Goal: Task Accomplishment & Management: Manage account settings

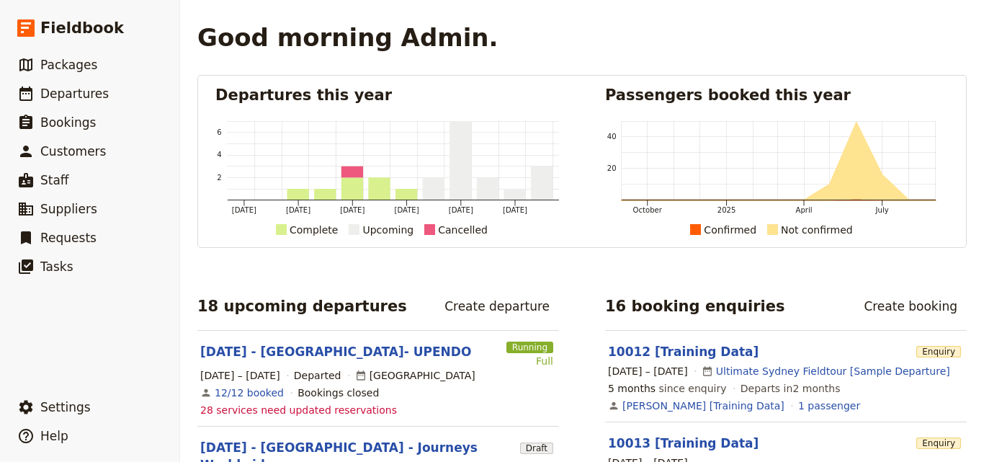
click at [106, 95] on link "​ Departures" at bounding box center [89, 93] width 179 height 29
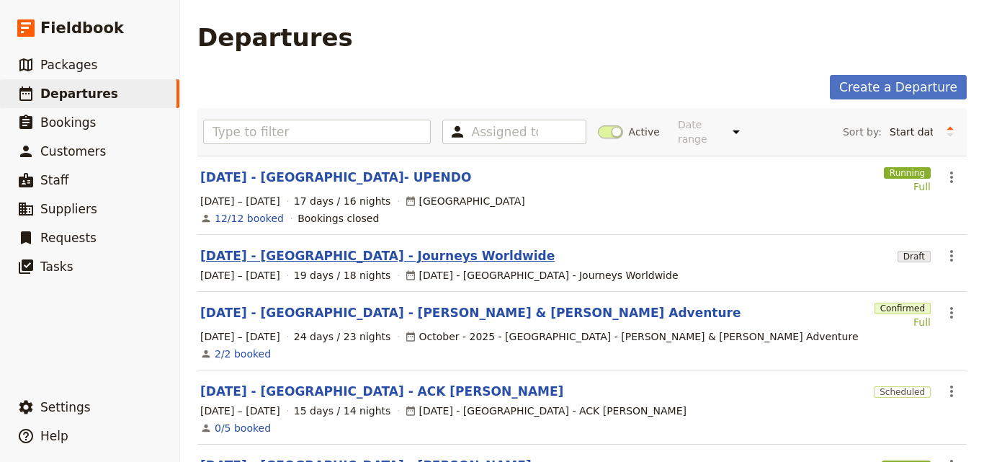
click at [315, 248] on link "[DATE] - [GEOGRAPHIC_DATA] - Journeys Worldwide" at bounding box center [377, 255] width 354 height 17
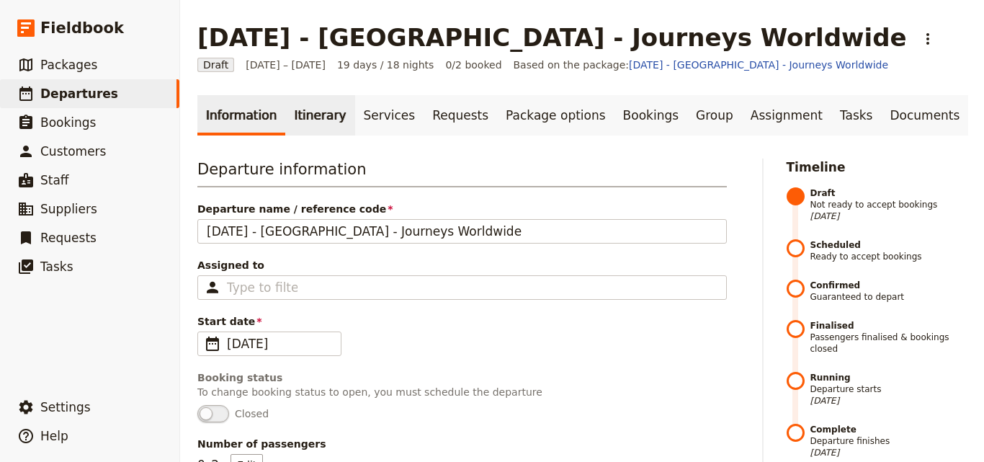
click at [313, 120] on link "Itinerary" at bounding box center [319, 115] width 69 height 40
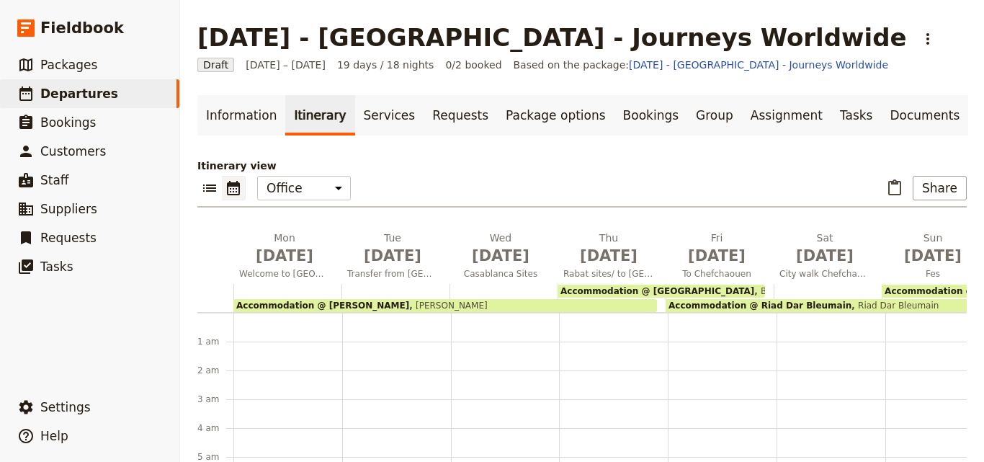
click at [310, 309] on span "Accommodation @ [PERSON_NAME]" at bounding box center [322, 305] width 173 height 10
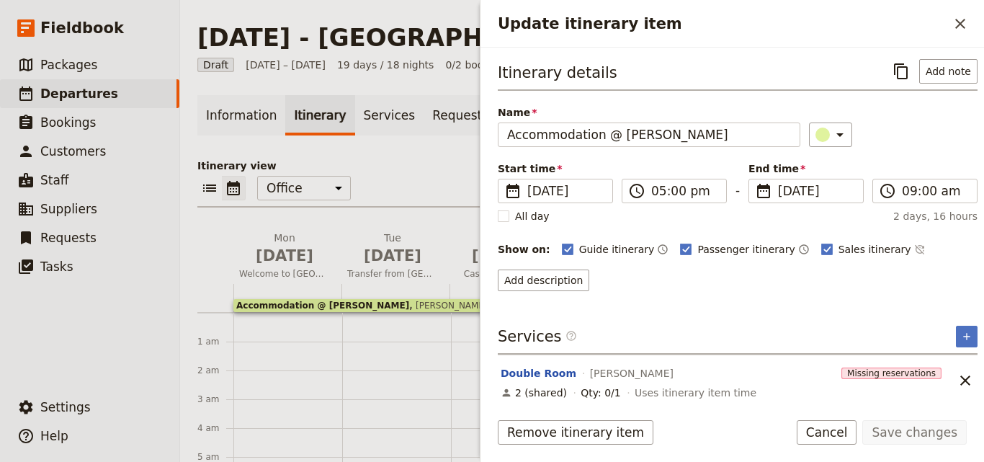
scroll to position [6, 0]
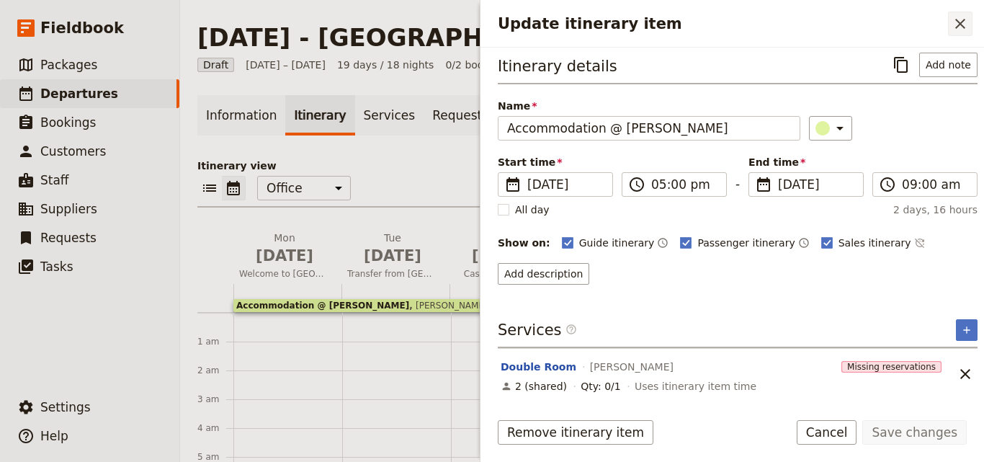
click at [967, 31] on icon "Close drawer" at bounding box center [960, 23] width 17 height 17
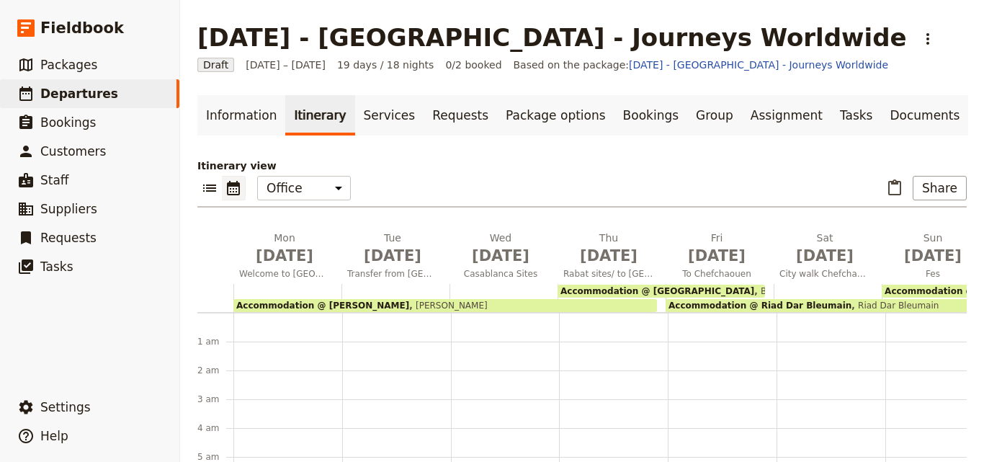
click at [754, 291] on span "BerBari Guest House" at bounding box center [802, 291] width 97 height 10
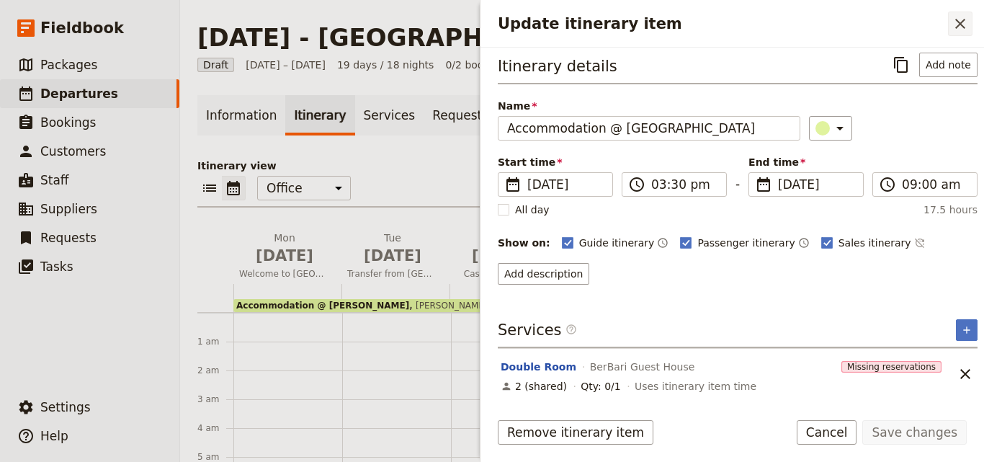
click at [961, 22] on icon "Close drawer" at bounding box center [960, 24] width 10 height 10
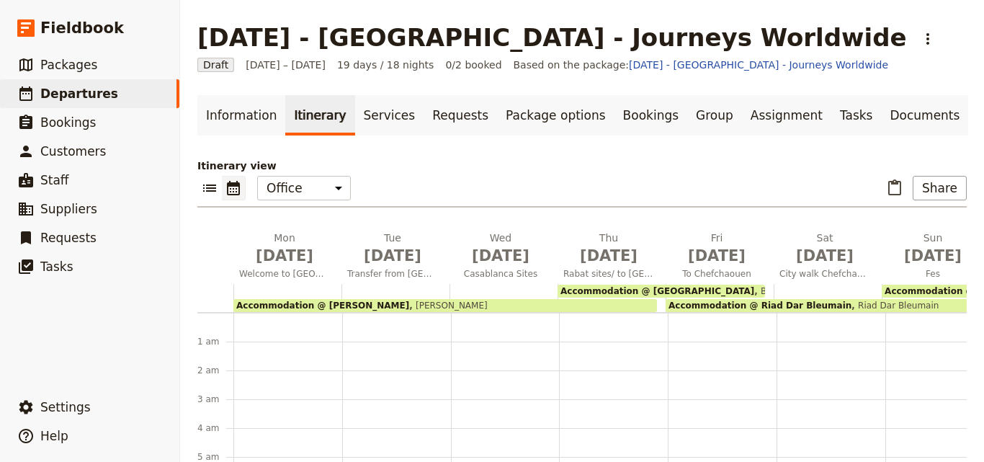
click at [882, 305] on span "Riad Dar Bleumain" at bounding box center [894, 305] width 87 height 10
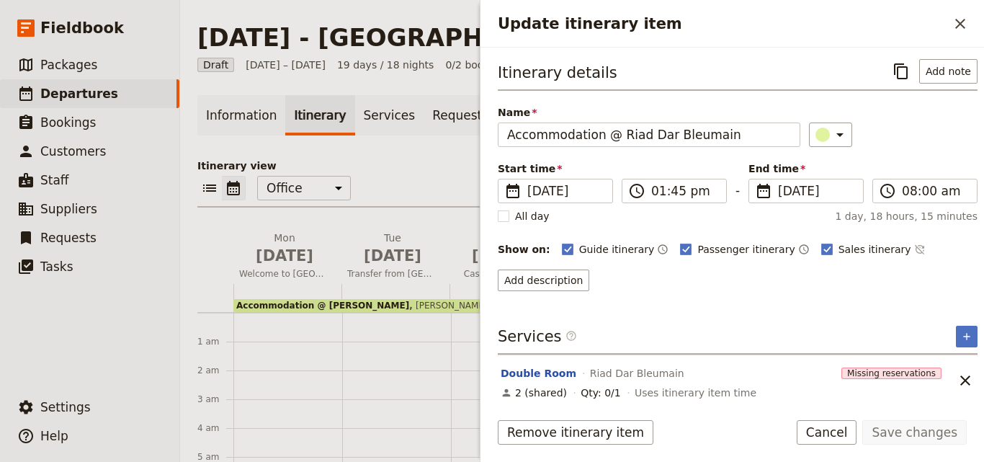
click at [457, 303] on div "Accommodation @ [PERSON_NAME] [PERSON_NAME]" at bounding box center [445, 305] width 424 height 13
click at [959, 34] on button "​" at bounding box center [960, 24] width 24 height 24
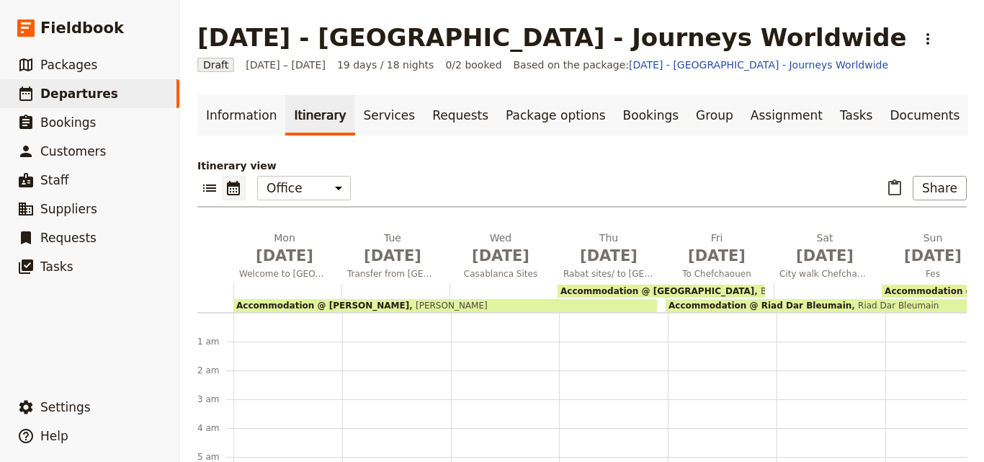
click at [941, 289] on span "Accommodation @ Dar Settash" at bounding box center [960, 291] width 151 height 10
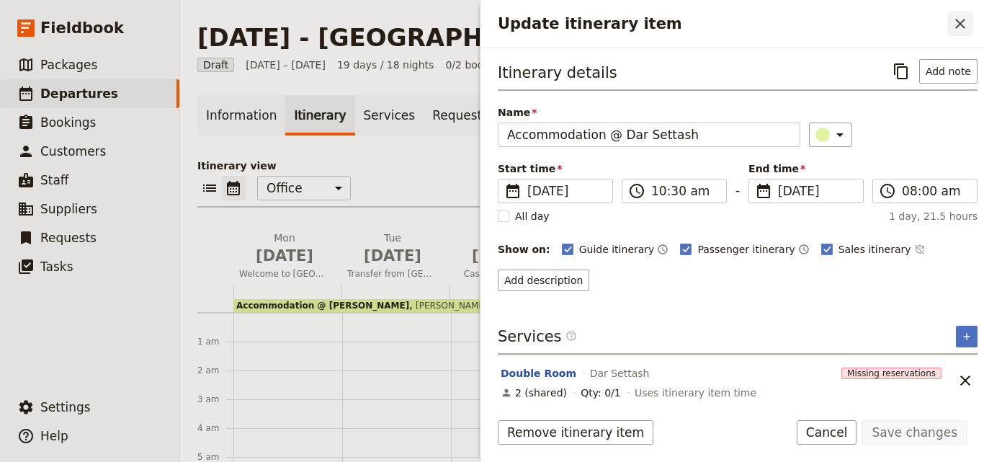
click at [967, 34] on button "​" at bounding box center [960, 24] width 24 height 24
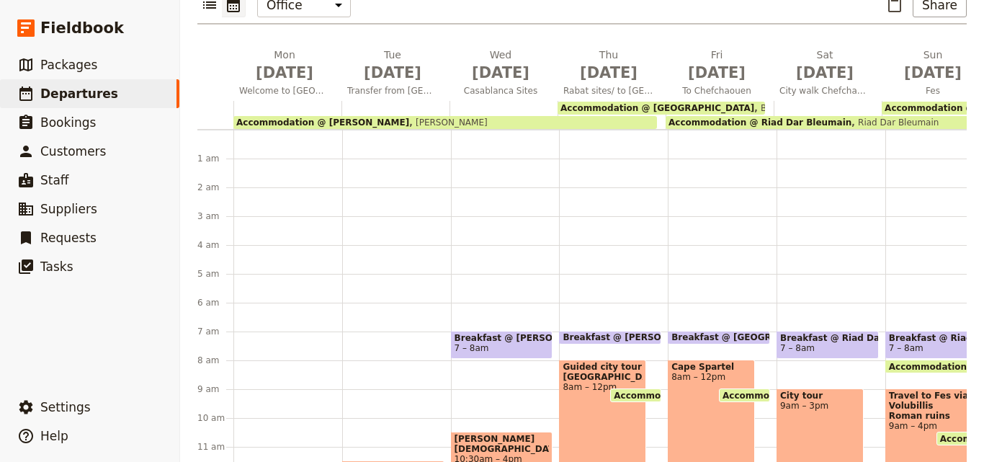
scroll to position [210, 0]
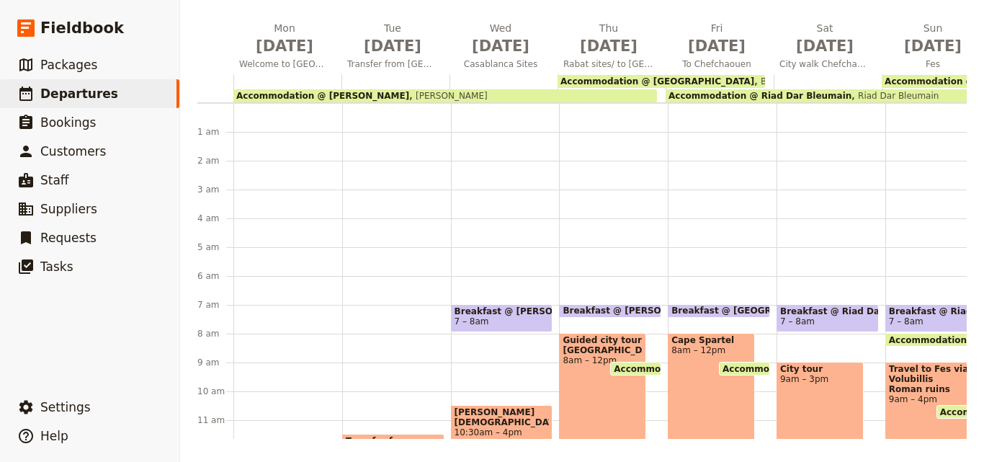
click at [947, 439] on main "[DATE] - [GEOGRAPHIC_DATA] - Journeys Worldwide ​ Draft [DATE] – [DATE] 19 days…" at bounding box center [582, 125] width 804 height 671
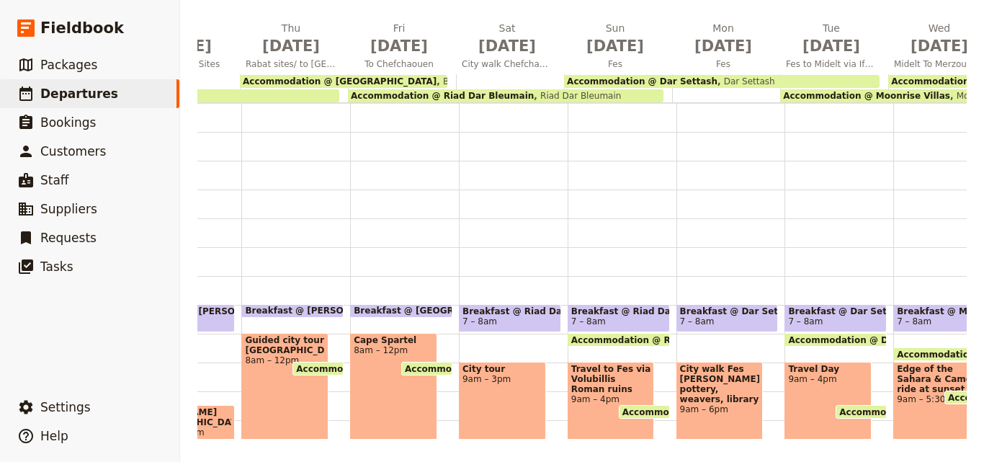
scroll to position [0, 434]
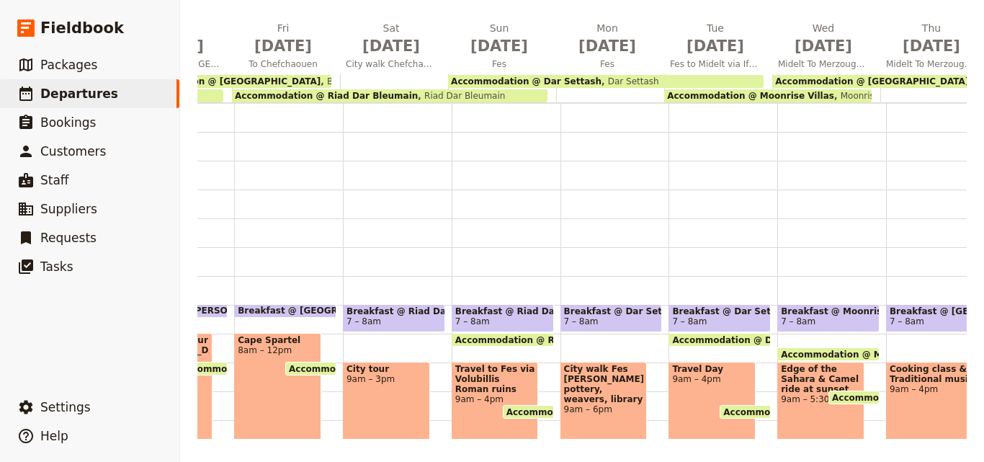
click at [700, 97] on span "Accommodation @ Moonrise Villas" at bounding box center [750, 96] width 167 height 10
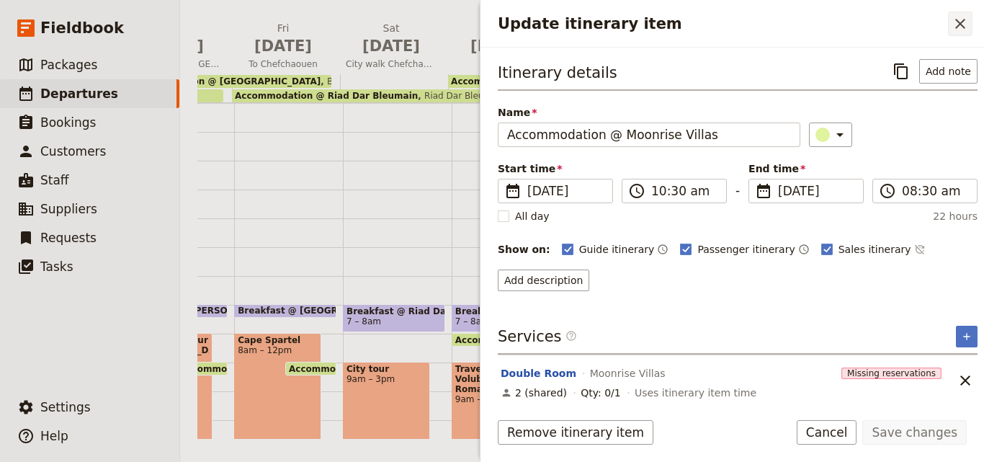
click at [959, 33] on button "​" at bounding box center [960, 24] width 24 height 24
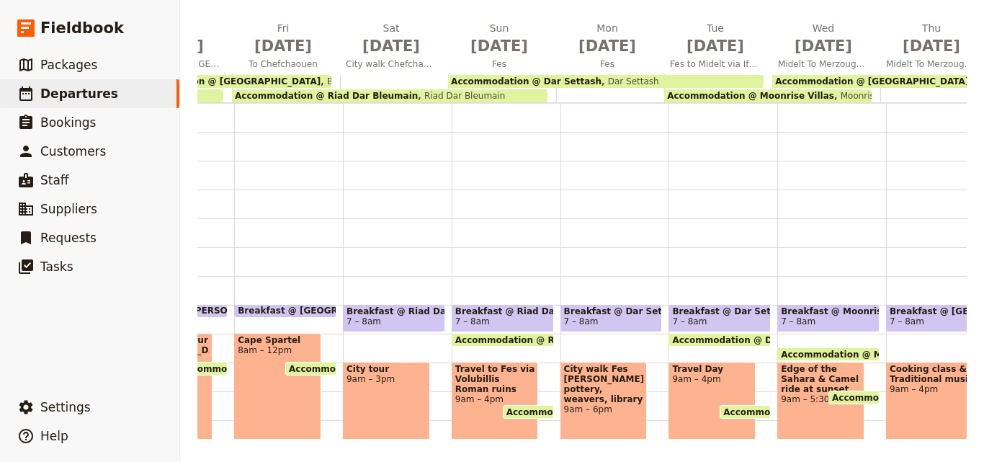
click at [911, 78] on span "Accommodation @ [GEOGRAPHIC_DATA]" at bounding box center [872, 81] width 194 height 10
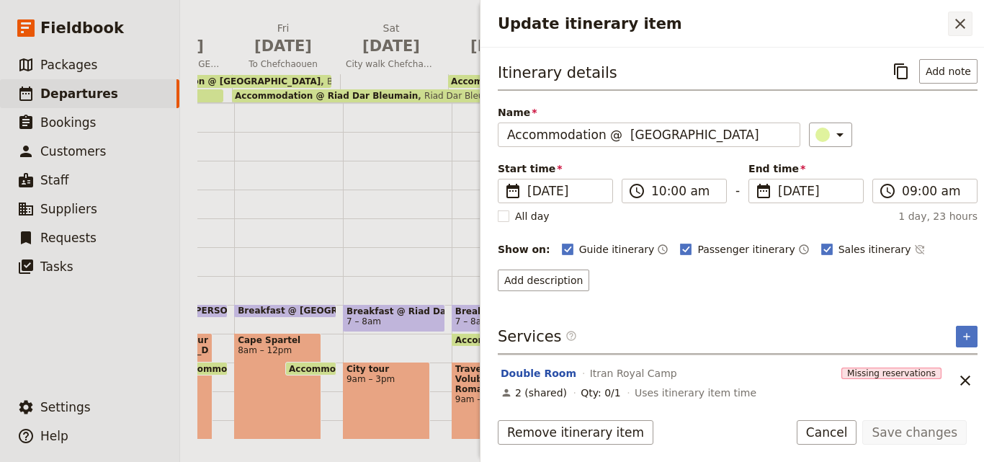
click at [951, 35] on button "​" at bounding box center [960, 24] width 24 height 24
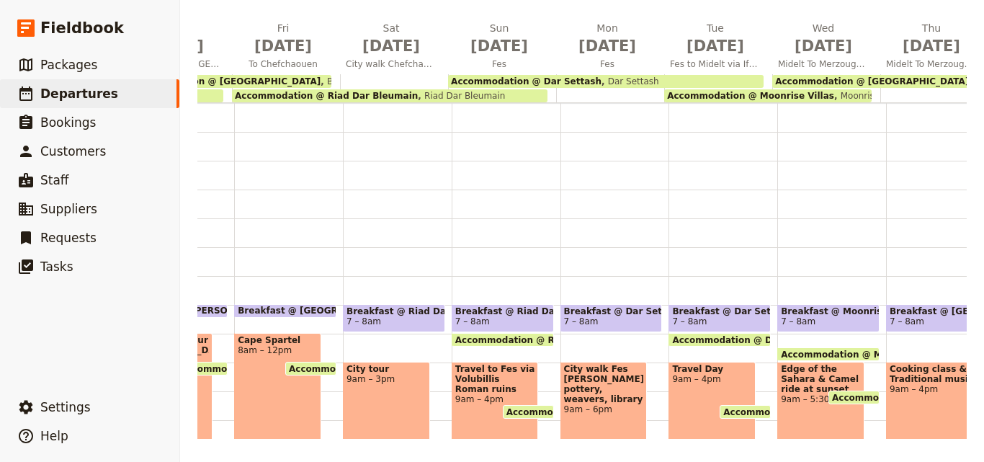
click at [949, 439] on main "[DATE] - [GEOGRAPHIC_DATA] - Journeys Worldwide ​ Draft [DATE] – [DATE] 19 days…" at bounding box center [582, 125] width 804 height 671
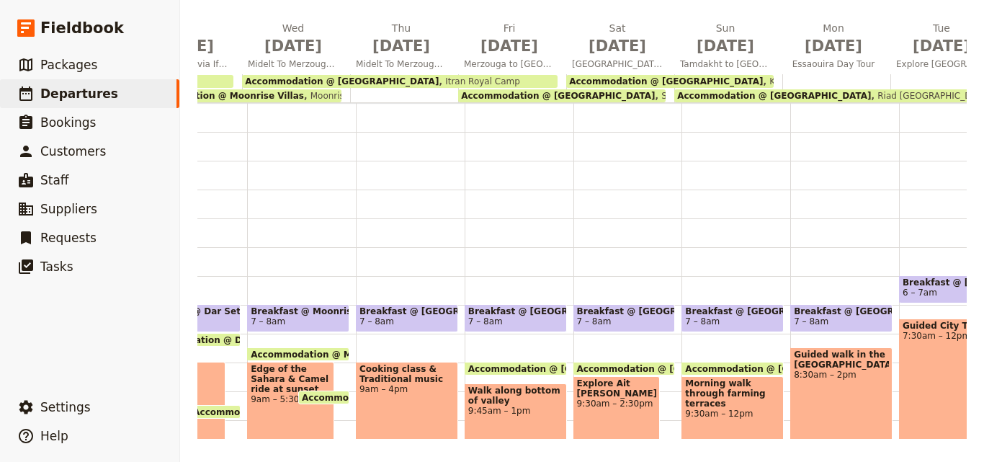
scroll to position [0, 1041]
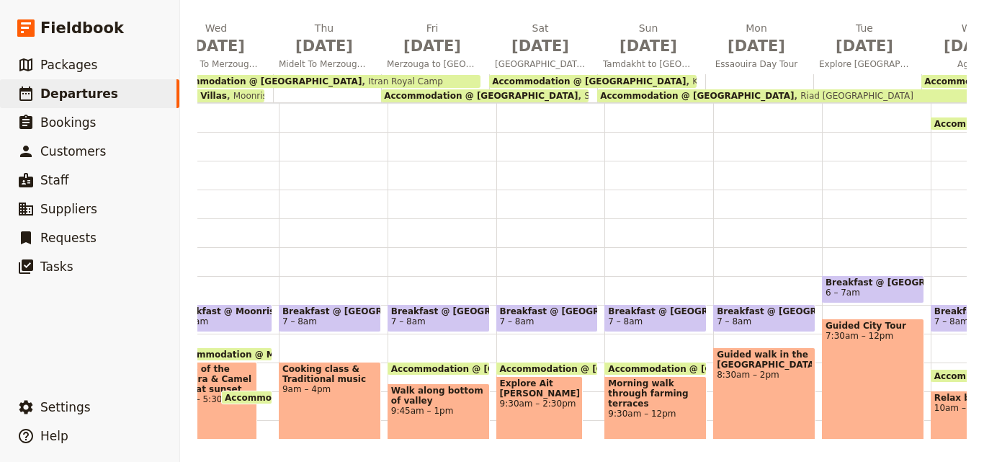
click at [416, 83] on div "Accommodation @ [GEOGRAPHIC_DATA] [GEOGRAPHIC_DATA]" at bounding box center [323, 81] width 316 height 13
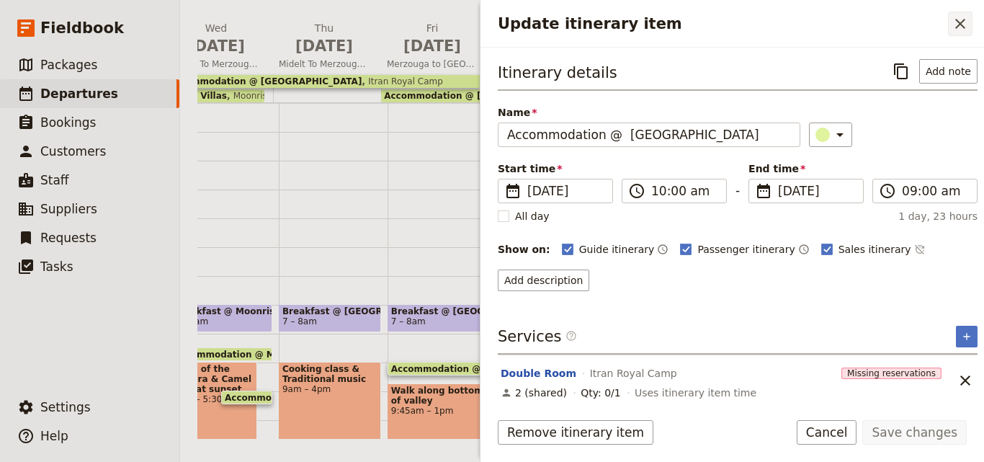
click at [954, 30] on icon "Close drawer" at bounding box center [960, 23] width 17 height 17
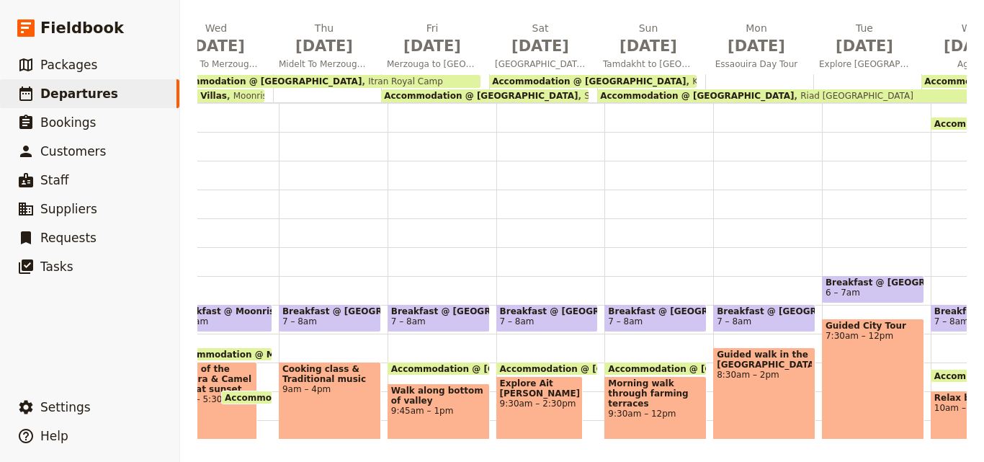
click at [578, 93] on span "Sahara Dades" at bounding box center [611, 96] width 67 height 10
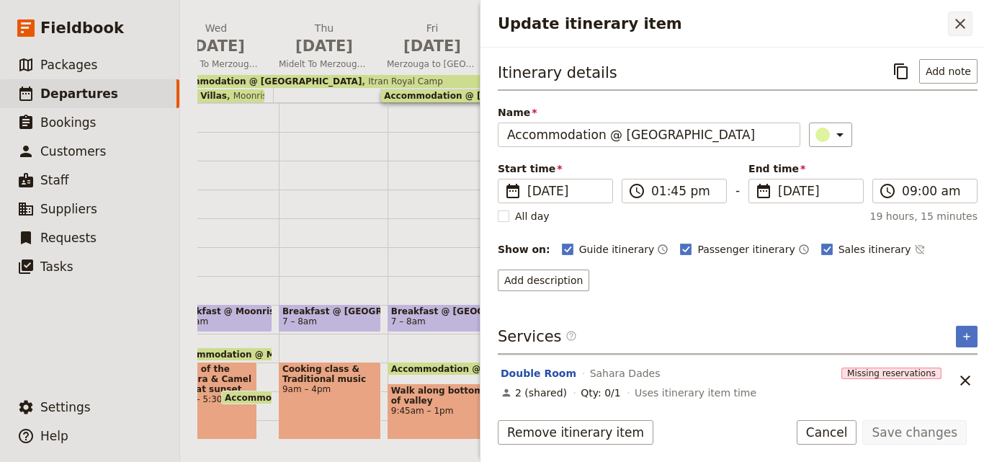
click at [954, 27] on icon "Close drawer" at bounding box center [960, 23] width 17 height 17
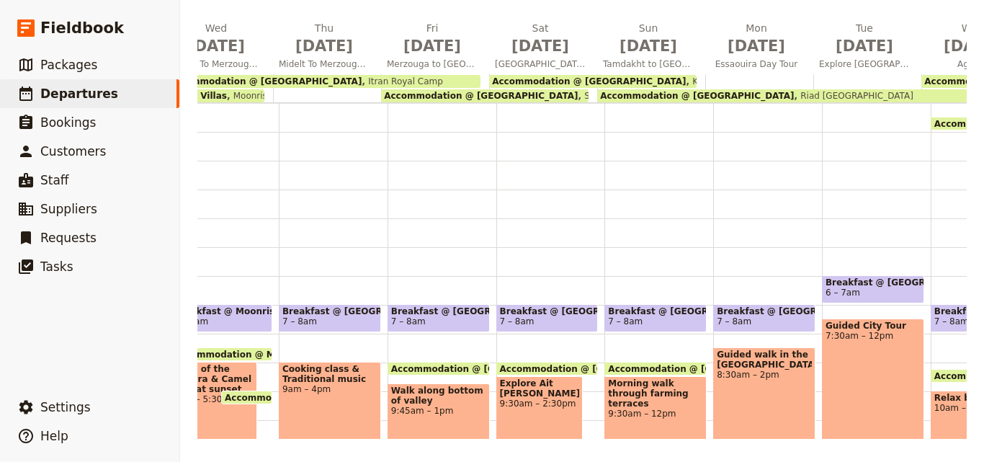
click at [766, 94] on span "Accommodation @ [GEOGRAPHIC_DATA]" at bounding box center [697, 96] width 194 height 10
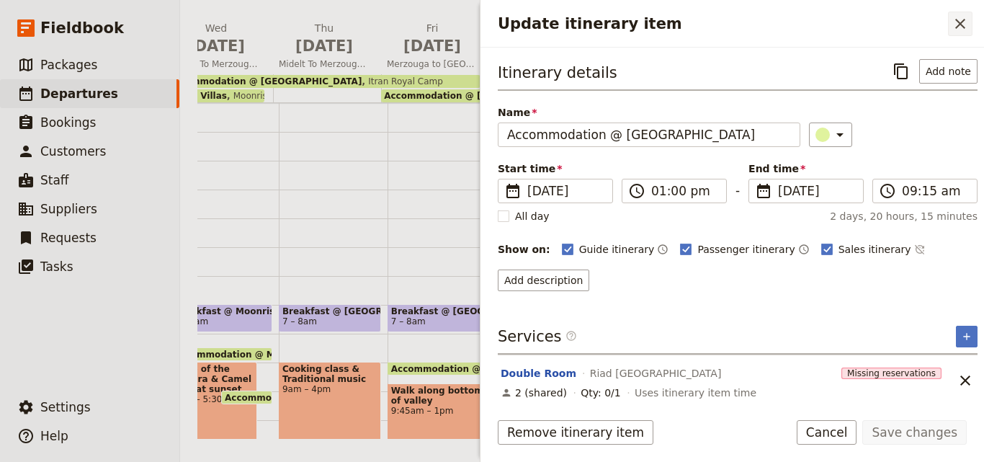
click at [951, 23] on button "​" at bounding box center [960, 24] width 24 height 24
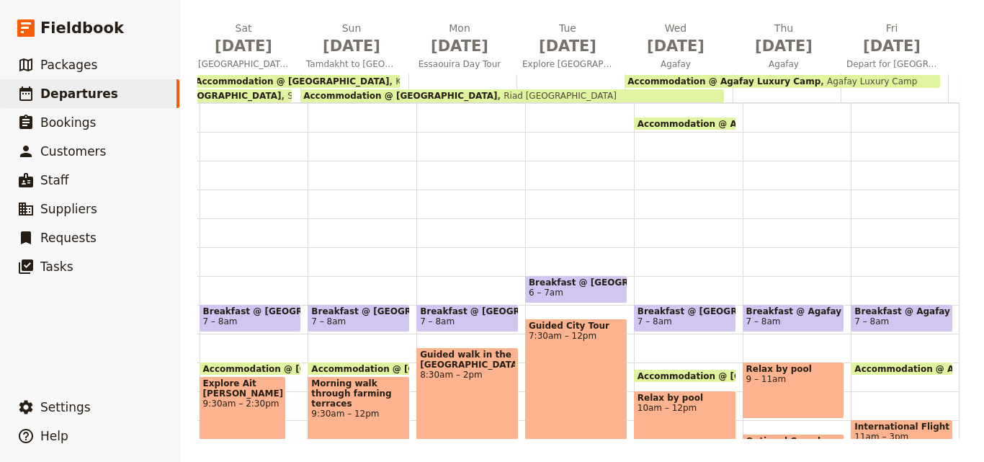
scroll to position [0, 1348]
click at [820, 81] on span "Agafay Luxury Camp" at bounding box center [868, 81] width 97 height 10
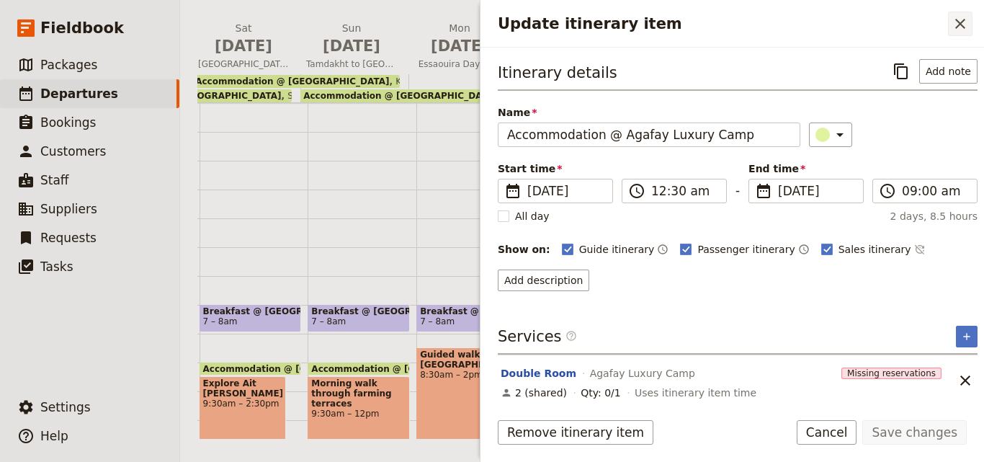
click at [962, 22] on icon "Close drawer" at bounding box center [960, 24] width 10 height 10
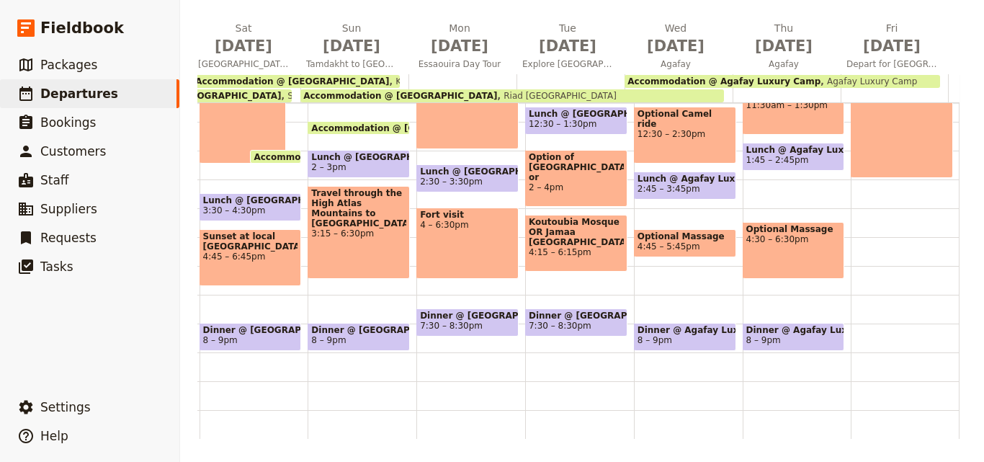
scroll to position [0, 685]
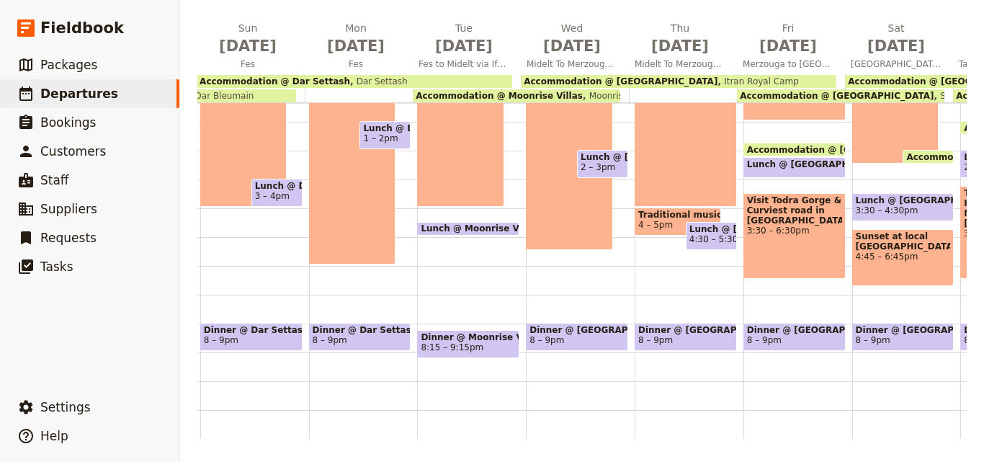
click at [425, 426] on div "Breakfast @ [GEOGRAPHIC_DATA] 7 – 8am Accommodation @ [GEOGRAPHIC_DATA] 10:30 –…" at bounding box center [471, 93] width 109 height 692
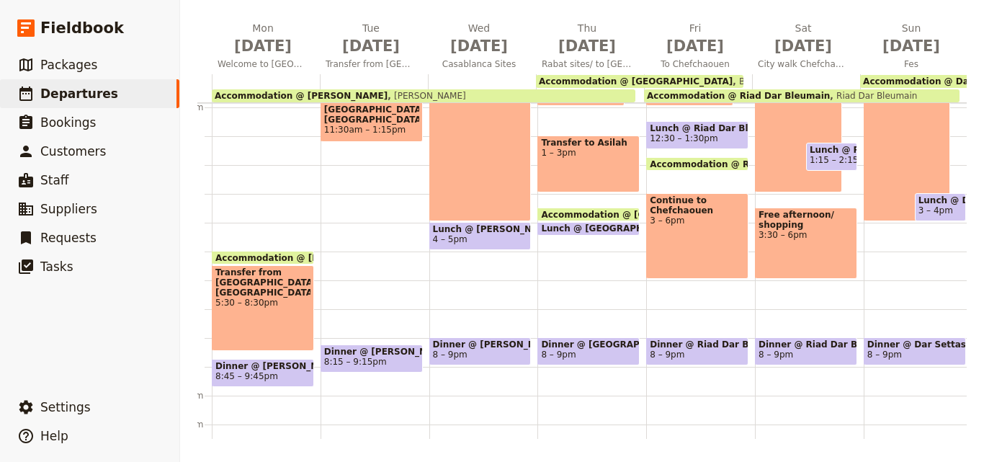
scroll to position [367, 0]
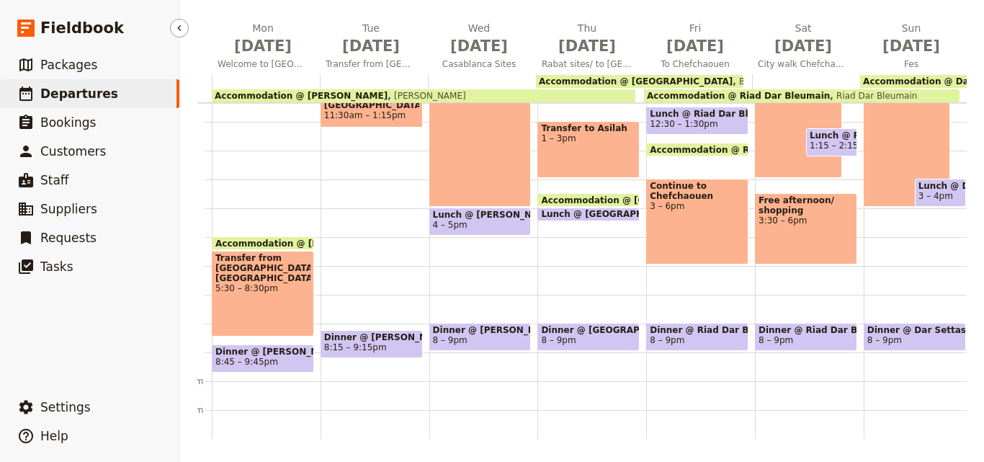
click at [79, 81] on link "​ Departures" at bounding box center [89, 93] width 179 height 29
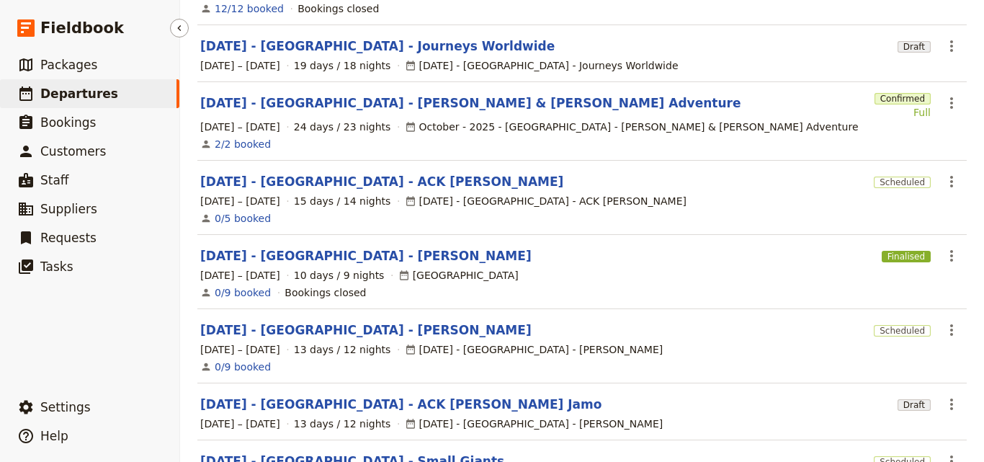
scroll to position [198, 0]
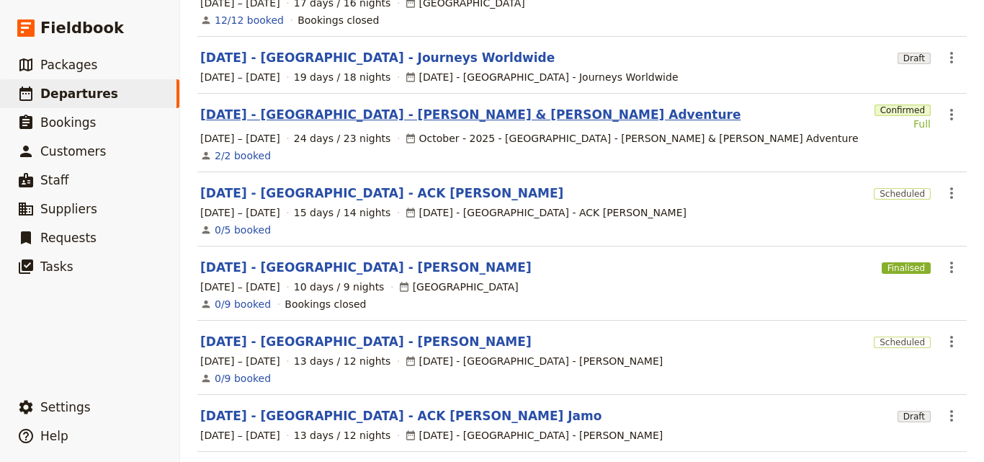
click at [412, 106] on link "[DATE] - [GEOGRAPHIC_DATA] - [PERSON_NAME] & [PERSON_NAME] Adventure" at bounding box center [470, 114] width 540 height 17
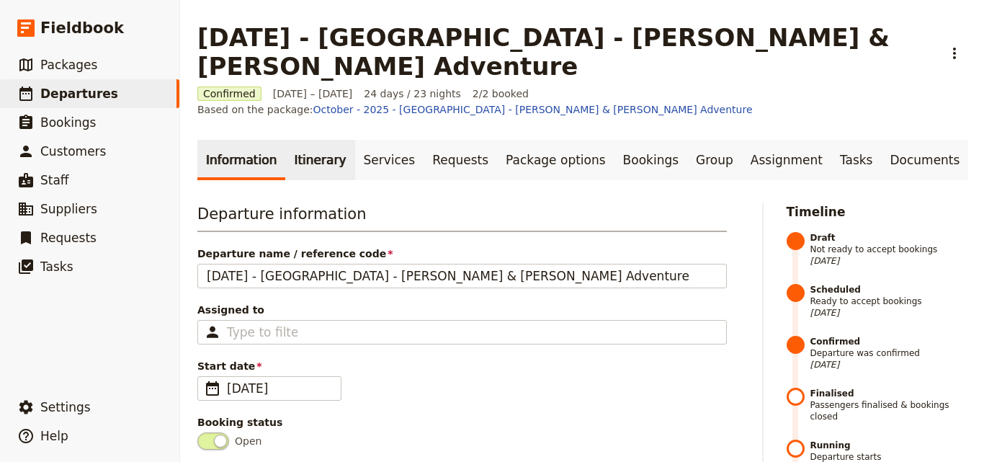
click at [322, 140] on link "Itinerary" at bounding box center [319, 160] width 69 height 40
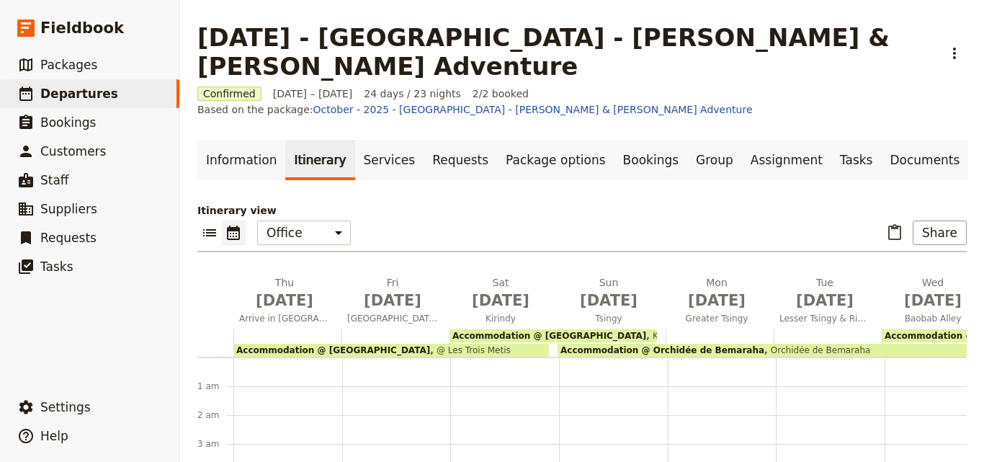
scroll to position [158, 0]
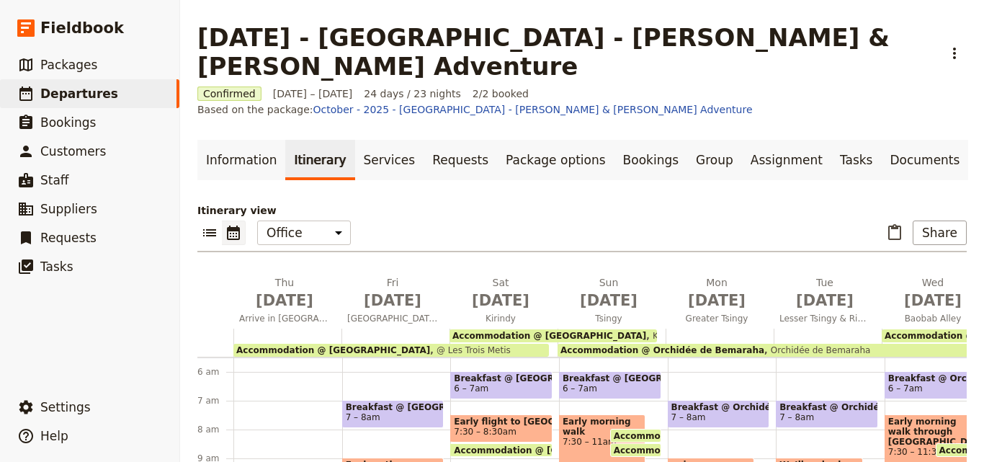
click at [314, 345] on span "Accommodation @ [GEOGRAPHIC_DATA]" at bounding box center [333, 350] width 194 height 10
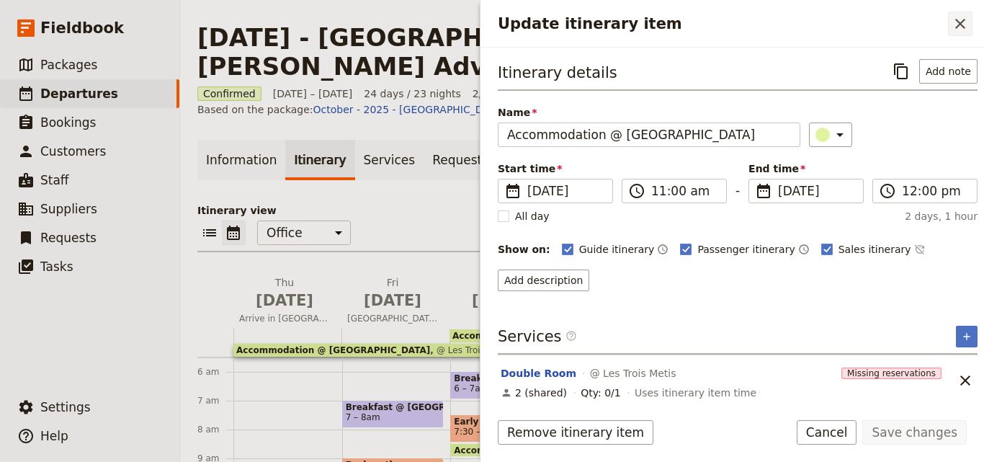
click at [954, 25] on icon "Close drawer" at bounding box center [960, 23] width 17 height 17
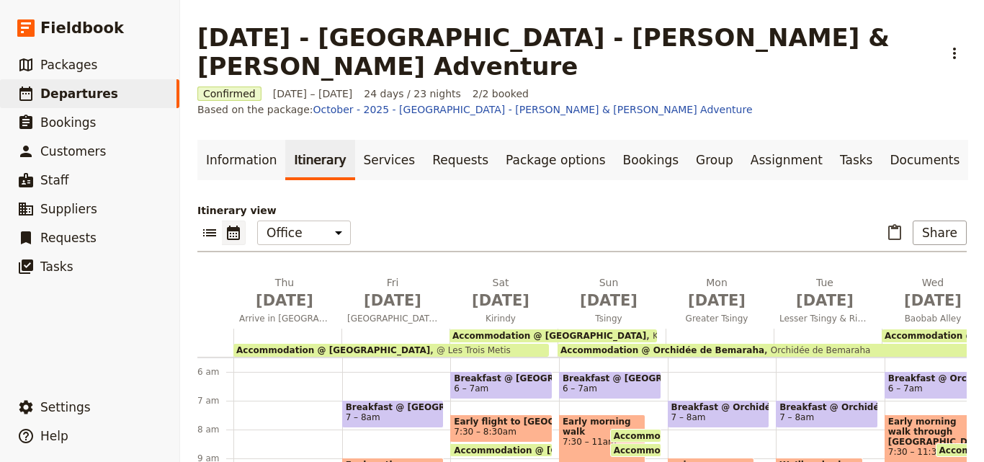
click at [646, 331] on span "Kirindy Eco Lodge" at bounding box center [688, 336] width 84 height 10
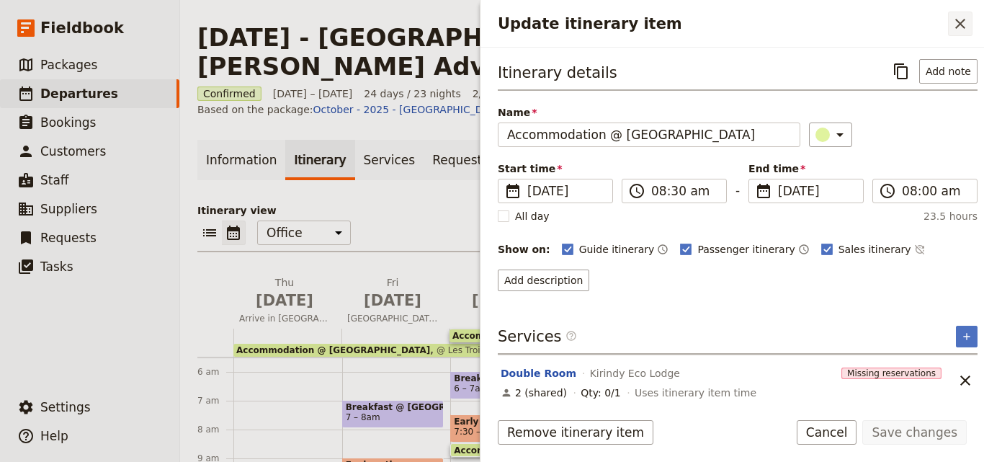
click at [961, 24] on icon "Close drawer" at bounding box center [960, 24] width 10 height 10
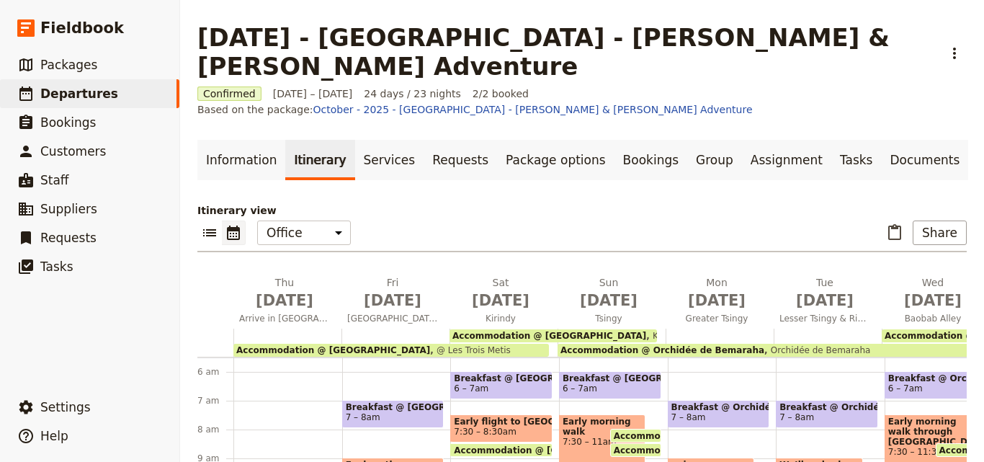
click at [766, 345] on span "Orchidée de Bemaraha" at bounding box center [817, 350] width 106 height 10
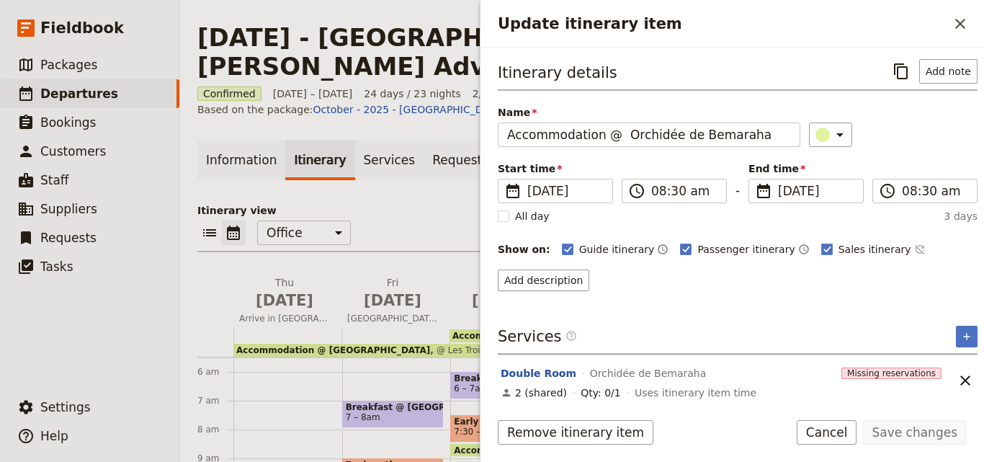
scroll to position [6, 0]
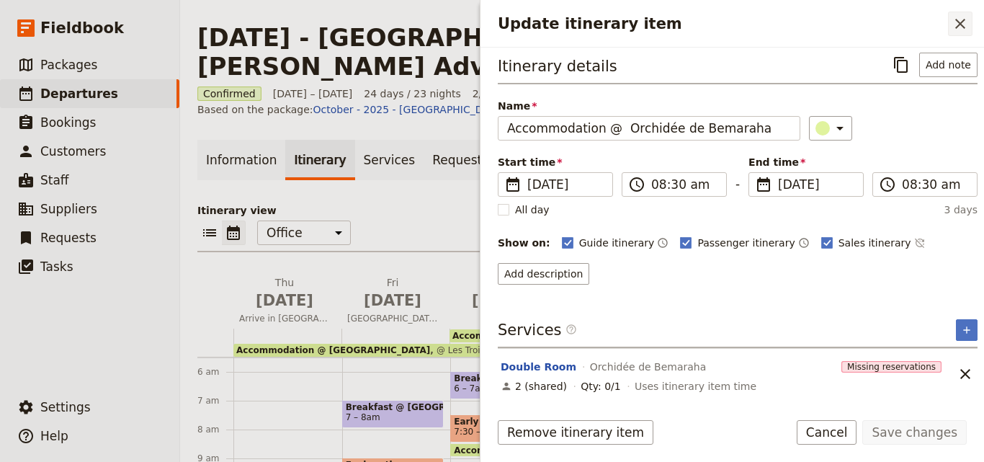
click at [962, 24] on icon "Close drawer" at bounding box center [960, 24] width 10 height 10
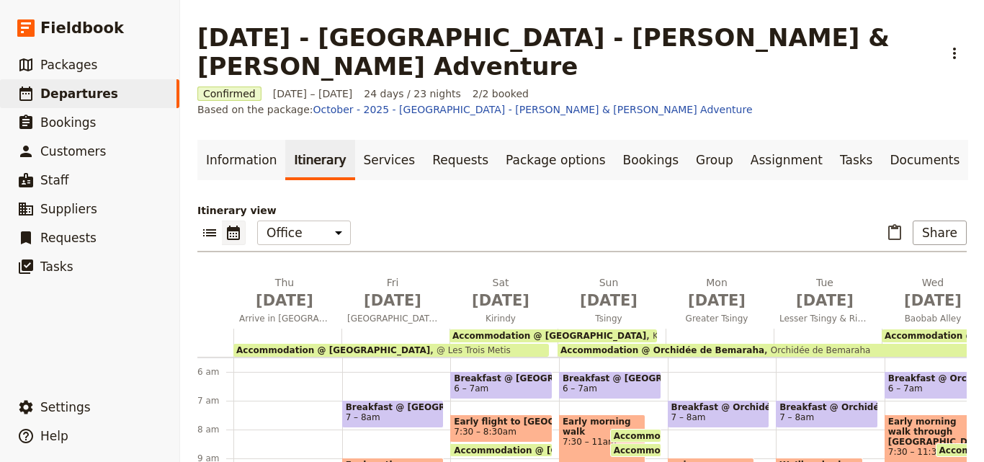
click at [935, 331] on span "Accommodation @ [GEOGRAPHIC_DATA]" at bounding box center [982, 336] width 194 height 10
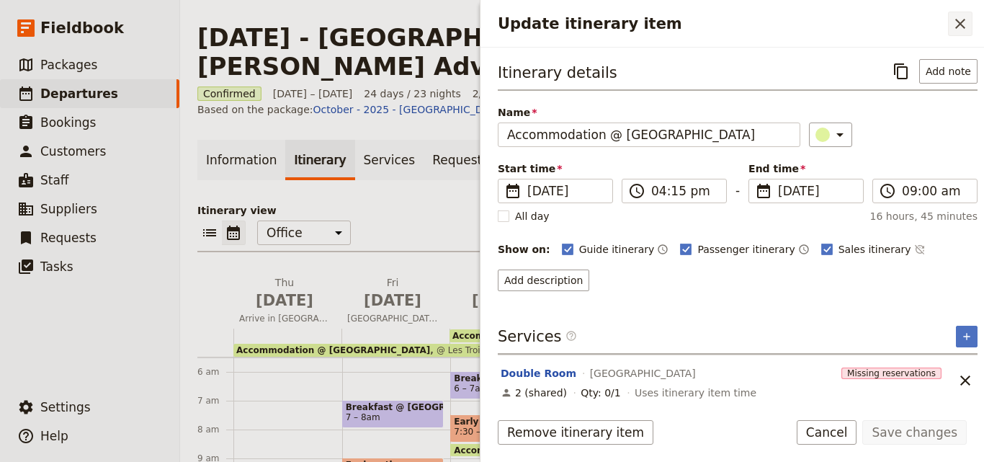
click at [963, 25] on icon "Close drawer" at bounding box center [960, 23] width 17 height 17
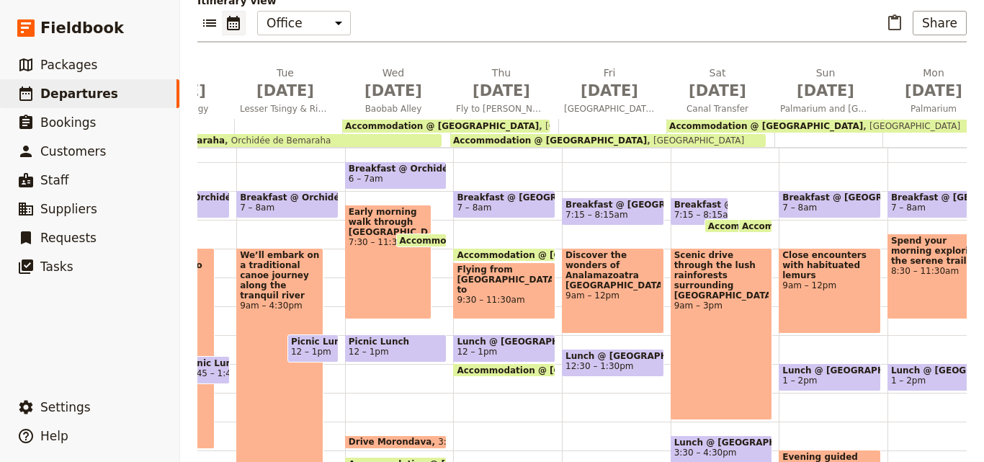
scroll to position [0, 656]
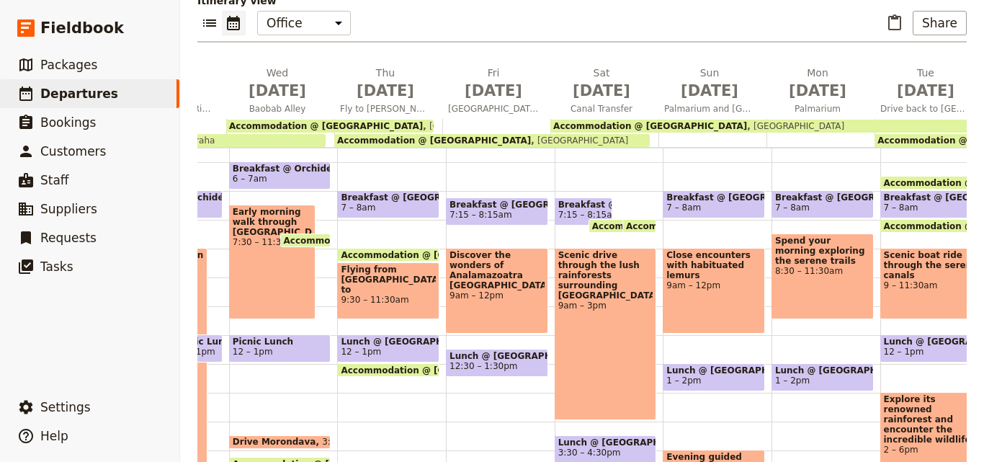
click at [364, 121] on span "Accommodation @ [GEOGRAPHIC_DATA]" at bounding box center [326, 126] width 194 height 10
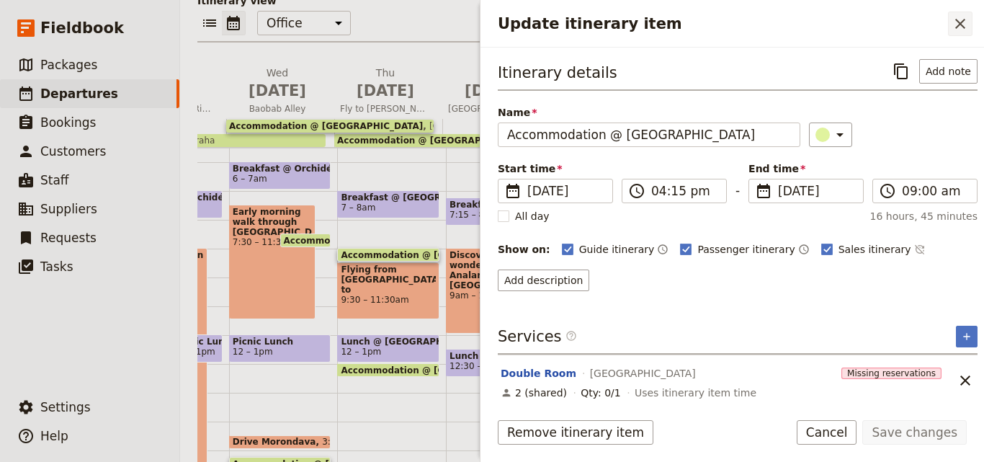
click at [957, 17] on icon "Close drawer" at bounding box center [960, 23] width 17 height 17
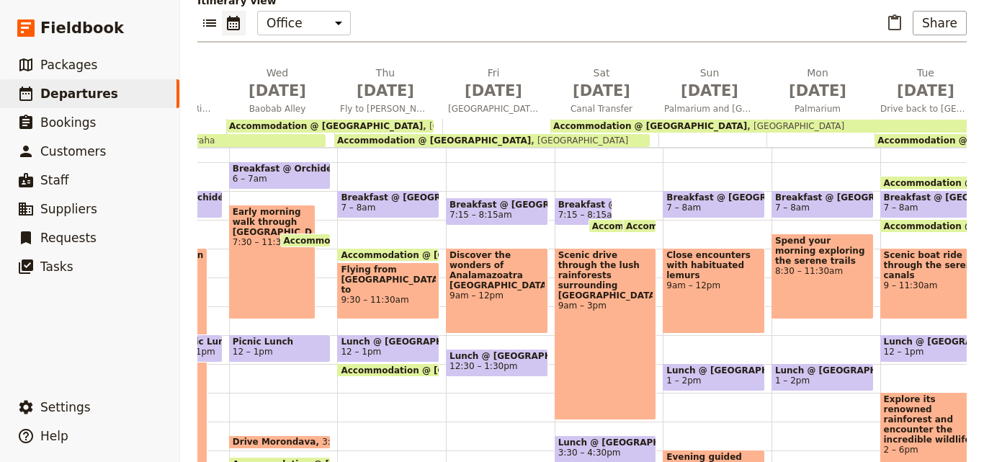
click at [925, 135] on span "Accommodation @ [GEOGRAPHIC_DATA]" at bounding box center [974, 140] width 194 height 10
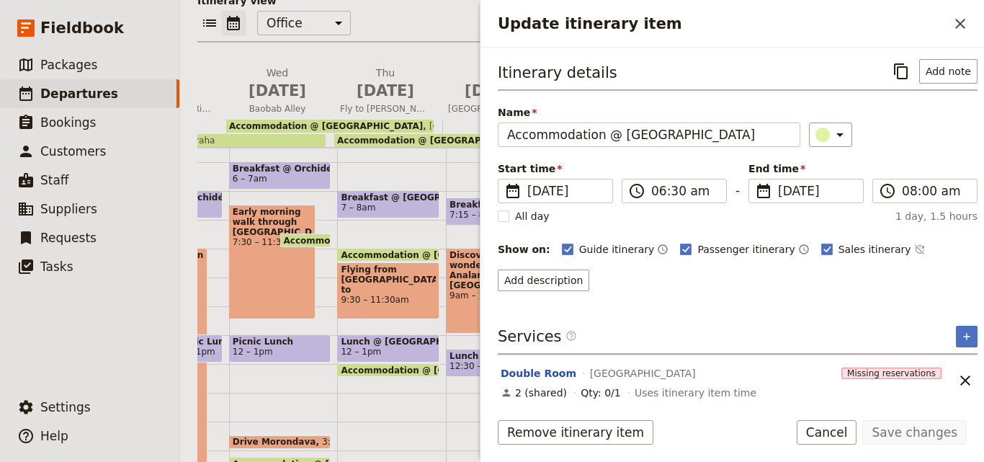
scroll to position [6, 0]
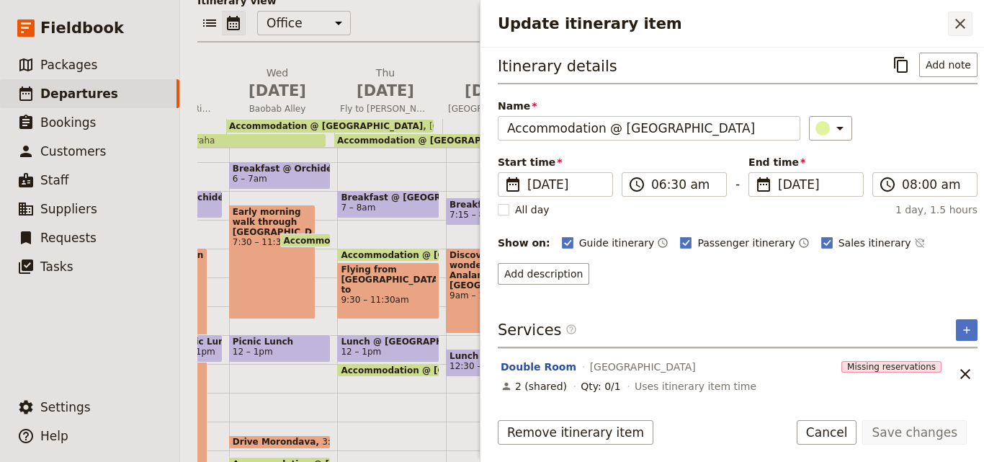
click at [952, 31] on icon "Close drawer" at bounding box center [960, 23] width 17 height 17
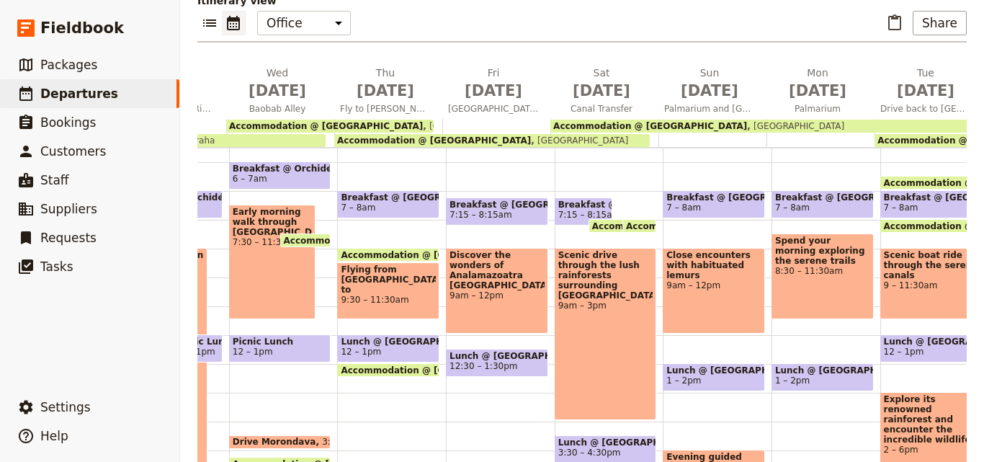
click at [909, 135] on span "Accommodation @ [GEOGRAPHIC_DATA]" at bounding box center [974, 140] width 194 height 10
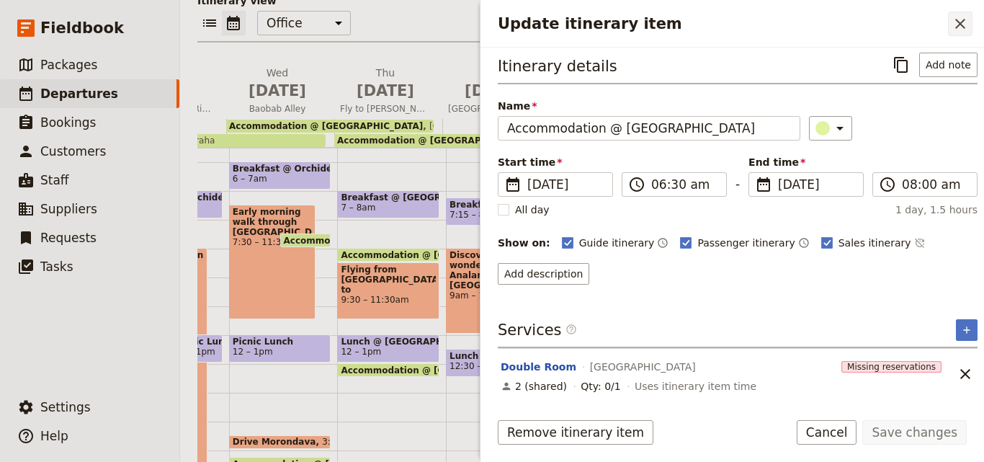
click at [968, 18] on icon "Close drawer" at bounding box center [960, 23] width 17 height 17
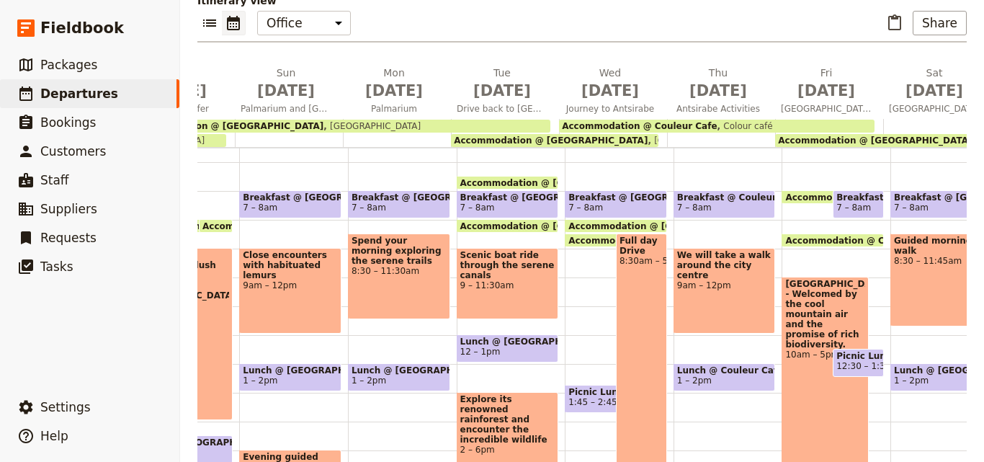
scroll to position [0, 1185]
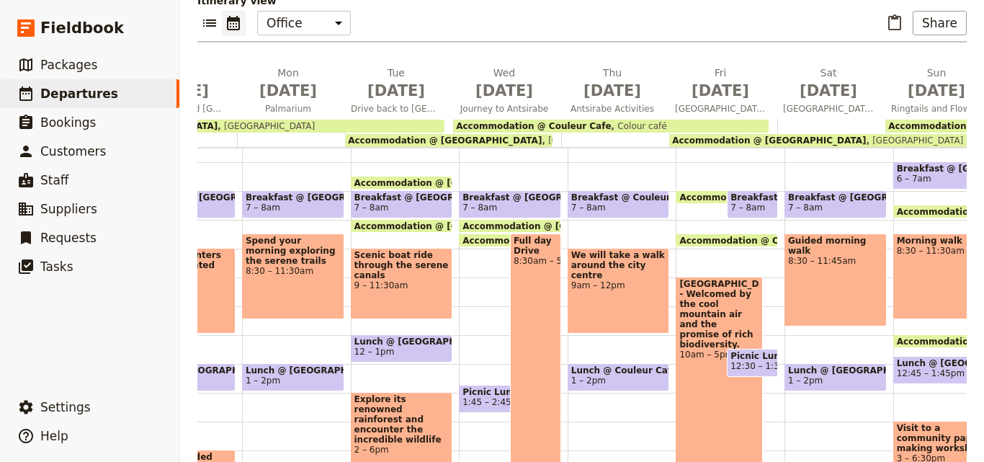
click at [542, 135] on span "[GEOGRAPHIC_DATA]" at bounding box center [590, 140] width 97 height 10
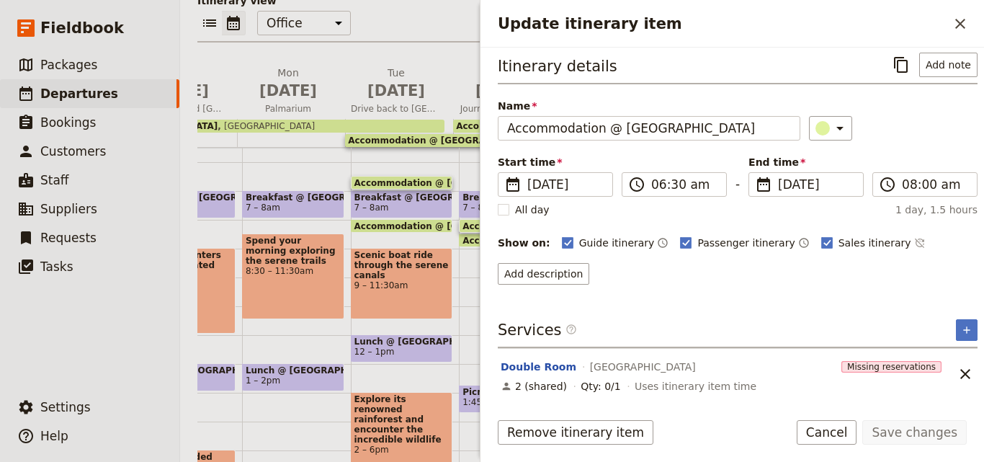
scroll to position [0, 0]
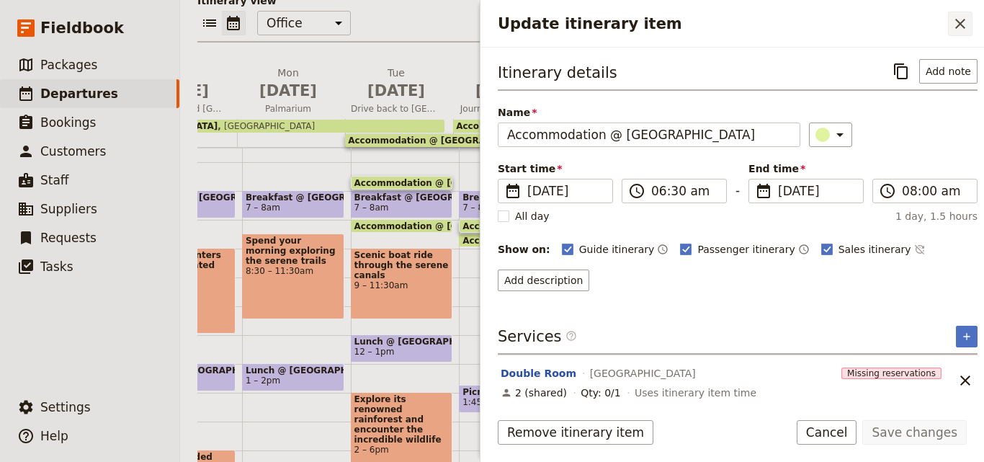
click at [954, 31] on icon "Close drawer" at bounding box center [960, 23] width 17 height 17
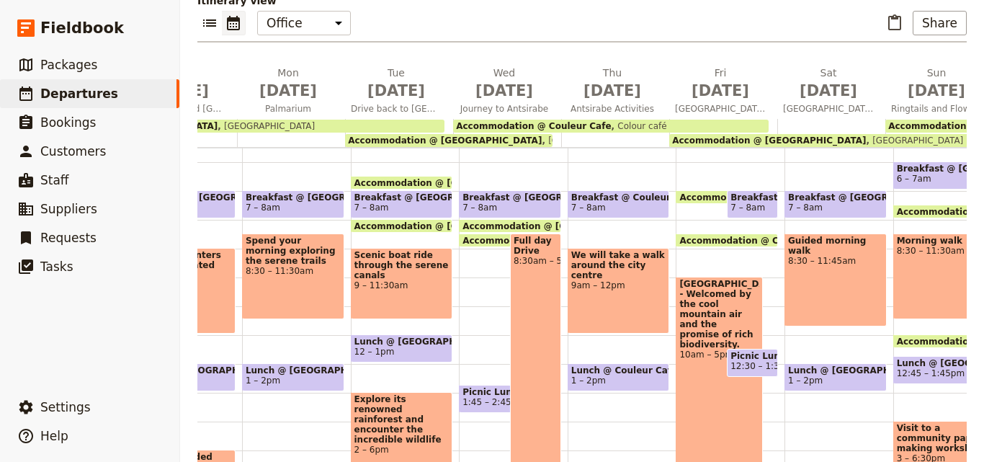
click at [863, 134] on div "Accommodation @ [GEOGRAPHIC_DATA]" at bounding box center [827, 140] width 316 height 13
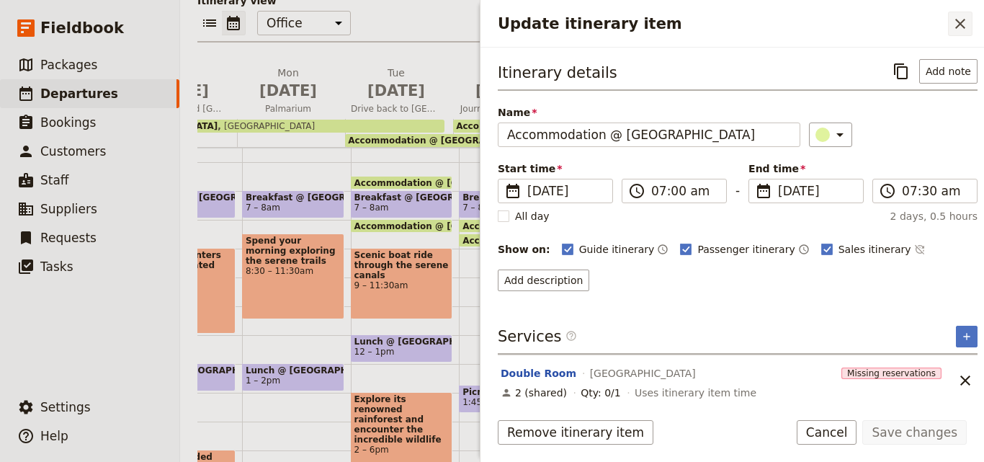
click at [959, 22] on icon "Close drawer" at bounding box center [960, 24] width 10 height 10
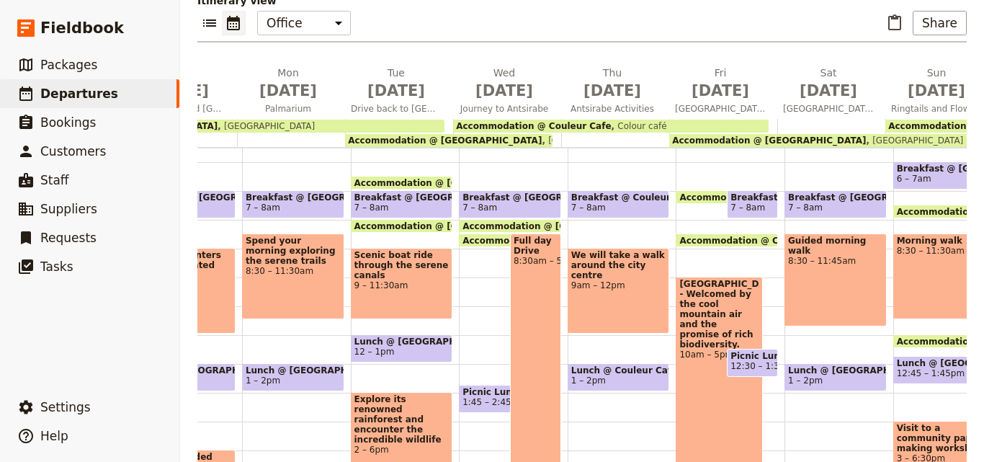
click at [949, 121] on span "Accommodation @ [GEOGRAPHIC_DATA]" at bounding box center [985, 126] width 194 height 10
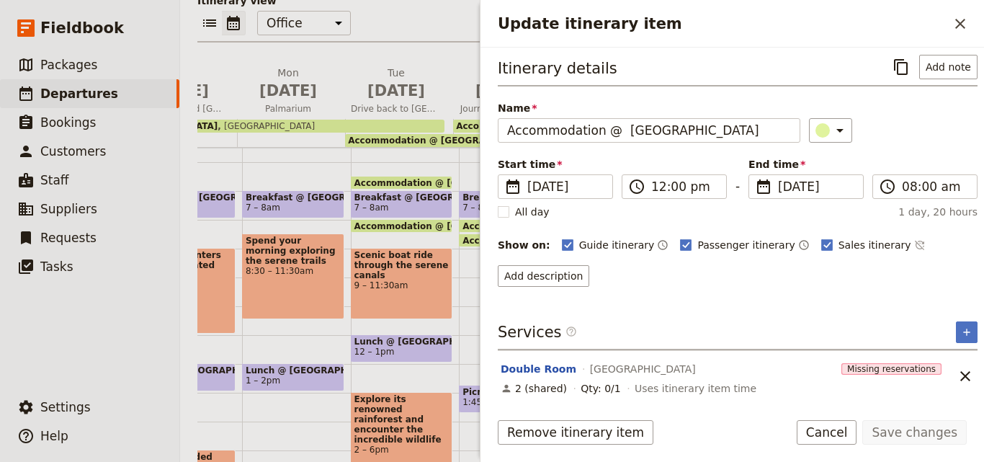
scroll to position [6, 0]
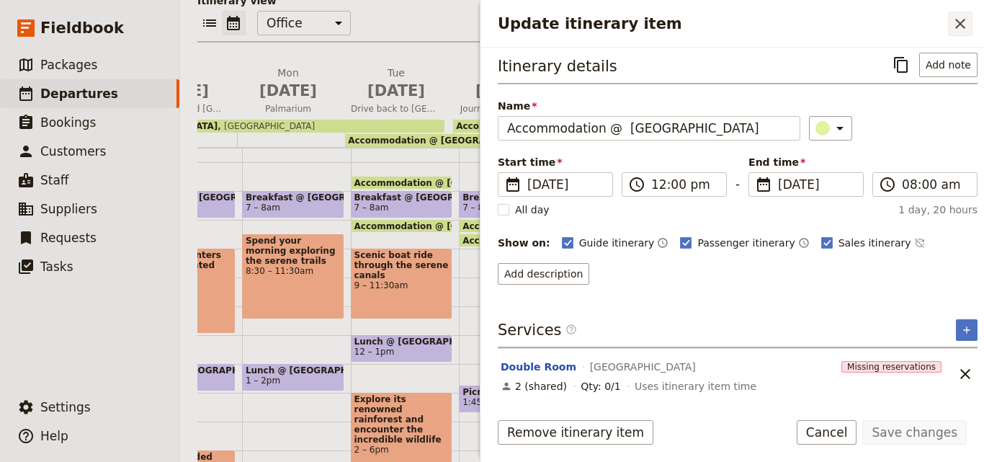
click at [967, 17] on icon "Close drawer" at bounding box center [960, 23] width 17 height 17
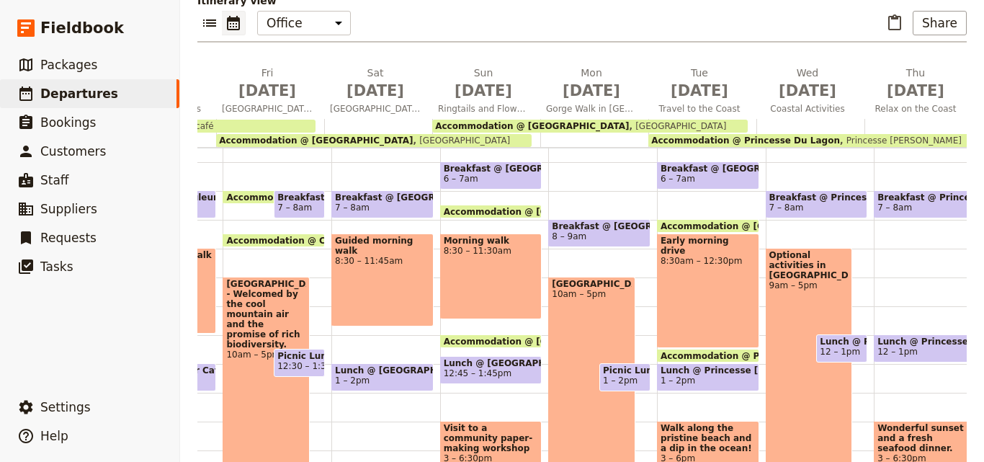
scroll to position [0, 1696]
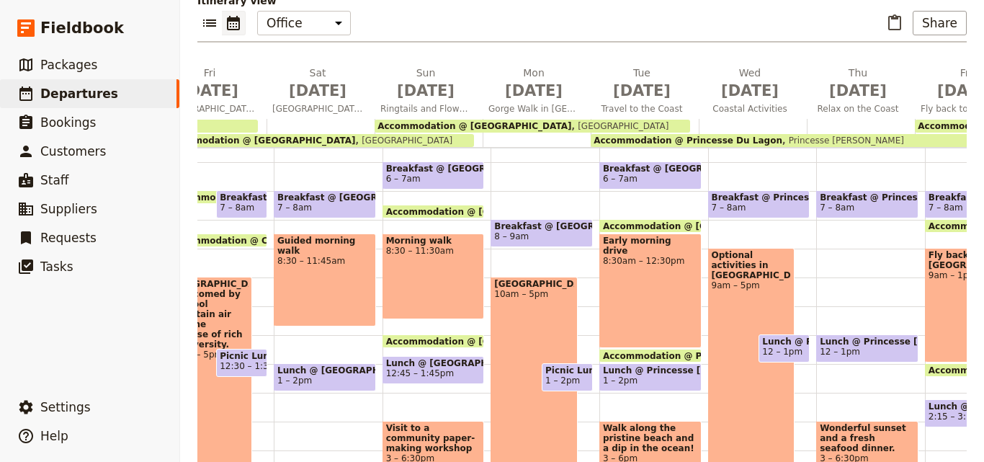
click at [355, 135] on span "[GEOGRAPHIC_DATA]" at bounding box center [403, 140] width 97 height 10
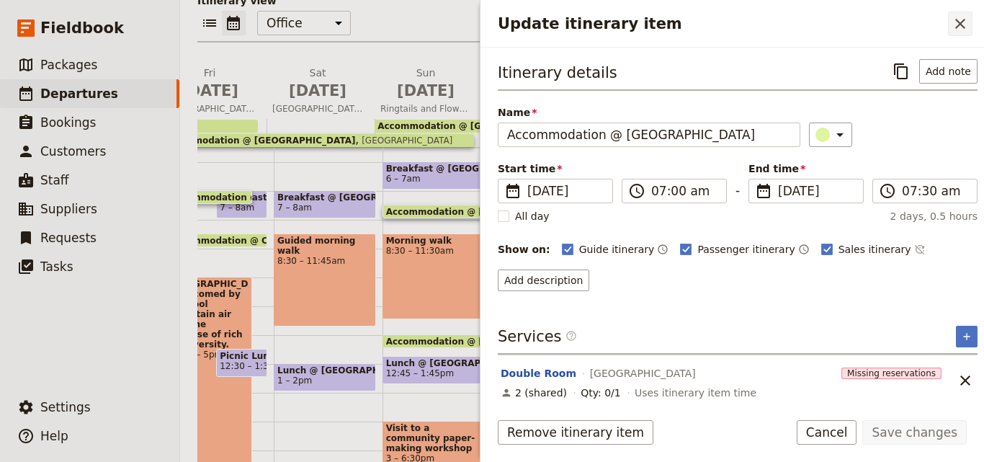
click at [954, 35] on button "​" at bounding box center [960, 24] width 24 height 24
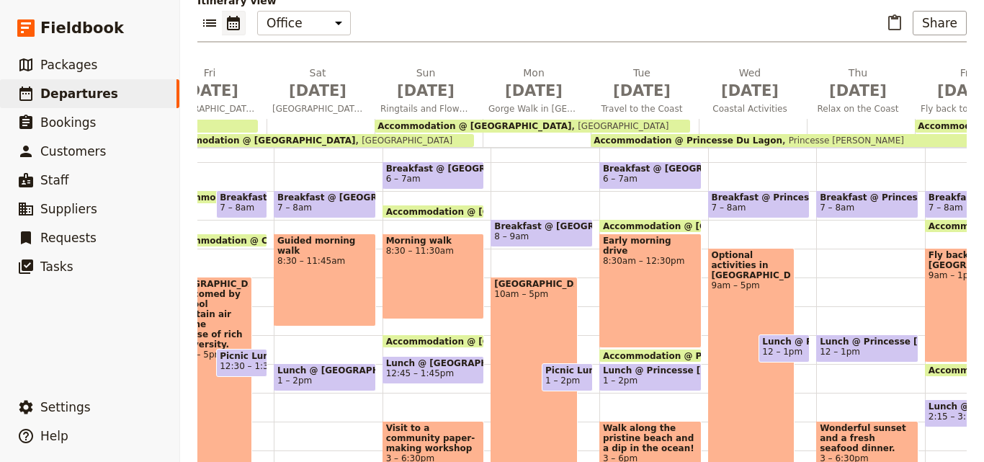
click at [583, 120] on div "Accommodation @ [GEOGRAPHIC_DATA] [GEOGRAPHIC_DATA]" at bounding box center [533, 126] width 316 height 13
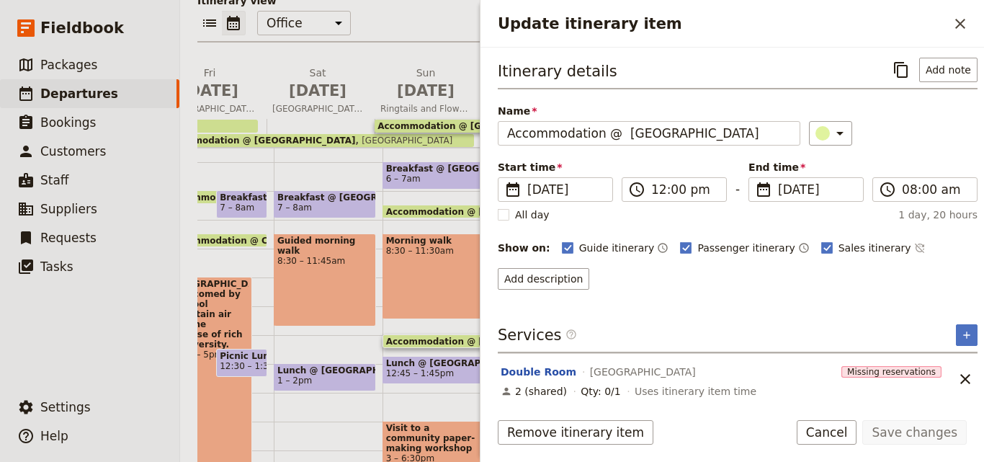
scroll to position [0, 0]
click at [967, 18] on icon "Close drawer" at bounding box center [960, 23] width 17 height 17
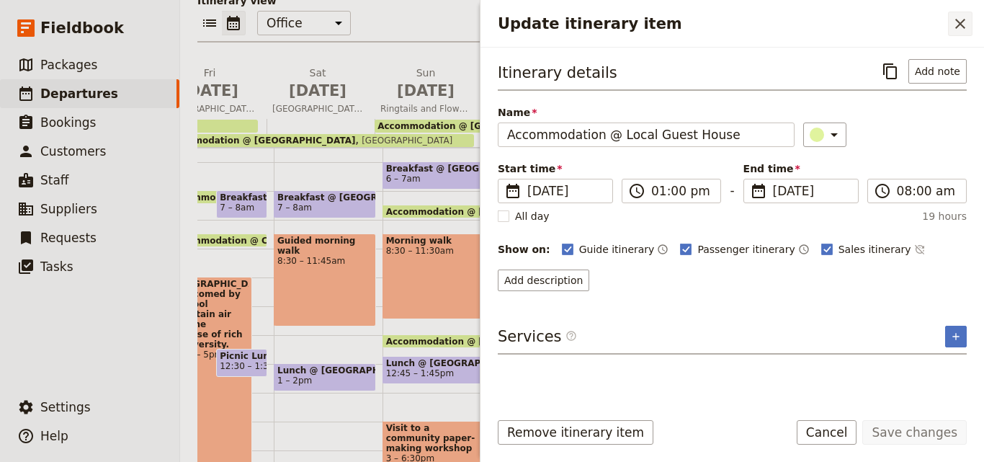
click at [959, 24] on icon "Close drawer" at bounding box center [960, 23] width 17 height 17
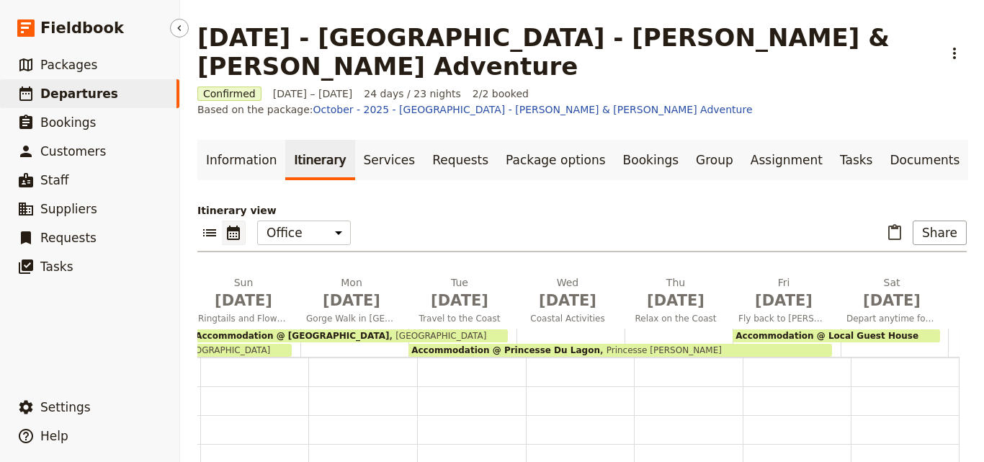
click at [153, 85] on link "​ Departures" at bounding box center [89, 93] width 179 height 29
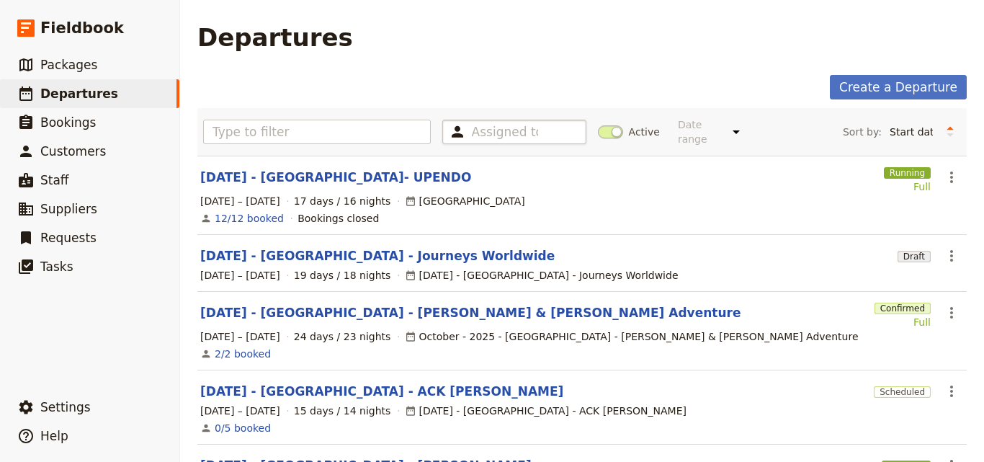
scroll to position [144, 0]
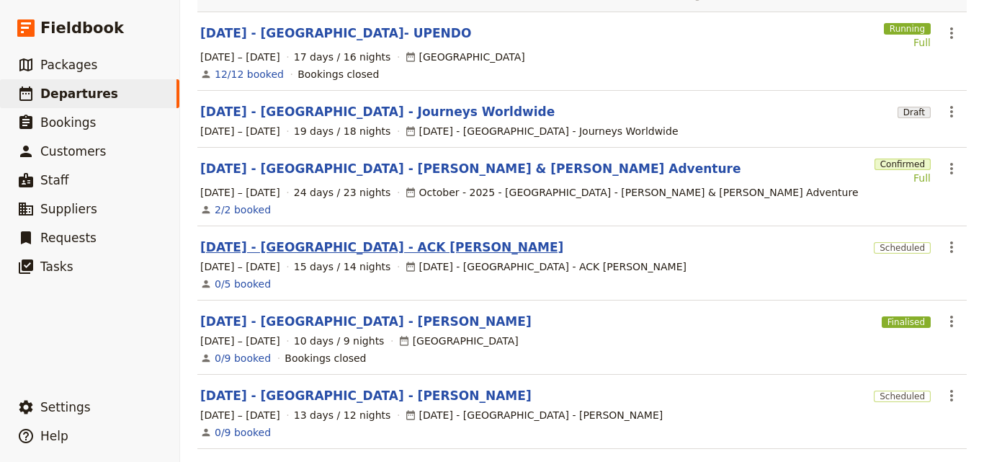
click at [287, 238] on link "[DATE] - [GEOGRAPHIC_DATA] - ACK [PERSON_NAME]" at bounding box center [381, 246] width 363 height 17
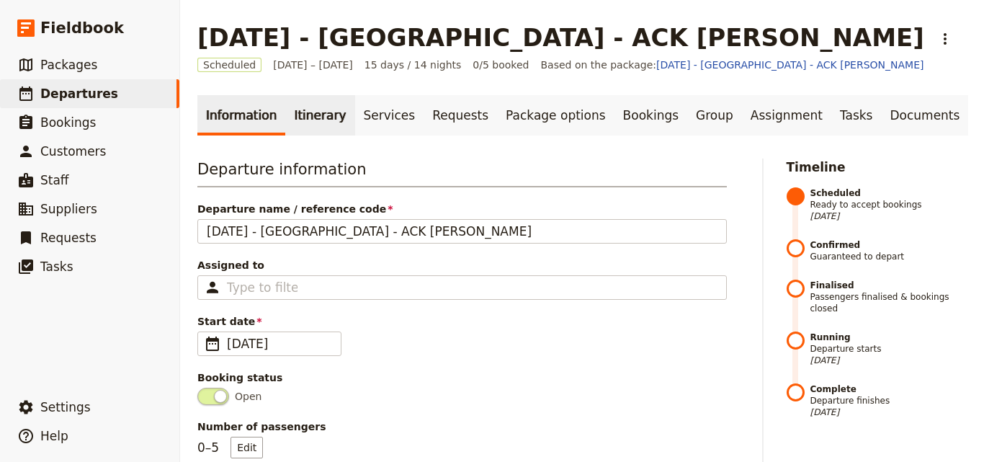
click at [328, 114] on link "Itinerary" at bounding box center [319, 115] width 69 height 40
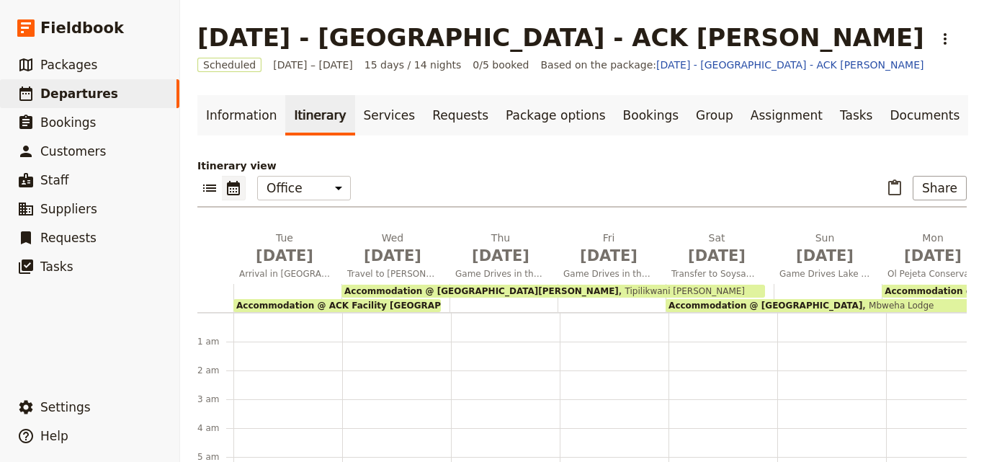
scroll to position [158, 0]
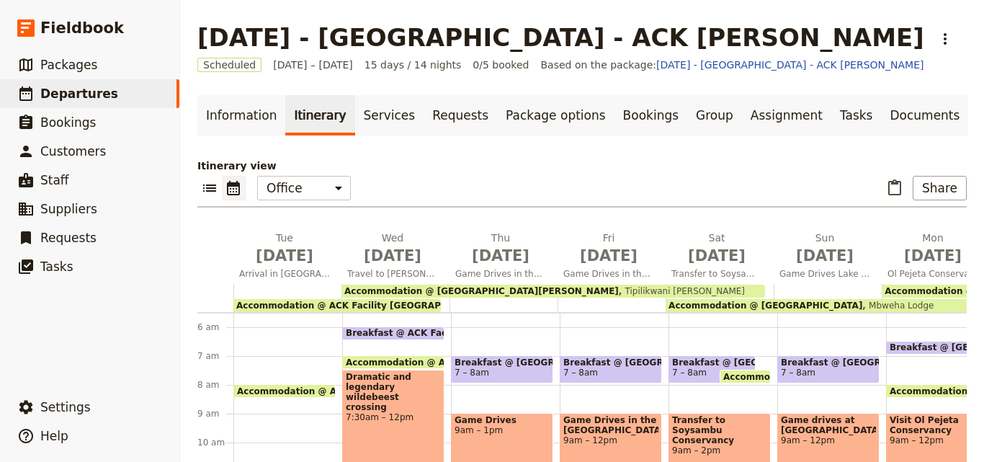
click at [390, 300] on span "Accommodation @ ACK Facility [GEOGRAPHIC_DATA]" at bounding box center [363, 305] width 255 height 10
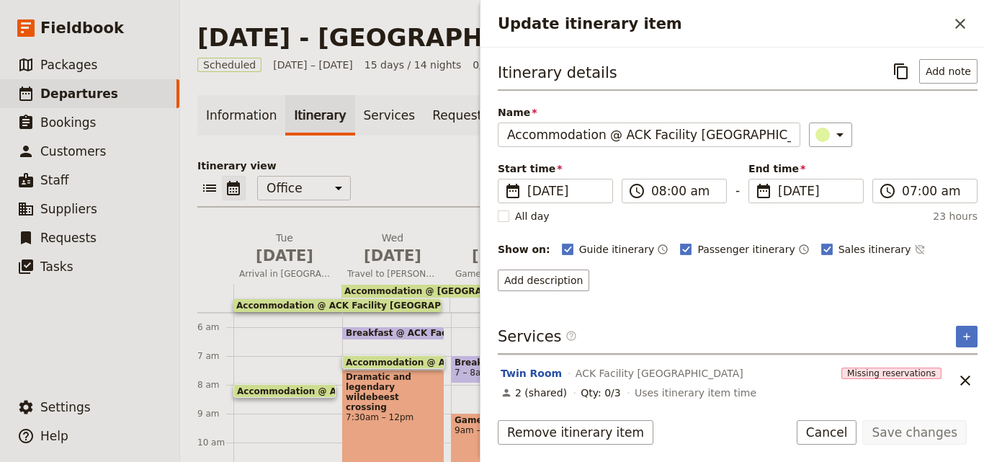
scroll to position [6, 0]
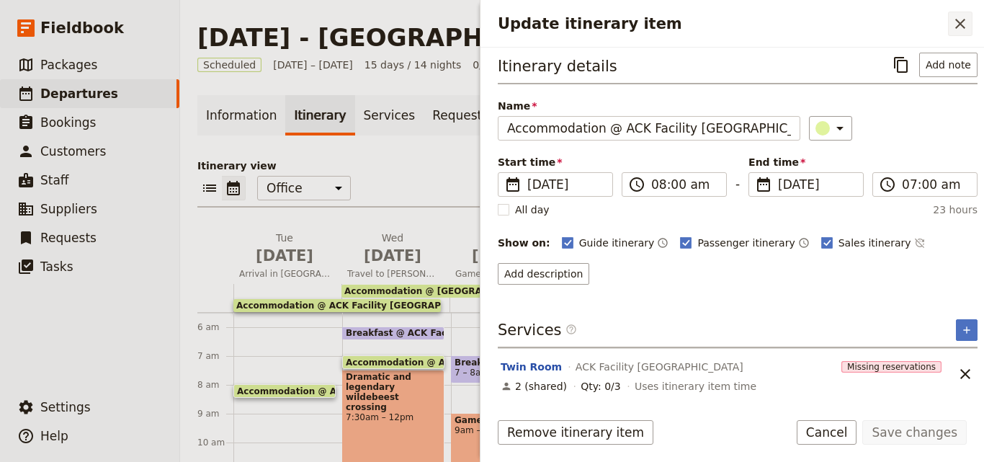
click at [961, 24] on icon "Close drawer" at bounding box center [960, 24] width 10 height 10
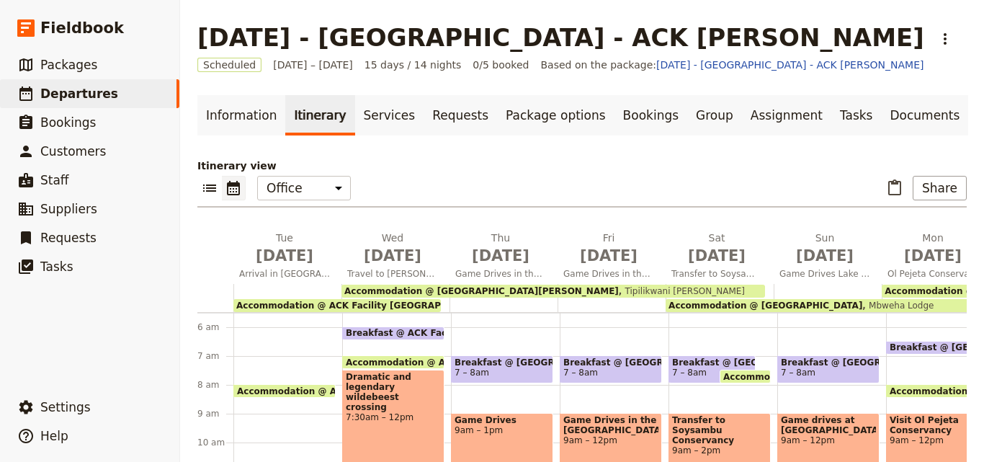
click at [628, 288] on div "Accommodation @ [GEOGRAPHIC_DATA][PERSON_NAME] [GEOGRAPHIC_DATA][PERSON_NAME]" at bounding box center [553, 291] width 424 height 13
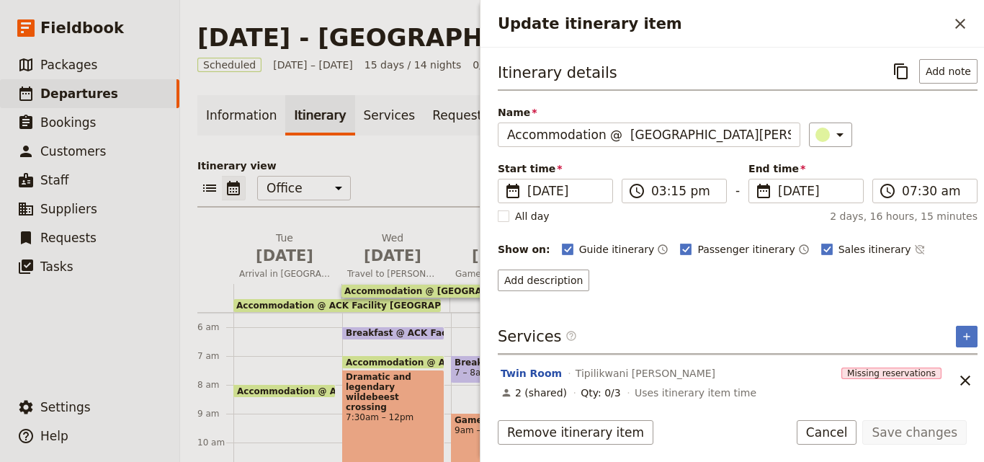
click at [314, 307] on span "Accommodation @ ACK Facility [GEOGRAPHIC_DATA]" at bounding box center [363, 305] width 255 height 10
click at [950, 32] on button "​" at bounding box center [960, 24] width 24 height 24
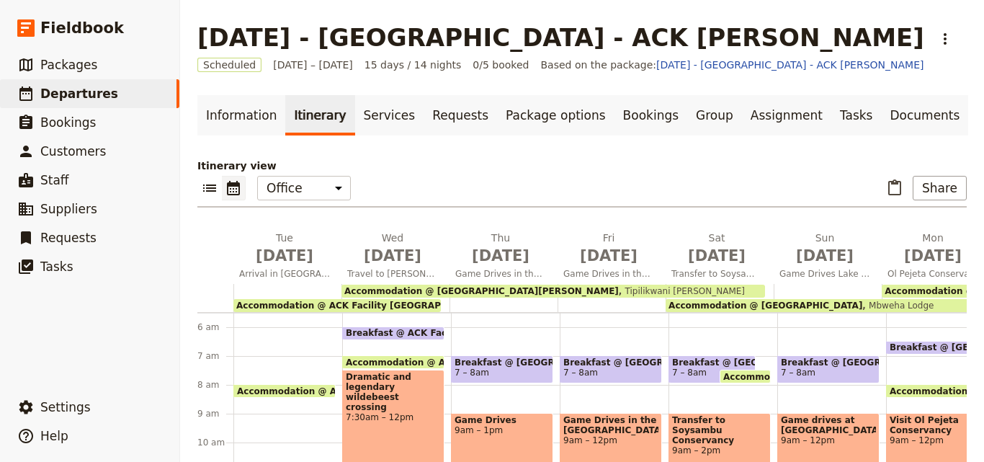
click at [894, 305] on div "Accommodation @ [GEOGRAPHIC_DATA] [GEOGRAPHIC_DATA]" at bounding box center [824, 305] width 316 height 13
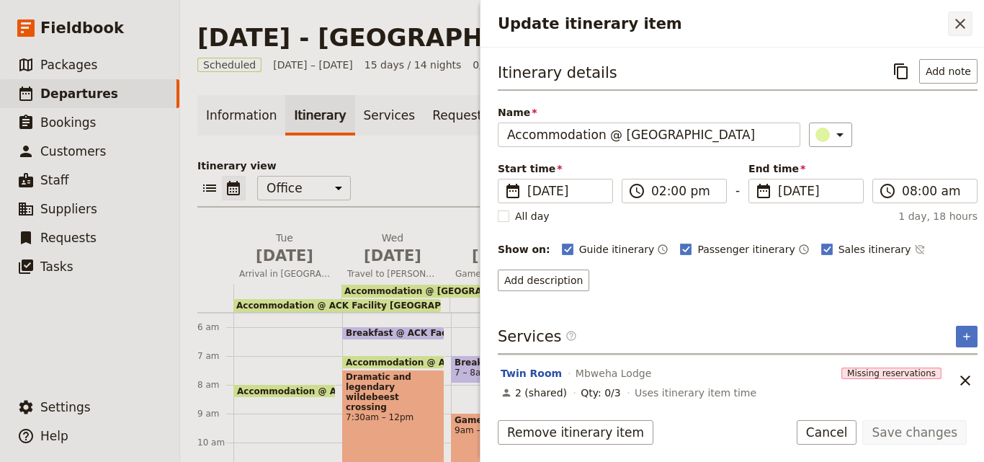
click at [954, 27] on icon "Close drawer" at bounding box center [960, 23] width 17 height 17
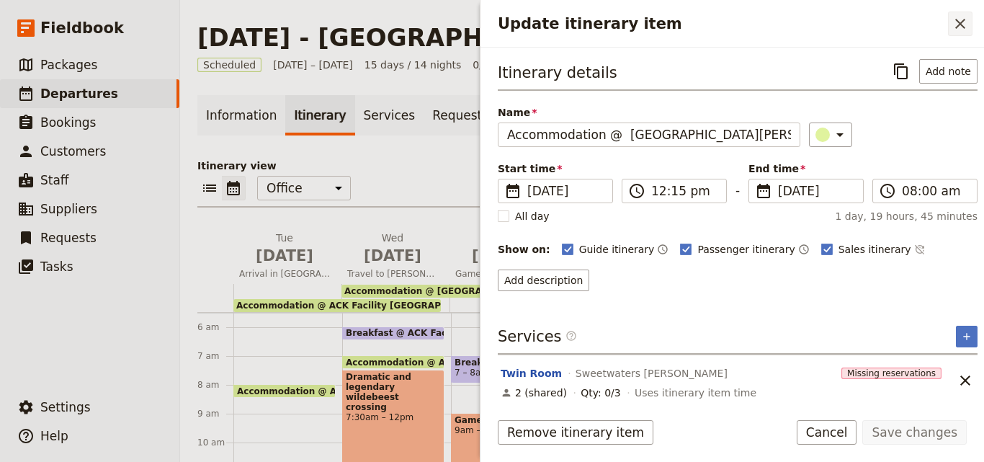
click at [963, 21] on icon "Close drawer" at bounding box center [960, 24] width 10 height 10
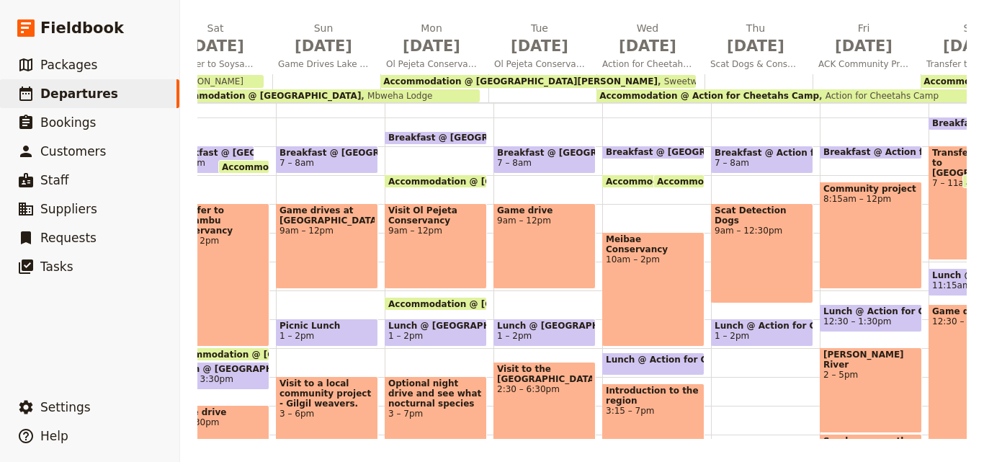
scroll to position [0, 550]
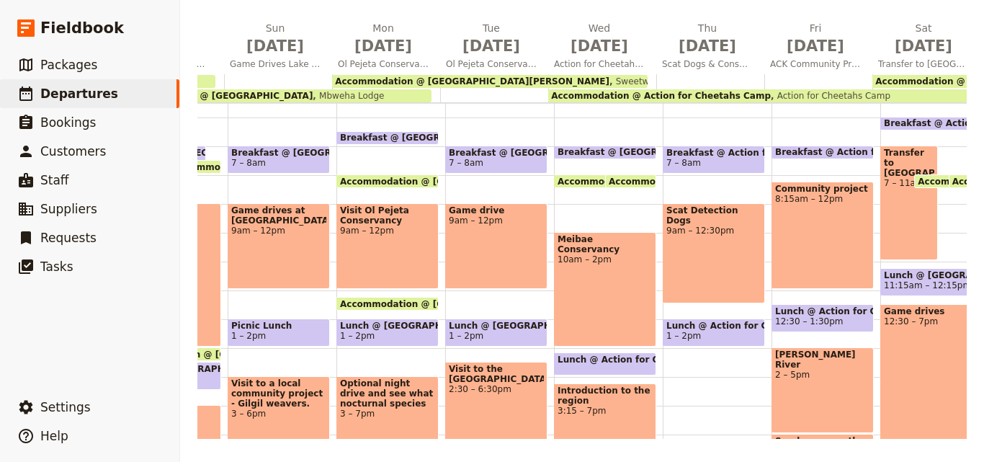
click at [492, 79] on span "Accommodation @ [GEOGRAPHIC_DATA][PERSON_NAME]" at bounding box center [472, 81] width 274 height 10
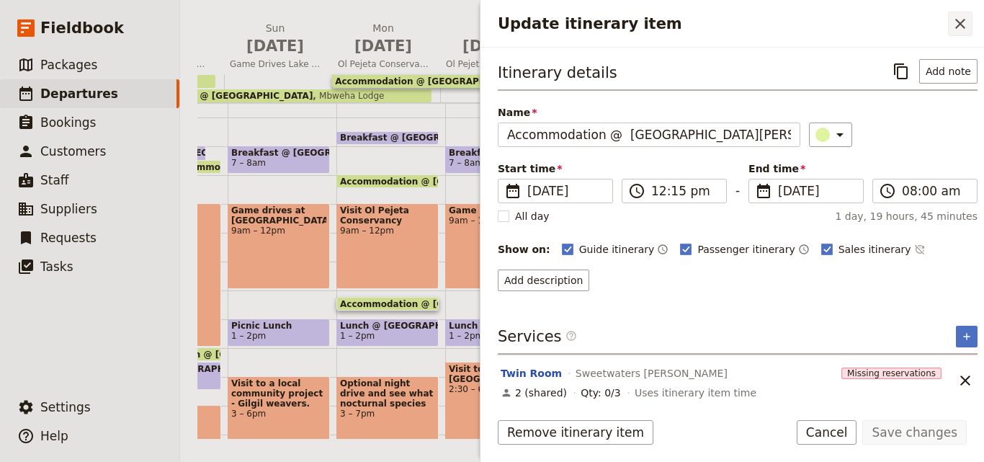
click at [954, 17] on icon "Close drawer" at bounding box center [960, 23] width 17 height 17
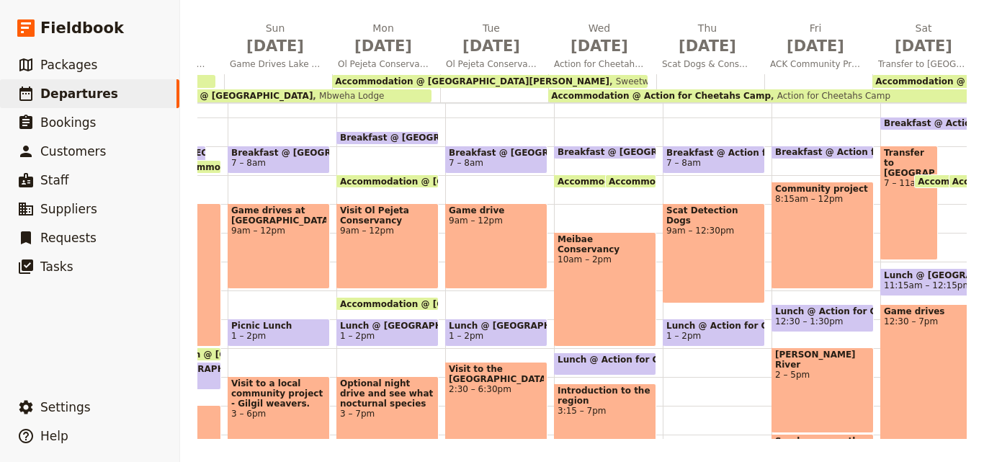
click at [730, 91] on span "Accommodation @ Action for Cheetahs Camp" at bounding box center [661, 96] width 220 height 10
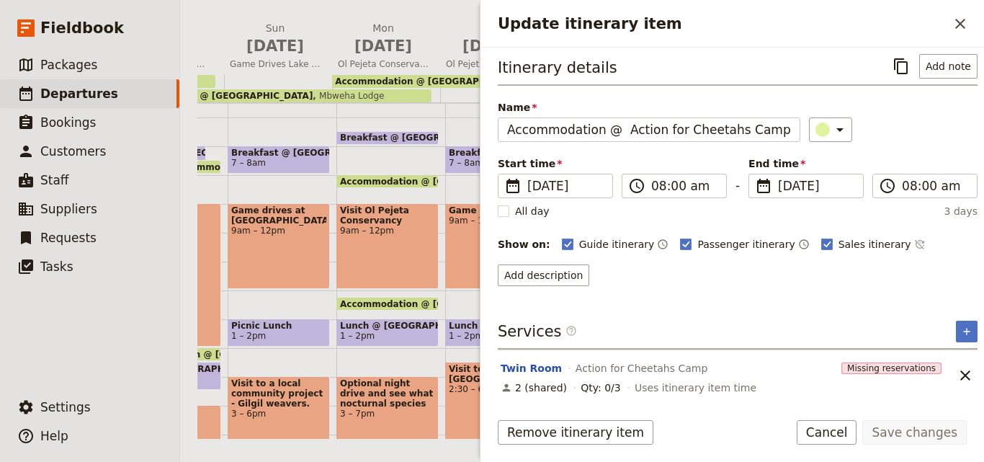
scroll to position [6, 0]
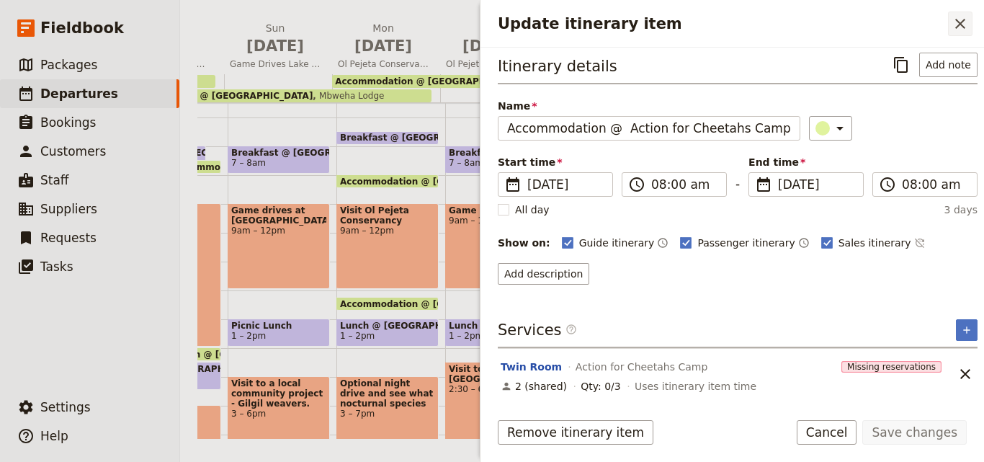
click at [949, 29] on button "​" at bounding box center [960, 24] width 24 height 24
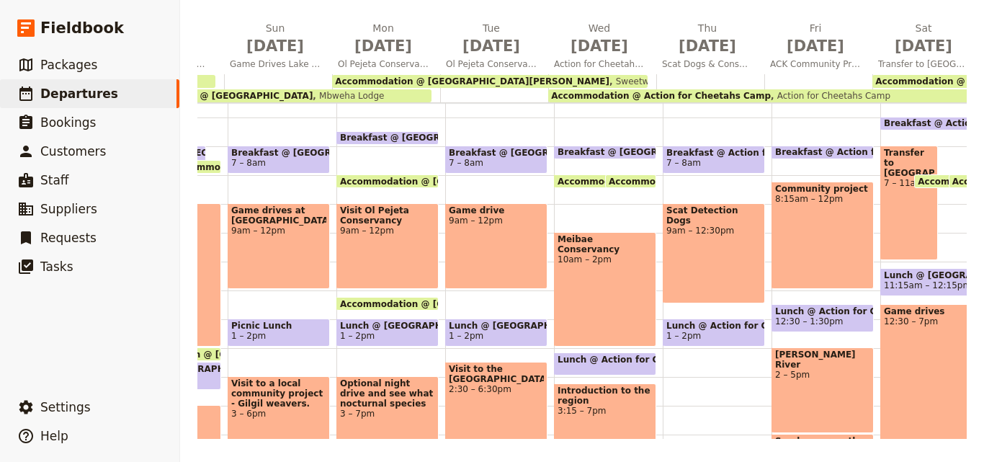
click at [921, 80] on span "Accommodation @ Elephant Bedroom Camp" at bounding box center [981, 81] width 213 height 10
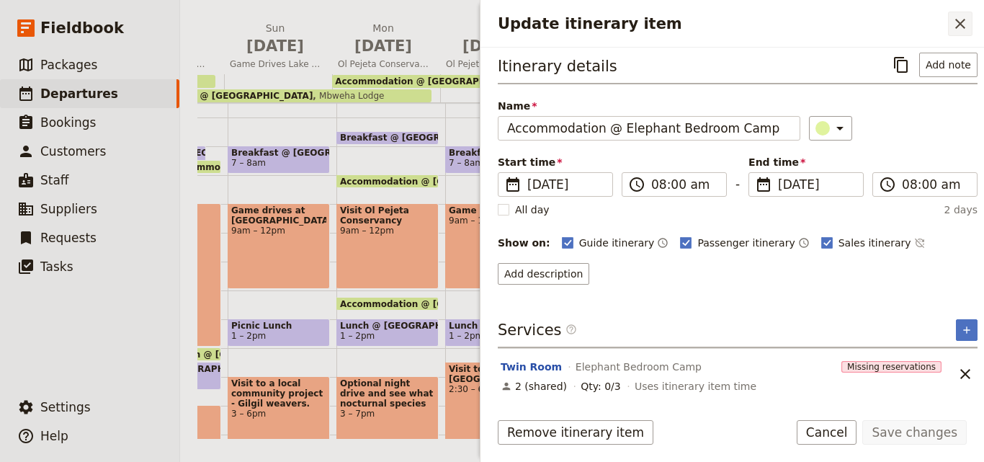
click at [965, 28] on icon "Close drawer" at bounding box center [960, 24] width 10 height 10
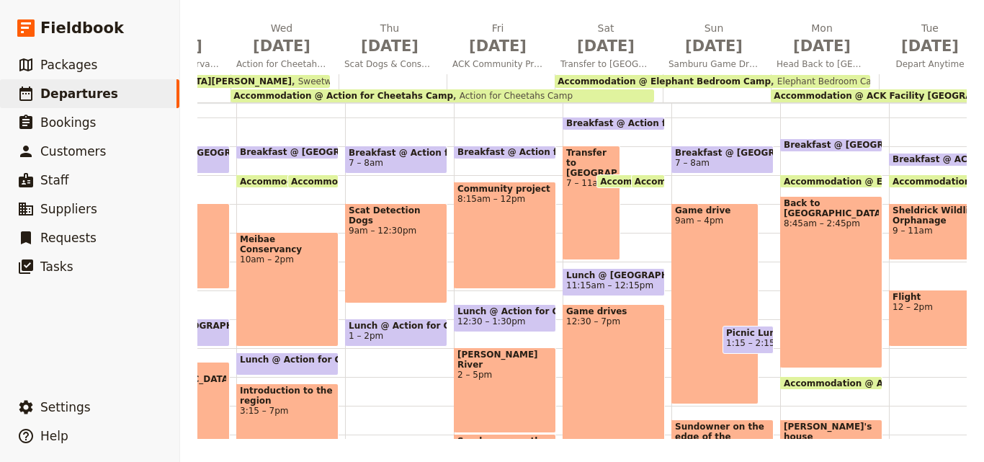
scroll to position [0, 916]
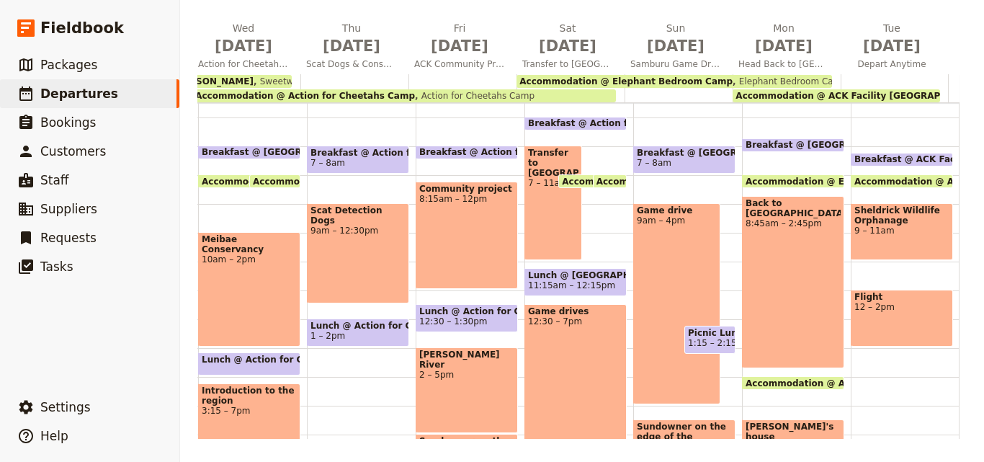
click at [672, 82] on span "Accommodation @ Elephant Bedroom Camp" at bounding box center [625, 81] width 213 height 10
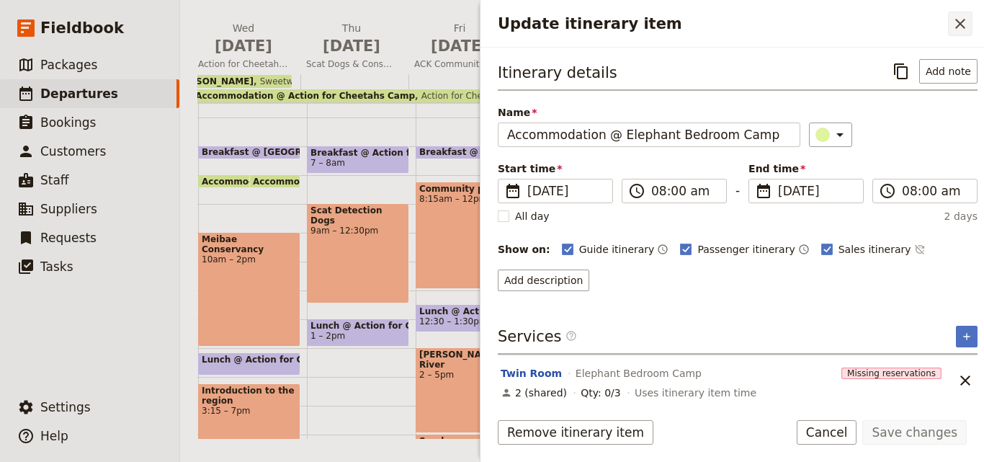
click at [953, 25] on icon "Close drawer" at bounding box center [960, 23] width 17 height 17
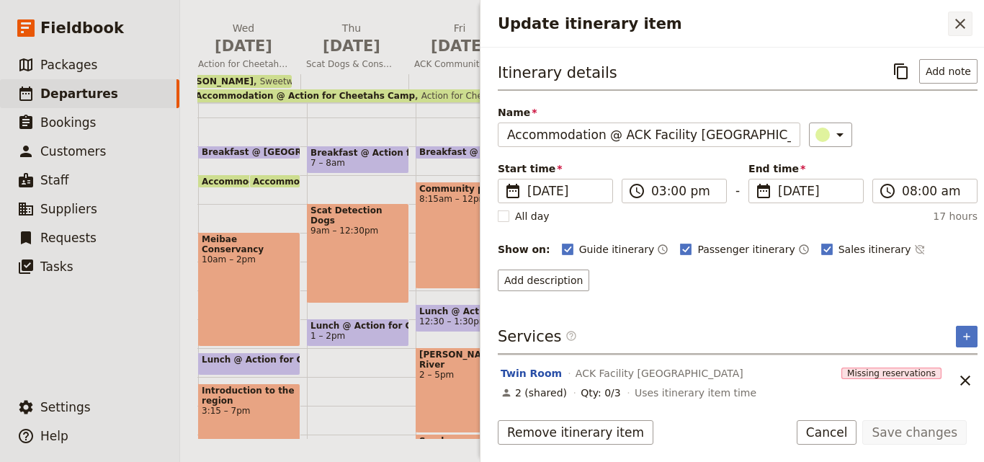
click at [962, 15] on icon "Close drawer" at bounding box center [960, 23] width 17 height 17
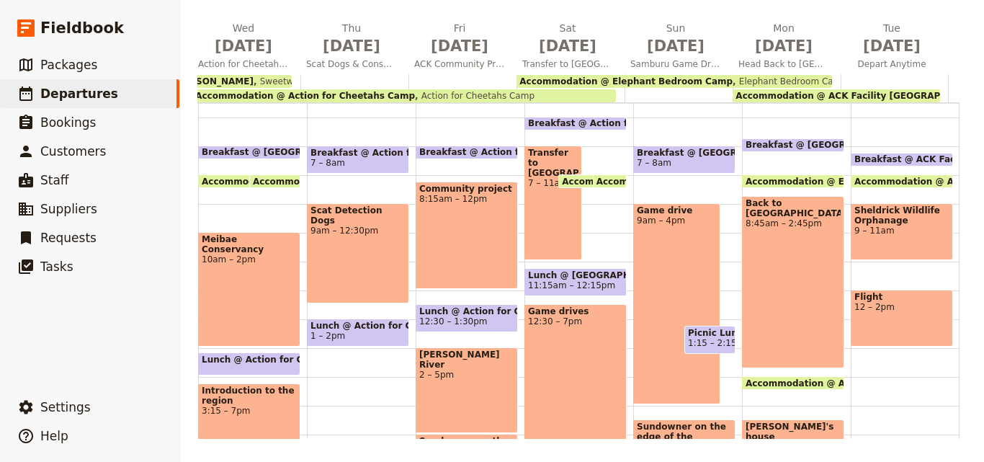
scroll to position [367, 0]
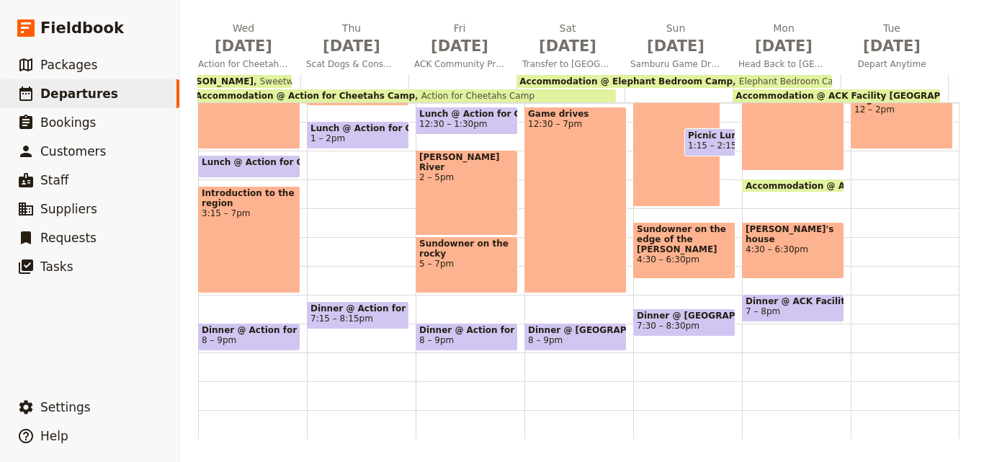
click at [949, 242] on div "[DATE] Arrival in [GEOGRAPHIC_DATA] [DATE] Travel to [GEOGRAPHIC_DATA] [DATE] G…" at bounding box center [129, 230] width 1675 height 418
click at [957, 50] on main "[DATE] - [GEOGRAPHIC_DATA] - ACK [PERSON_NAME] ​ Scheduled [DATE] – [DATE] 15 d…" at bounding box center [582, 125] width 804 height 671
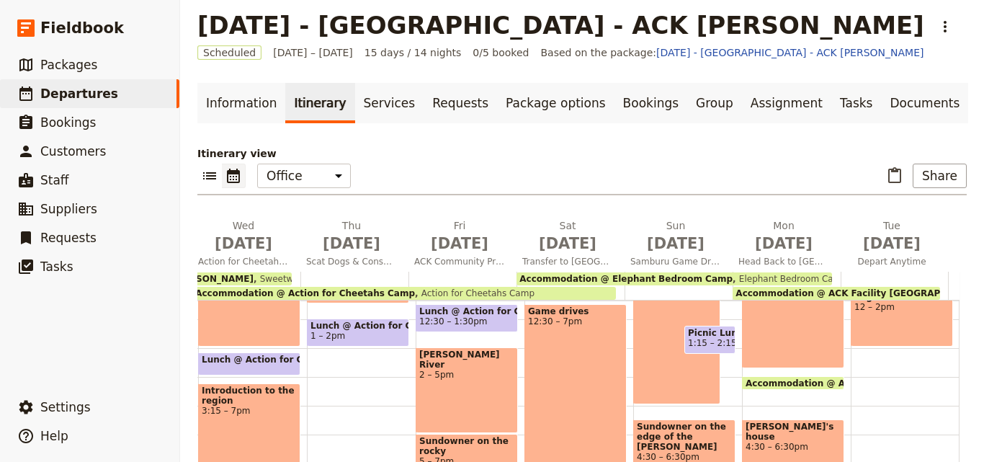
scroll to position [0, 0]
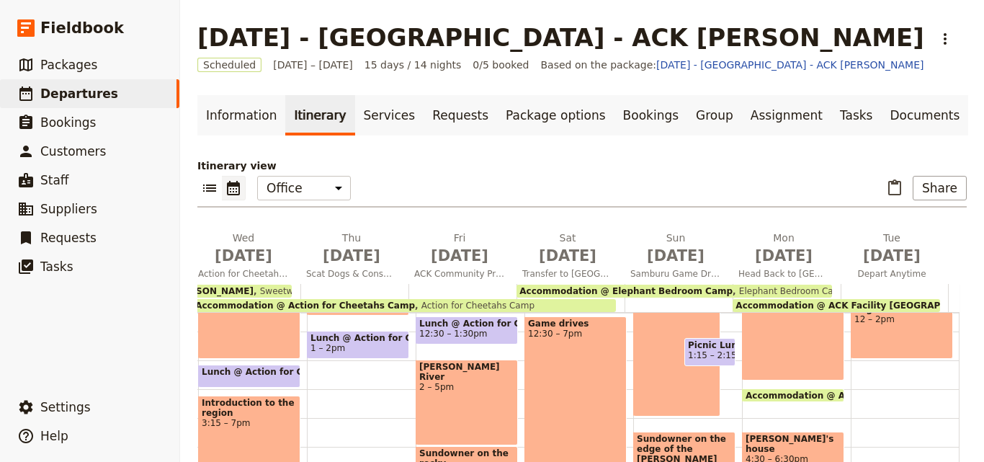
click at [796, 164] on p "Itinerary view" at bounding box center [581, 165] width 769 height 14
click at [139, 91] on link "​ Departures" at bounding box center [89, 93] width 179 height 29
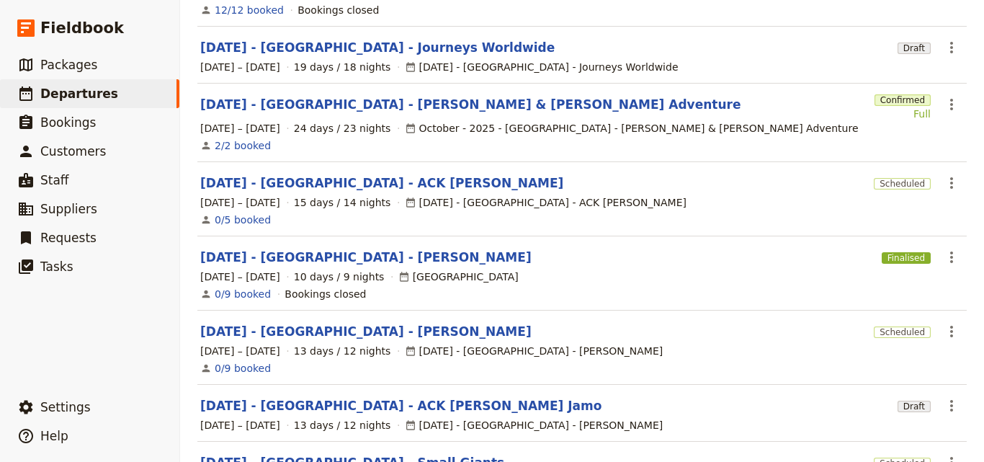
scroll to position [216, 0]
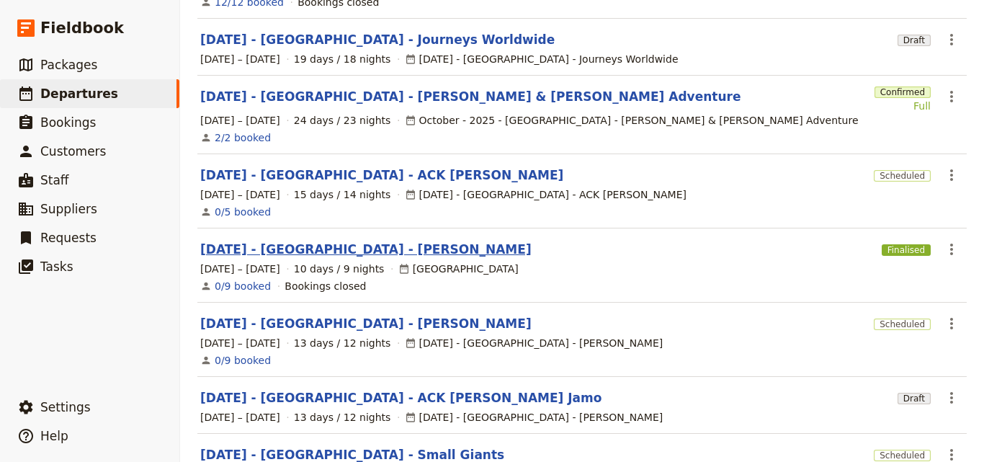
click at [339, 241] on link "[DATE] - [GEOGRAPHIC_DATA] - [PERSON_NAME]" at bounding box center [365, 249] width 331 height 17
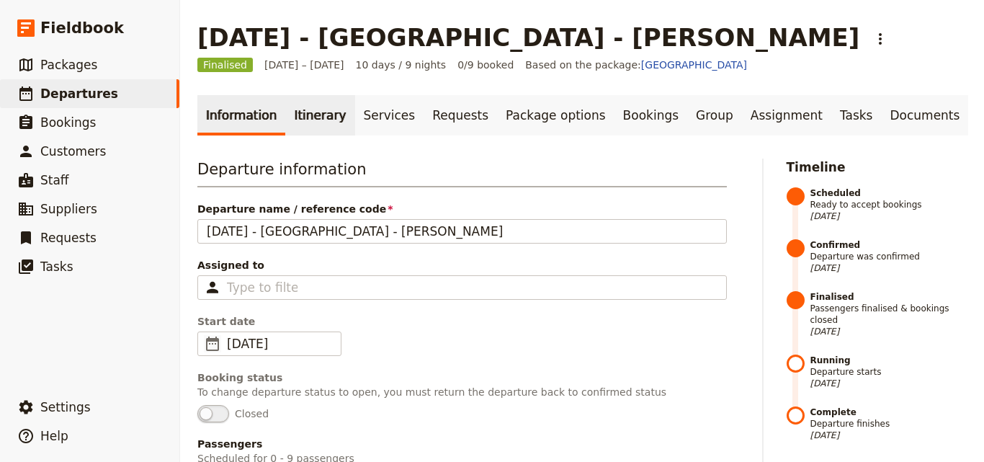
click at [326, 125] on link "Itinerary" at bounding box center [319, 115] width 69 height 40
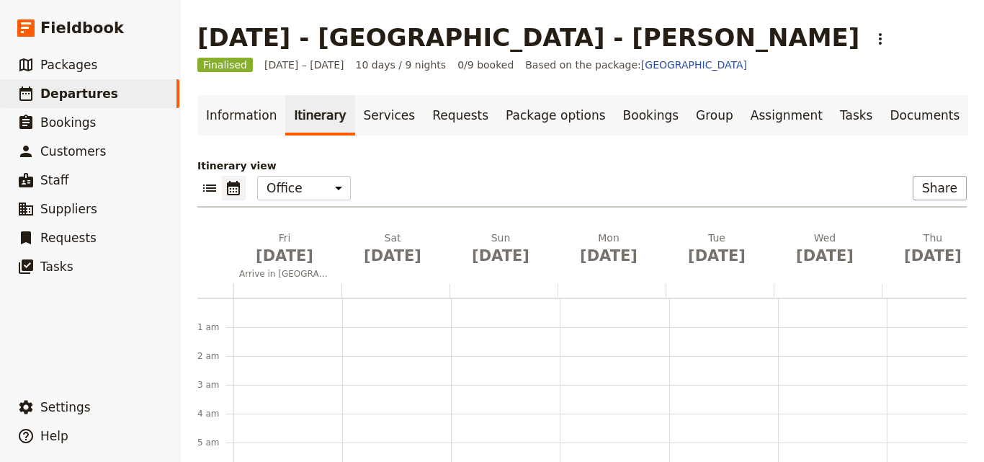
scroll to position [187, 0]
click at [133, 93] on link "​ Departures" at bounding box center [89, 93] width 179 height 29
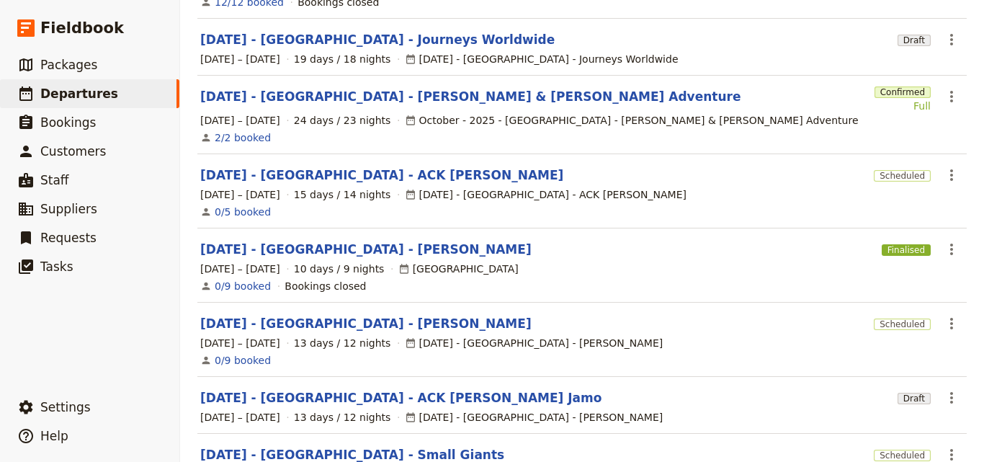
scroll to position [360, 0]
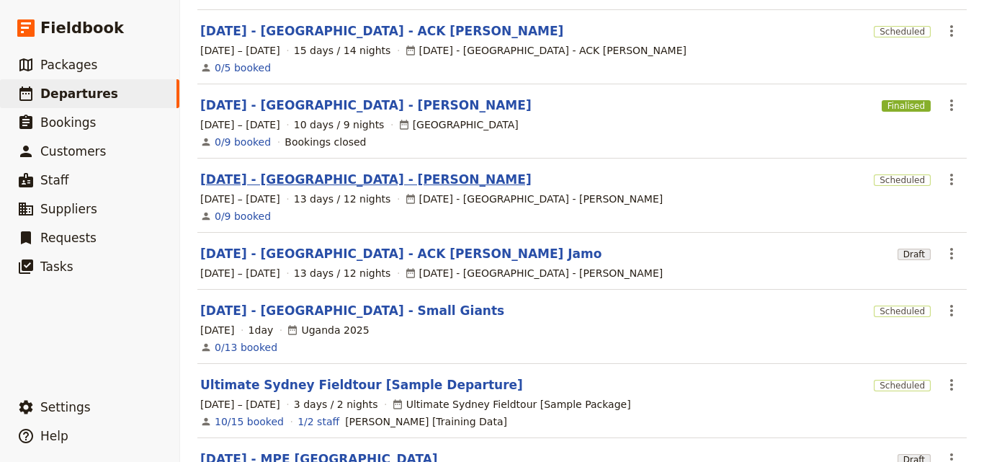
click at [362, 171] on link "[DATE] - [GEOGRAPHIC_DATA] - [PERSON_NAME]" at bounding box center [365, 179] width 331 height 17
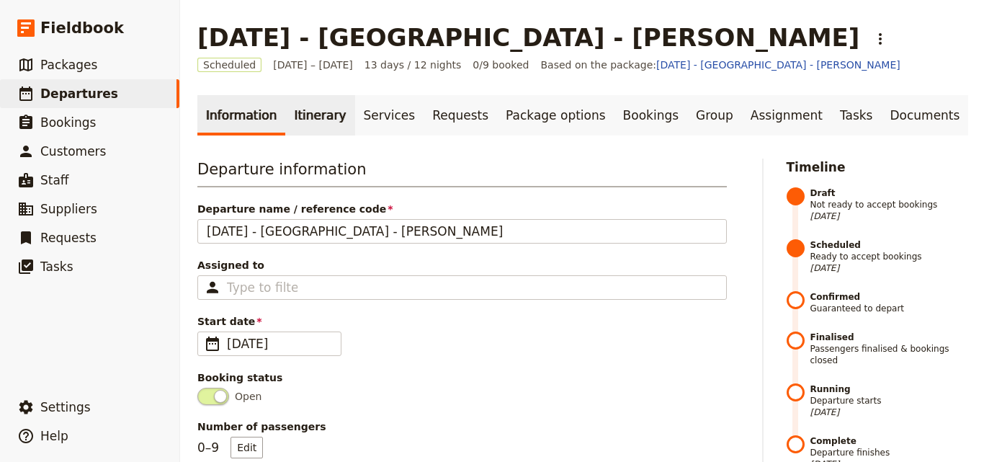
click at [320, 125] on link "Itinerary" at bounding box center [319, 115] width 69 height 40
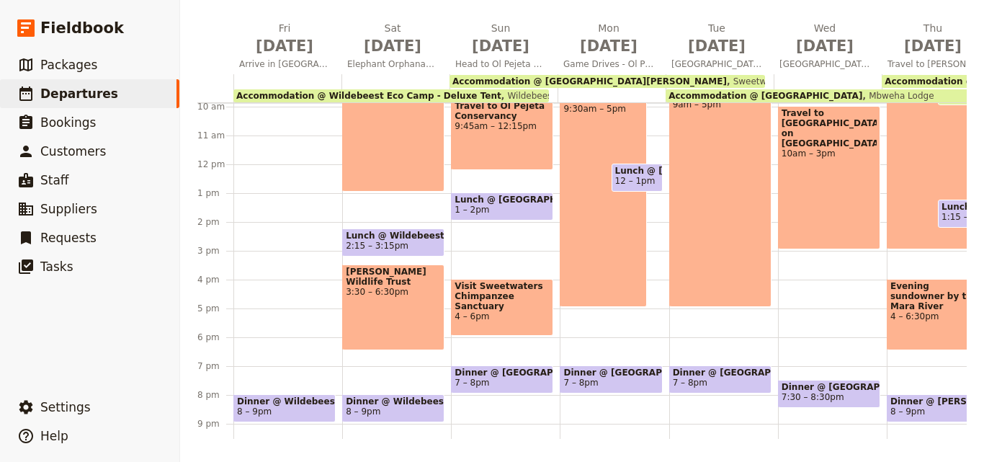
scroll to position [223, 0]
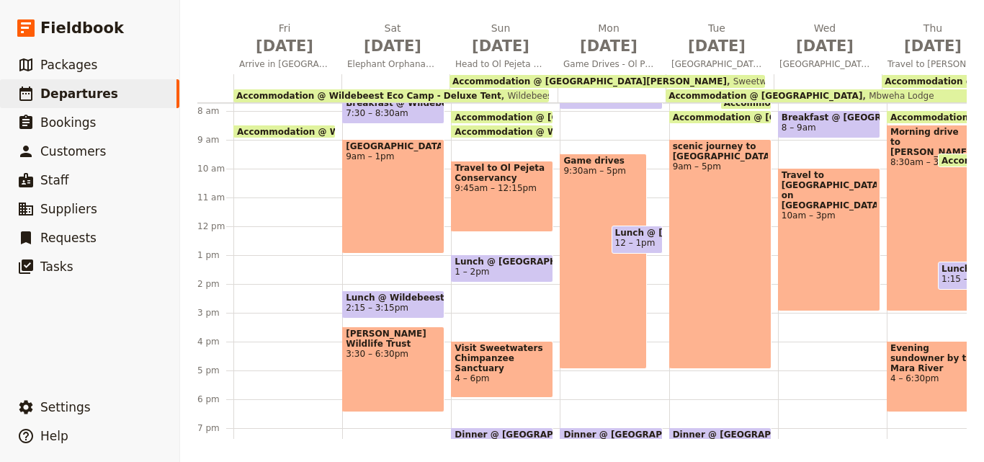
click at [379, 89] on div "Accommodation @ Wildebeest Eco Camp - Deluxe Tent Wildebeest Eco Camp - Deluxe …" at bounding box center [391, 95] width 316 height 13
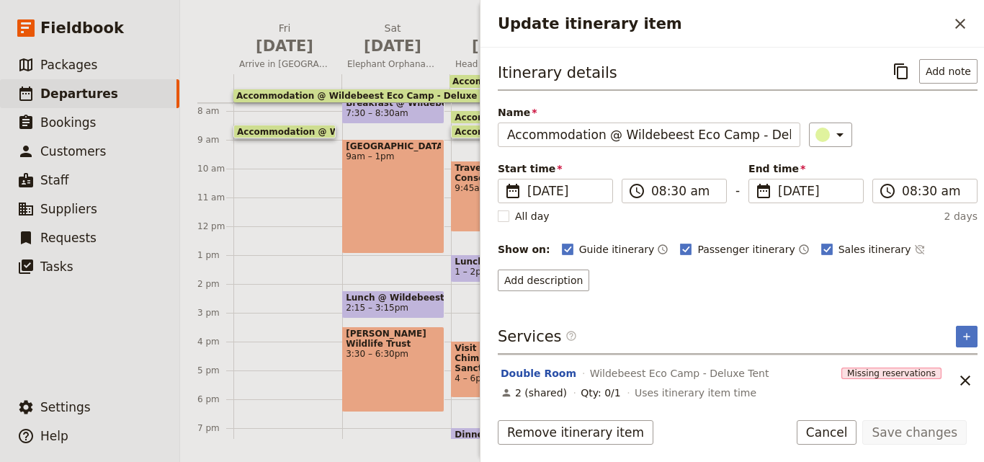
scroll to position [6, 0]
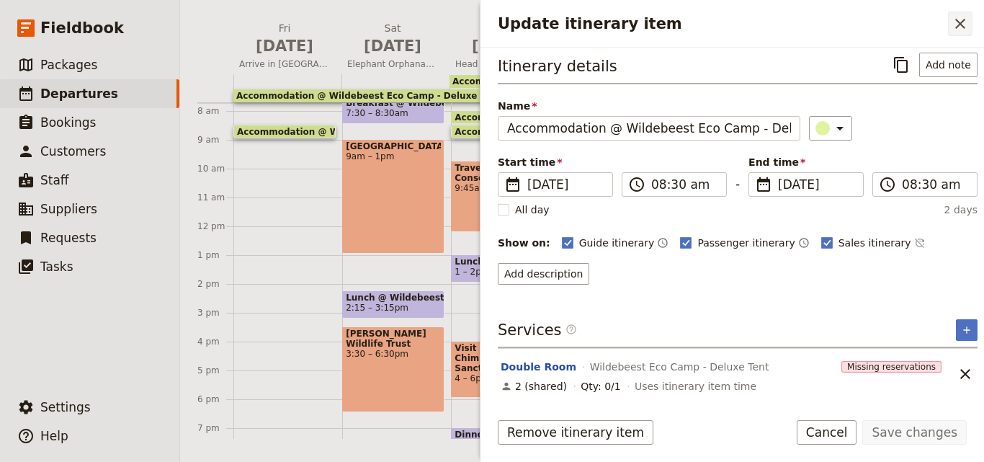
click at [962, 17] on icon "Close drawer" at bounding box center [960, 23] width 17 height 17
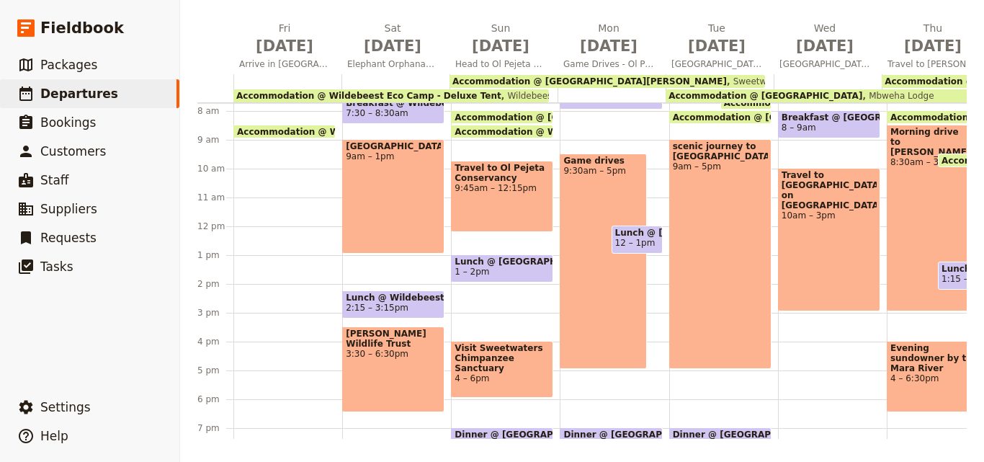
click at [727, 76] on span "Sweetwaters [PERSON_NAME]" at bounding box center [795, 81] width 137 height 10
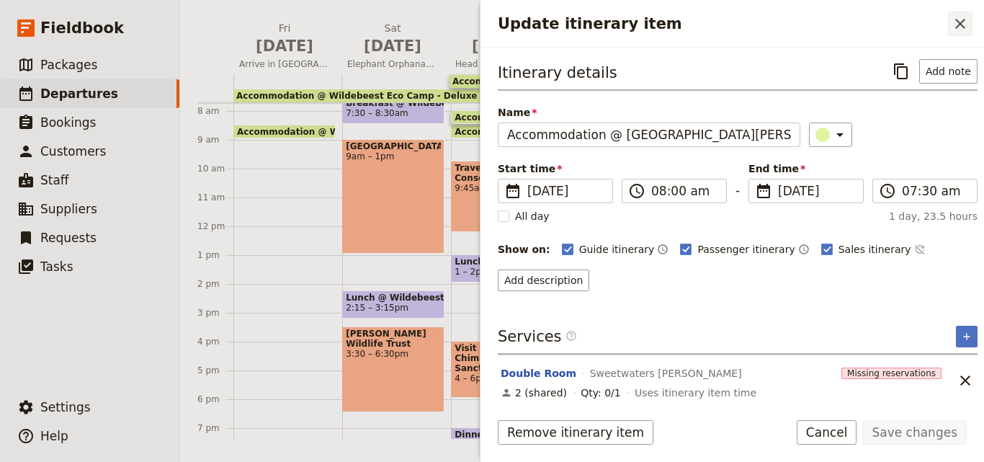
click at [962, 21] on icon "Close drawer" at bounding box center [960, 24] width 10 height 10
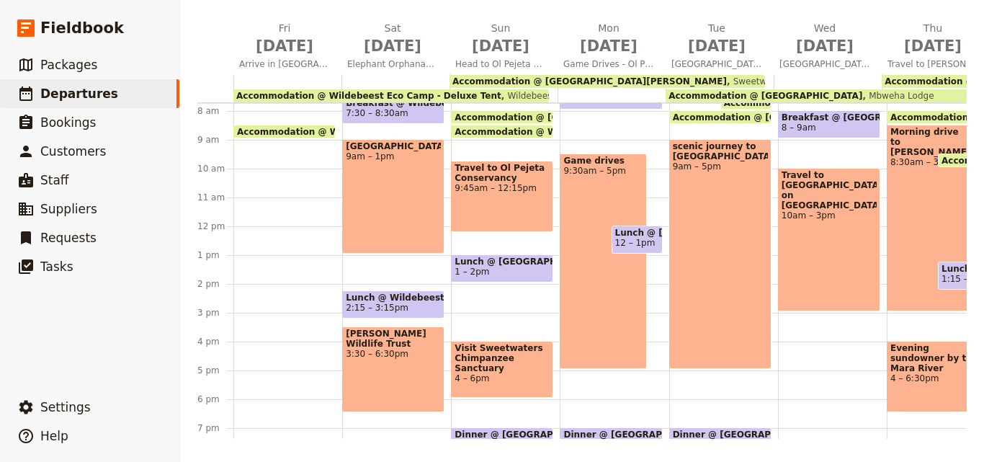
click at [883, 91] on div "Accommodation @ [GEOGRAPHIC_DATA] [GEOGRAPHIC_DATA]" at bounding box center [824, 95] width 316 height 13
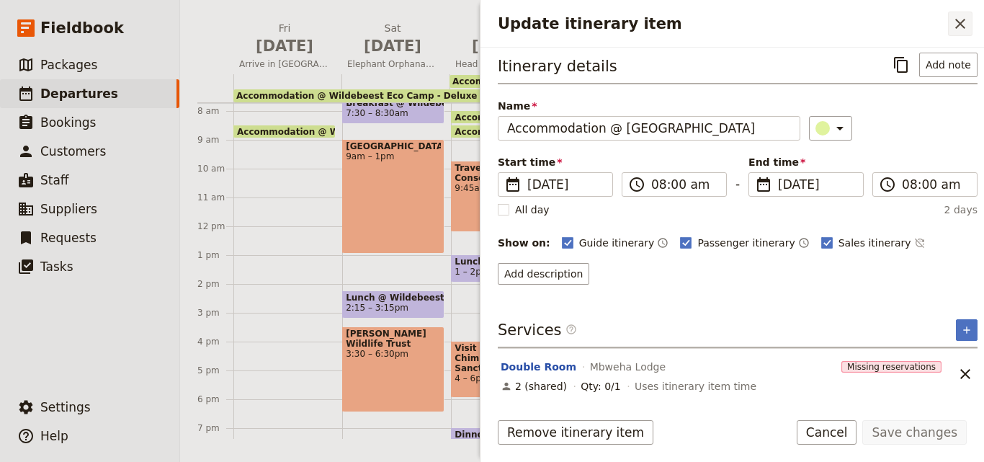
click at [971, 26] on button "​" at bounding box center [960, 24] width 24 height 24
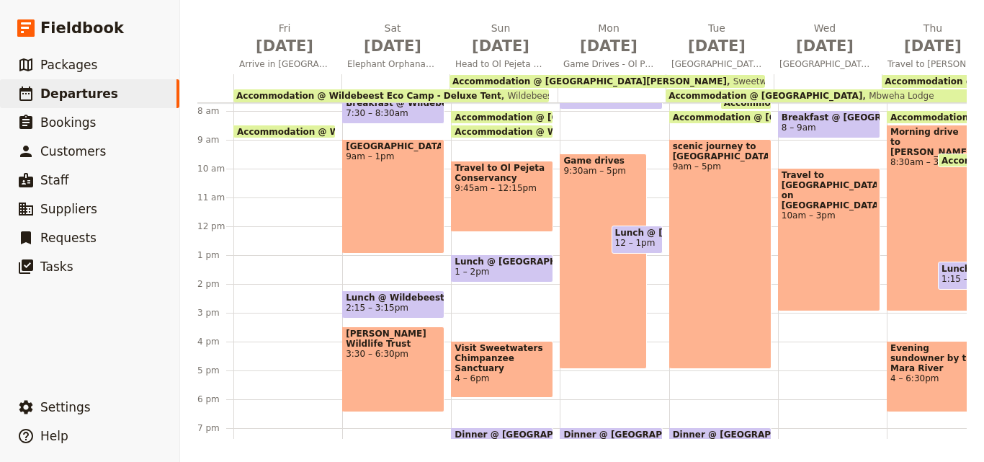
click at [935, 78] on span "Accommodation @ [GEOGRAPHIC_DATA]" at bounding box center [982, 81] width 194 height 10
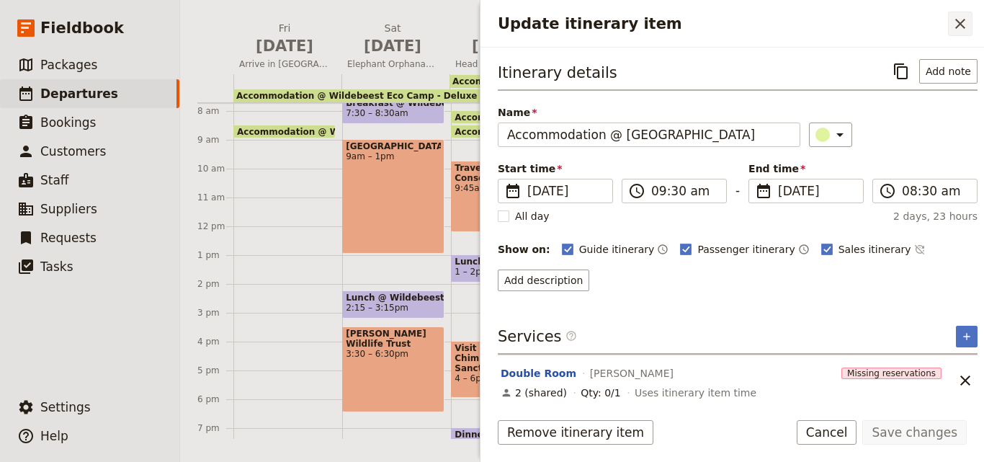
click at [950, 27] on button "​" at bounding box center [960, 24] width 24 height 24
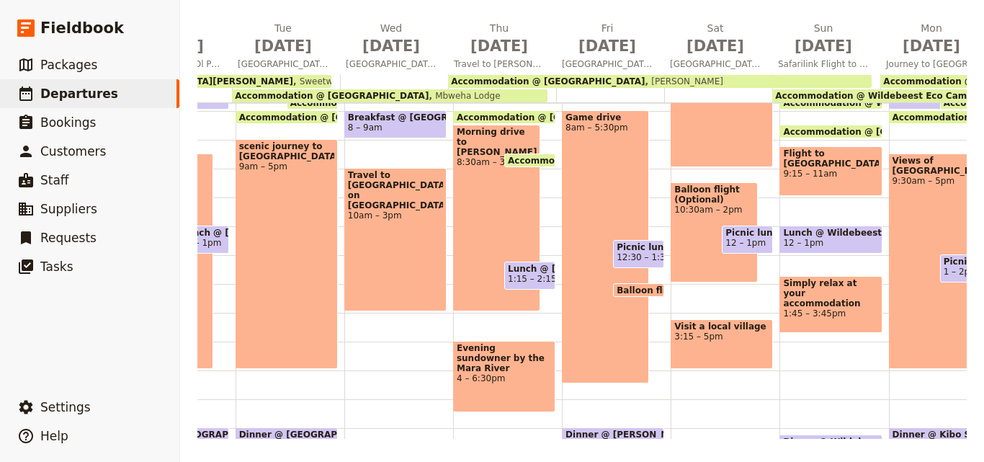
scroll to position [0, 520]
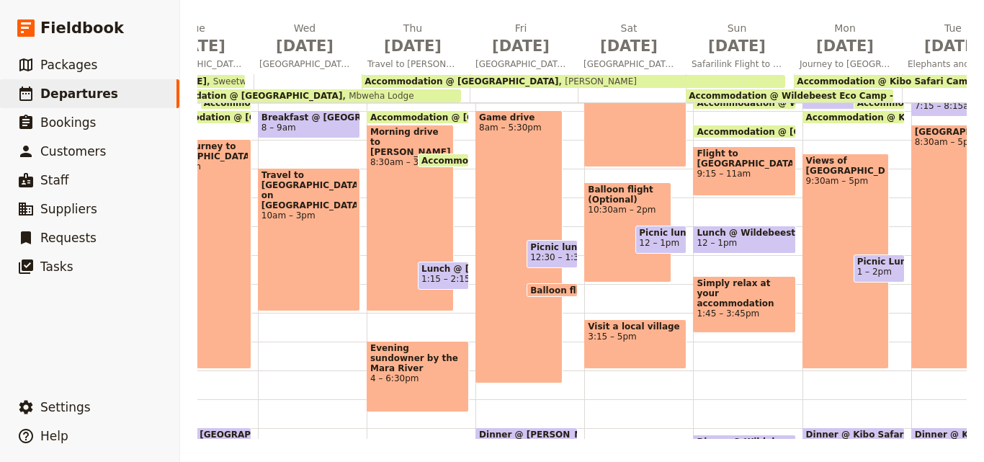
click at [949, 427] on div "Dinner @ Kibo Safari Camp - Double Tent 7 – 8pm" at bounding box center [962, 441] width 102 height 28
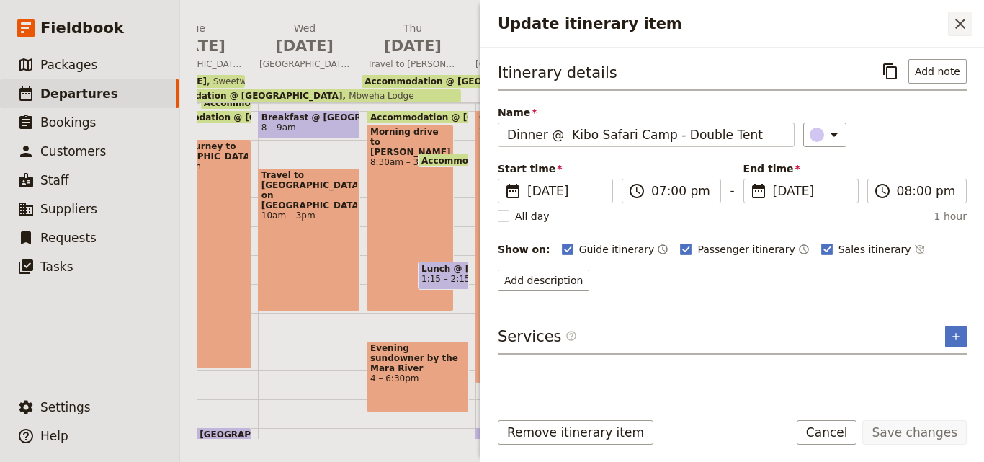
click at [957, 30] on icon "Close drawer" at bounding box center [960, 23] width 17 height 17
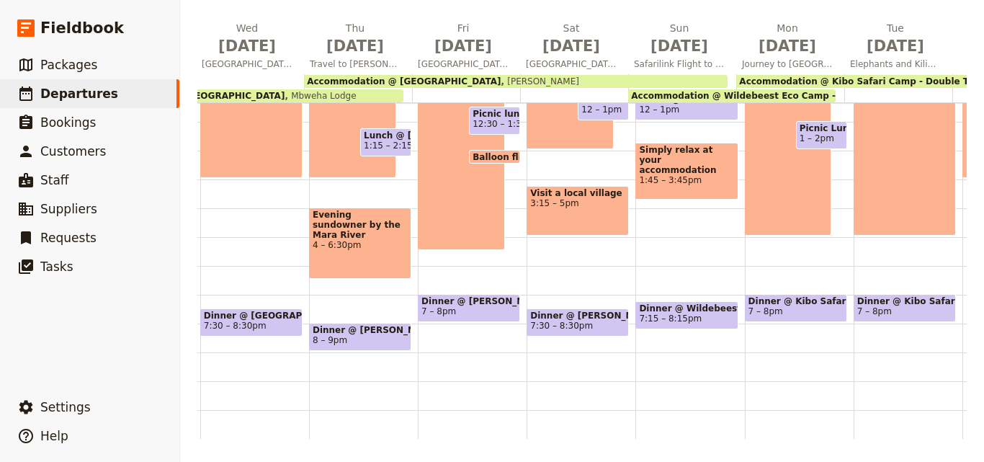
scroll to position [0, 700]
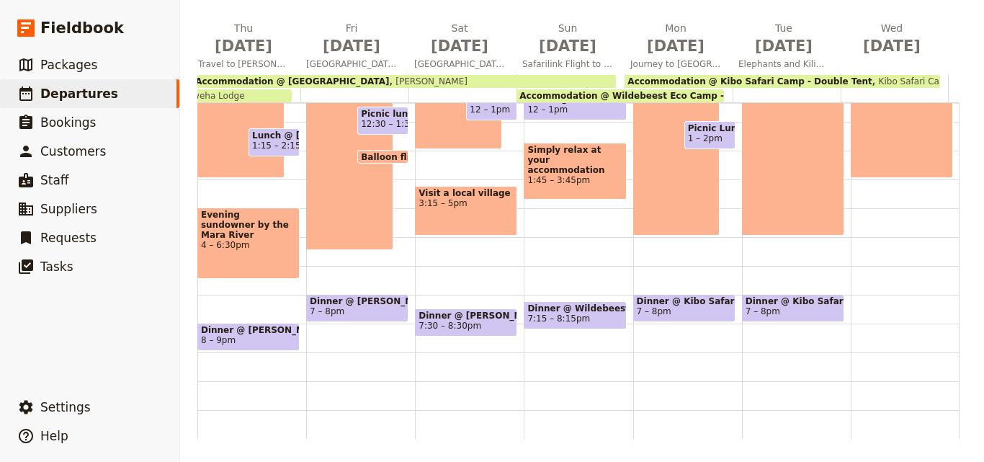
click at [578, 91] on span "Accommodation @ Wildebeest Eco Camp - Deluxe Tent" at bounding box center [651, 96] width 265 height 10
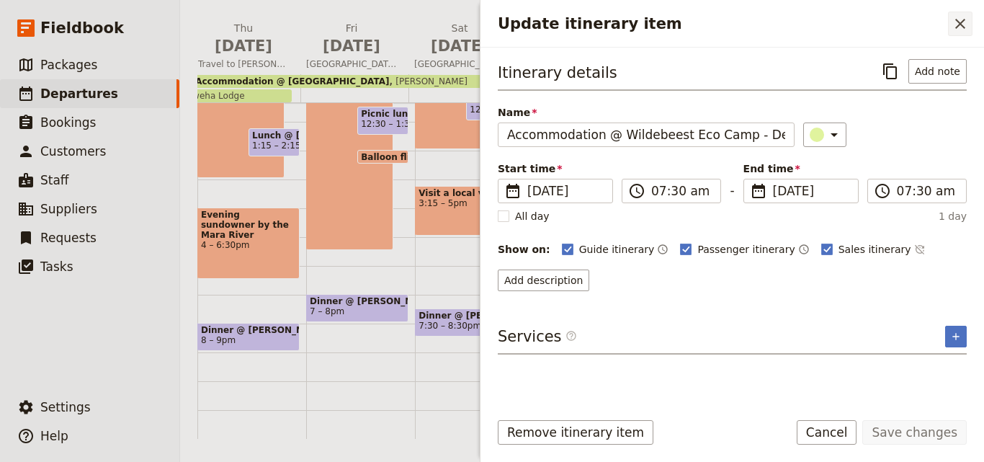
click at [954, 17] on icon "Close drawer" at bounding box center [960, 23] width 17 height 17
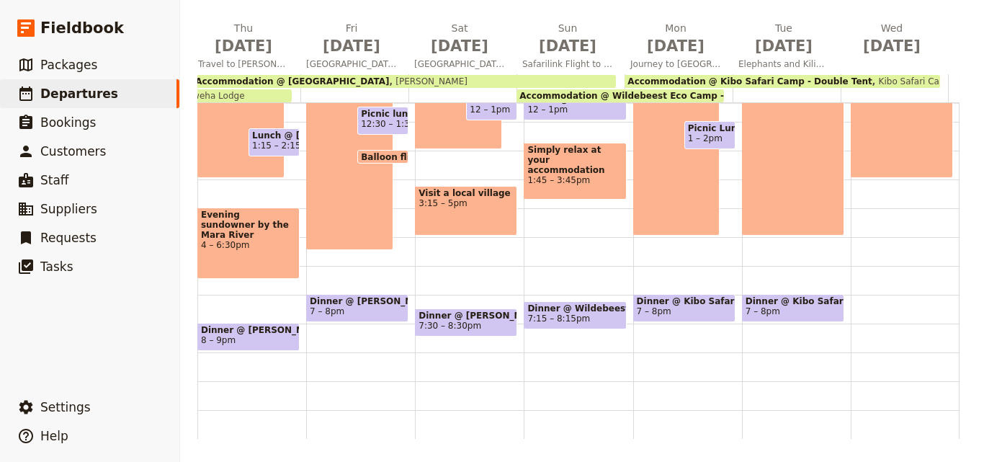
click at [688, 76] on span "Accommodation @ Kibo Safari Camp - Double Tent" at bounding box center [749, 81] width 245 height 10
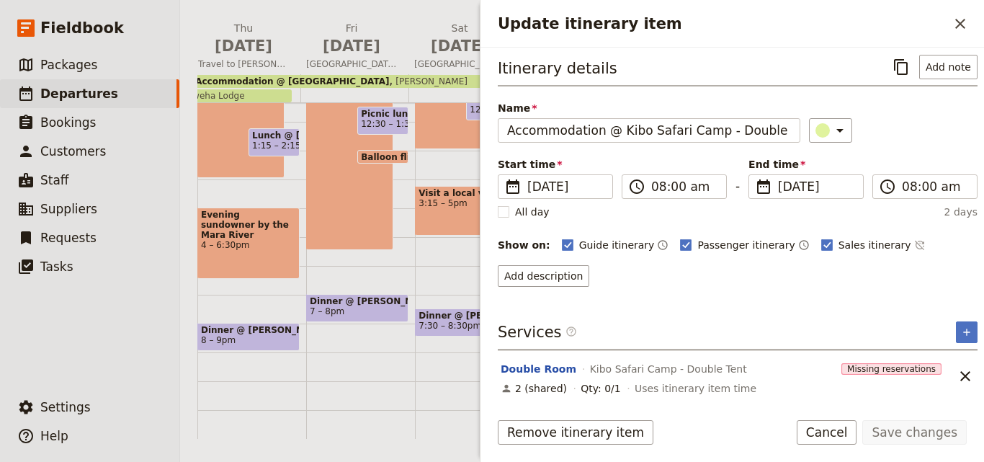
scroll to position [6, 0]
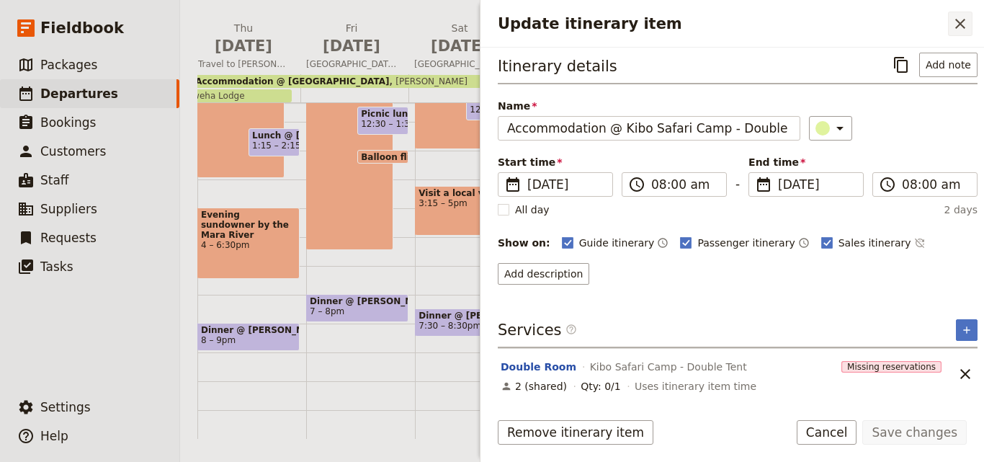
click at [965, 17] on icon "Close drawer" at bounding box center [960, 23] width 17 height 17
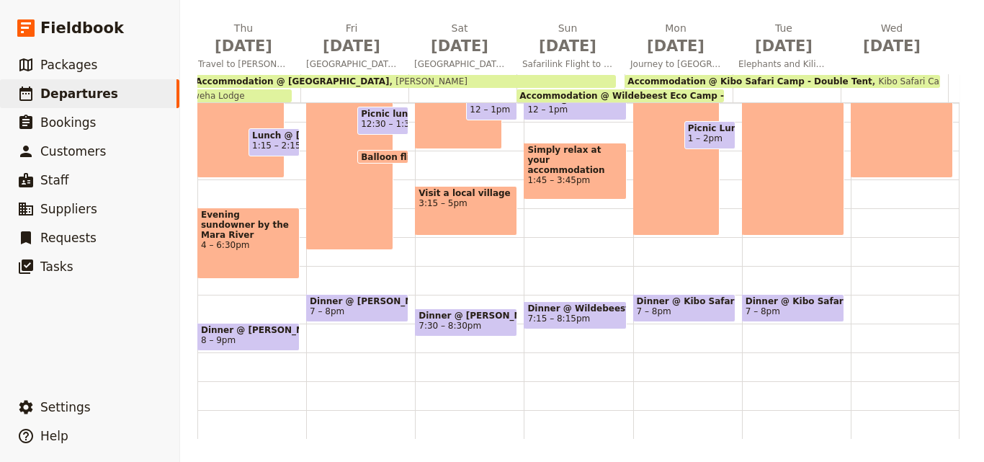
click at [663, 91] on span "Accommodation @ Wildebeest Eco Camp - Deluxe Tent" at bounding box center [651, 96] width 265 height 10
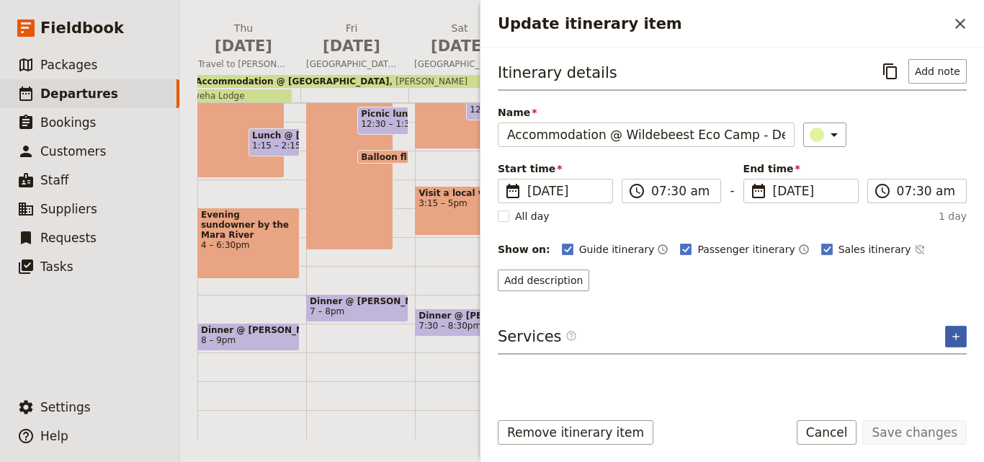
click at [958, 336] on icon "Add service inclusion" at bounding box center [955, 336] width 6 height 6
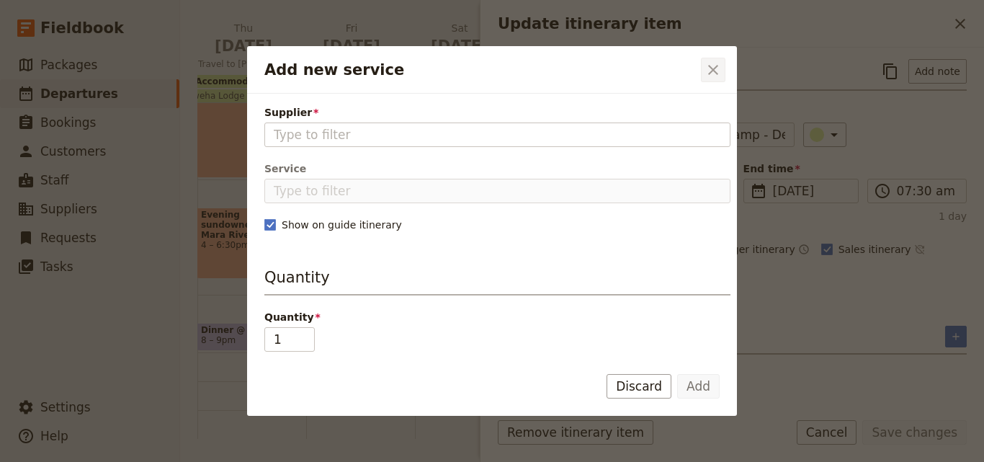
click at [712, 70] on icon "Close dialog" at bounding box center [713, 70] width 10 height 10
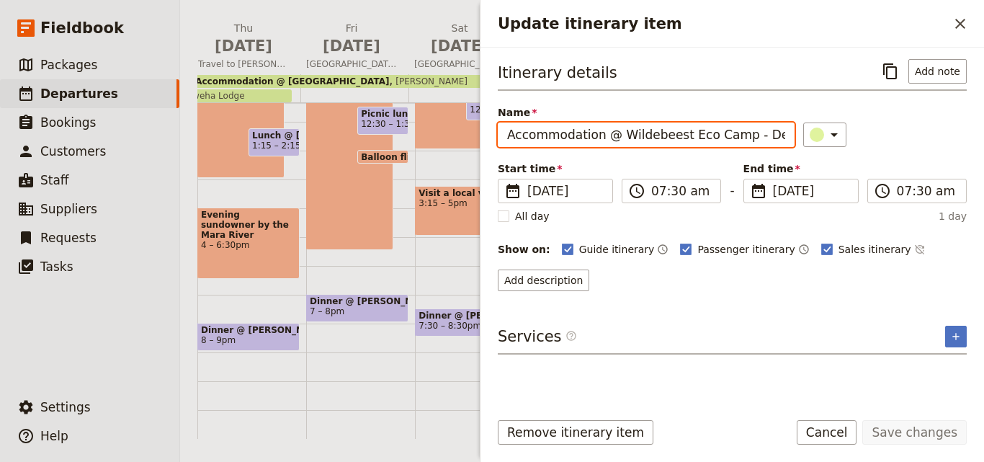
scroll to position [0, 30]
drag, startPoint x: 616, startPoint y: 137, endPoint x: 788, endPoint y: 135, distance: 172.2
click at [788, 135] on div "Name Accommodation @ Wildebeest Eco Camp - Deluxe Tent ​" at bounding box center [732, 126] width 469 height 42
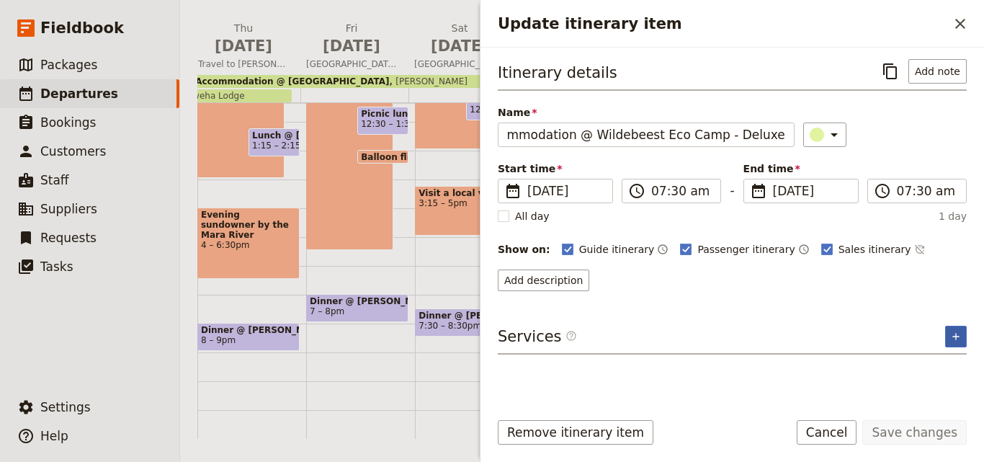
scroll to position [0, 0]
click at [965, 331] on button "​" at bounding box center [956, 337] width 22 height 22
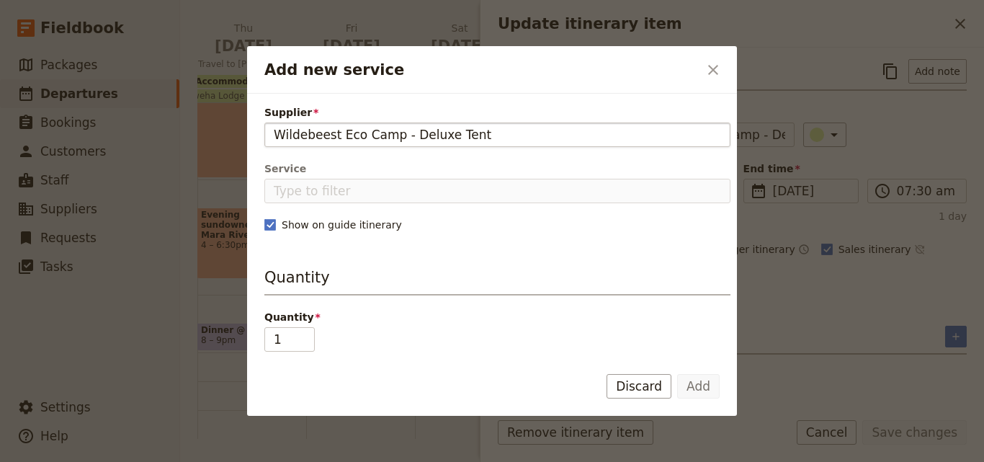
click at [274, 127] on input "Wildebeest Eco Camp - Deluxe Tent" at bounding box center [497, 134] width 447 height 17
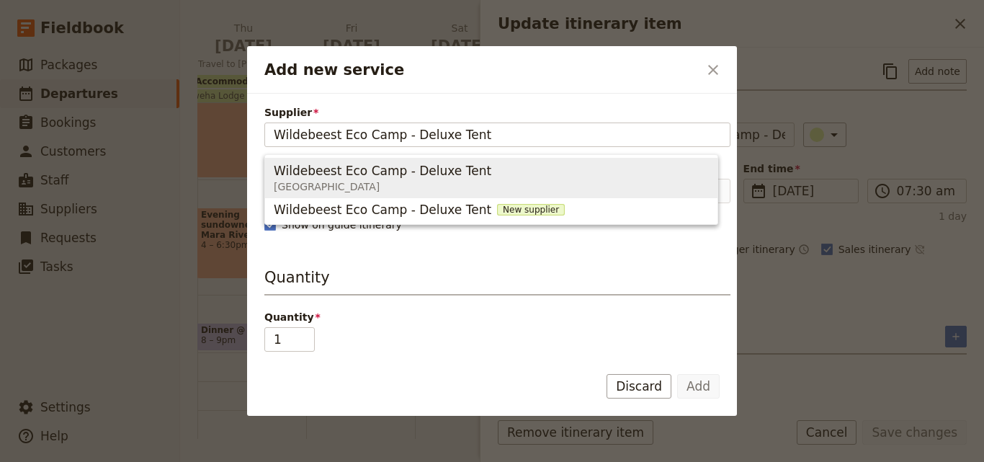
click at [421, 161] on div "Wildebeest Eco Camp - Deluxe Tent [GEOGRAPHIC_DATA]" at bounding box center [385, 178] width 223 height 35
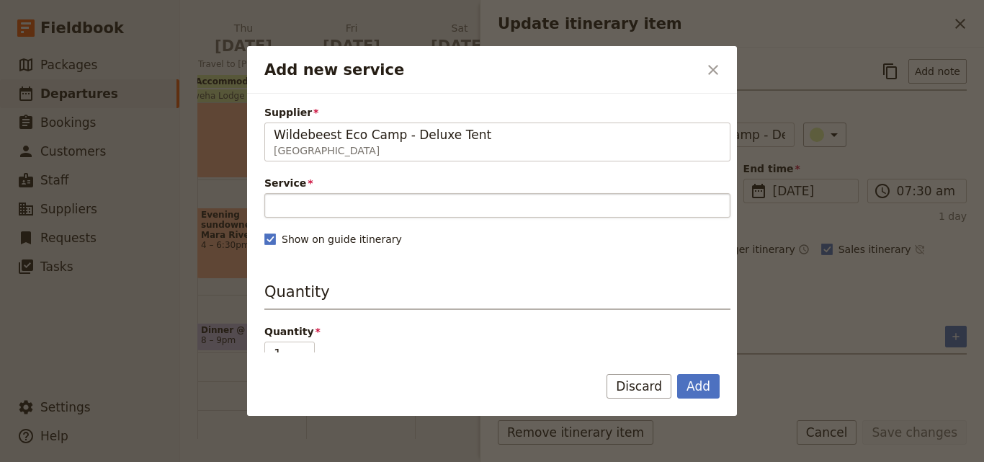
type input "Wildebeest Eco Camp - Deluxe Tent"
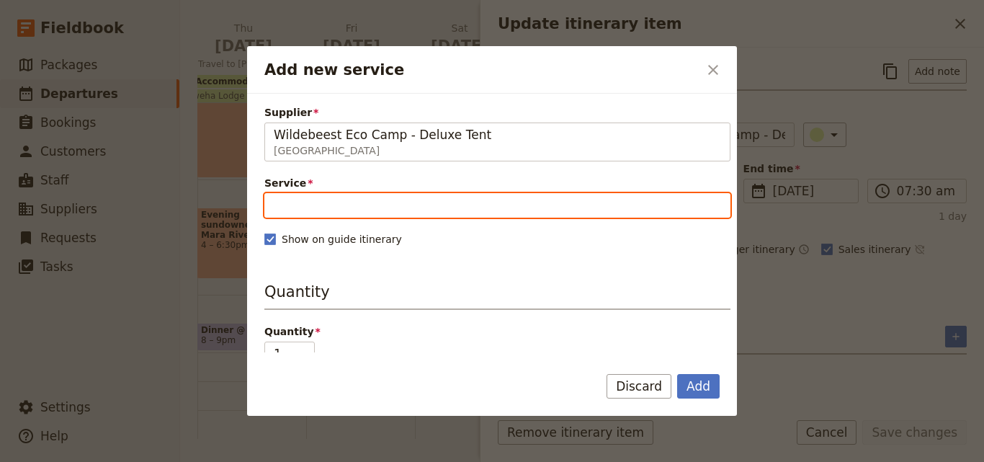
click at [419, 202] on input "Service" at bounding box center [497, 205] width 466 height 24
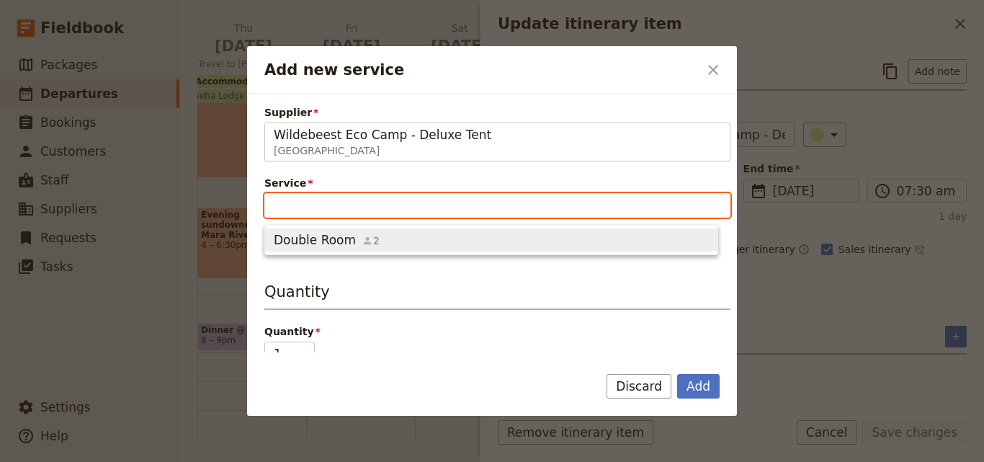
click at [421, 243] on span "Double Room 2" at bounding box center [491, 239] width 435 height 17
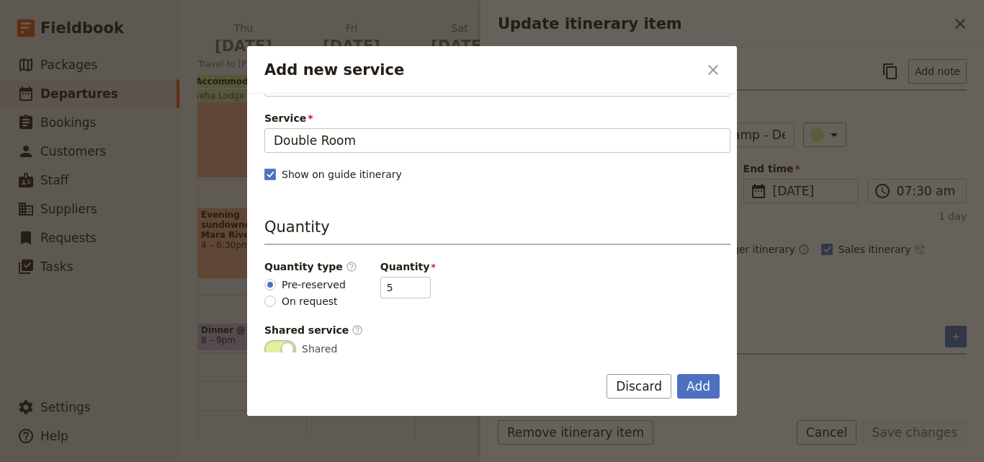
scroll to position [144, 0]
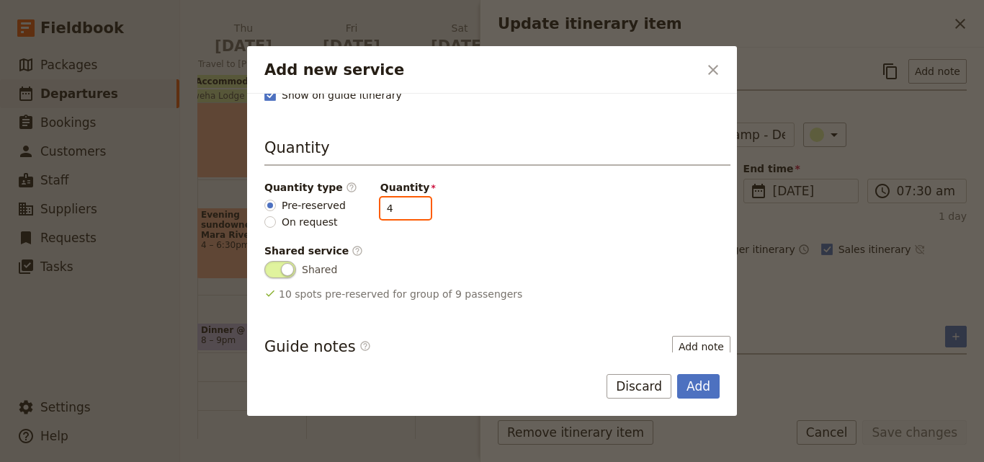
click at [408, 210] on input "4" at bounding box center [405, 208] width 50 height 22
click at [408, 210] on input "3" at bounding box center [405, 208] width 50 height 22
click at [408, 210] on input "2" at bounding box center [405, 208] width 50 height 22
type input "1"
click at [408, 210] on input "1" at bounding box center [405, 208] width 50 height 22
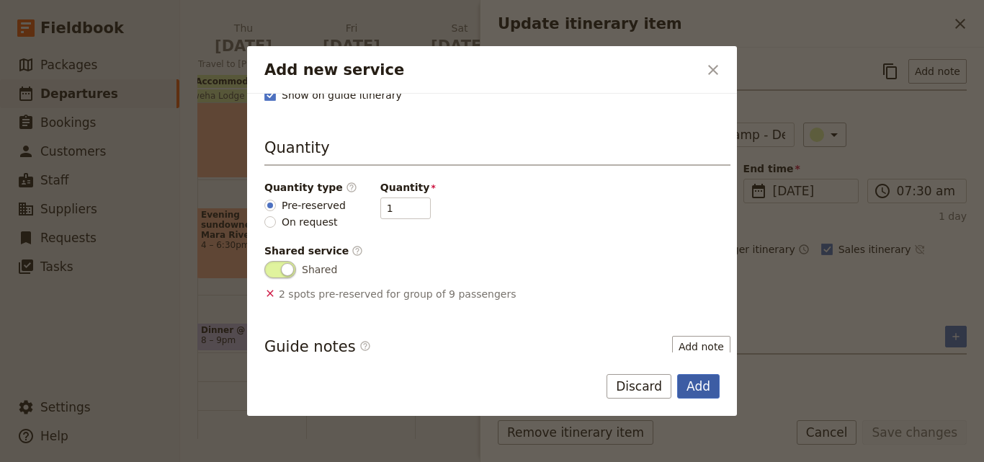
click at [717, 383] on button "Add" at bounding box center [698, 386] width 42 height 24
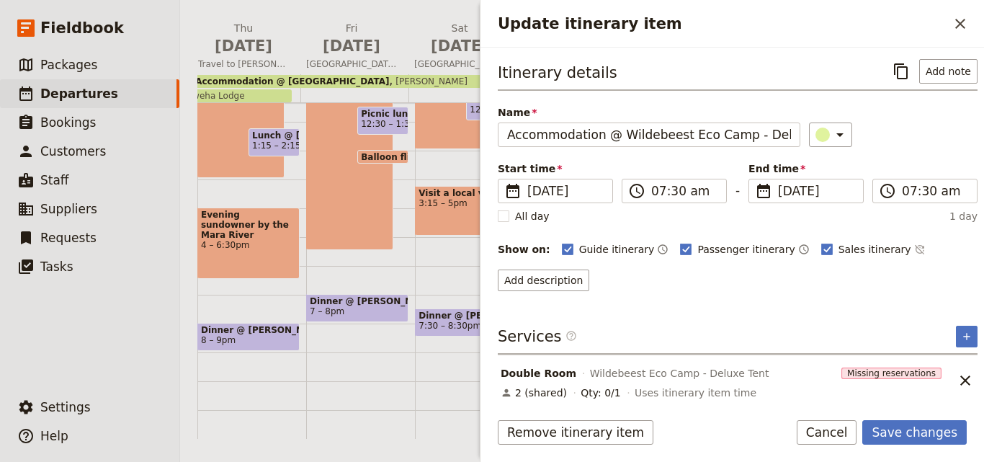
scroll to position [6, 0]
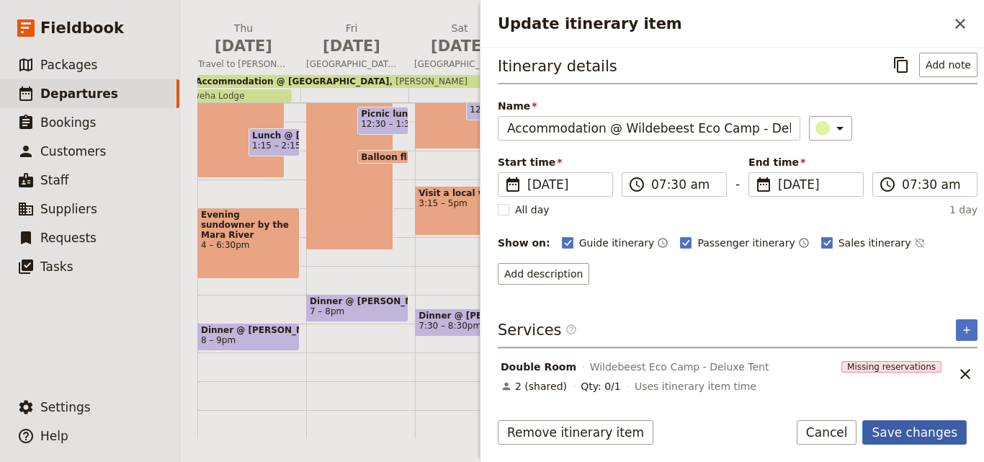
click at [938, 426] on button "Save changes" at bounding box center [914, 432] width 104 height 24
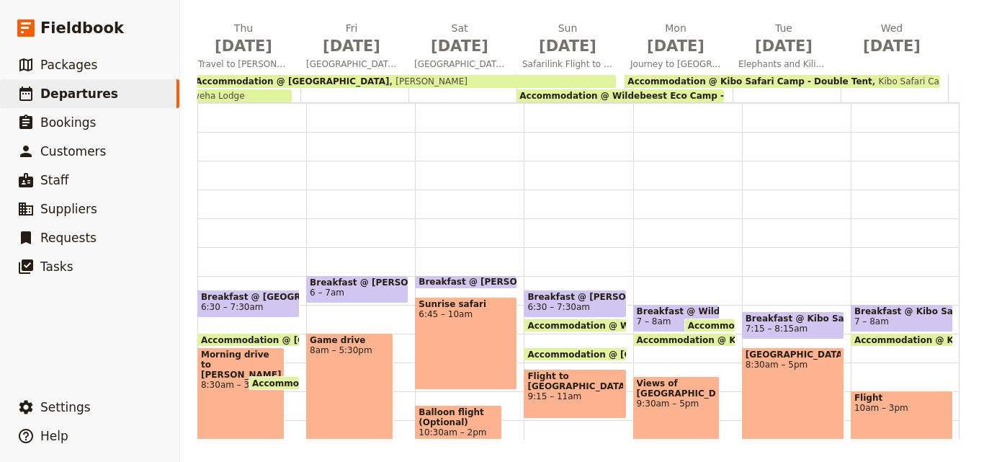
scroll to position [66, 0]
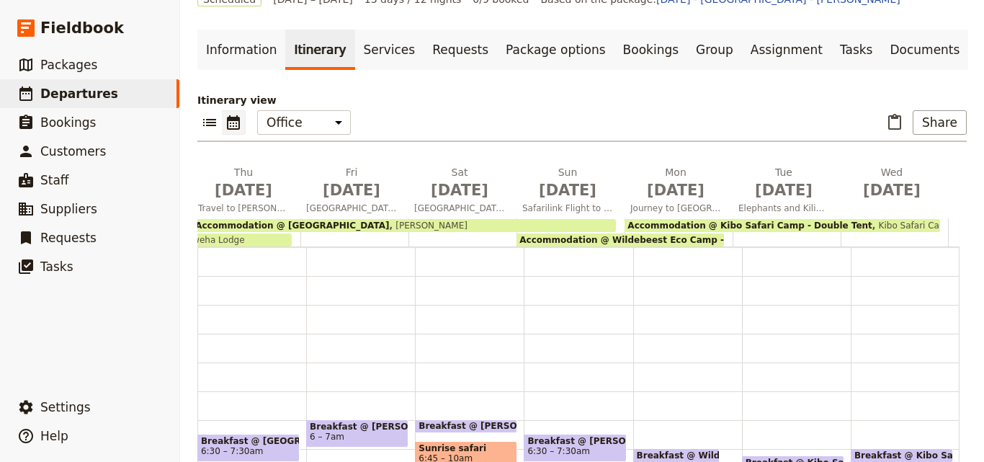
click at [800, 137] on div "​ ​ Office Guide Passenger Sales ​ Share" at bounding box center [581, 126] width 769 height 32
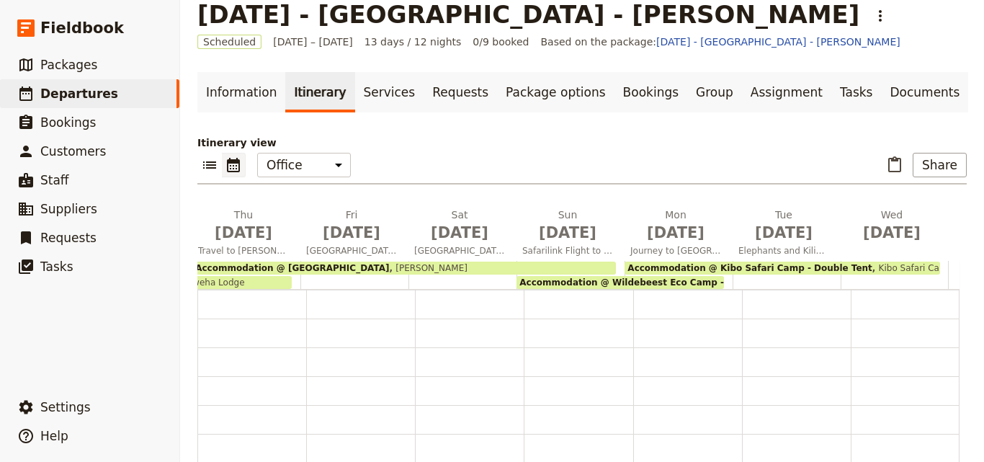
scroll to position [0, 0]
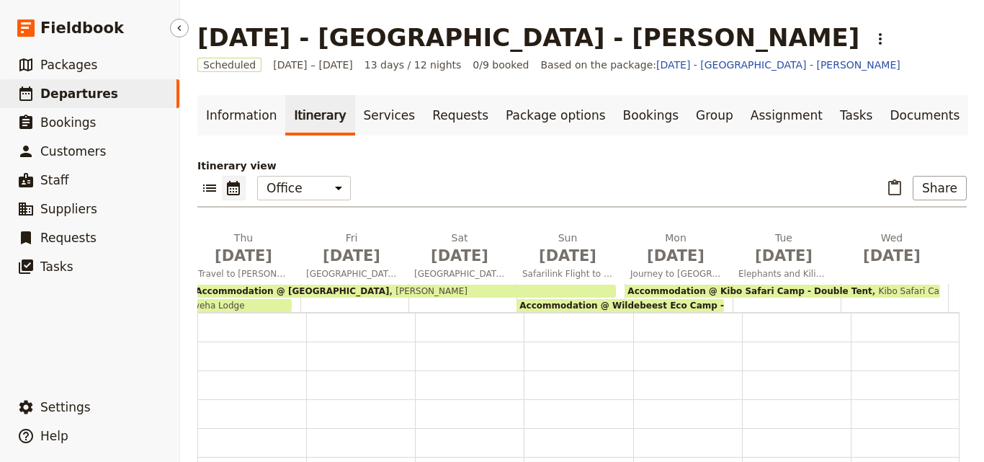
click at [76, 94] on span "Departures" at bounding box center [79, 93] width 78 height 14
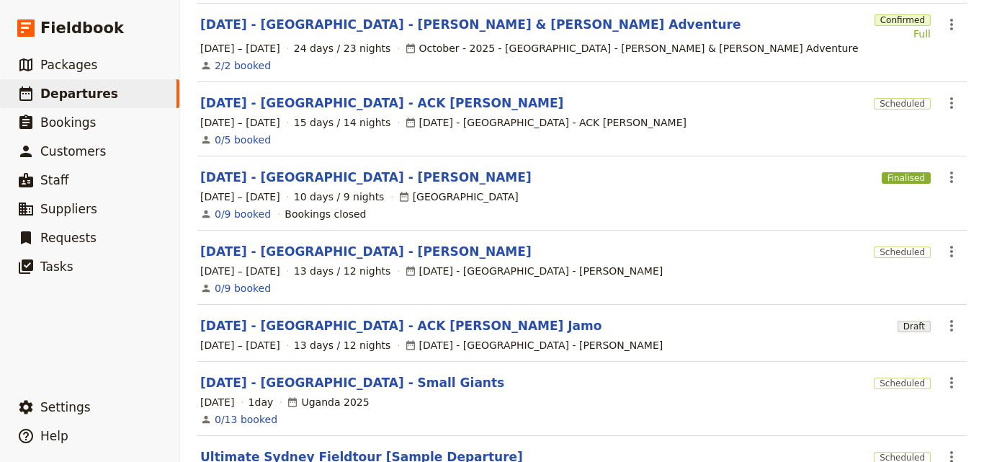
scroll to position [452, 0]
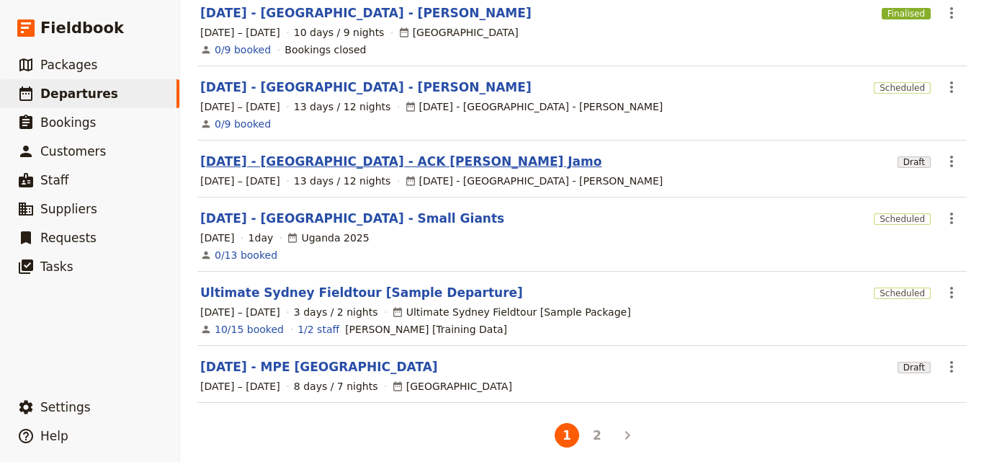
click at [352, 153] on link "[DATE] - [GEOGRAPHIC_DATA] - ACK [PERSON_NAME] Jamo" at bounding box center [400, 161] width 401 height 17
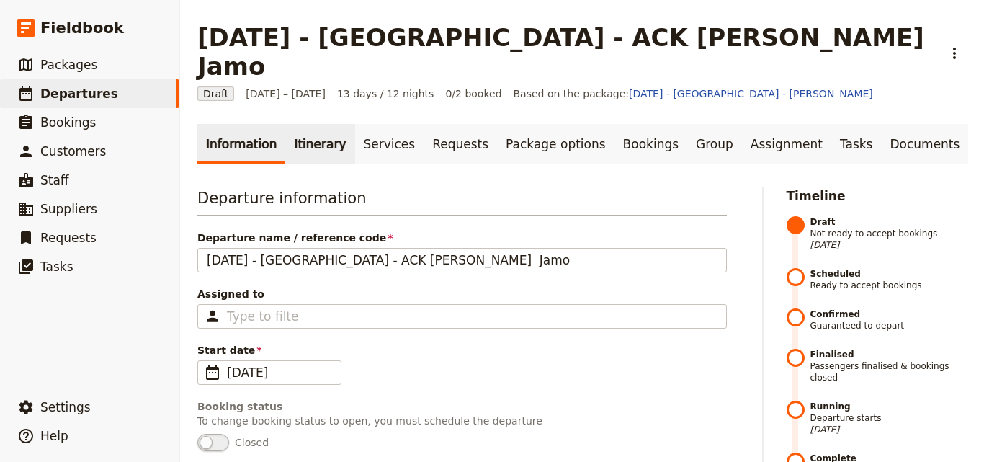
click at [303, 124] on link "Itinerary" at bounding box center [319, 144] width 69 height 40
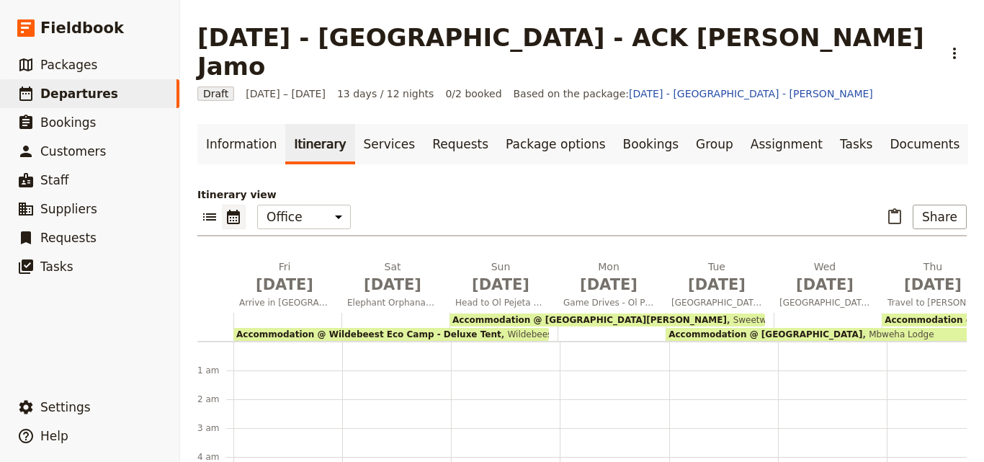
scroll to position [158, 0]
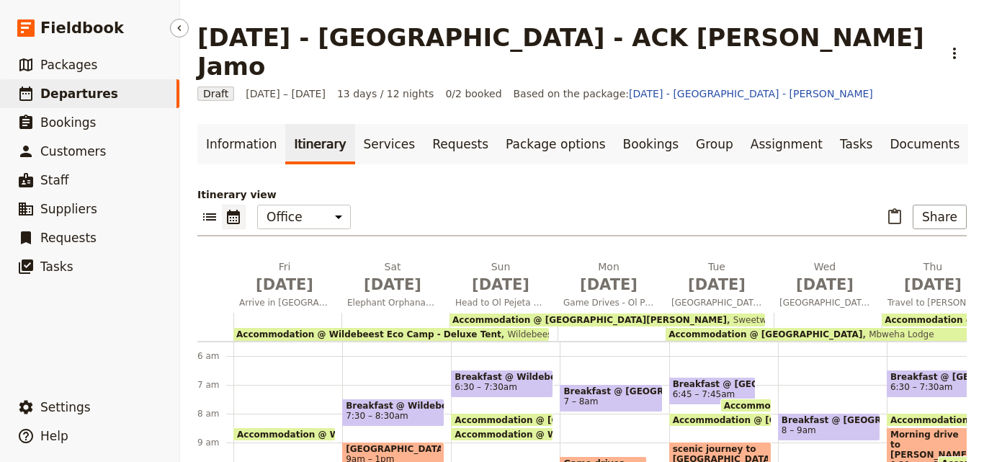
click at [92, 87] on span "Departures" at bounding box center [79, 93] width 78 height 14
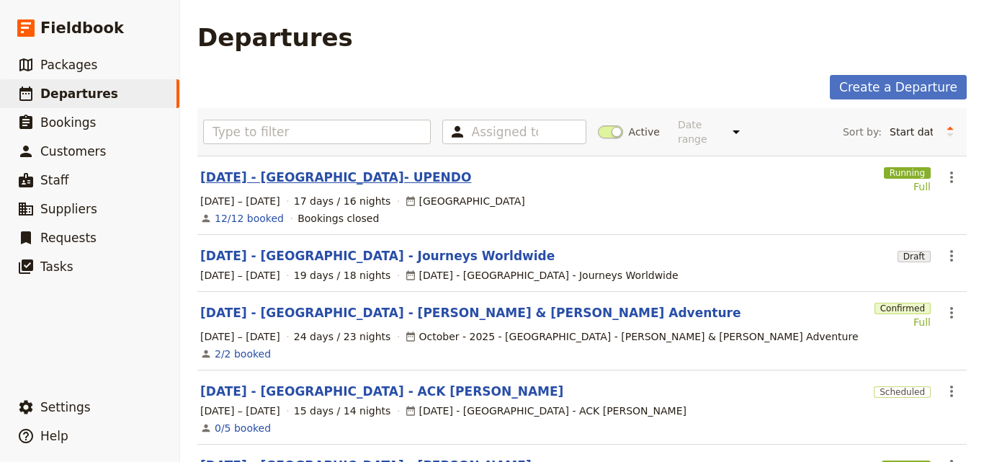
scroll to position [216, 0]
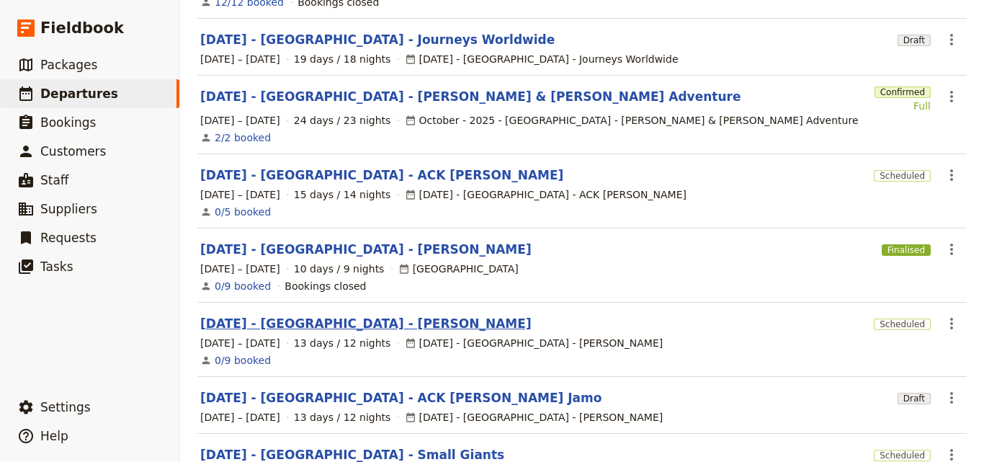
click at [306, 315] on link "[DATE] - [GEOGRAPHIC_DATA] - [PERSON_NAME]" at bounding box center [365, 323] width 331 height 17
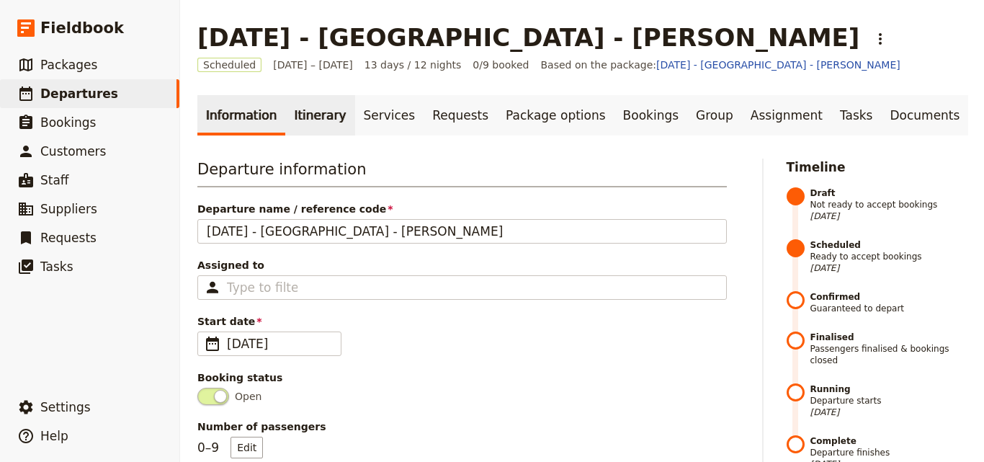
click at [326, 129] on link "Itinerary" at bounding box center [319, 115] width 69 height 40
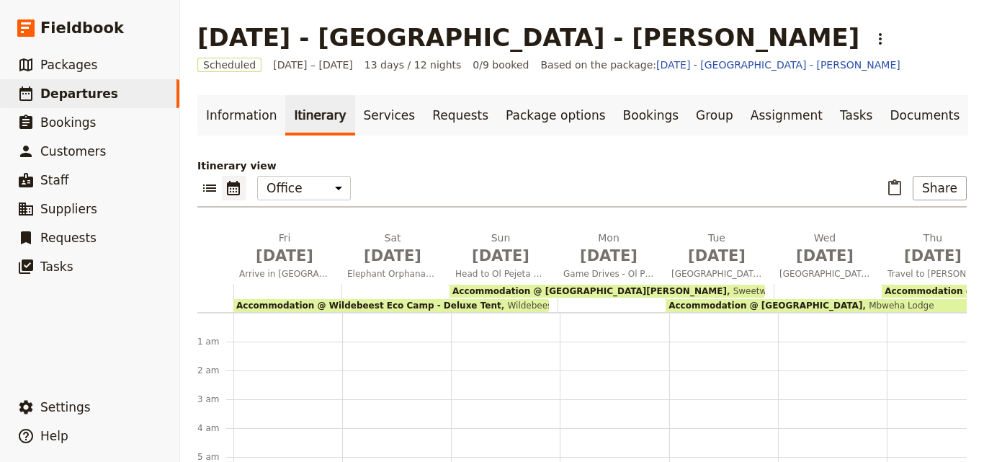
scroll to position [158, 0]
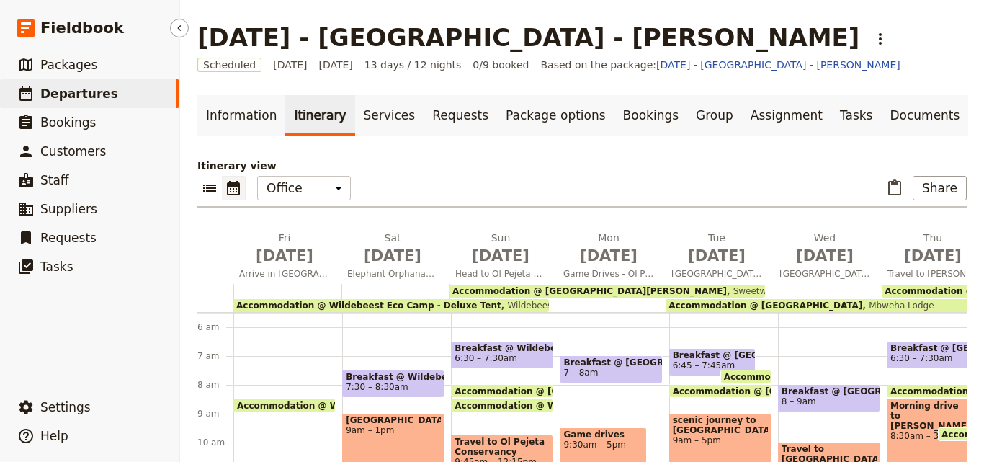
click at [129, 91] on link "​ Departures" at bounding box center [89, 93] width 179 height 29
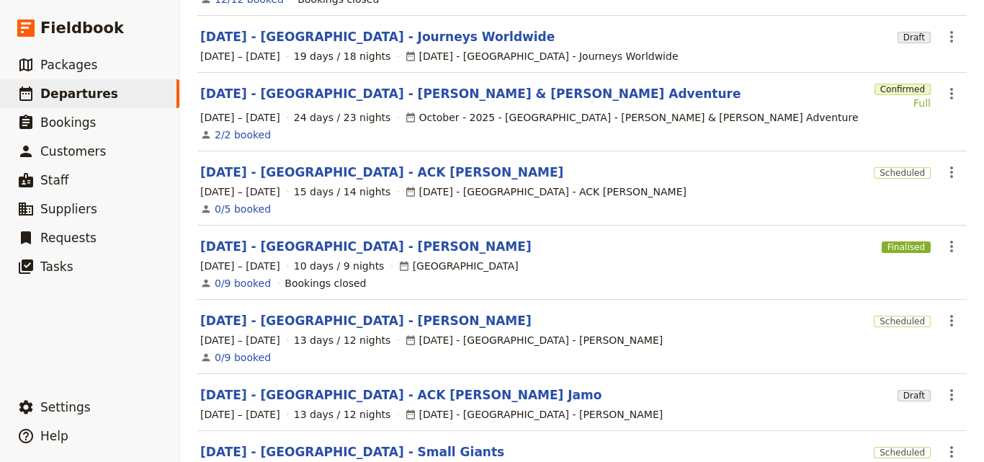
scroll to position [288, 0]
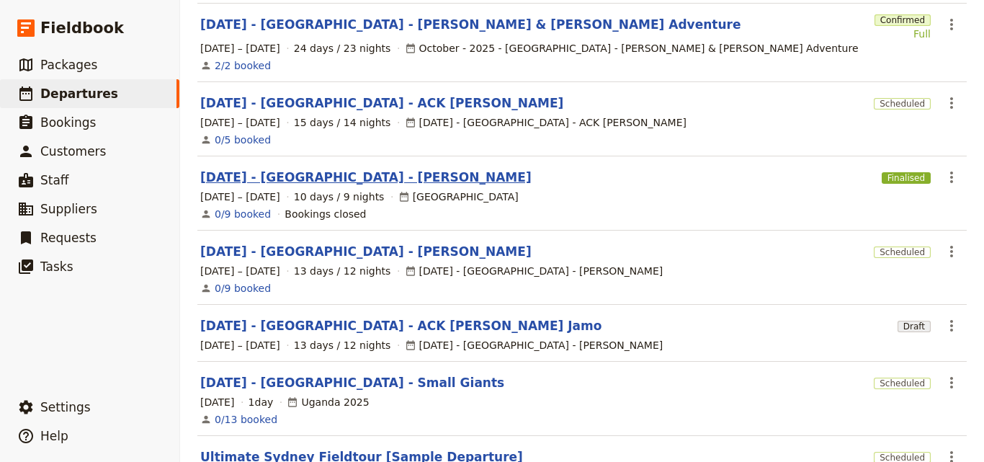
click at [313, 173] on link "[DATE] - [GEOGRAPHIC_DATA] - [PERSON_NAME]" at bounding box center [365, 177] width 331 height 17
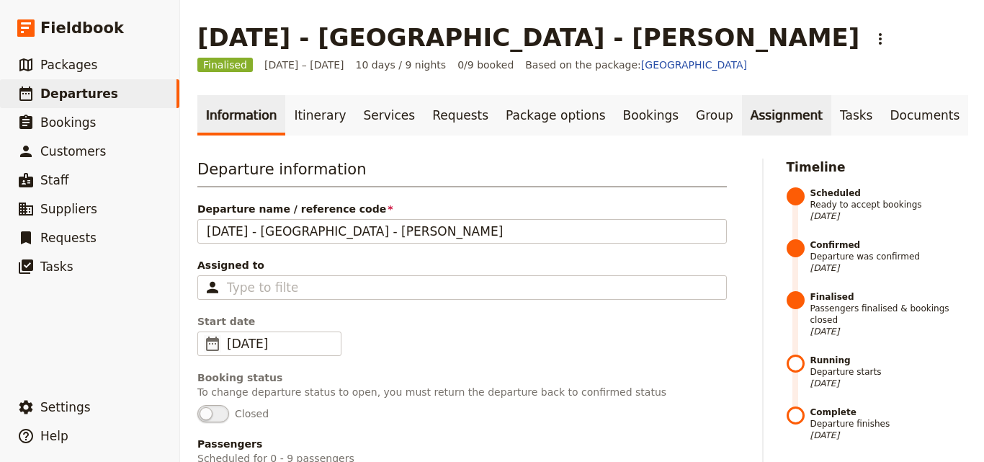
click at [742, 122] on link "Assignment" at bounding box center [786, 115] width 89 height 40
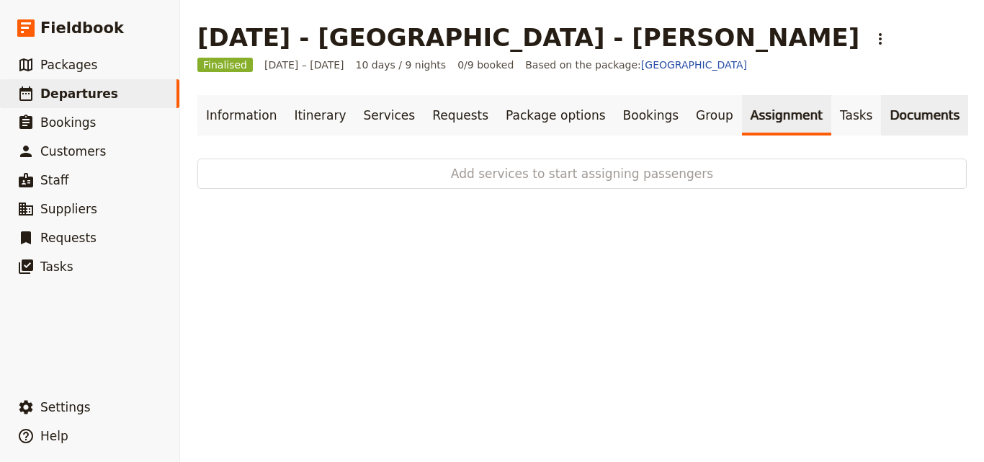
click at [881, 120] on link "Documents" at bounding box center [924, 115] width 87 height 40
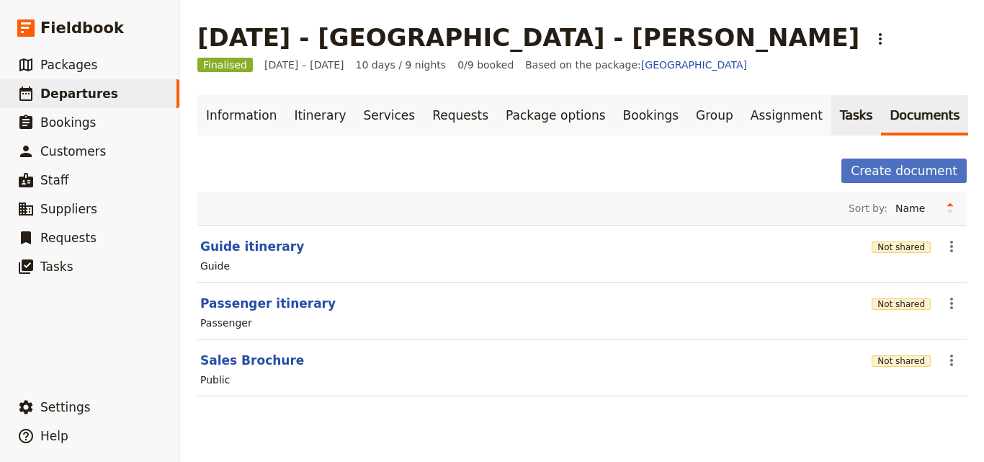
click at [831, 117] on link "Tasks" at bounding box center [856, 115] width 50 height 40
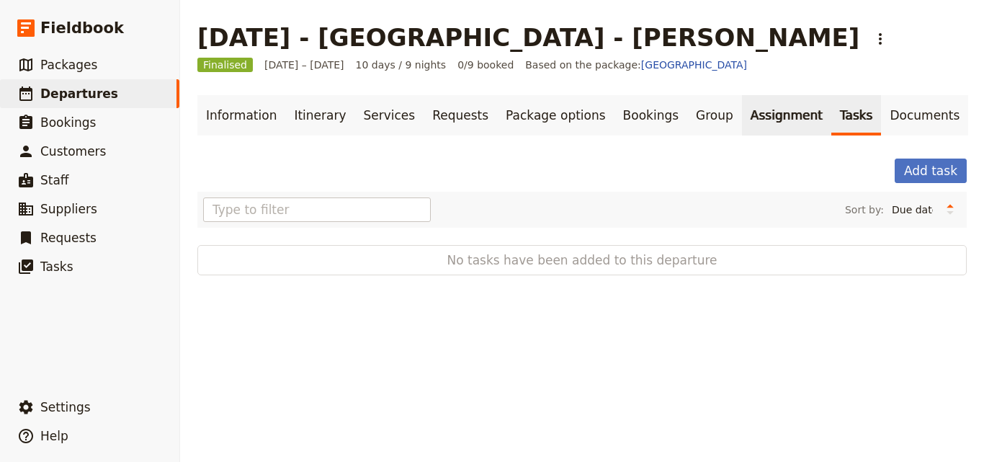
click at [742, 112] on link "Assignment" at bounding box center [786, 115] width 89 height 40
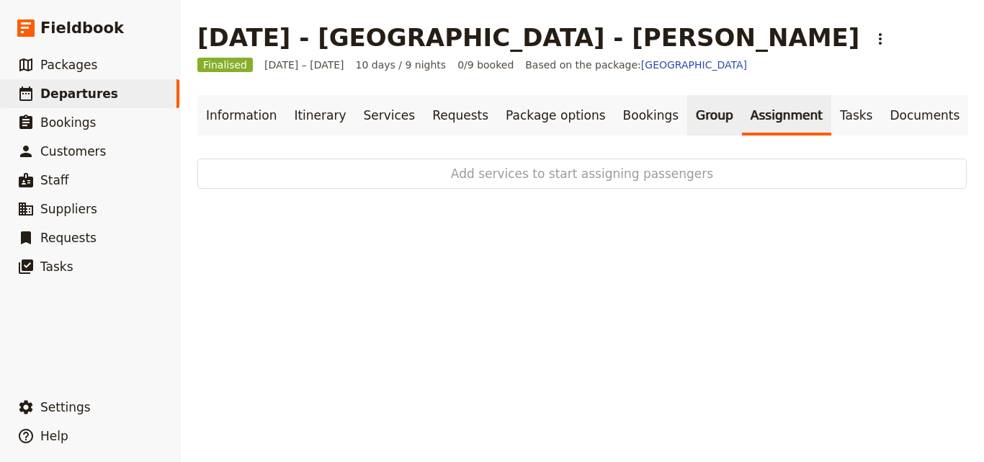
click at [687, 112] on link "Group" at bounding box center [714, 115] width 55 height 40
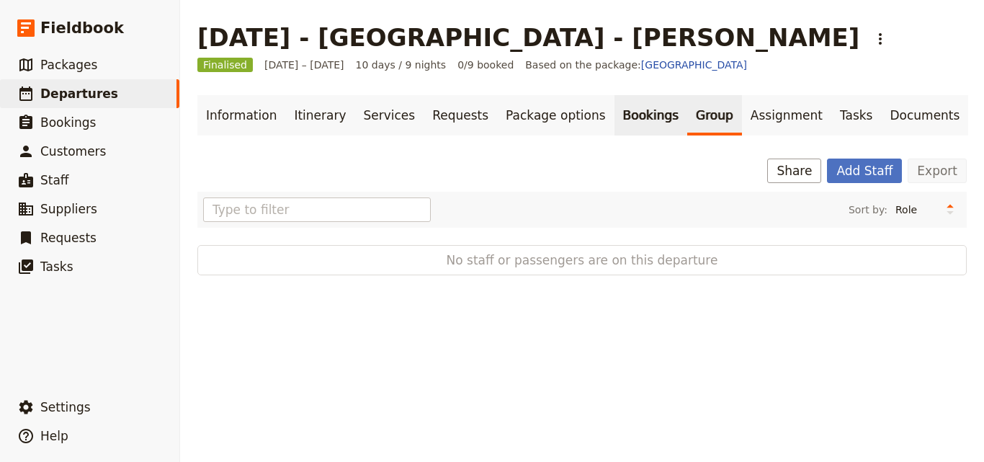
click at [614, 117] on link "Bookings" at bounding box center [650, 115] width 73 height 40
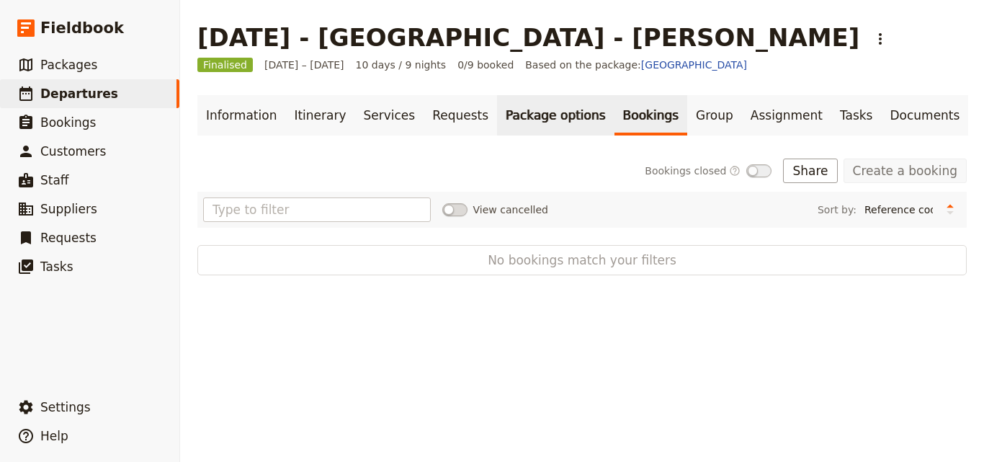
click at [529, 117] on link "Package options" at bounding box center [555, 115] width 117 height 40
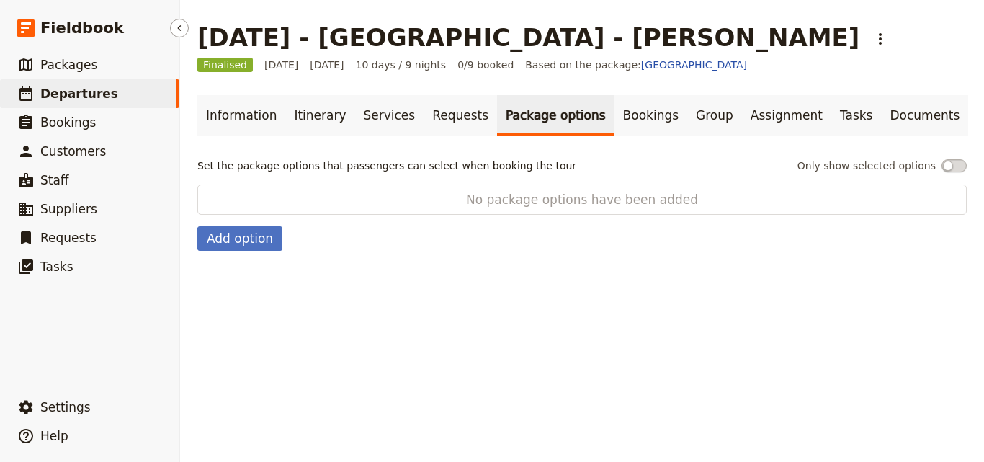
click at [130, 101] on link "​ Departures" at bounding box center [89, 93] width 179 height 29
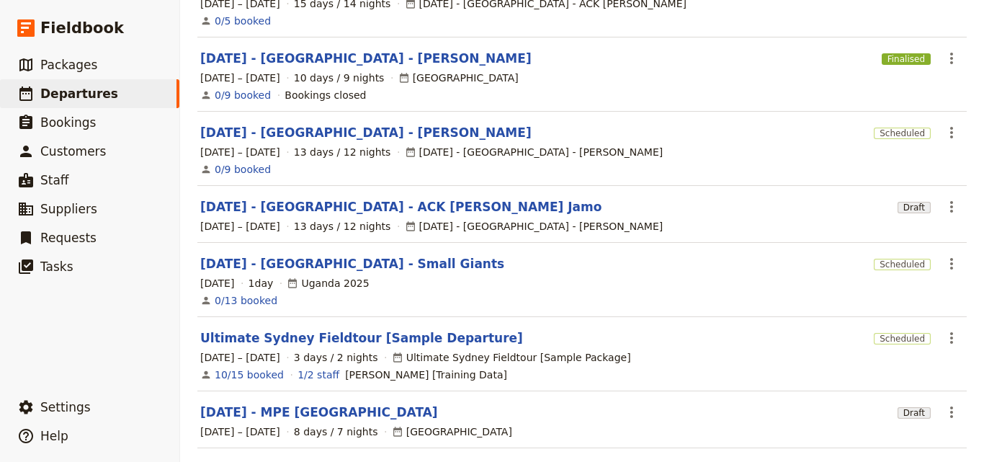
scroll to position [452, 0]
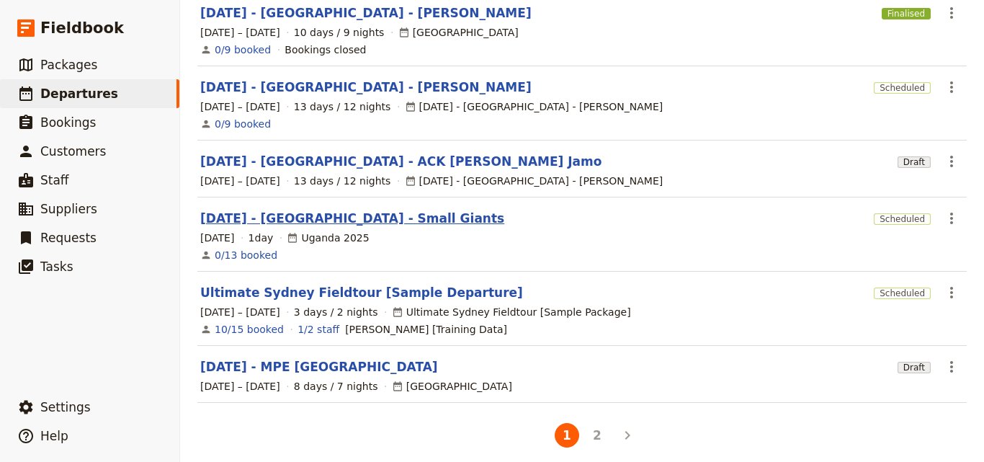
click at [321, 210] on link "[DATE] - [GEOGRAPHIC_DATA] - Small Giants" at bounding box center [352, 218] width 304 height 17
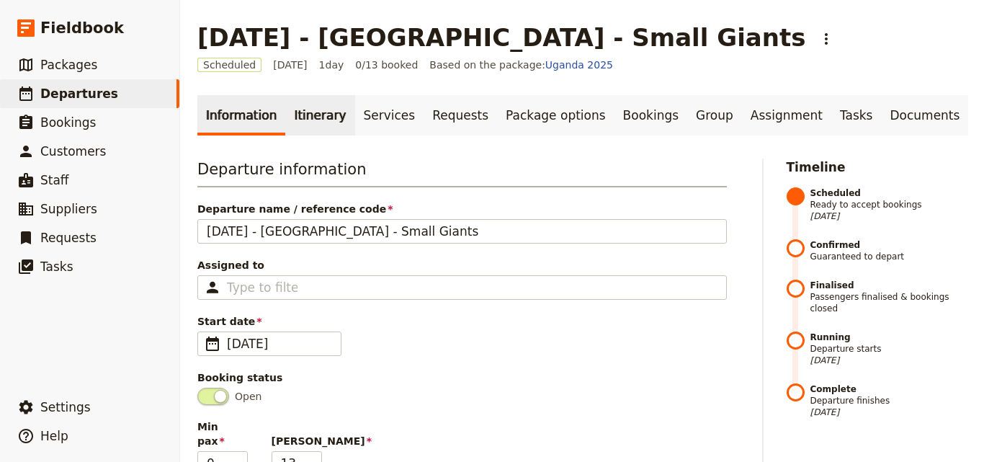
click at [314, 119] on link "Itinerary" at bounding box center [319, 115] width 69 height 40
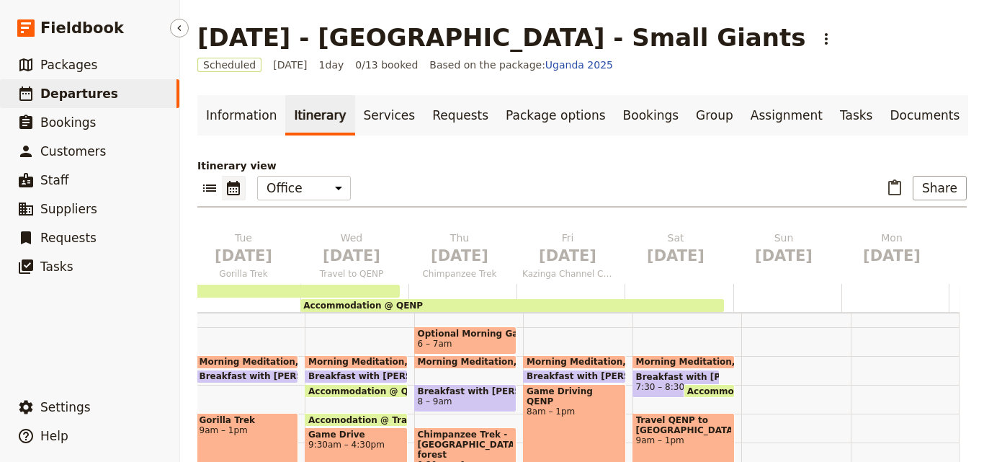
click at [95, 91] on span "Departures" at bounding box center [79, 93] width 78 height 14
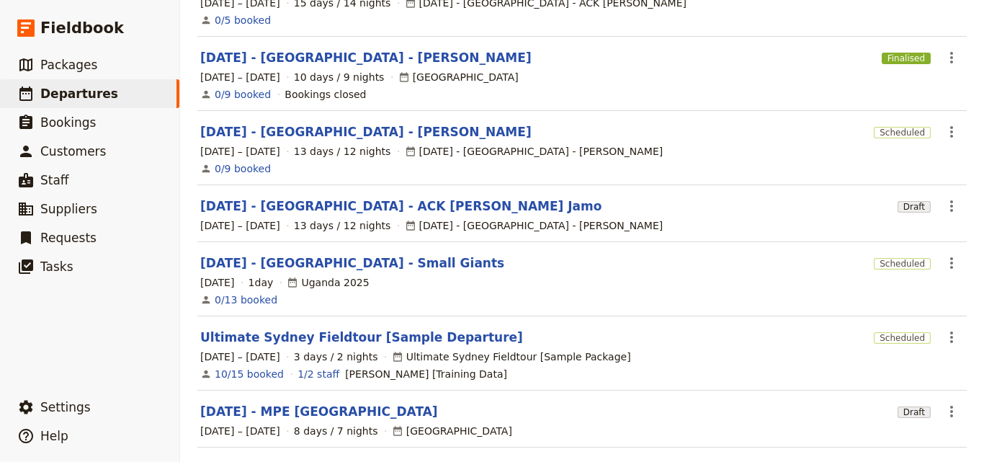
scroll to position [452, 0]
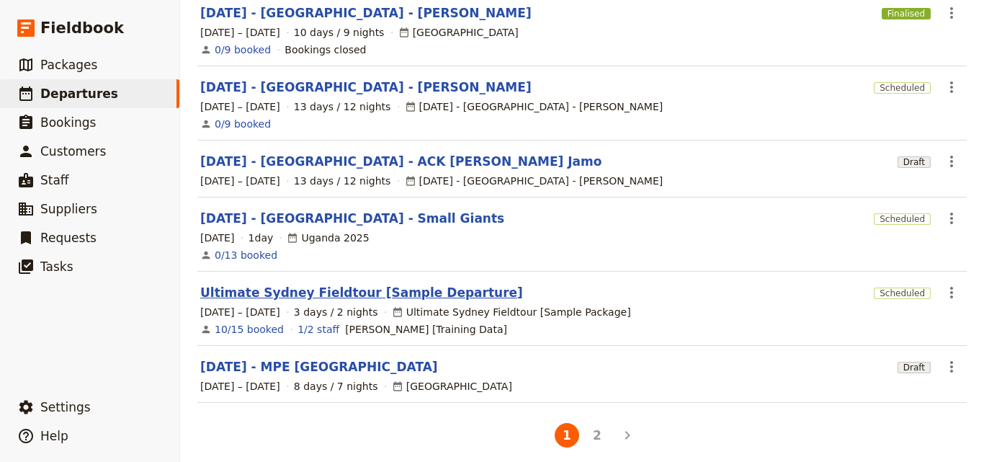
click at [256, 284] on link "Ultimate Sydney Fieldtour [Sample Departure]" at bounding box center [361, 292] width 323 height 17
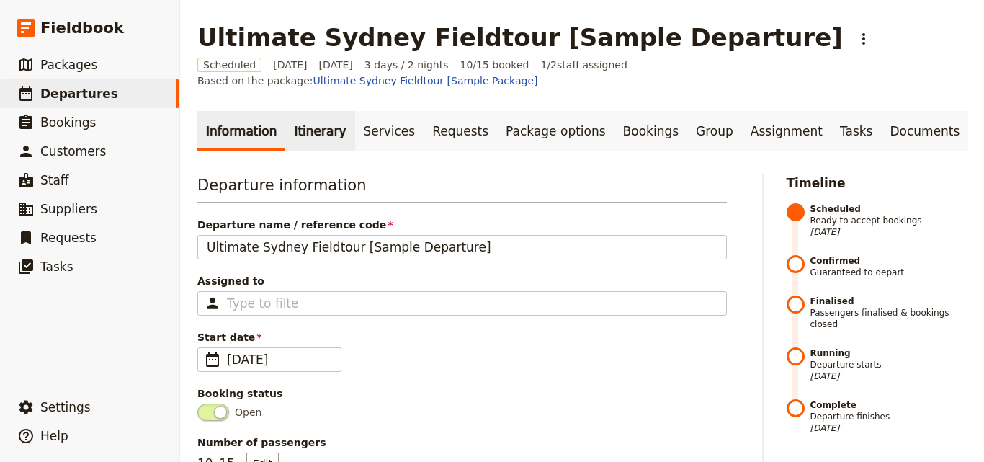
click at [316, 123] on link "Itinerary" at bounding box center [319, 131] width 69 height 40
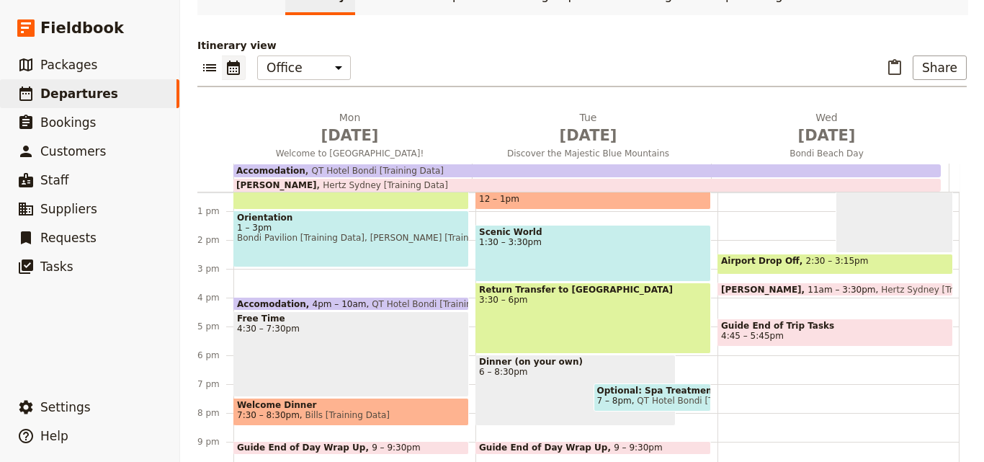
scroll to position [210, 0]
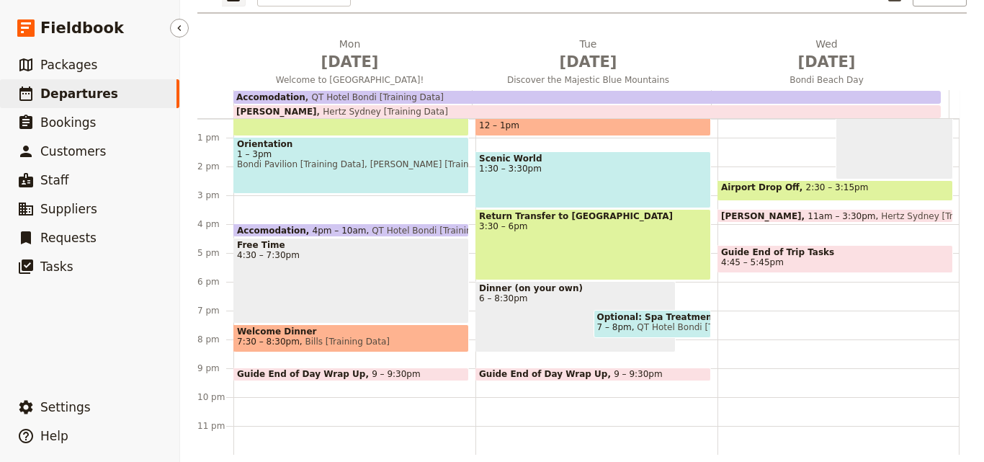
click at [69, 90] on span "Departures" at bounding box center [79, 93] width 78 height 14
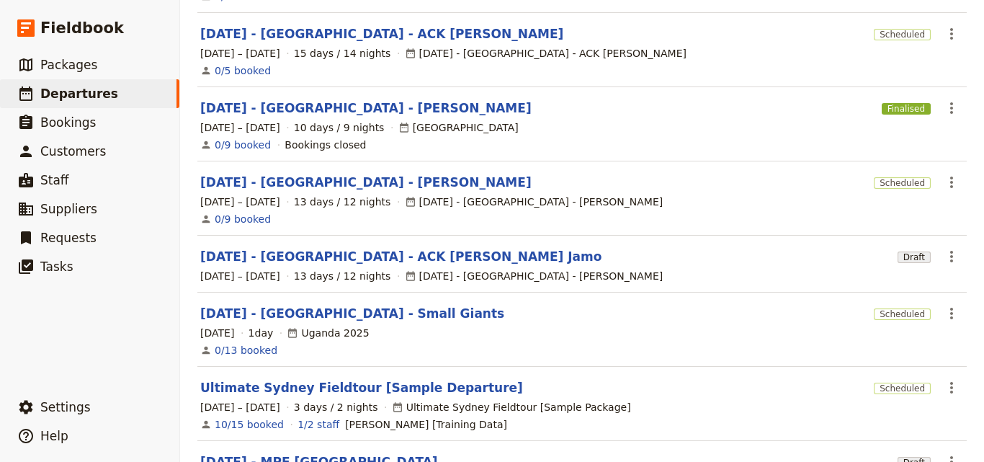
scroll to position [452, 0]
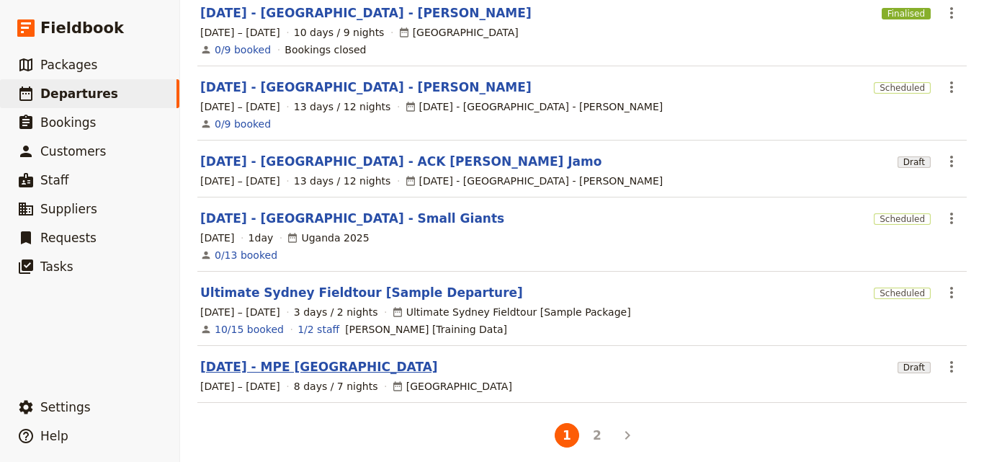
click at [301, 358] on link "[DATE] - MPE [GEOGRAPHIC_DATA]" at bounding box center [319, 366] width 238 height 17
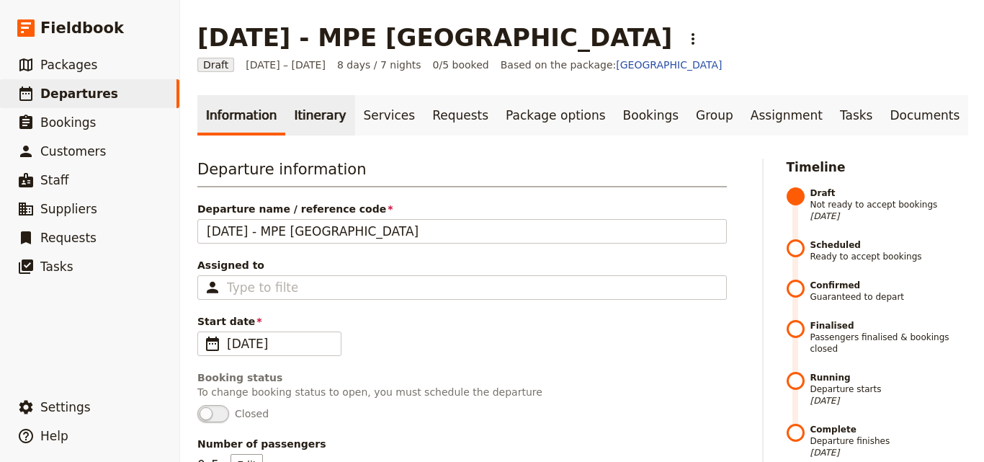
click at [304, 130] on link "Itinerary" at bounding box center [319, 115] width 69 height 40
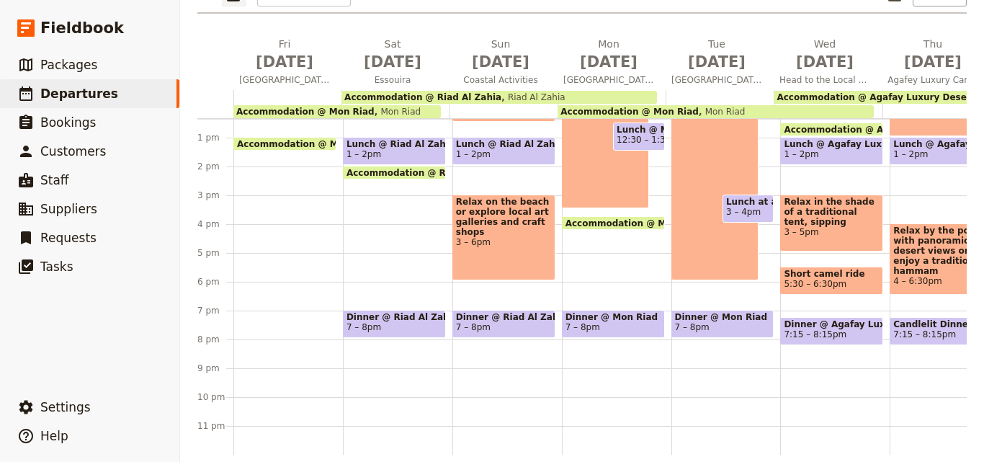
scroll to position [210, 0]
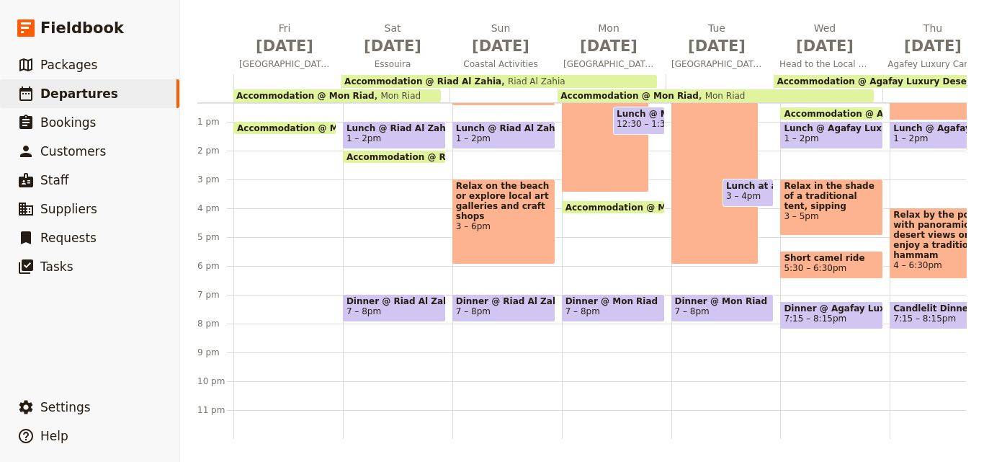
click at [926, 427] on div "Sunrise yoga session or a peaceful walk through the dunes. 6 – 7am Breakfast @ …" at bounding box center [944, 93] width 109 height 692
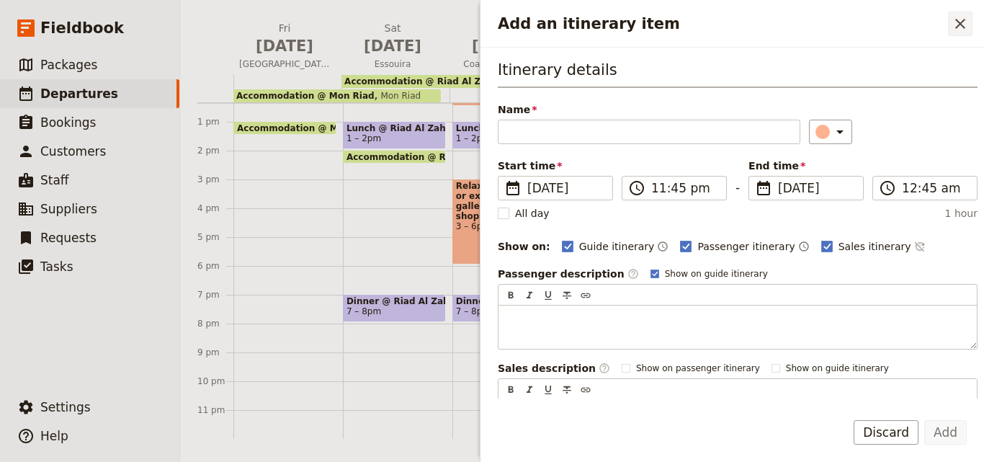
click at [949, 12] on button "​" at bounding box center [960, 24] width 24 height 24
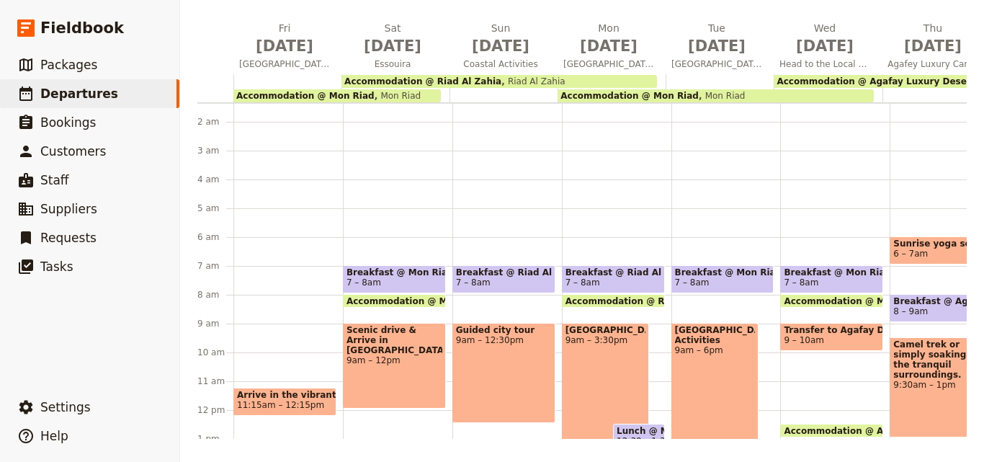
scroll to position [0, 0]
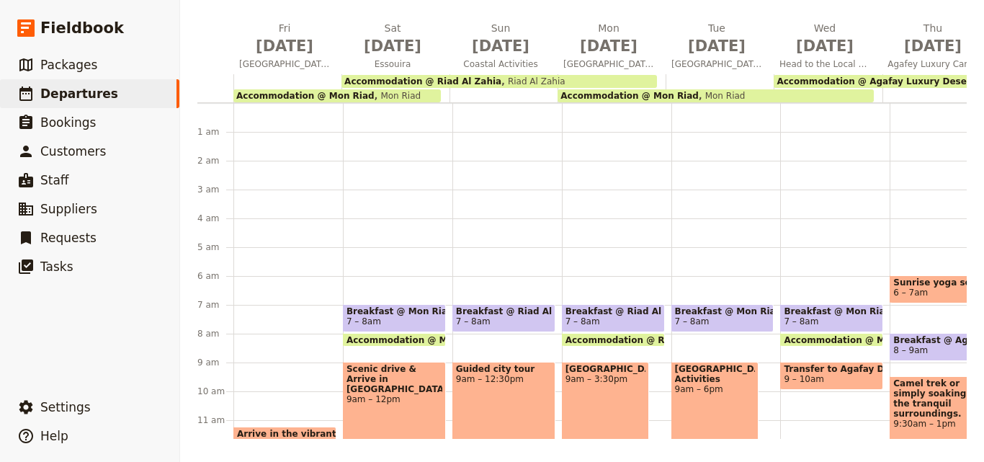
click at [375, 94] on span "Mon Riad" at bounding box center [398, 96] width 47 height 10
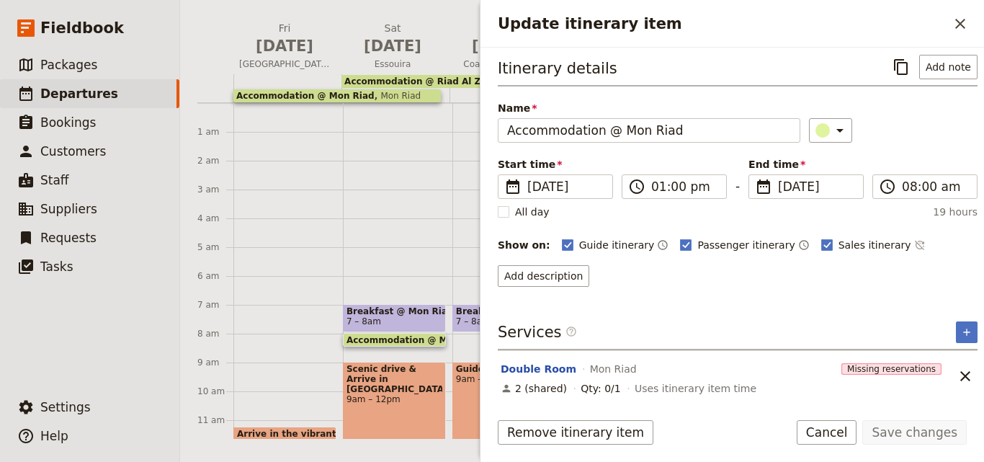
scroll to position [6, 0]
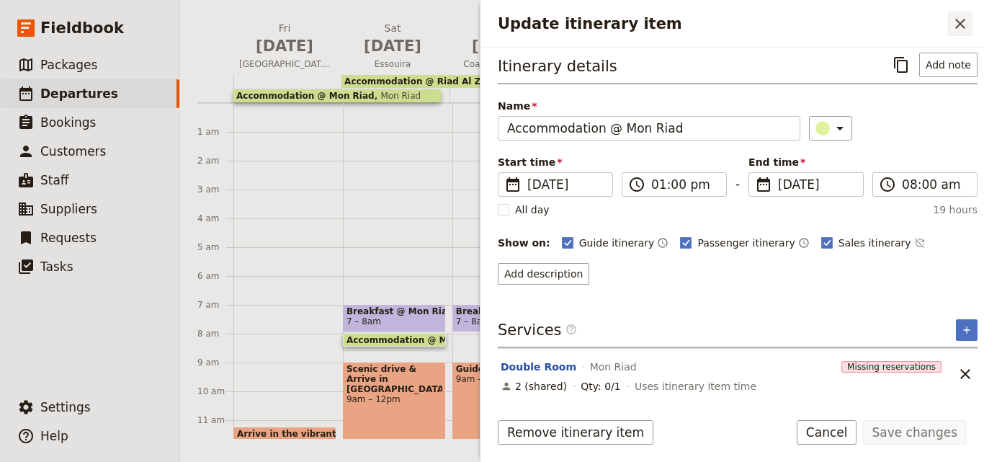
click at [954, 34] on button "​" at bounding box center [960, 24] width 24 height 24
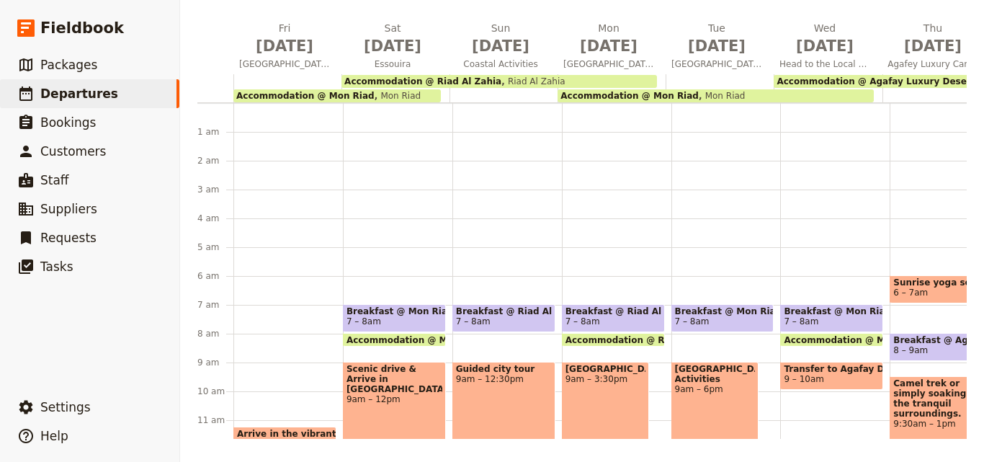
click at [561, 76] on div "Accommodation @ Riad Al Zahia Riad Al Zahia" at bounding box center [499, 81] width 316 height 13
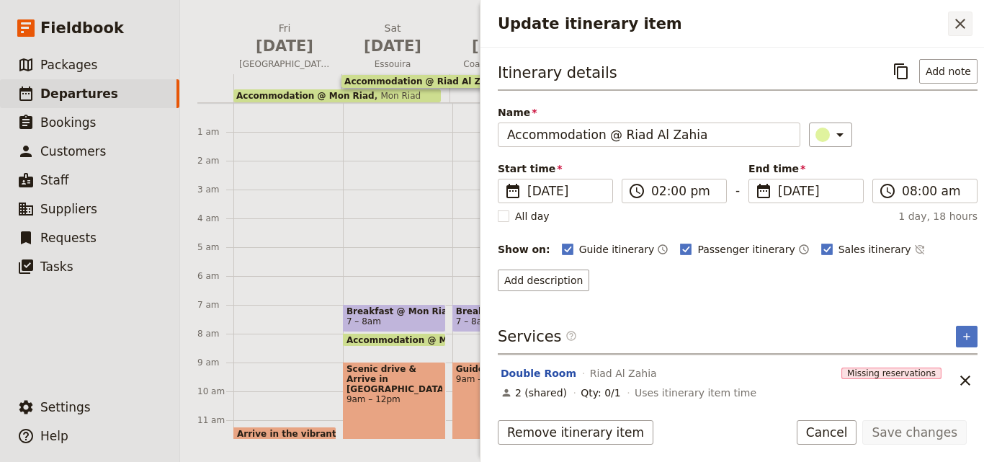
click at [957, 23] on icon "Close drawer" at bounding box center [960, 23] width 17 height 17
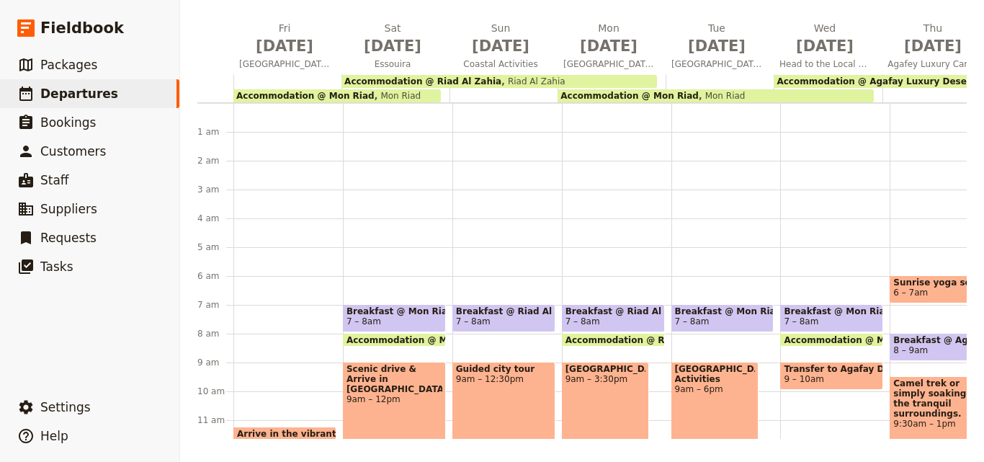
click at [789, 90] on div "Accommodation @ Mon Riad Mon Riad" at bounding box center [716, 95] width 316 height 13
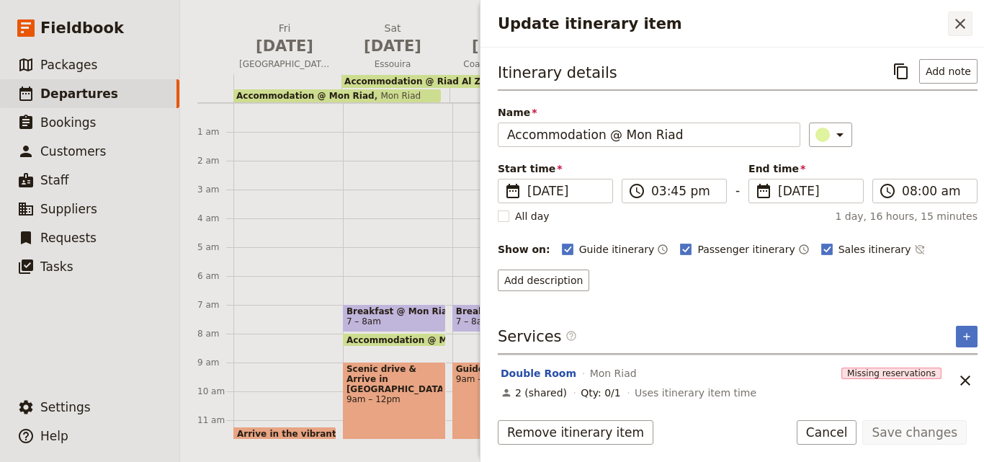
click at [959, 27] on icon "Close drawer" at bounding box center [960, 23] width 17 height 17
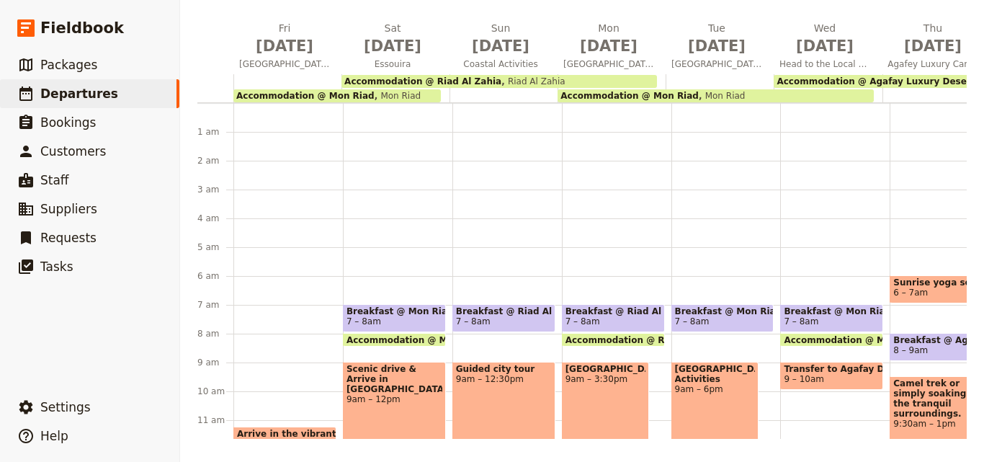
click at [895, 81] on span "Accommodation @ Agafay Luxury Desert Camp" at bounding box center [891, 81] width 228 height 10
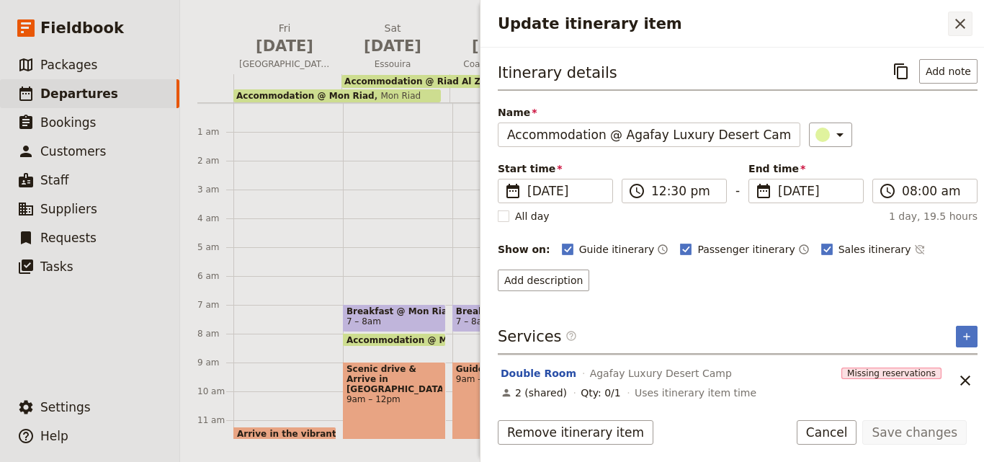
click at [959, 35] on button "​" at bounding box center [960, 24] width 24 height 24
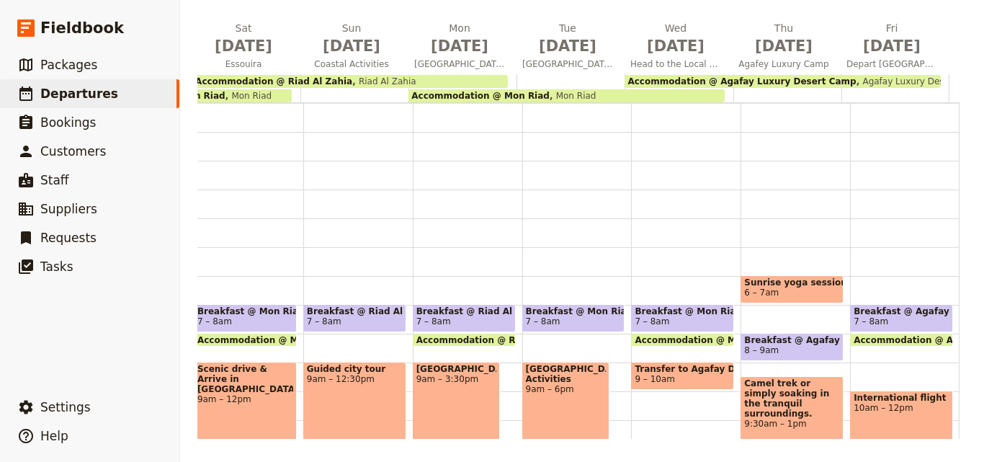
scroll to position [0, 160]
click at [99, 93] on span "Departures" at bounding box center [79, 93] width 78 height 14
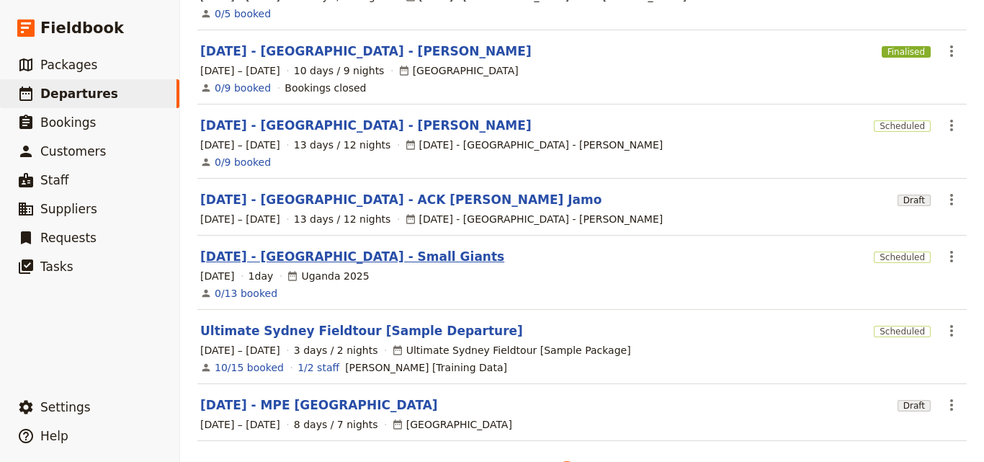
scroll to position [452, 0]
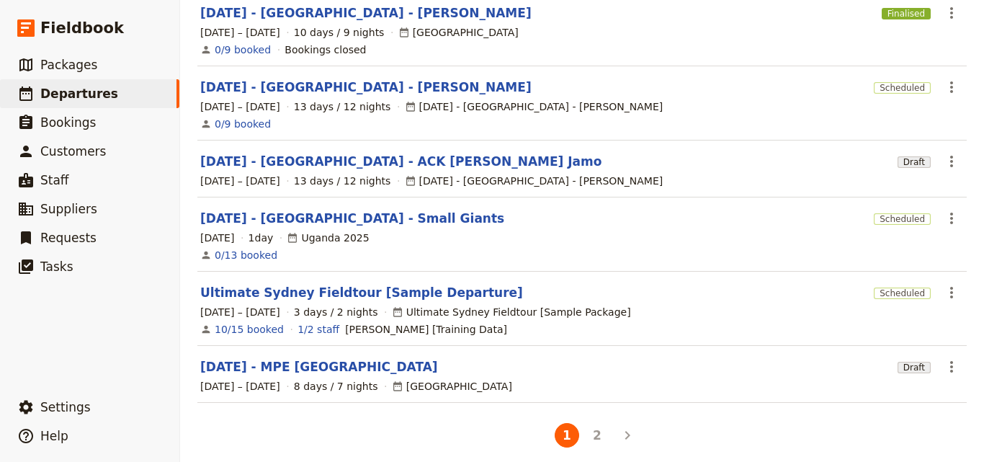
drag, startPoint x: 597, startPoint y: 426, endPoint x: 601, endPoint y: 412, distance: 14.2
click at [596, 426] on button "2" at bounding box center [597, 435] width 24 height 24
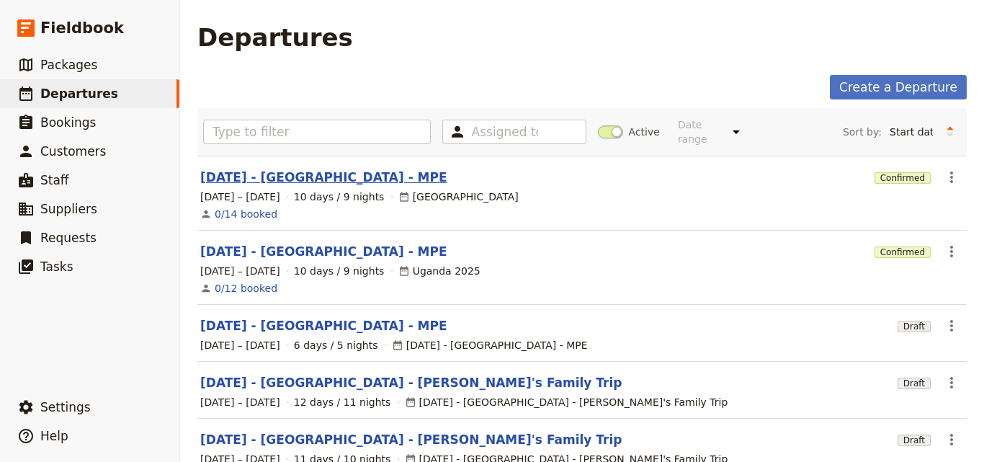
click at [315, 171] on link "[DATE] - [GEOGRAPHIC_DATA] - MPE" at bounding box center [323, 177] width 247 height 17
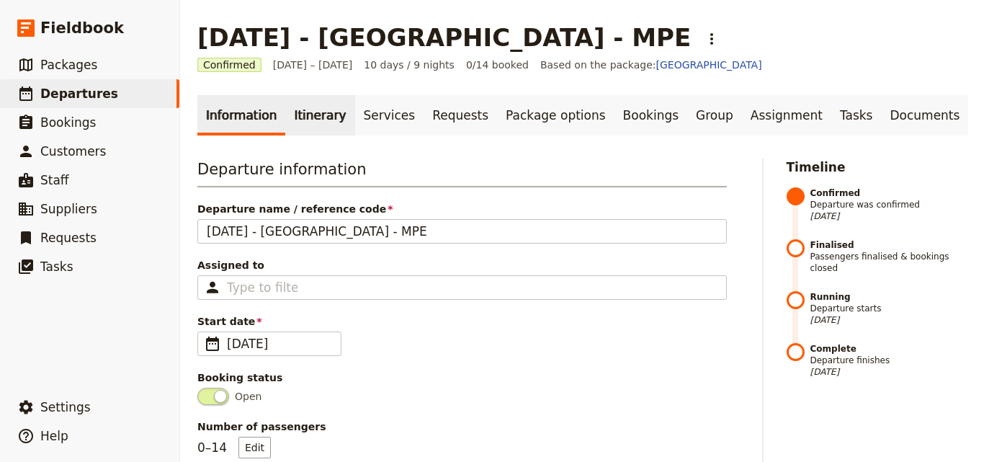
click at [325, 112] on link "Itinerary" at bounding box center [319, 115] width 69 height 40
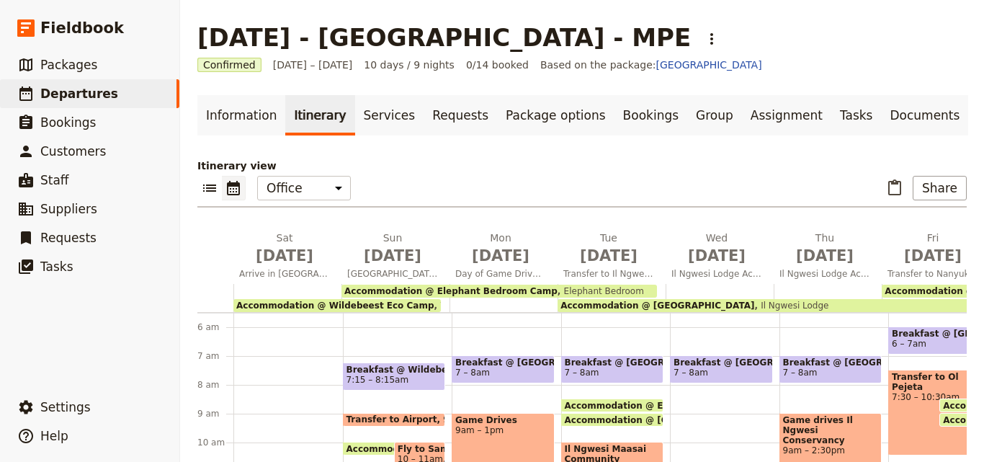
scroll to position [210, 0]
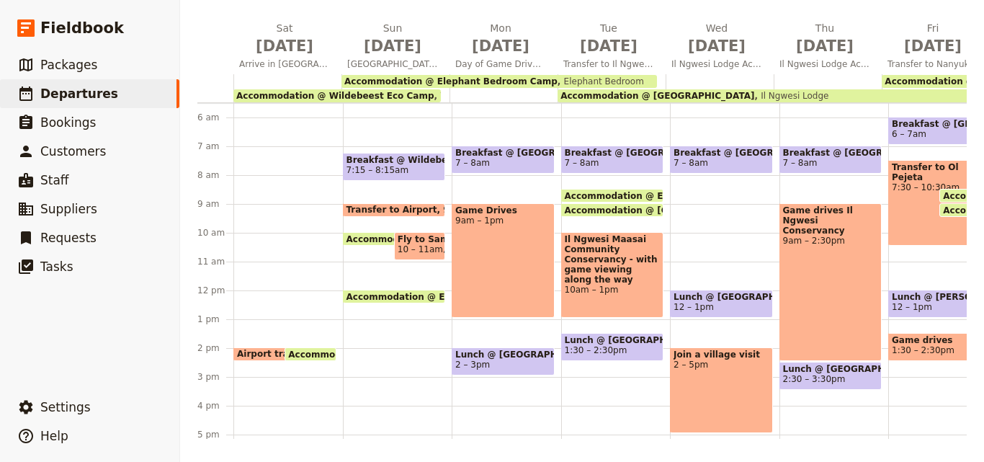
click at [354, 94] on span "Accommodation @ Wildebeest Eco Camp" at bounding box center [335, 96] width 198 height 10
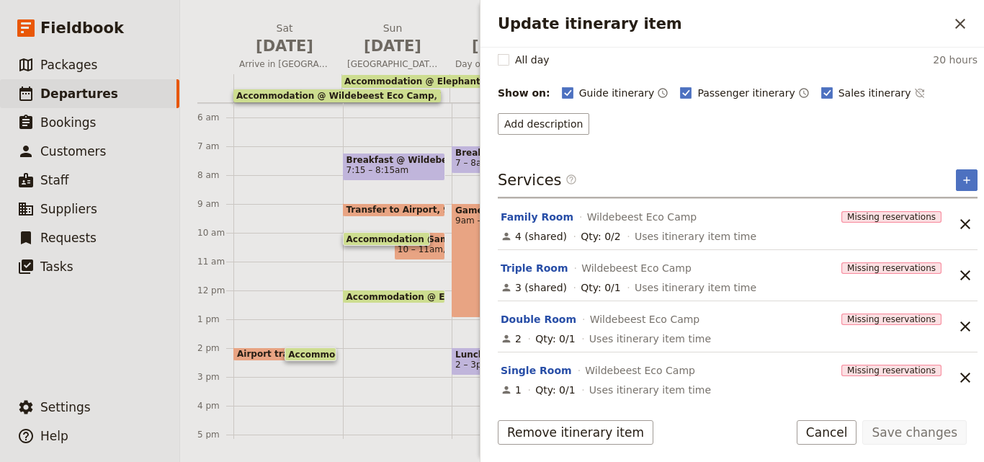
scroll to position [160, 0]
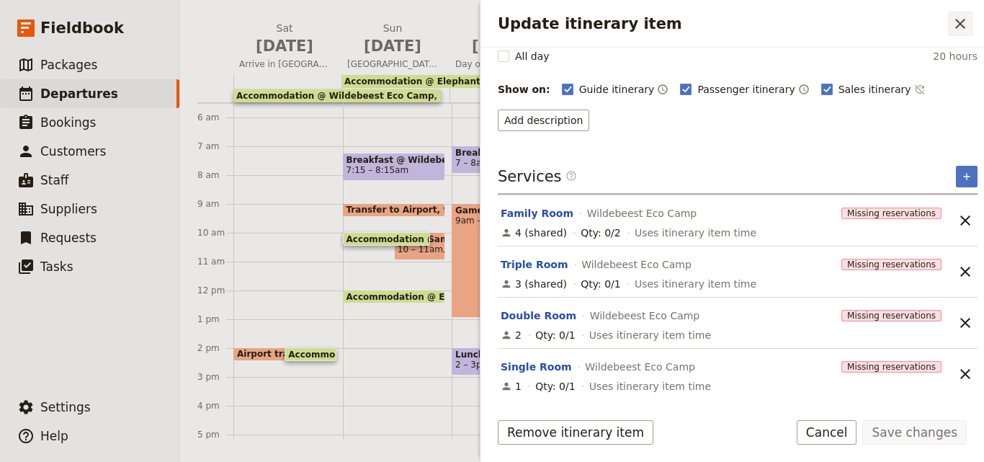
click at [951, 30] on button "​" at bounding box center [960, 24] width 24 height 24
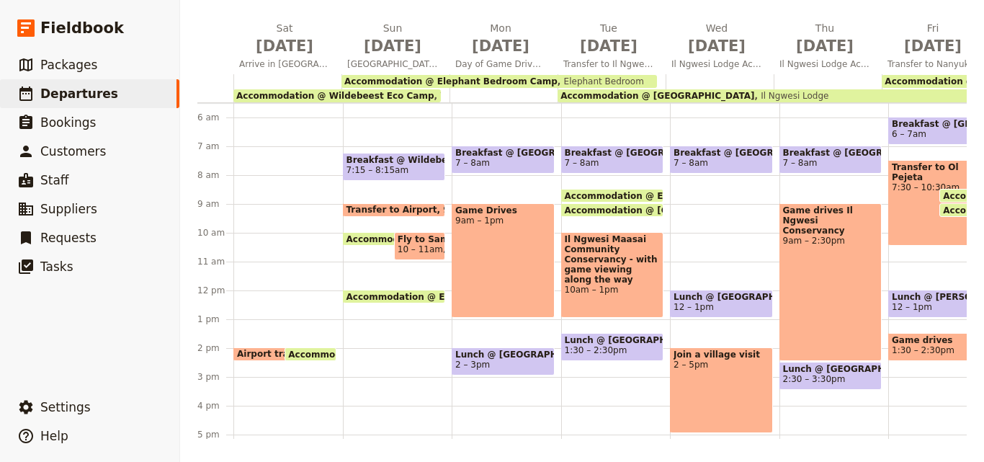
click at [397, 94] on span "Accommodation @ Wildebeest Eco Camp" at bounding box center [335, 96] width 198 height 10
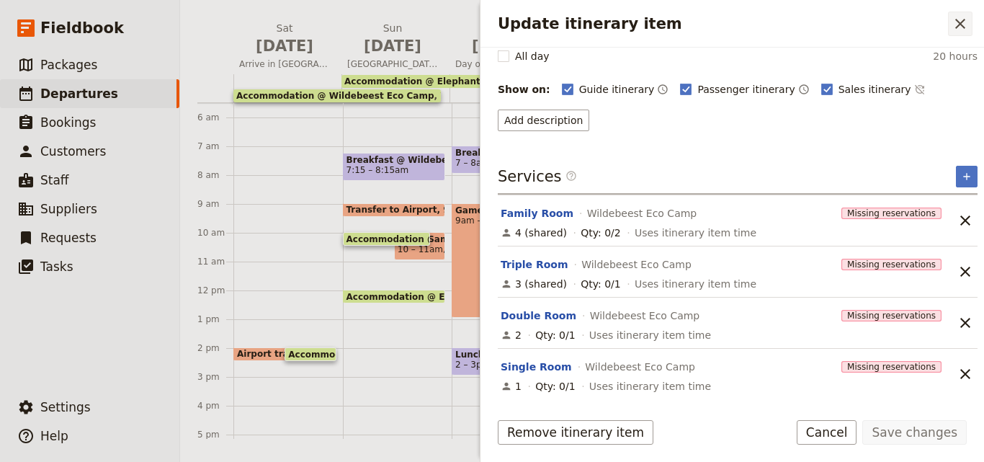
click at [956, 25] on icon "Close drawer" at bounding box center [960, 23] width 17 height 17
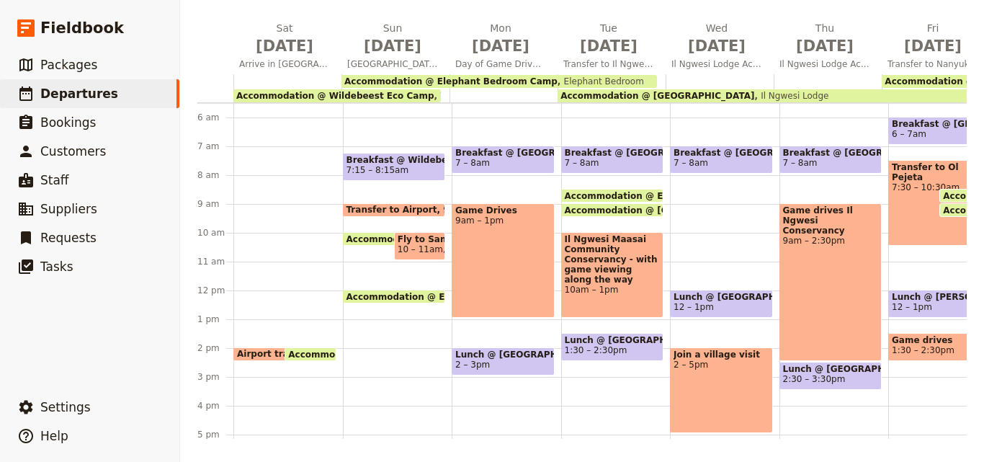
click at [558, 78] on span "Elephant Bedroom" at bounding box center [601, 81] width 86 height 10
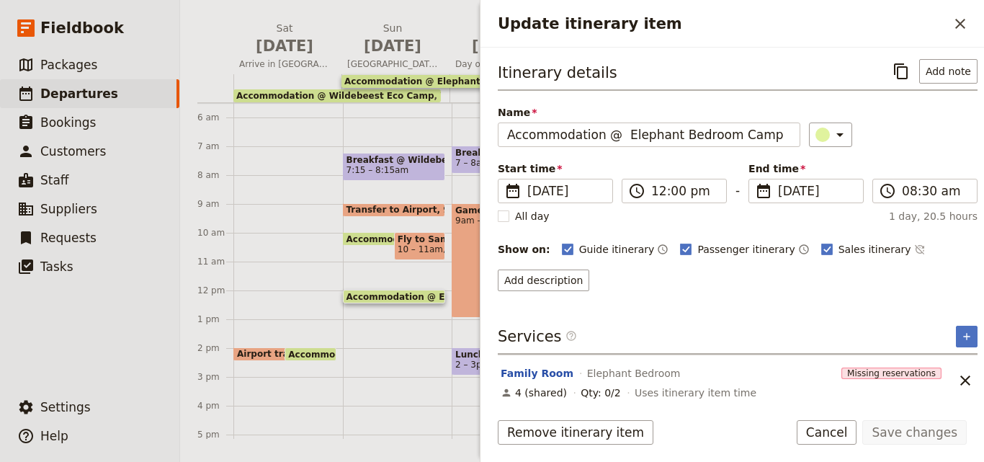
scroll to position [6, 0]
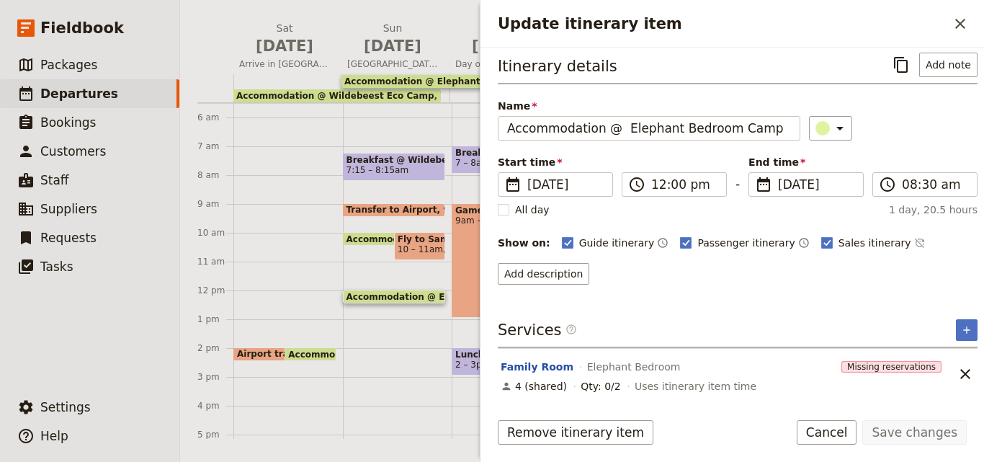
click at [347, 93] on span "Accommodation @ Wildebeest Eco Camp" at bounding box center [335, 96] width 198 height 10
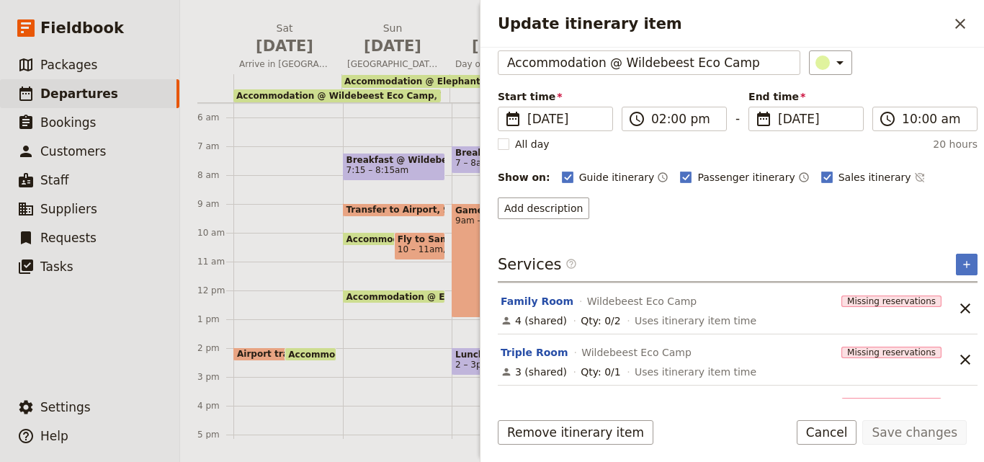
scroll to position [160, 0]
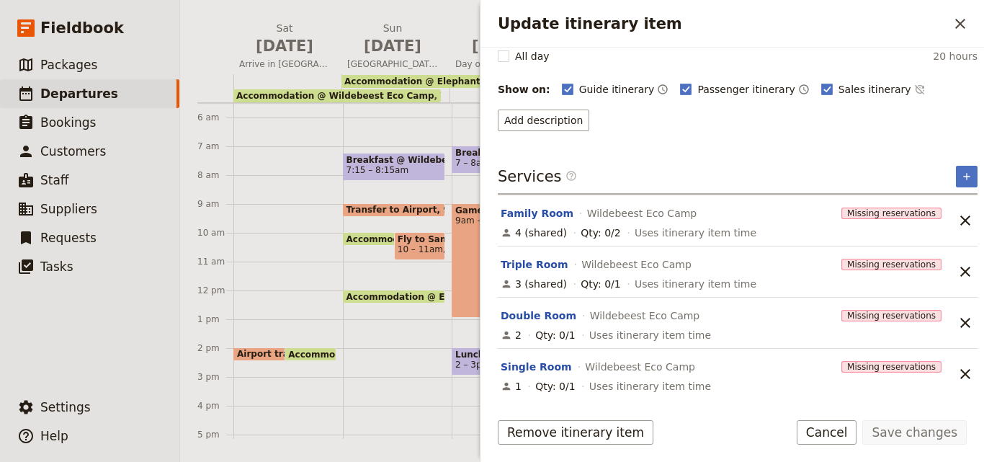
click at [959, 30] on icon "Close drawer" at bounding box center [960, 23] width 17 height 17
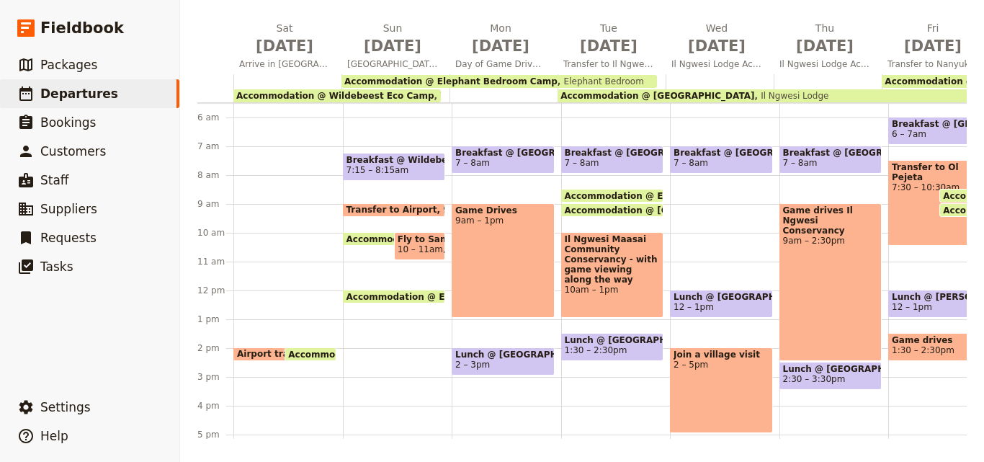
scroll to position [0, 0]
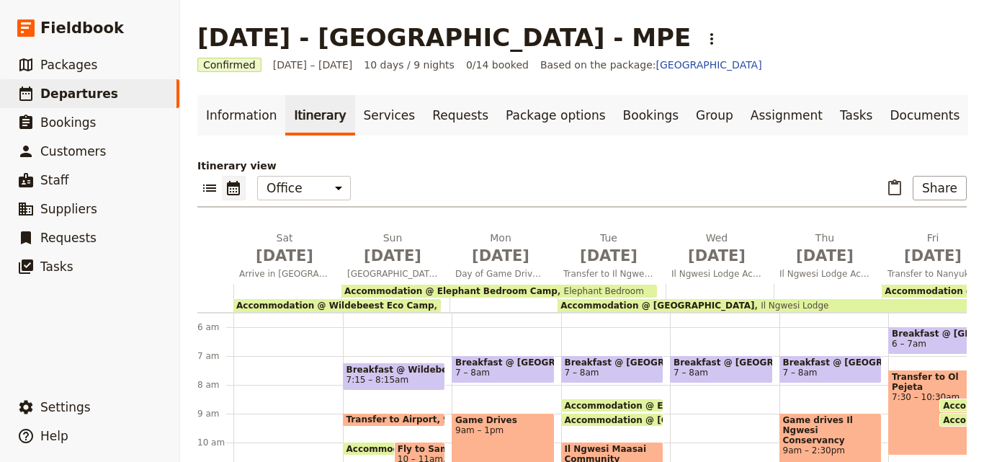
click at [434, 305] on span "Wildebeest Eco Camp" at bounding box center [484, 305] width 101 height 10
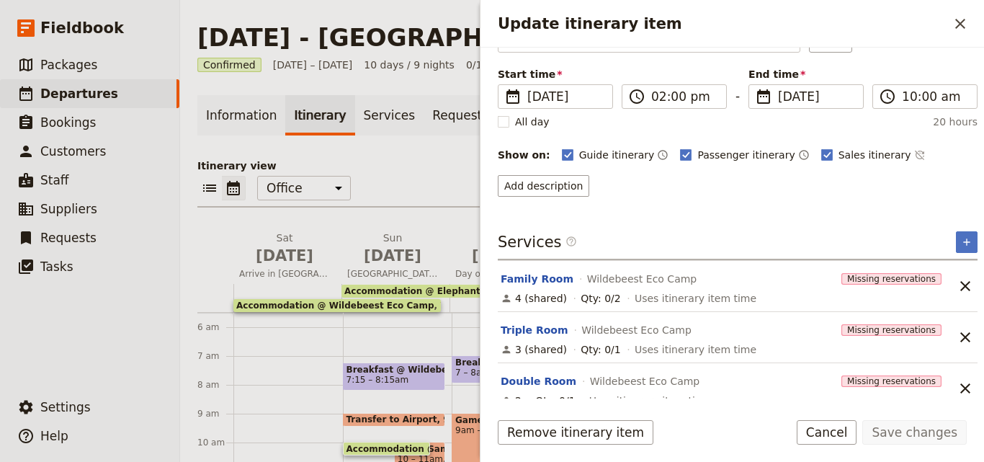
scroll to position [160, 0]
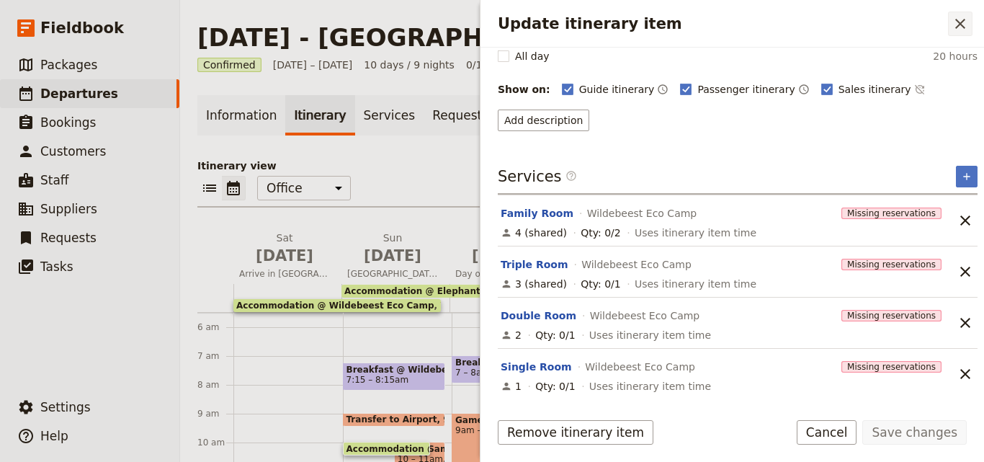
click at [962, 31] on icon "Close drawer" at bounding box center [960, 23] width 17 height 17
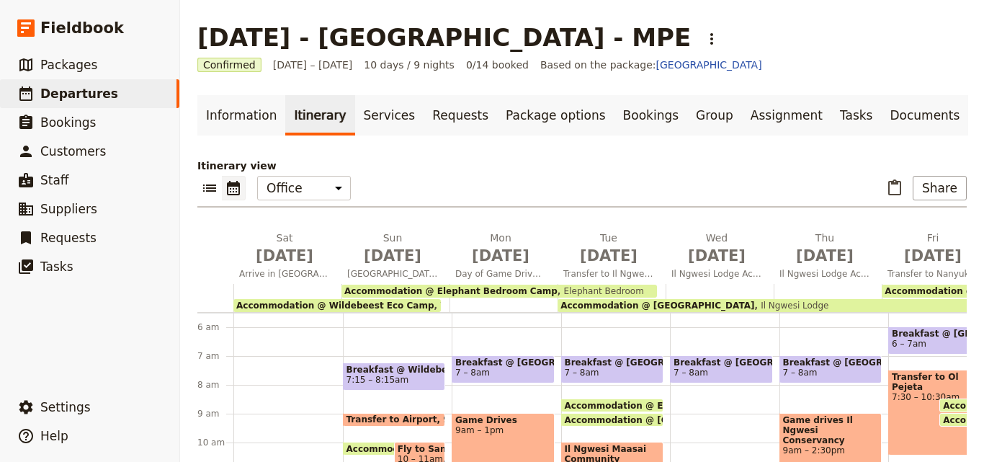
click at [460, 290] on span "Accommodation @ Elephant Bedroom Camp" at bounding box center [450, 291] width 213 height 10
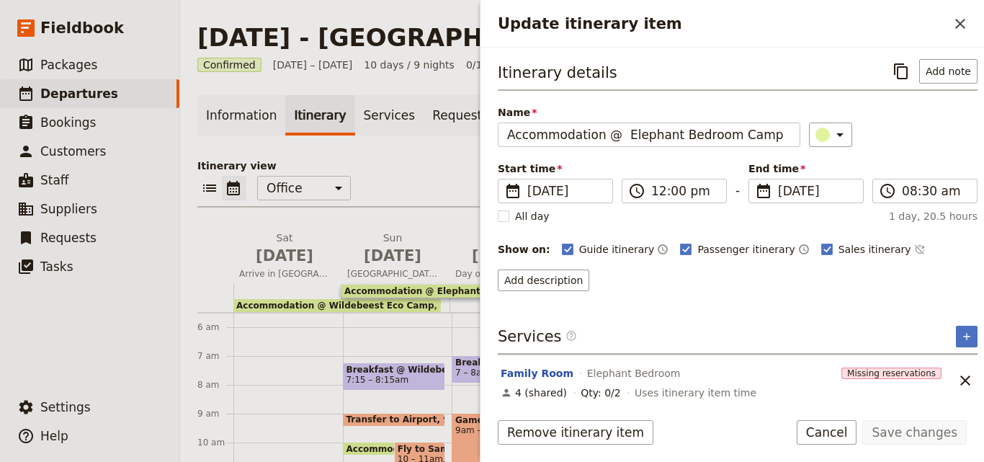
scroll to position [6, 0]
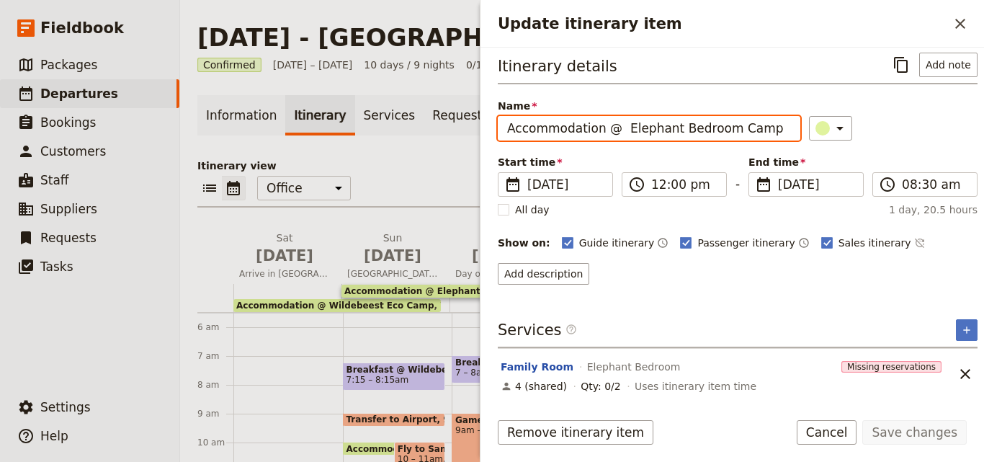
drag, startPoint x: 761, startPoint y: 130, endPoint x: 619, endPoint y: 126, distance: 141.2
click at [619, 126] on input "Accommodation @ Elephant Bedroom Camp" at bounding box center [649, 128] width 303 height 24
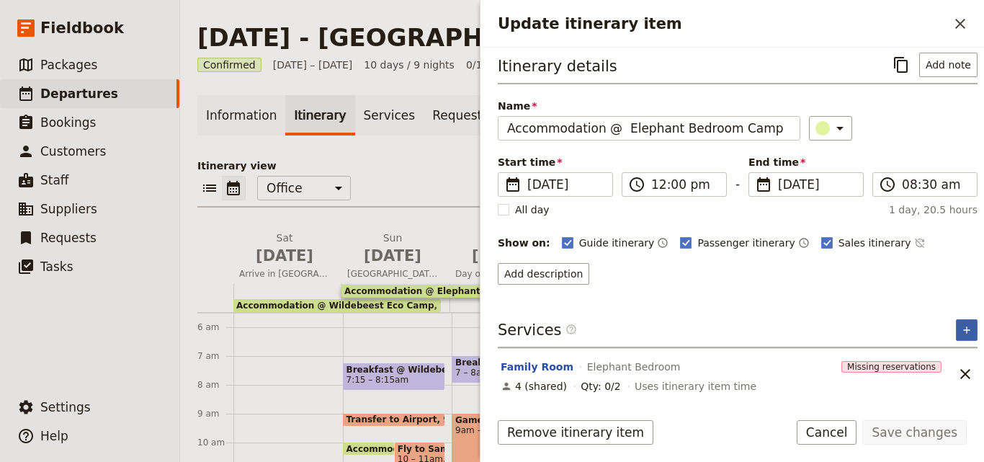
click at [961, 331] on icon "Add service inclusion" at bounding box center [967, 330] width 12 height 12
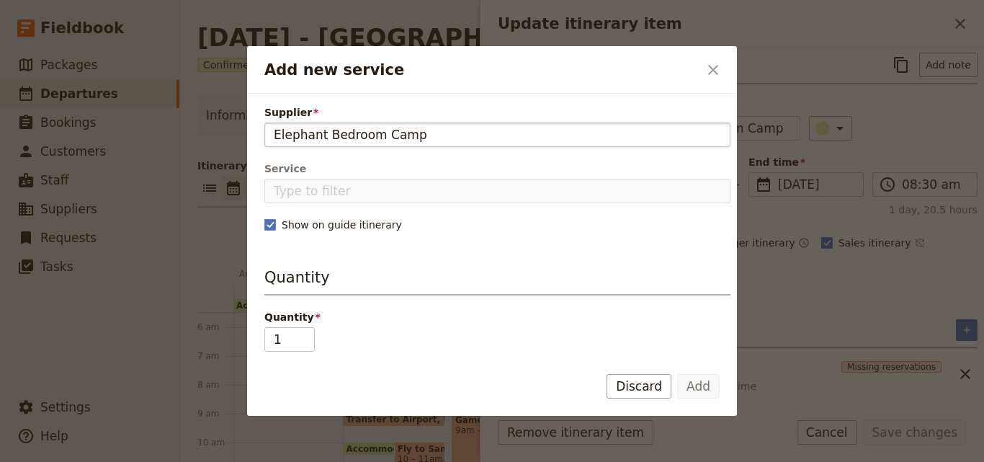
click at [274, 133] on input "Elephant Bedroom Camp" at bounding box center [497, 134] width 447 height 17
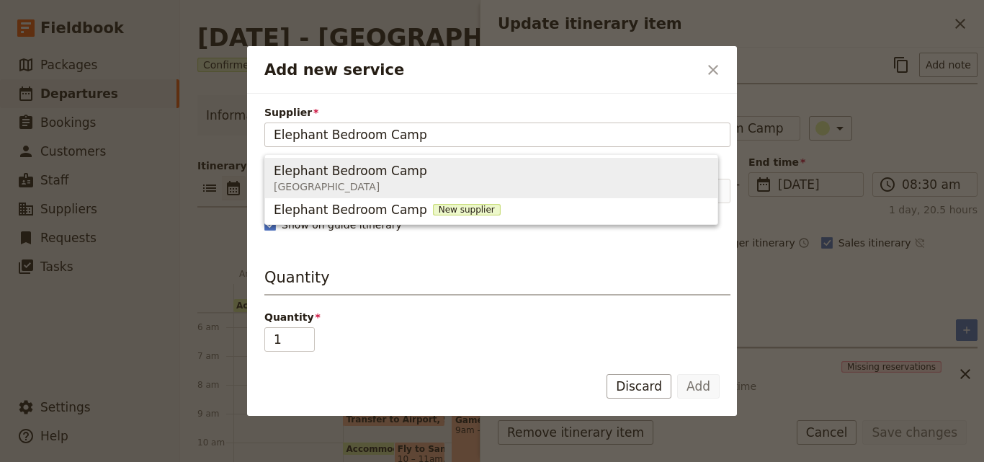
click at [356, 190] on span "[GEOGRAPHIC_DATA]" at bounding box center [353, 186] width 159 height 14
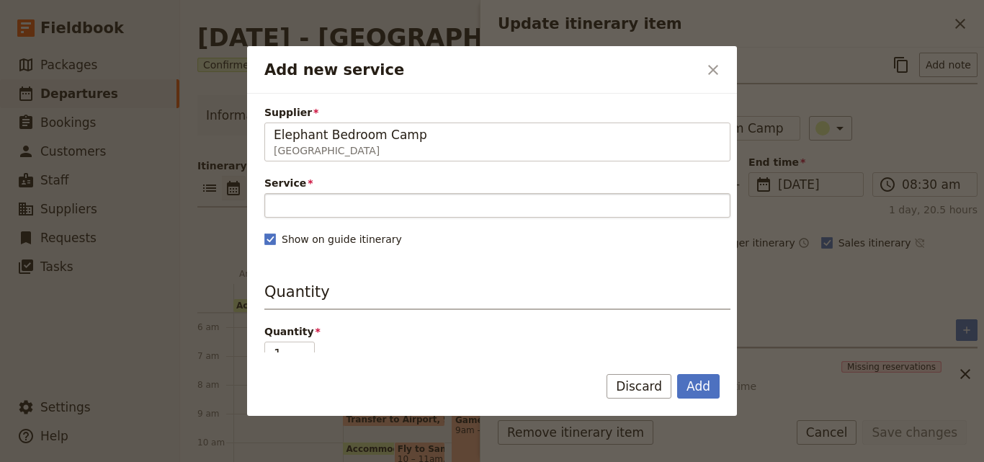
type input "Elephant Bedroom Camp"
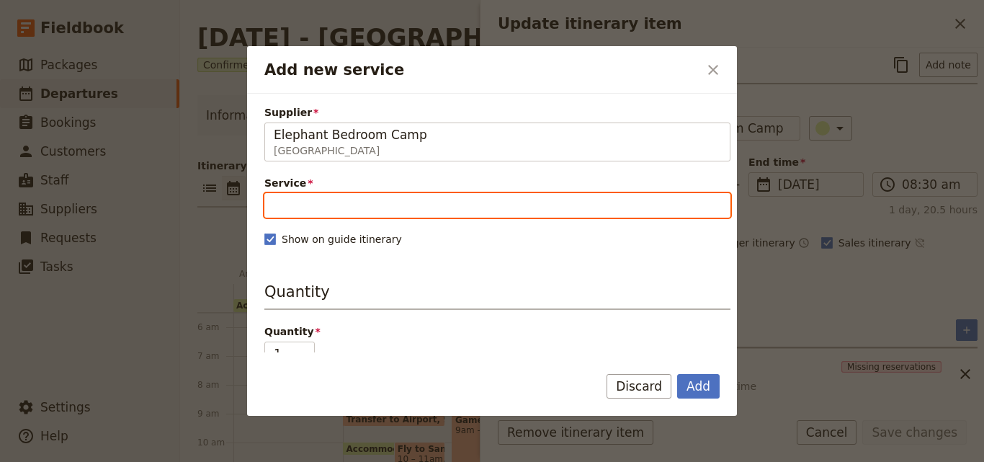
click at [359, 204] on input "Service" at bounding box center [497, 205] width 466 height 24
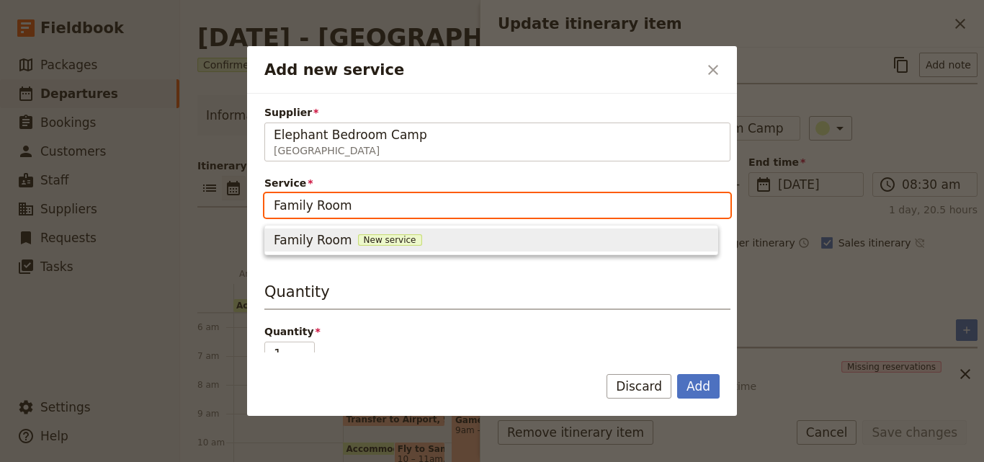
click at [393, 238] on span "New service" at bounding box center [390, 240] width 64 height 12
type input "Family Room"
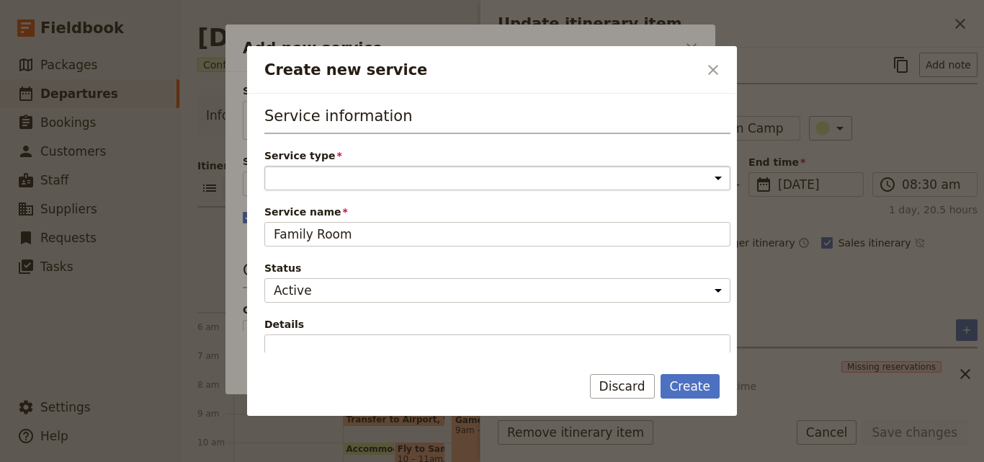
click at [396, 176] on select "Accommodation Activity Transport Flight Food and beverage Other" at bounding box center [497, 178] width 466 height 24
select select "AccommodationService"
click at [264, 166] on select "Accommodation Activity Transport Flight Food and beverage Other" at bounding box center [497, 178] width 466 height 24
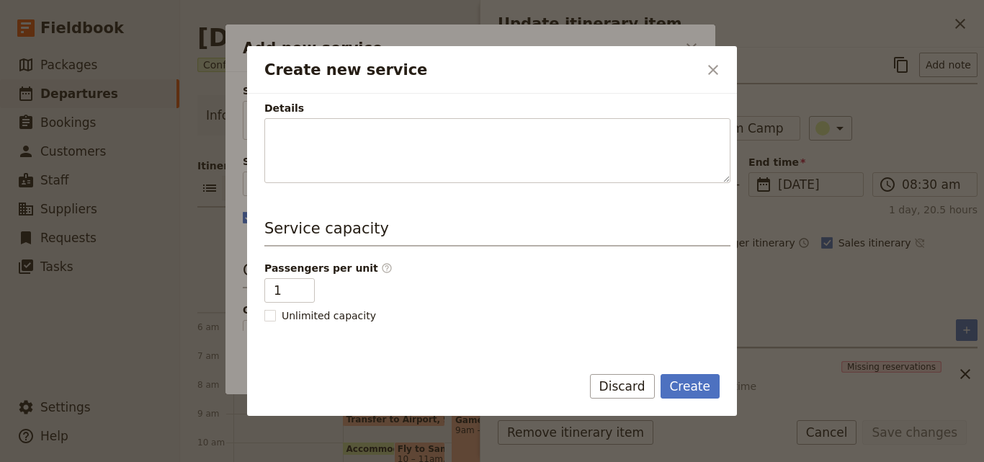
scroll to position [364, 0]
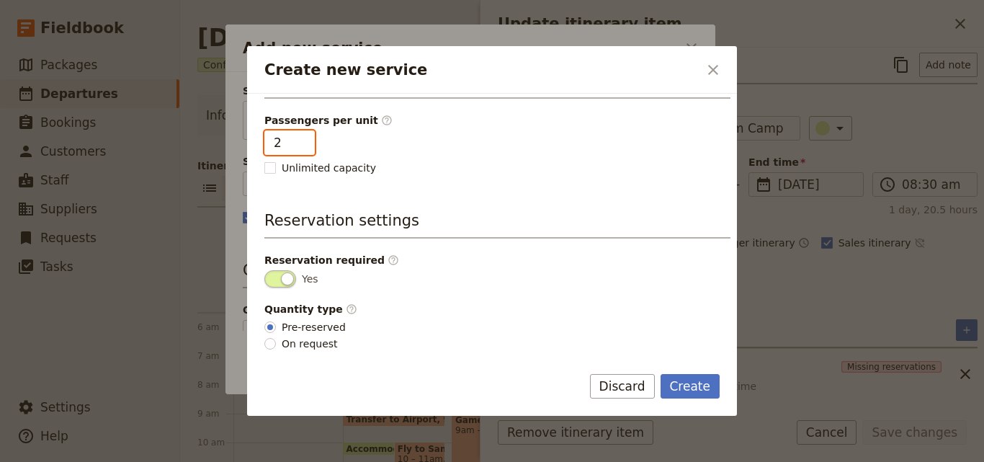
click at [303, 140] on input "2" at bounding box center [289, 142] width 50 height 24
click at [303, 140] on input "3" at bounding box center [289, 142] width 50 height 24
click at [303, 140] on input "4" at bounding box center [289, 142] width 50 height 24
click at [303, 140] on input "5" at bounding box center [289, 142] width 50 height 24
type input "4"
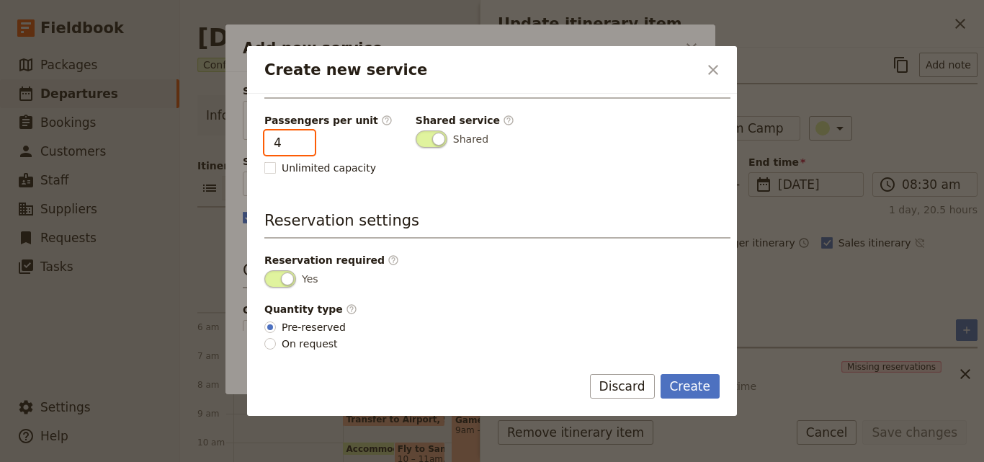
click at [297, 151] on input "4" at bounding box center [289, 142] width 50 height 24
click at [687, 377] on button "Create" at bounding box center [691, 386] width 60 height 24
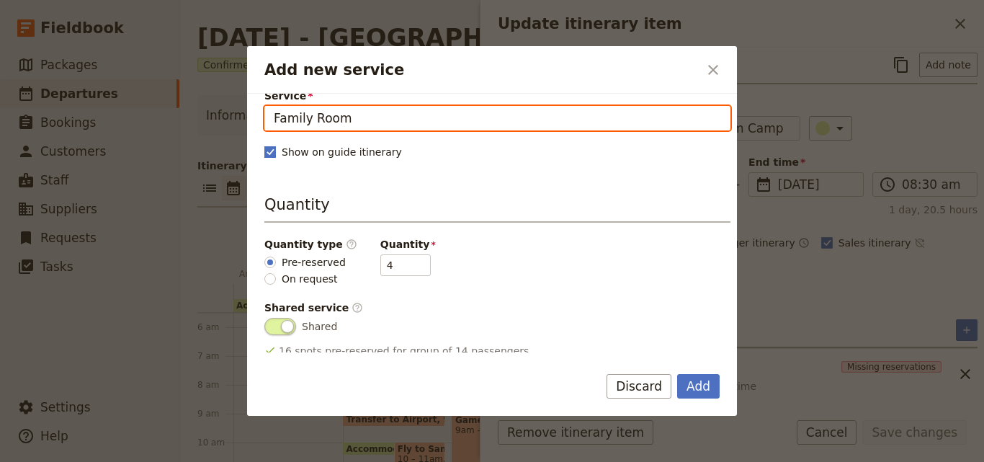
scroll to position [144, 0]
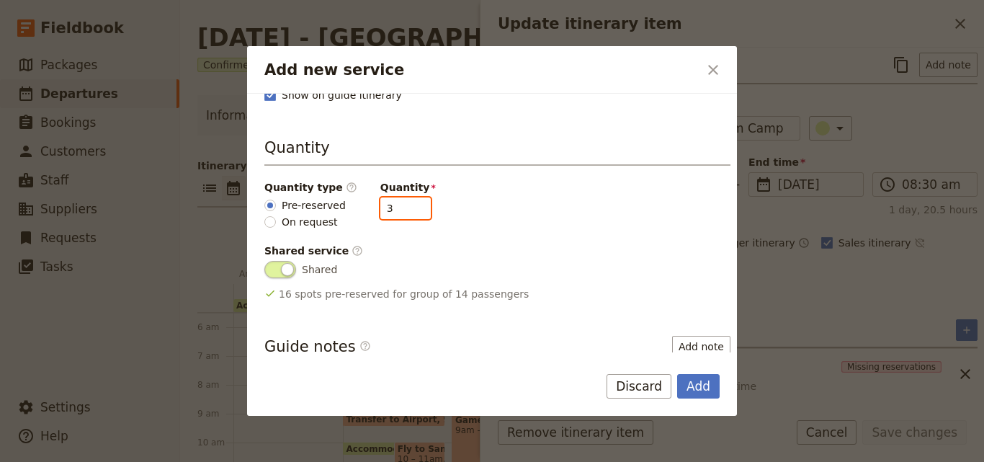
click at [406, 211] on input "3" at bounding box center [405, 208] width 50 height 22
type input "2"
click at [406, 211] on input "2" at bounding box center [405, 208] width 50 height 22
click at [704, 379] on button "Add" at bounding box center [698, 386] width 42 height 24
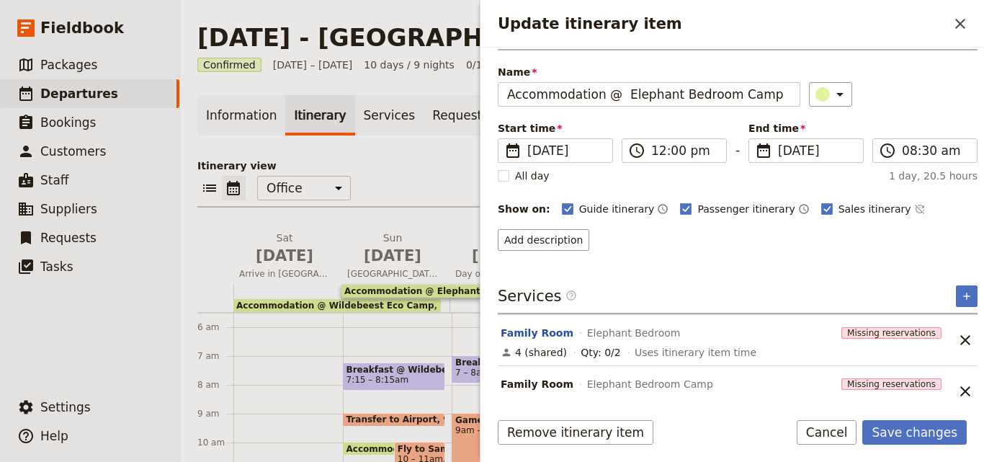
scroll to position [58, 0]
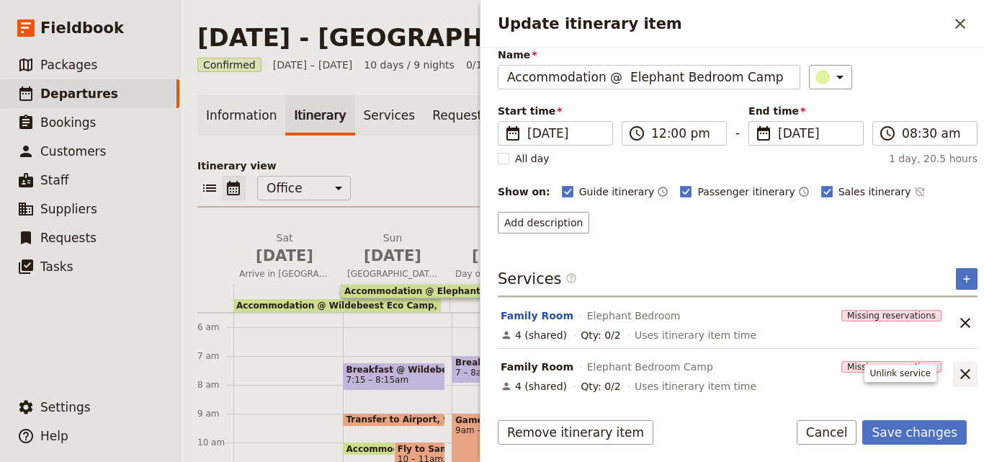
click at [957, 366] on icon "Unlink service" at bounding box center [965, 373] width 17 height 17
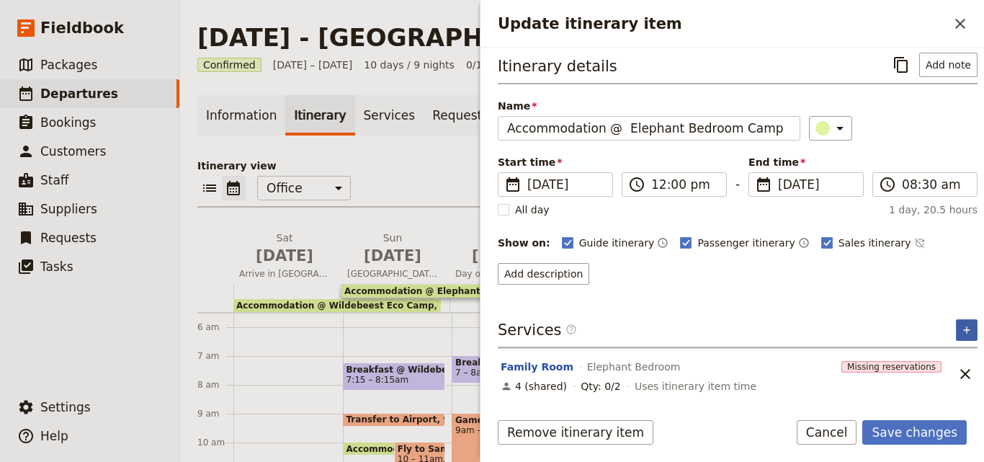
click at [957, 323] on button "​" at bounding box center [967, 330] width 22 height 22
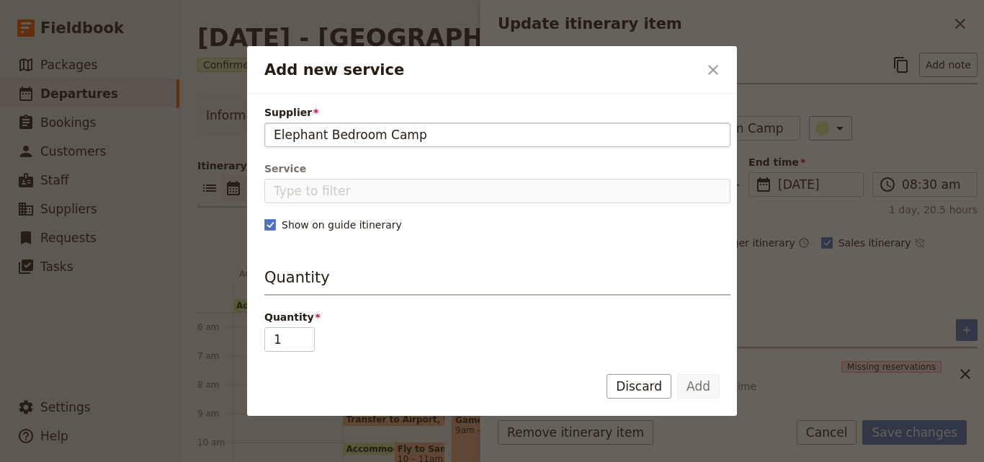
click at [276, 136] on input "Elephant Bedroom Camp" at bounding box center [497, 134] width 447 height 17
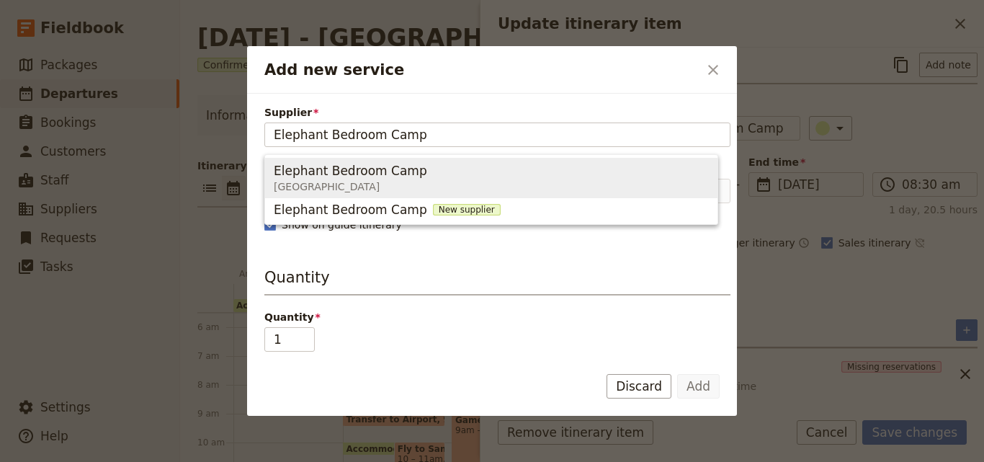
click at [351, 186] on span "[GEOGRAPHIC_DATA]" at bounding box center [353, 186] width 159 height 14
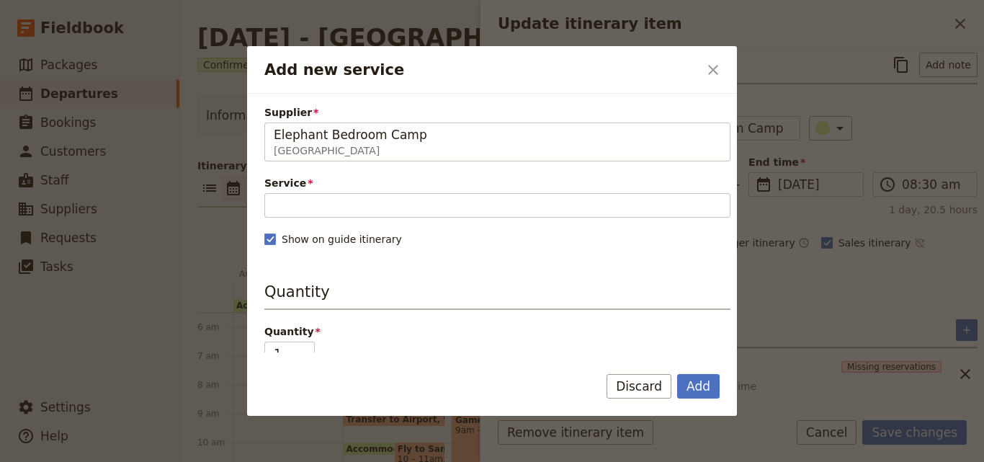
type input "Elephant Bedroom Camp"
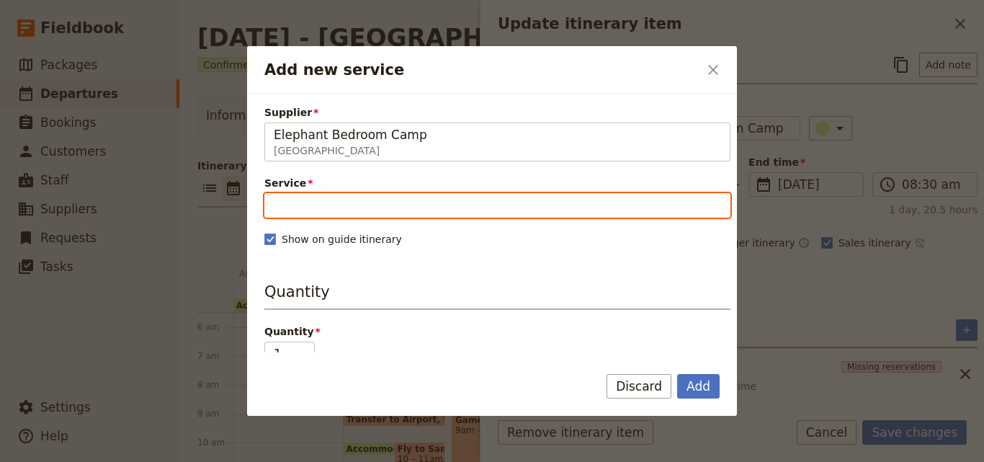
click at [356, 191] on div "Service Please fill out this field." at bounding box center [497, 197] width 466 height 42
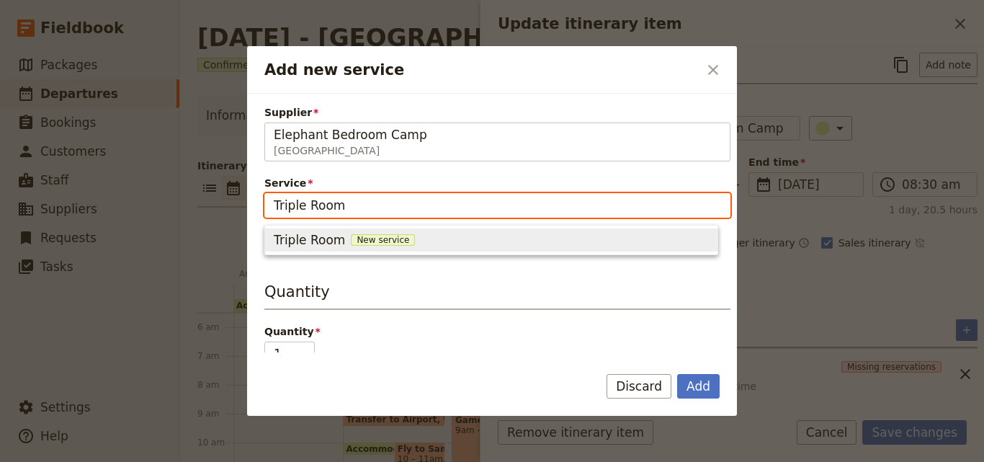
click at [360, 237] on span "New service" at bounding box center [383, 240] width 64 height 12
type input "Triple Room"
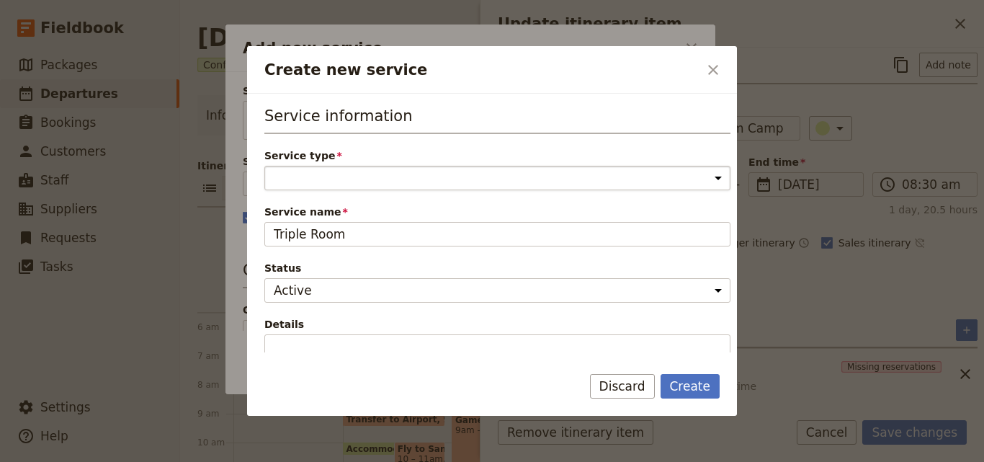
click at [362, 178] on select "Accommodation Activity Transport Flight Food and beverage Other" at bounding box center [497, 178] width 466 height 24
select select "AccommodationService"
click at [264, 166] on select "Accommodation Activity Transport Flight Food and beverage Other" at bounding box center [497, 178] width 466 height 24
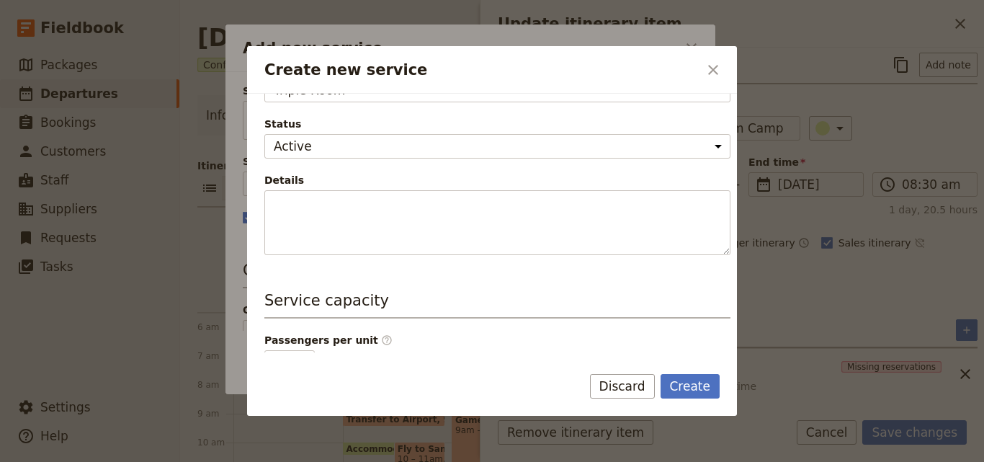
scroll to position [360, 0]
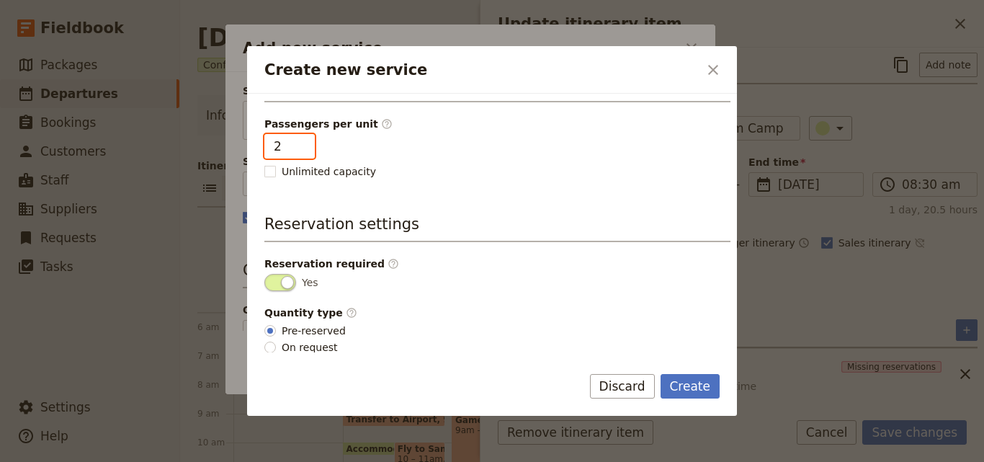
click at [300, 145] on input "2" at bounding box center [289, 146] width 50 height 24
type input "3"
click at [300, 145] on input "3" at bounding box center [289, 146] width 50 height 24
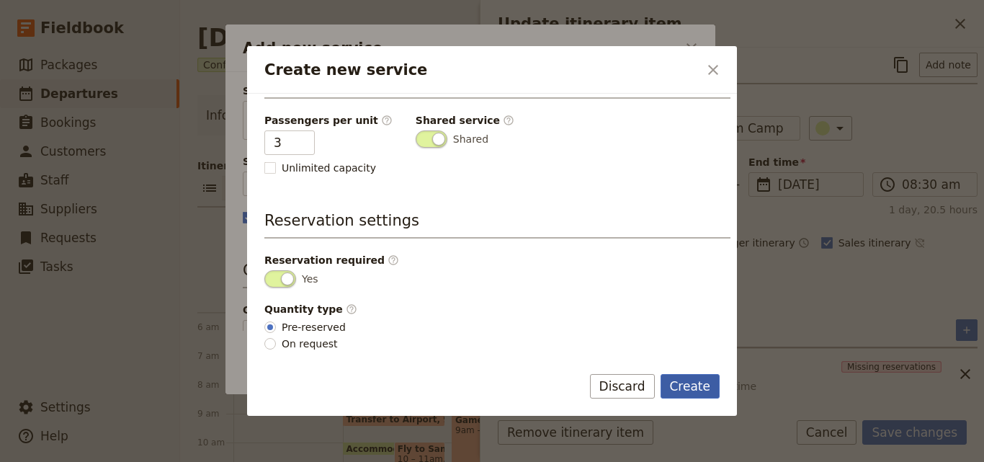
click at [688, 383] on button "Create" at bounding box center [691, 386] width 60 height 24
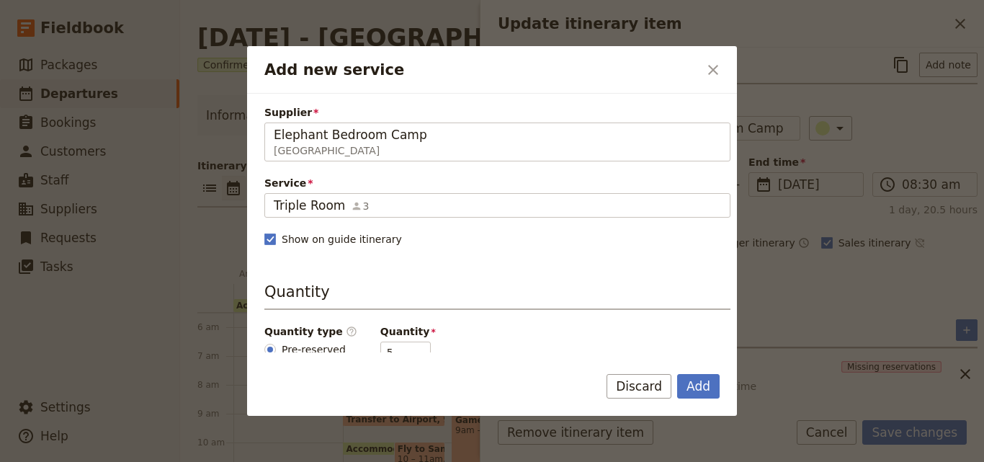
scroll to position [216, 0]
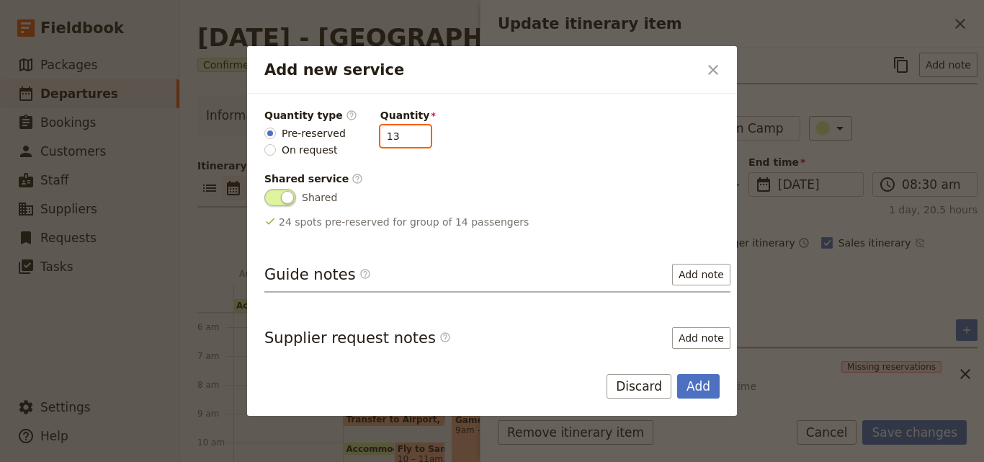
click at [405, 135] on input "13" at bounding box center [405, 136] width 50 height 22
click at [405, 133] on input "14" at bounding box center [405, 136] width 50 height 22
click at [406, 138] on input "0" at bounding box center [405, 136] width 50 height 22
type input "1"
click at [406, 133] on input "1" at bounding box center [405, 136] width 50 height 22
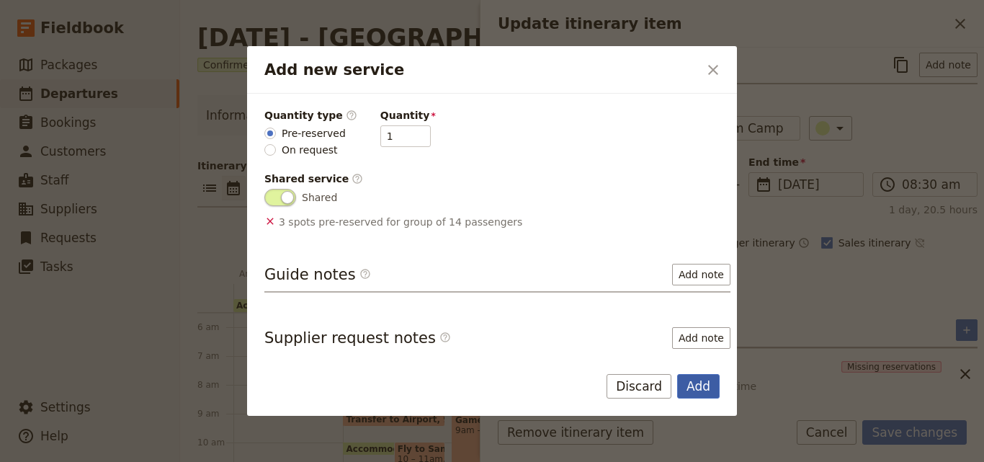
click at [694, 380] on button "Add" at bounding box center [698, 386] width 42 height 24
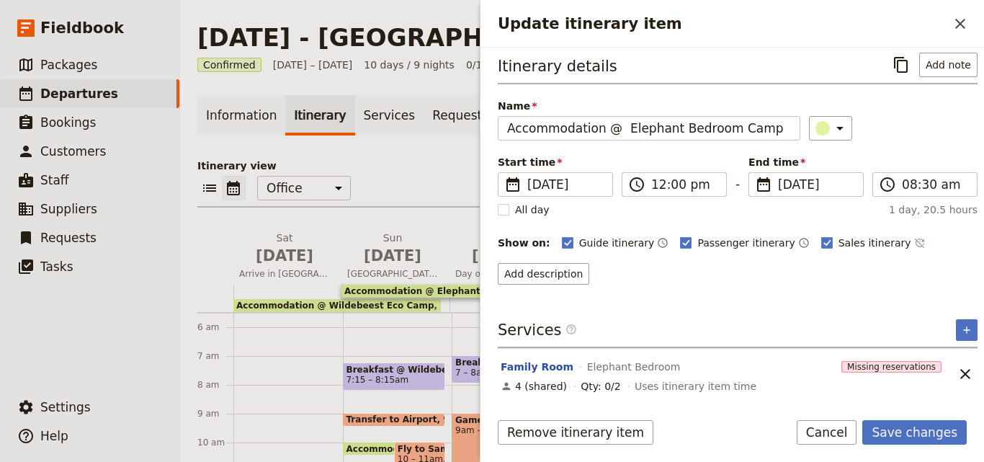
scroll to position [58, 0]
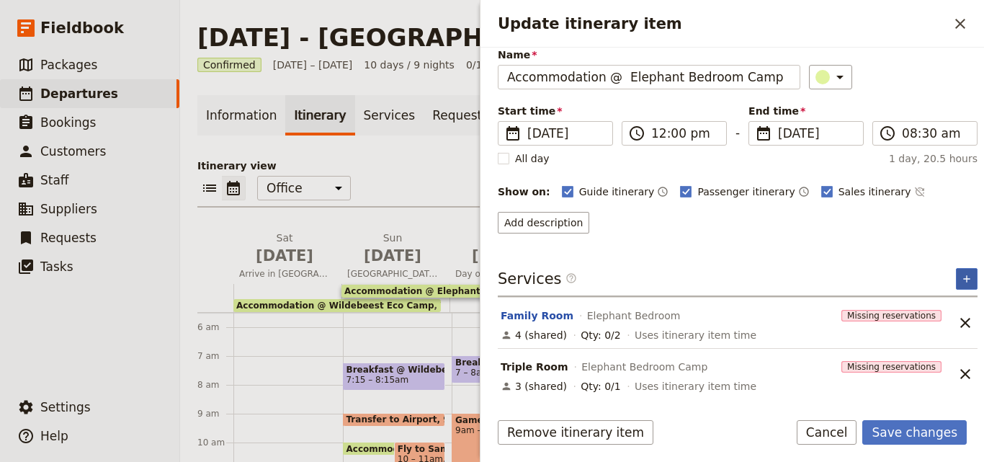
click at [961, 283] on icon "Add service inclusion" at bounding box center [967, 279] width 12 height 12
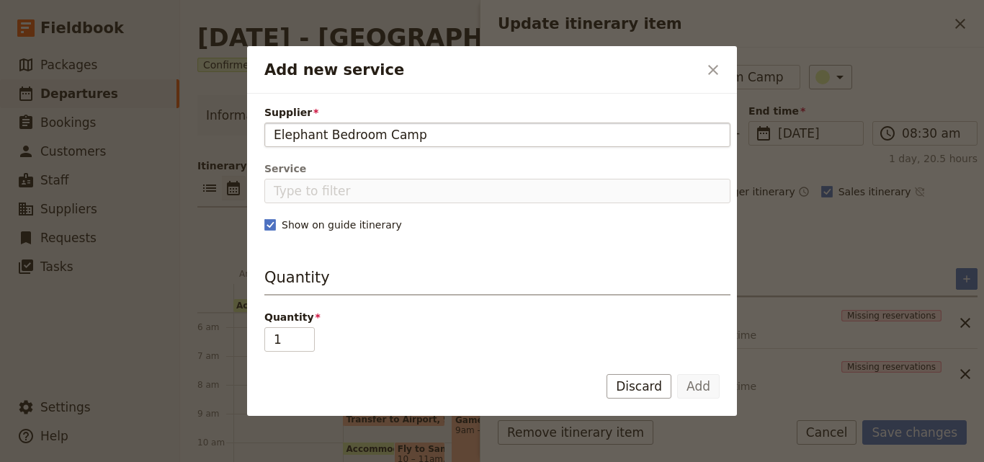
click at [276, 132] on input "Elephant Bedroom Camp" at bounding box center [497, 134] width 447 height 17
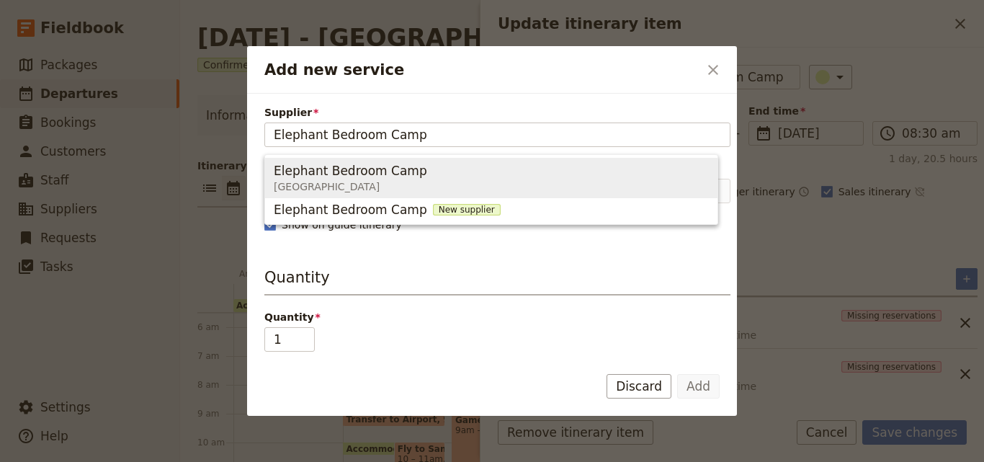
click at [343, 187] on span "[GEOGRAPHIC_DATA]" at bounding box center [353, 186] width 159 height 14
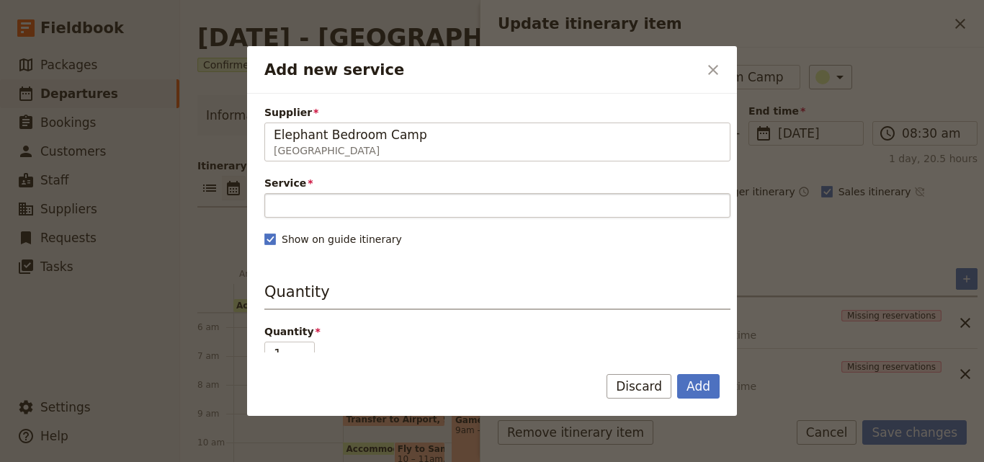
type input "Elephant Bedroom Camp"
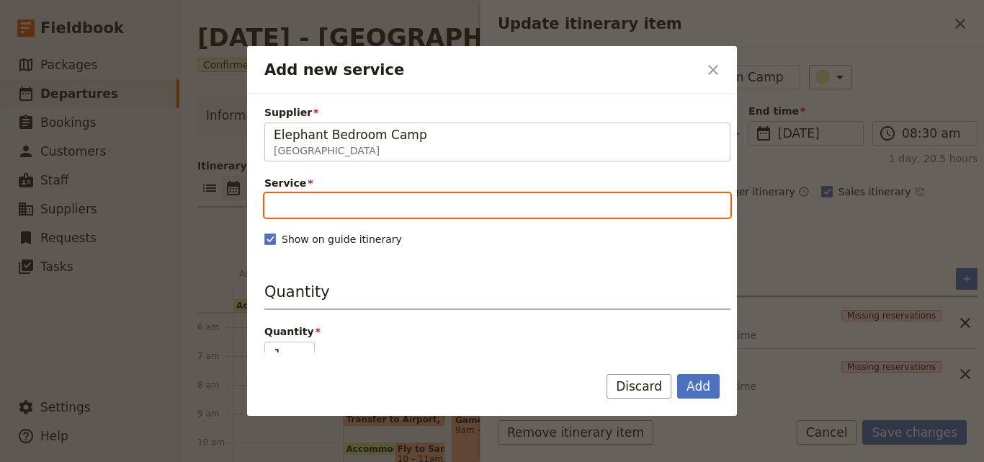
click at [350, 210] on input "Service" at bounding box center [497, 205] width 466 height 24
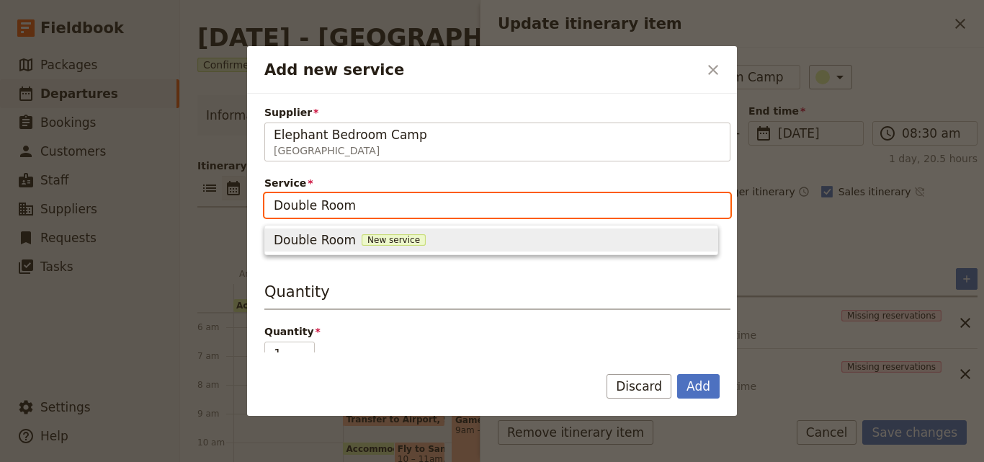
click at [399, 237] on span "New service" at bounding box center [394, 240] width 64 height 12
type input "Double Room"
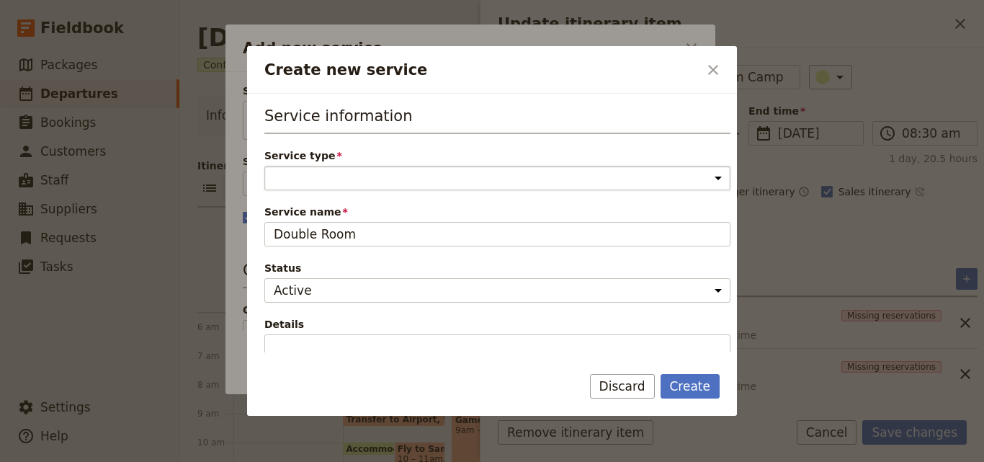
click at [402, 177] on select "Accommodation Activity Transport Flight Food and beverage Other" at bounding box center [497, 178] width 466 height 24
select select "AccommodationService"
click at [264, 166] on select "Accommodation Activity Transport Flight Food and beverage Other" at bounding box center [497, 178] width 466 height 24
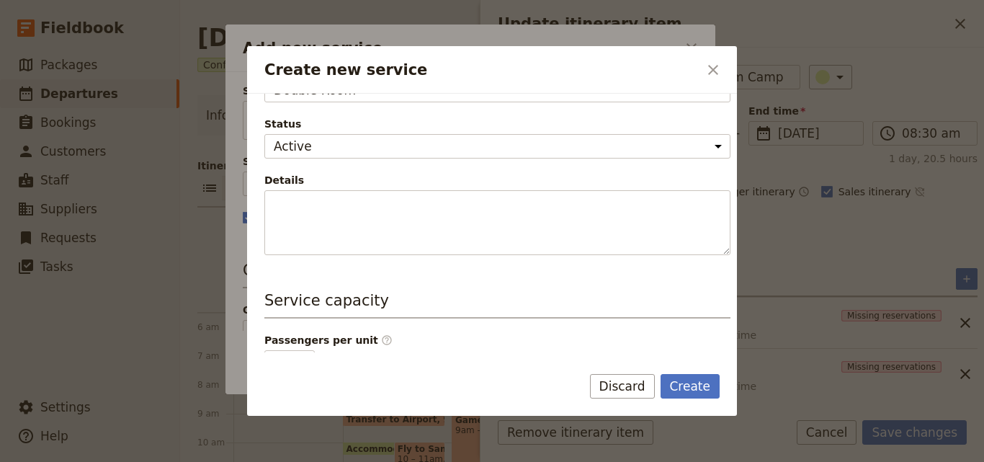
scroll to position [364, 0]
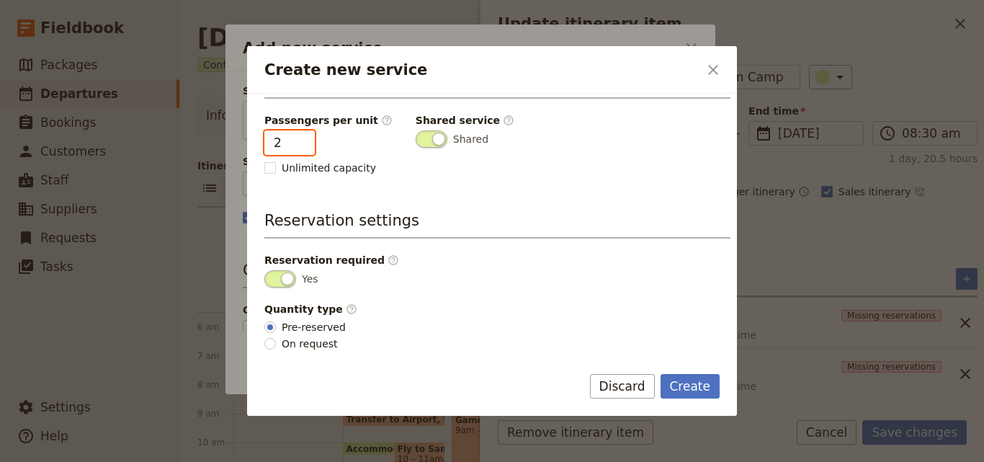
type input "2"
click at [300, 138] on input "2" at bounding box center [289, 142] width 50 height 24
click at [679, 385] on button "Create" at bounding box center [691, 386] width 60 height 24
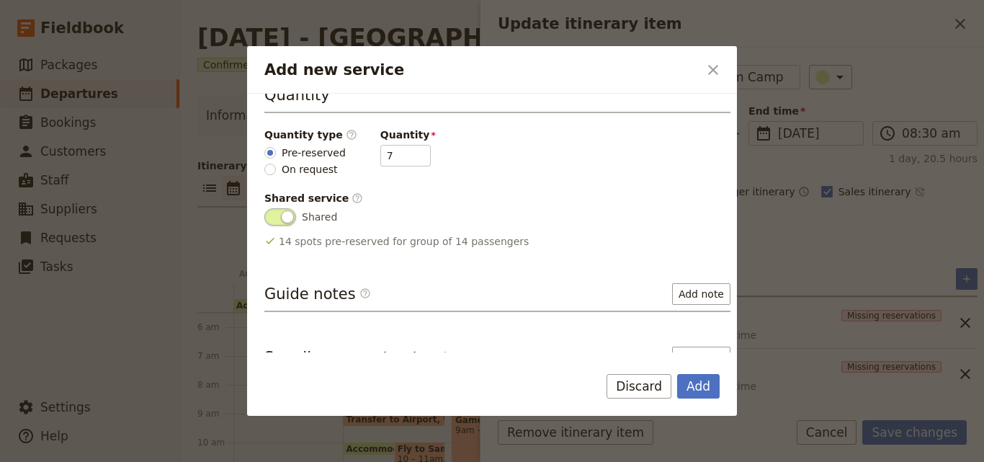
scroll to position [216, 0]
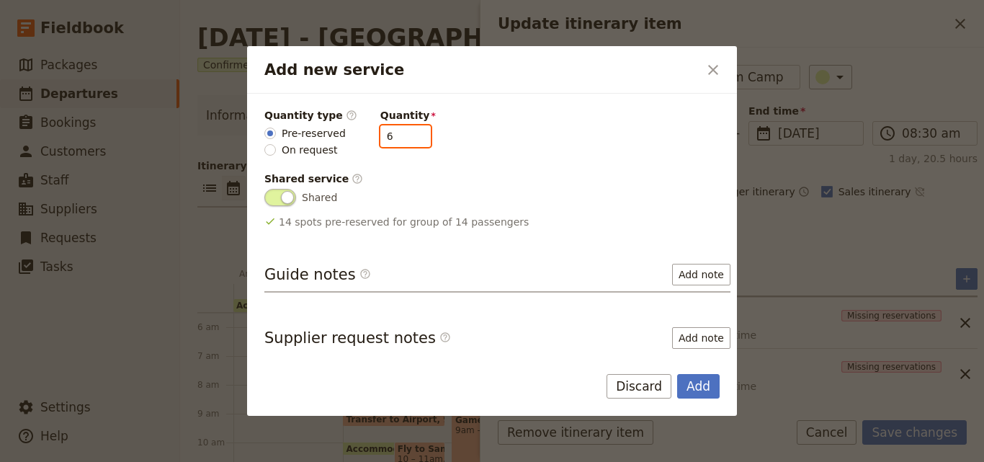
click at [401, 139] on input "6" at bounding box center [405, 136] width 50 height 22
click at [401, 139] on input "5" at bounding box center [405, 136] width 50 height 22
click at [401, 139] on input "4" at bounding box center [405, 136] width 50 height 22
click at [401, 139] on input "3" at bounding box center [405, 136] width 50 height 22
click at [401, 139] on input "2" at bounding box center [405, 136] width 50 height 22
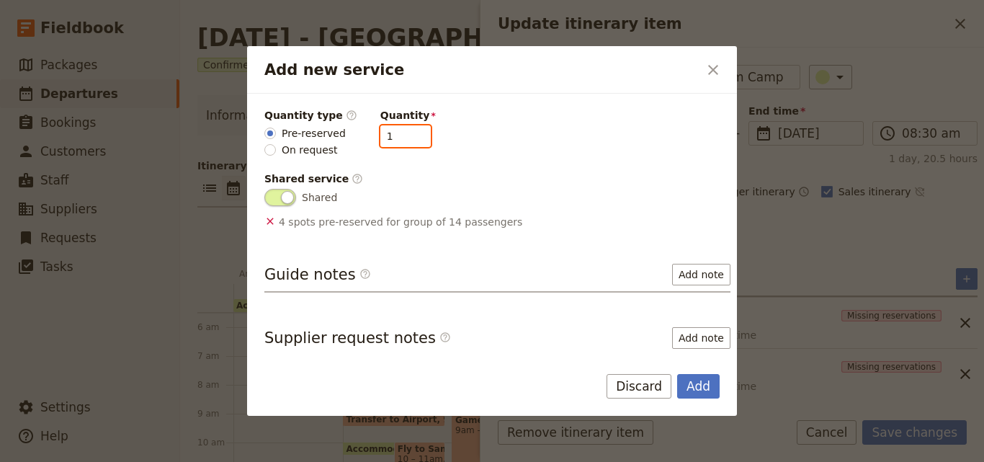
type input "1"
click at [401, 139] on input "1" at bounding box center [405, 136] width 50 height 22
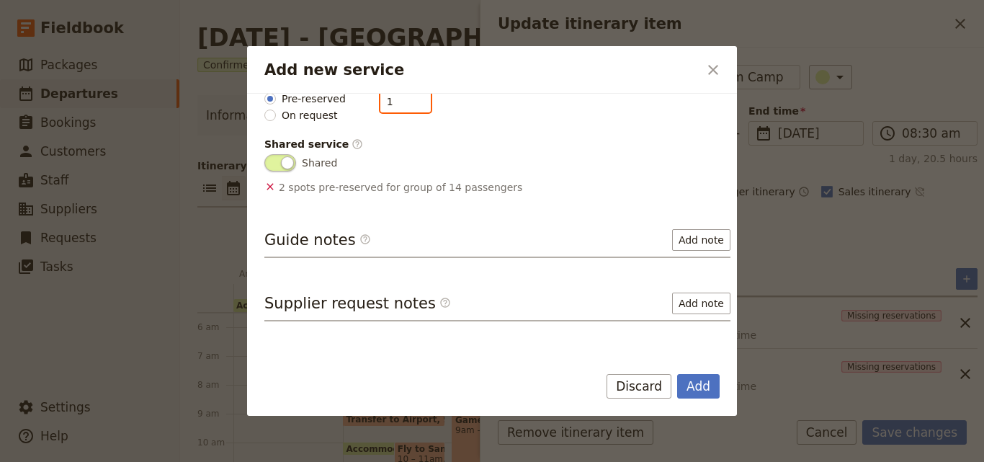
scroll to position [285, 0]
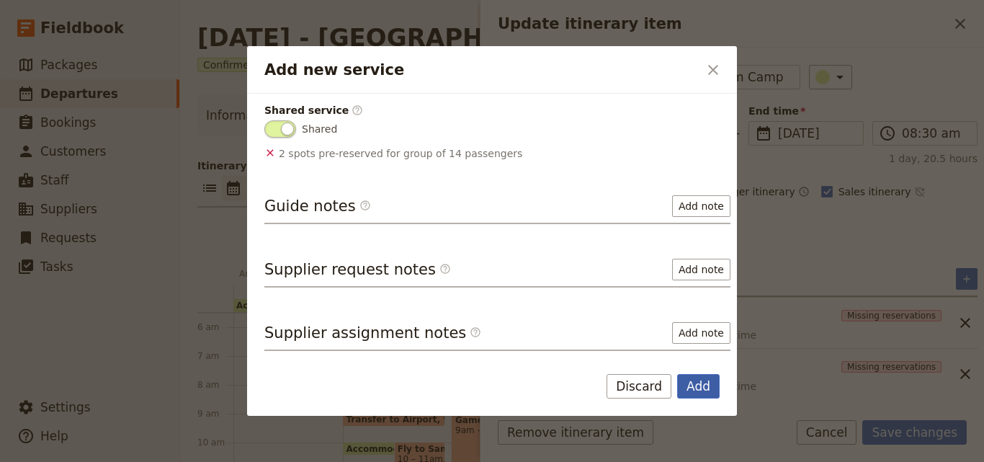
click at [712, 377] on button "Add" at bounding box center [698, 386] width 42 height 24
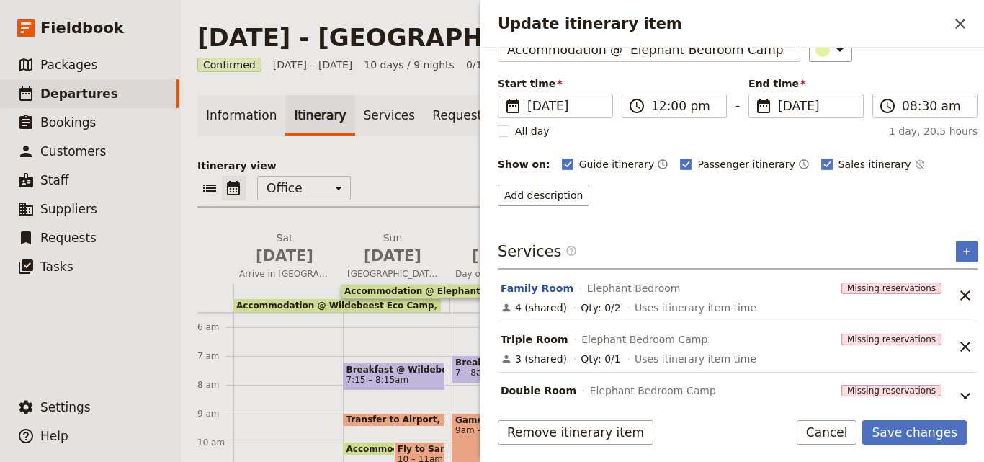
scroll to position [109, 0]
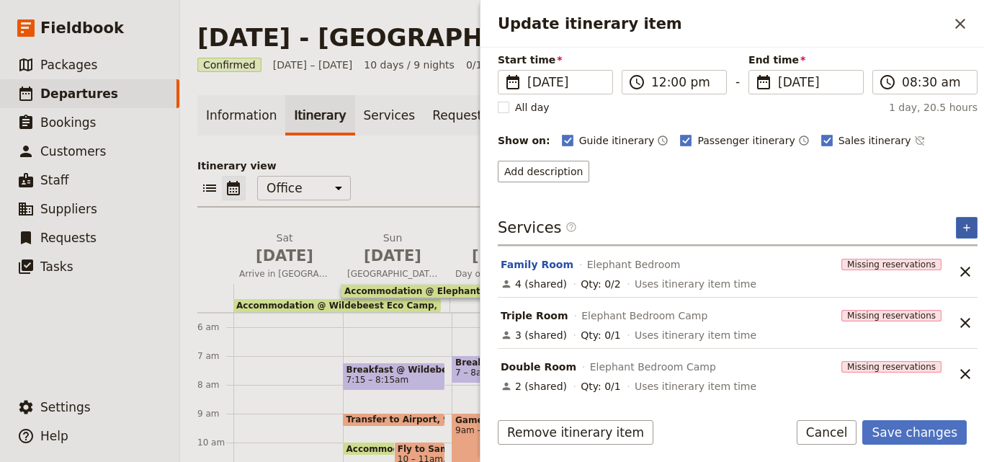
click at [956, 228] on button "​" at bounding box center [967, 228] width 22 height 22
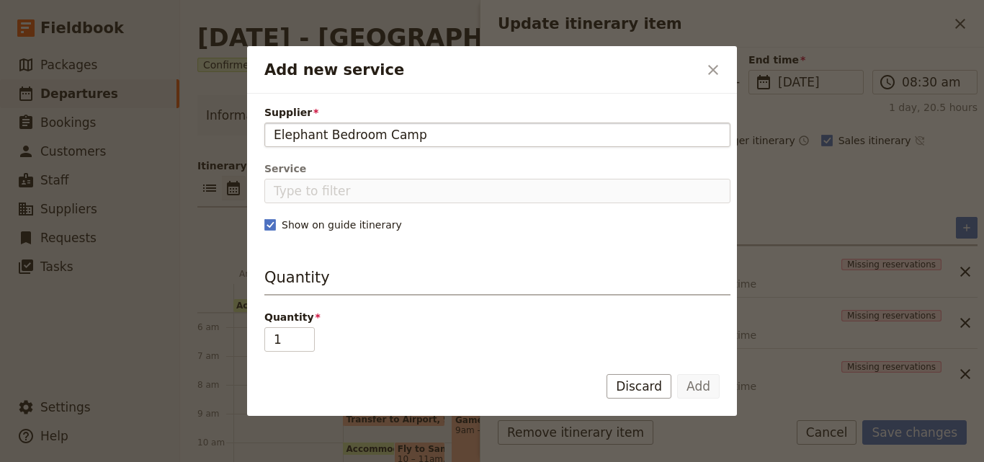
click at [276, 134] on input "Elephant Bedroom Camp" at bounding box center [497, 134] width 447 height 17
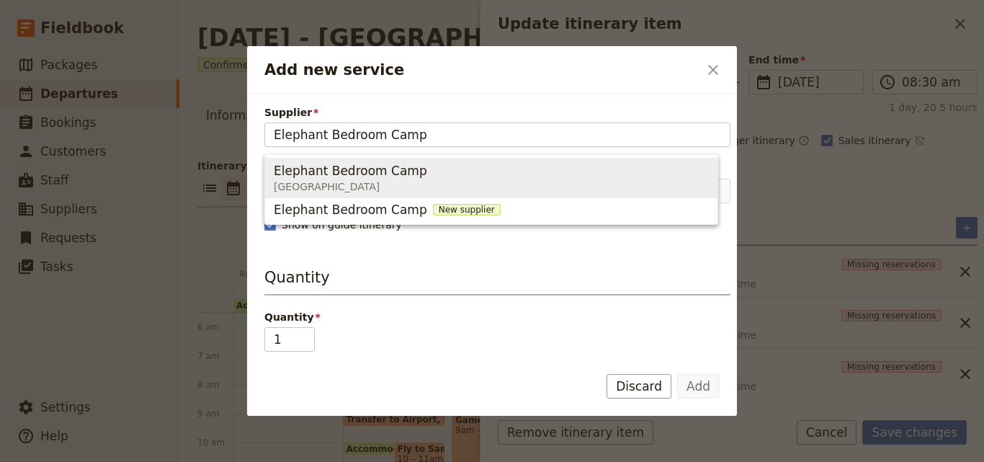
click at [362, 188] on span "[GEOGRAPHIC_DATA]" at bounding box center [353, 186] width 159 height 14
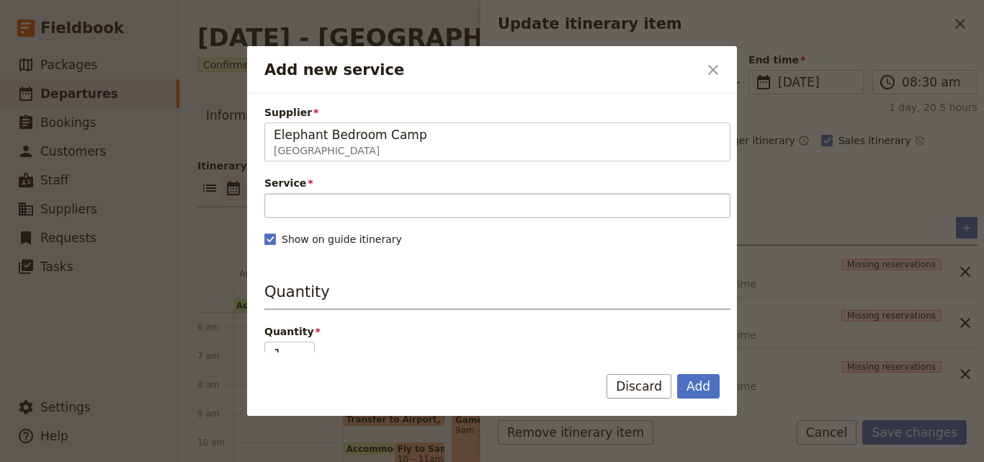
type input "Elephant Bedroom Camp"
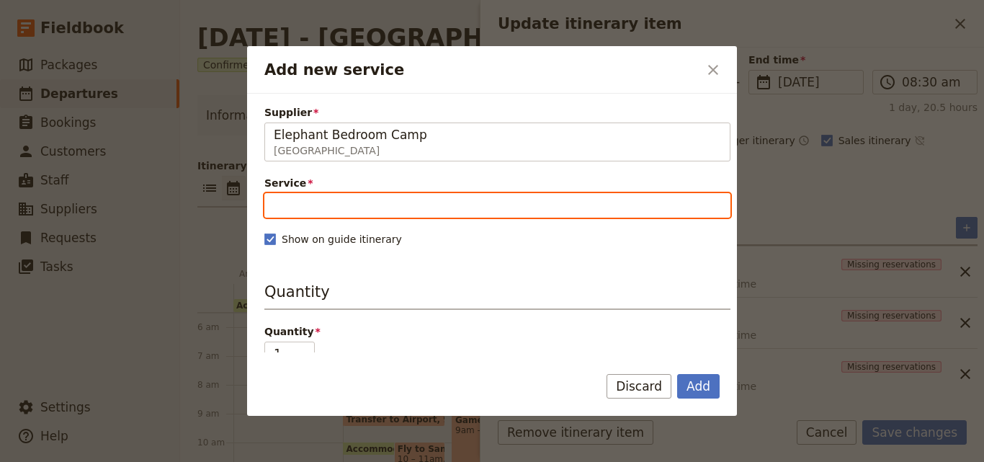
click at [484, 210] on input "Service" at bounding box center [497, 205] width 466 height 24
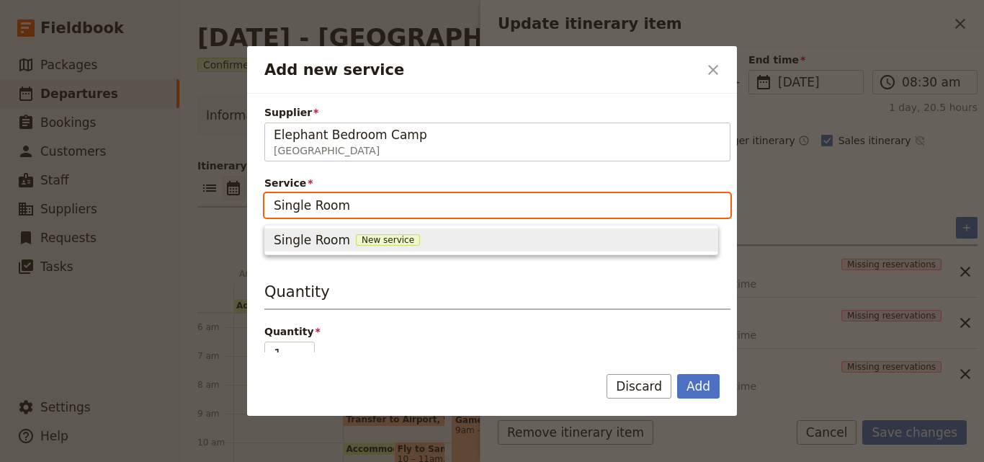
click at [364, 237] on span "New service" at bounding box center [388, 240] width 64 height 12
type input "Single Room"
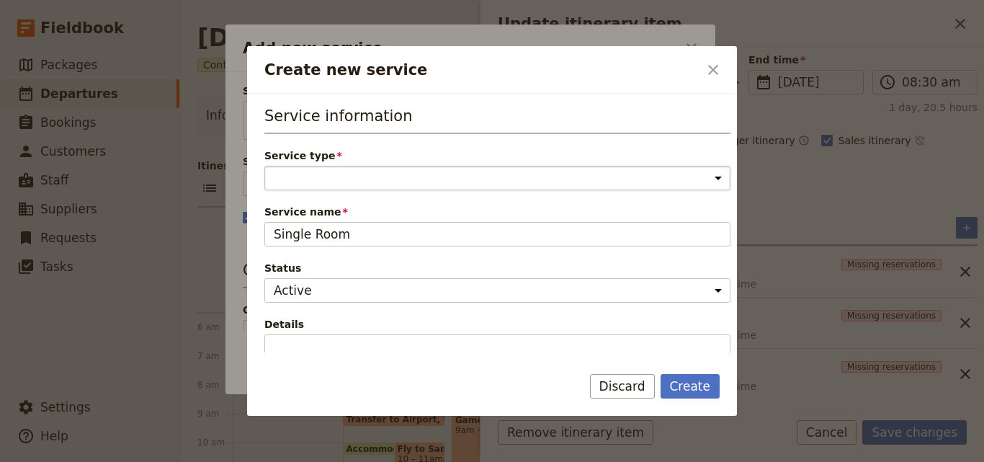
click at [375, 169] on select "Accommodation Activity Transport Flight Food and beverage Other" at bounding box center [497, 178] width 466 height 24
select select "AccommodationService"
click at [264, 166] on select "Accommodation Activity Transport Flight Food and beverage Other" at bounding box center [497, 178] width 466 height 24
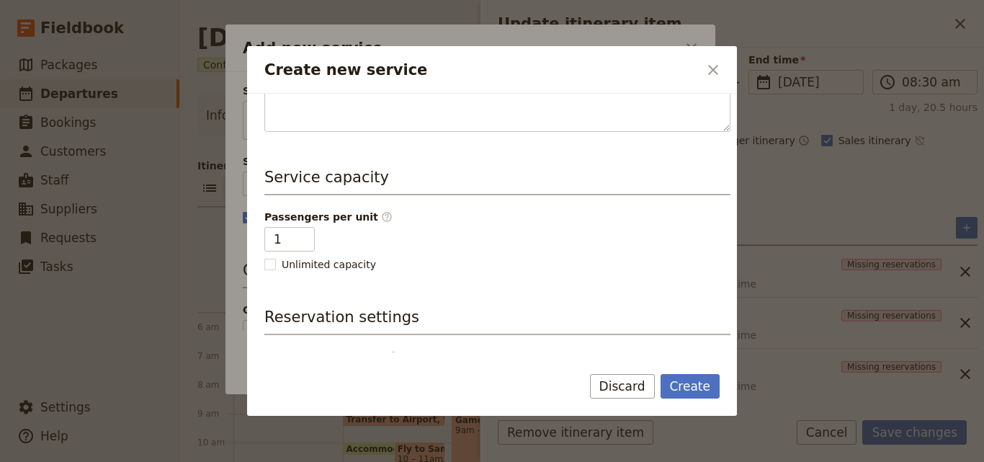
scroll to position [360, 0]
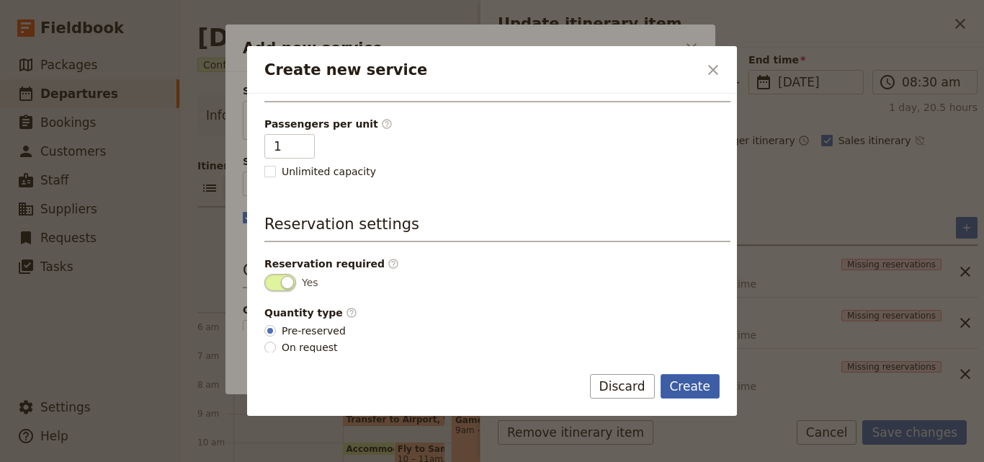
click at [697, 381] on button "Create" at bounding box center [691, 386] width 60 height 24
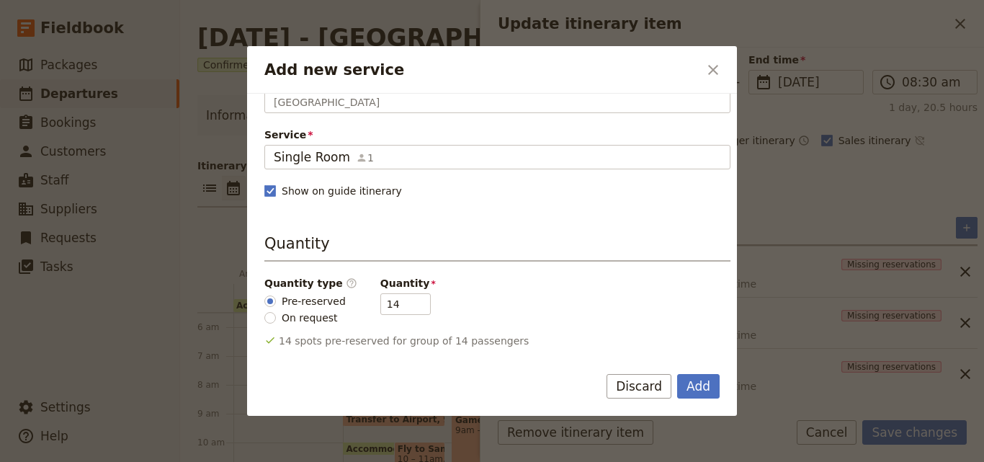
scroll to position [72, 0]
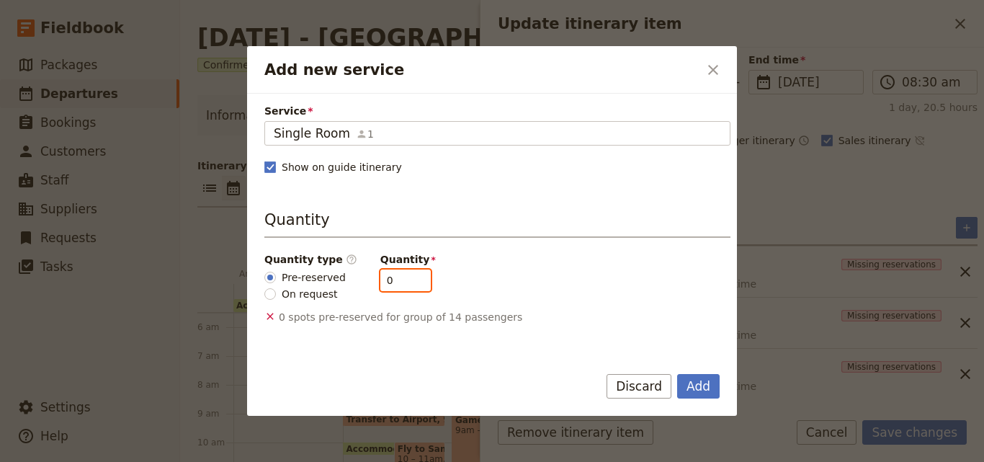
click at [406, 283] on input "0" at bounding box center [405, 280] width 50 height 22
type input "1"
click at [407, 275] on input "1" at bounding box center [405, 280] width 50 height 22
click at [711, 388] on button "Add" at bounding box center [698, 386] width 42 height 24
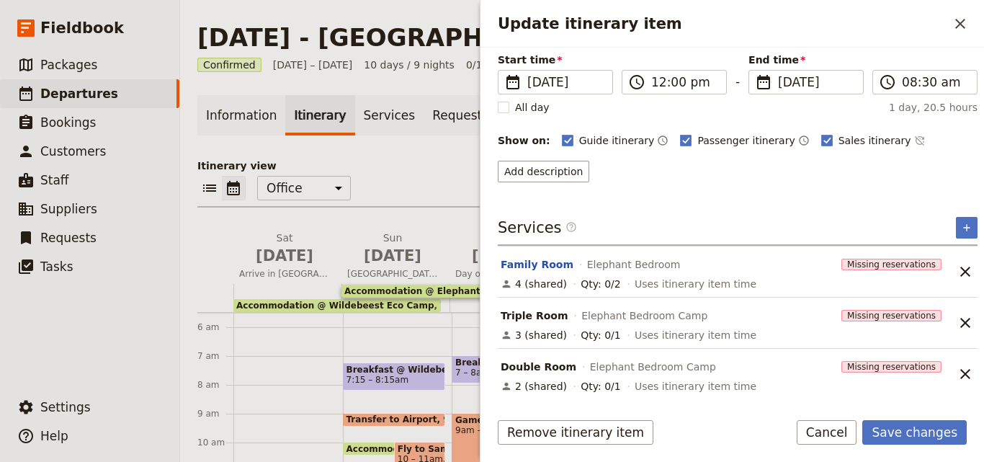
scroll to position [160, 0]
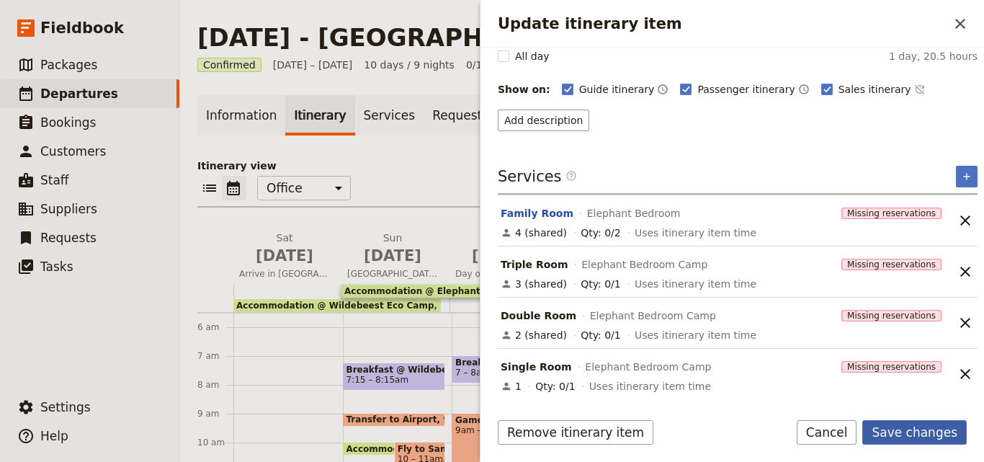
click at [914, 437] on button "Save changes" at bounding box center [914, 432] width 104 height 24
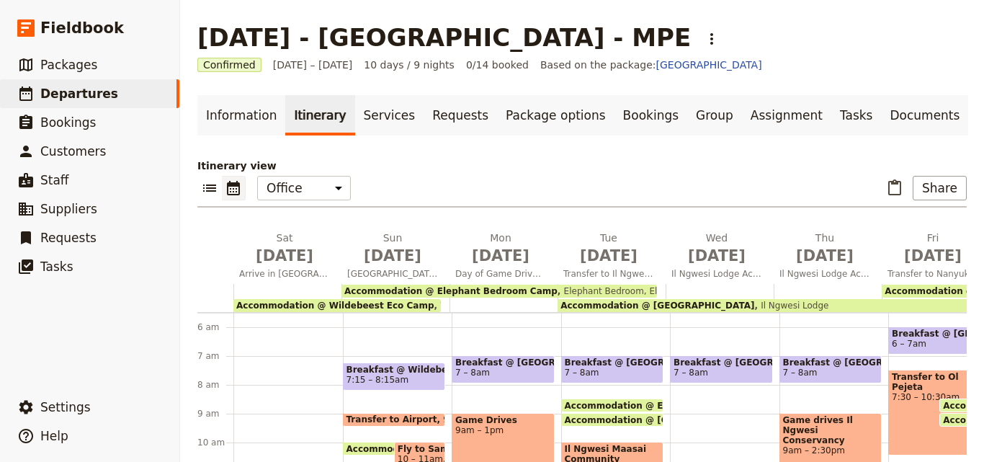
click at [593, 290] on span "Elephant Bedroom, Elephant Bedroom Camp" at bounding box center [658, 291] width 200 height 10
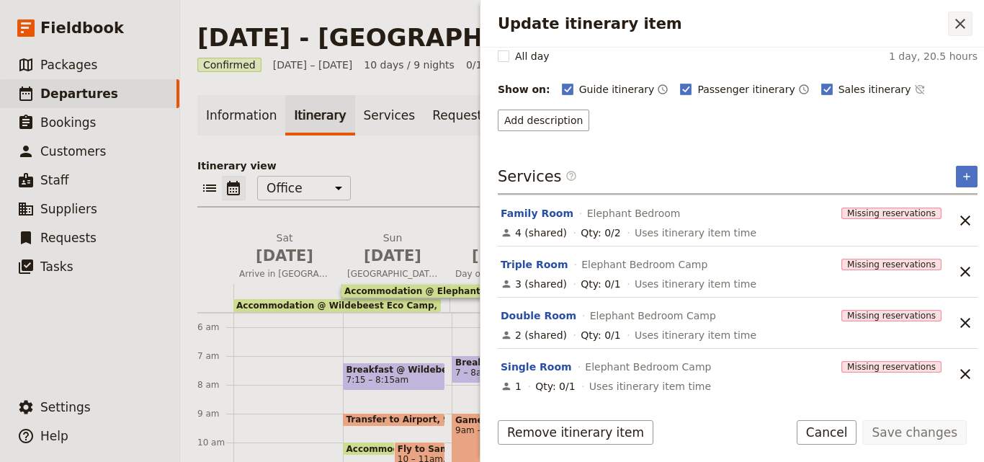
click at [957, 17] on icon "Close drawer" at bounding box center [960, 23] width 17 height 17
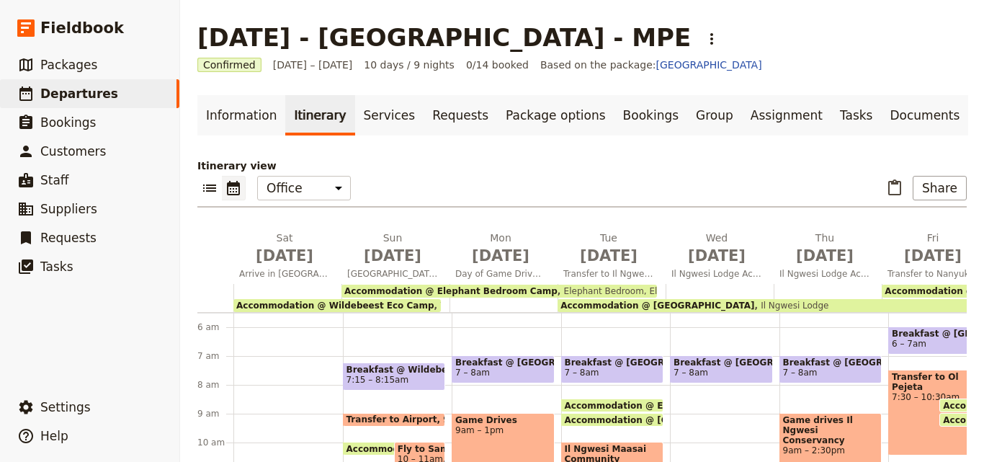
click at [778, 300] on div "Accommodation @ [GEOGRAPHIC_DATA] [GEOGRAPHIC_DATA]" at bounding box center [770, 305] width 424 height 13
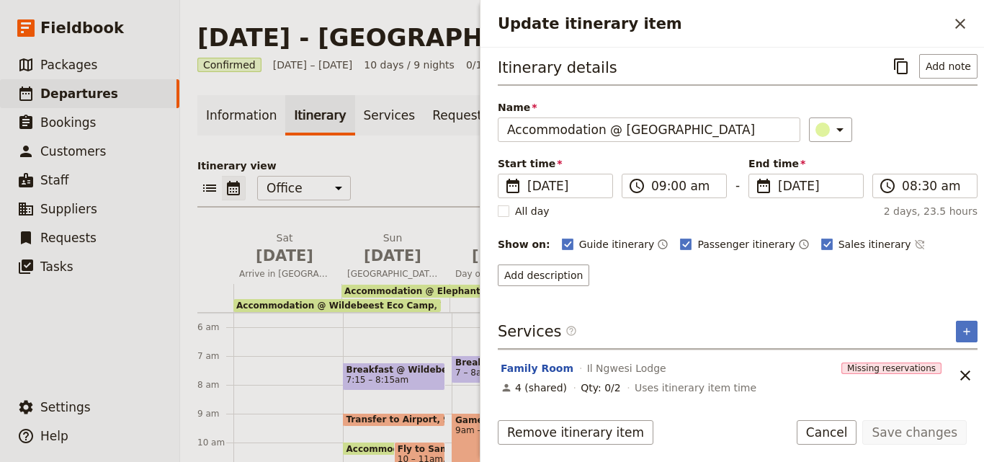
scroll to position [6, 0]
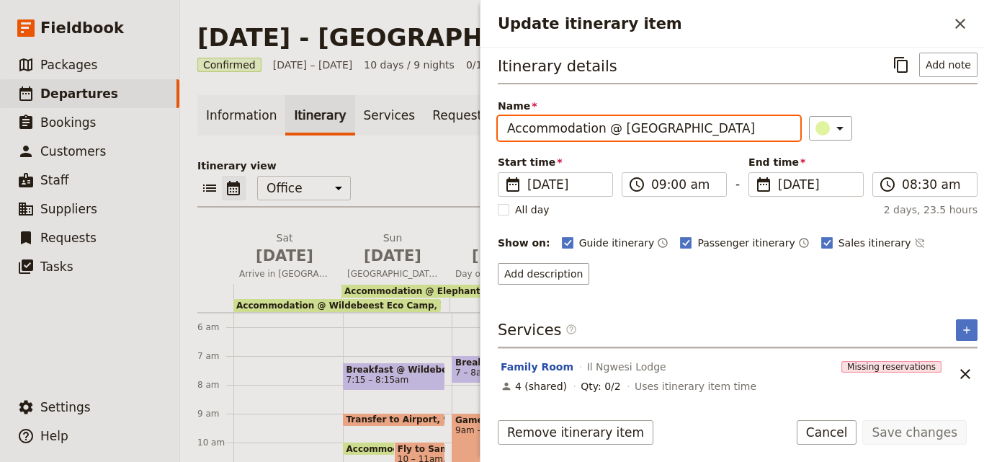
drag, startPoint x: 726, startPoint y: 130, endPoint x: 612, endPoint y: 137, distance: 114.7
click at [612, 137] on input "Accommodation @ [GEOGRAPHIC_DATA]" at bounding box center [649, 128] width 303 height 24
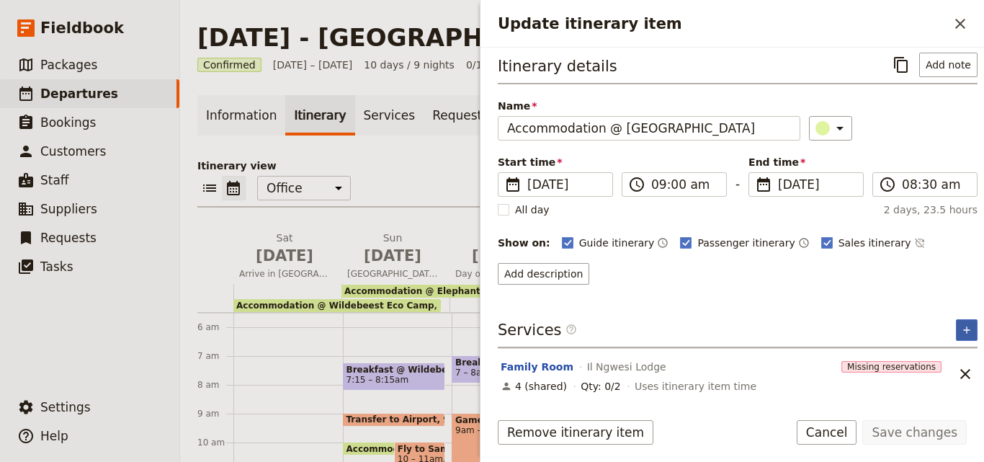
click at [965, 324] on button "​" at bounding box center [967, 330] width 22 height 22
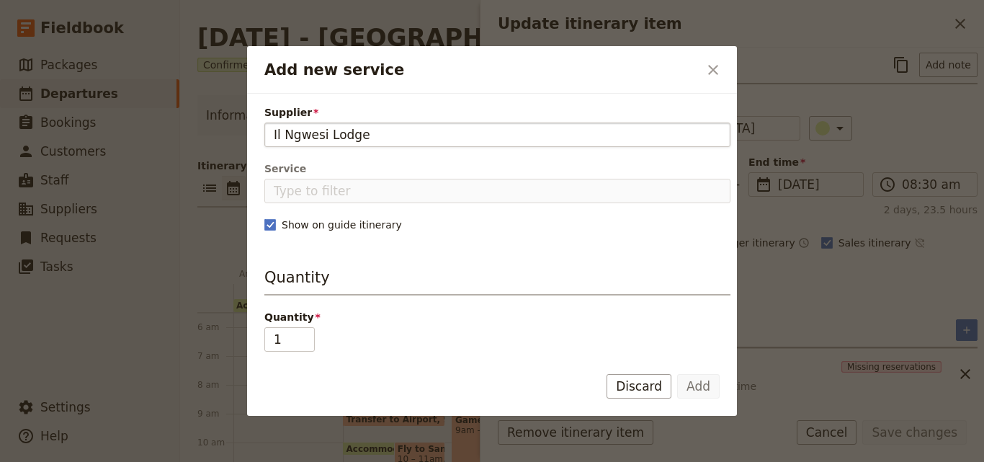
click at [279, 133] on input "Il Ngwesi Lodge" at bounding box center [497, 134] width 447 height 17
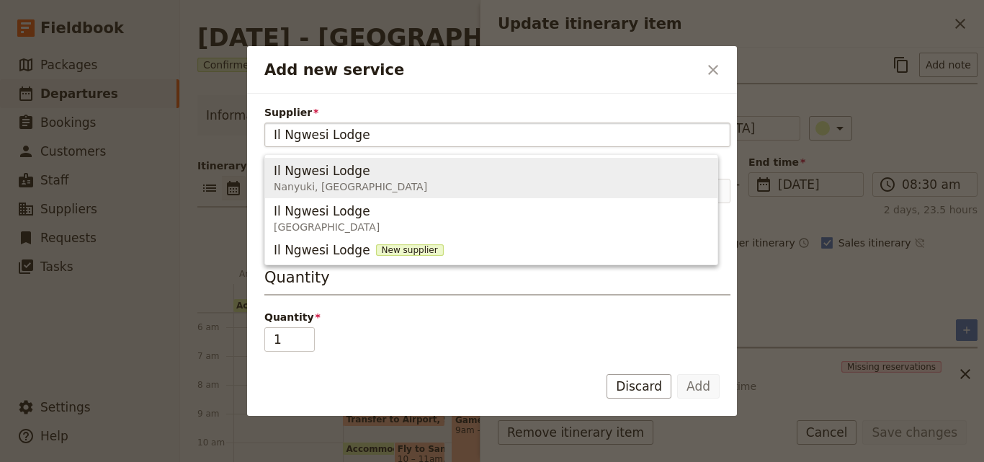
click at [277, 133] on input "Il Ngwesi Lodge" at bounding box center [497, 134] width 447 height 17
click at [295, 183] on span "Nanyuki, [GEOGRAPHIC_DATA]" at bounding box center [350, 186] width 153 height 14
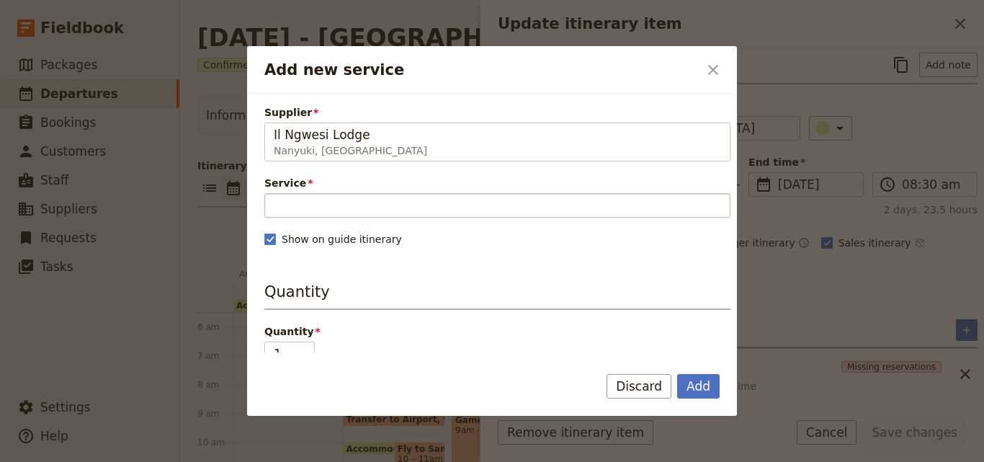
type input "Il Ngwesi Lodge"
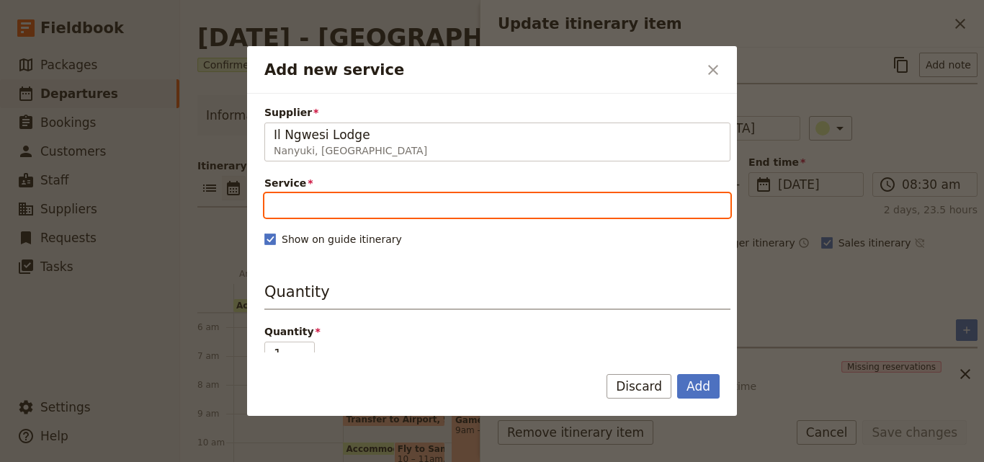
click at [307, 206] on input "Service" at bounding box center [497, 205] width 466 height 24
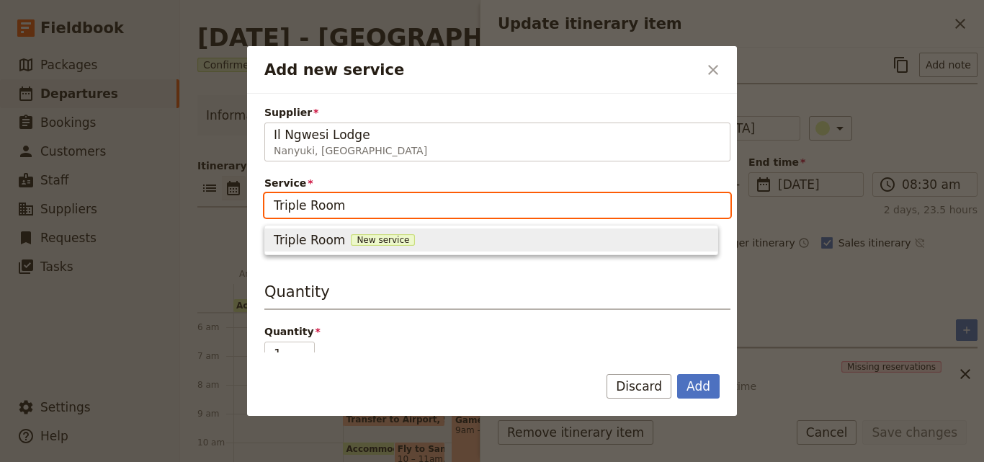
click at [374, 236] on span "New service" at bounding box center [383, 240] width 64 height 12
type input "Triple Room"
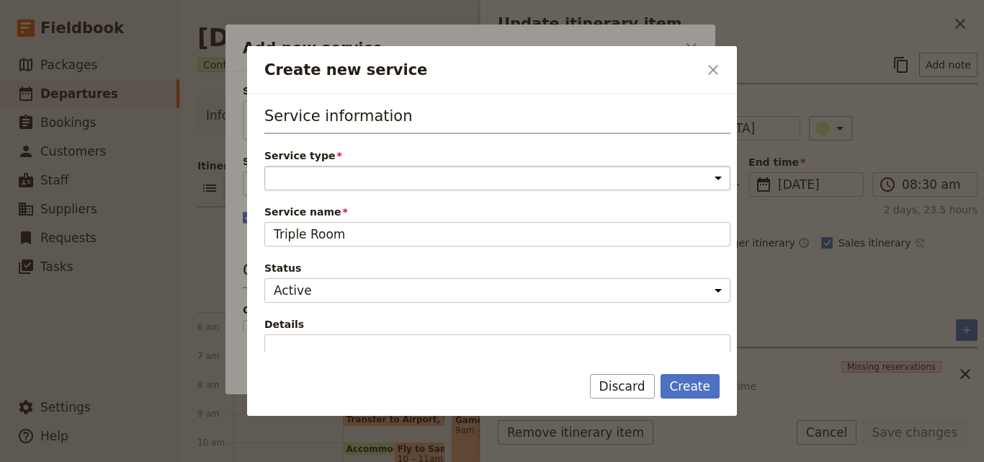
click at [346, 181] on select "Accommodation Activity Transport Flight Food and beverage Other" at bounding box center [497, 178] width 466 height 24
select select "AccommodationService"
click at [264, 166] on select "Accommodation Activity Transport Flight Food and beverage Other" at bounding box center [497, 178] width 466 height 24
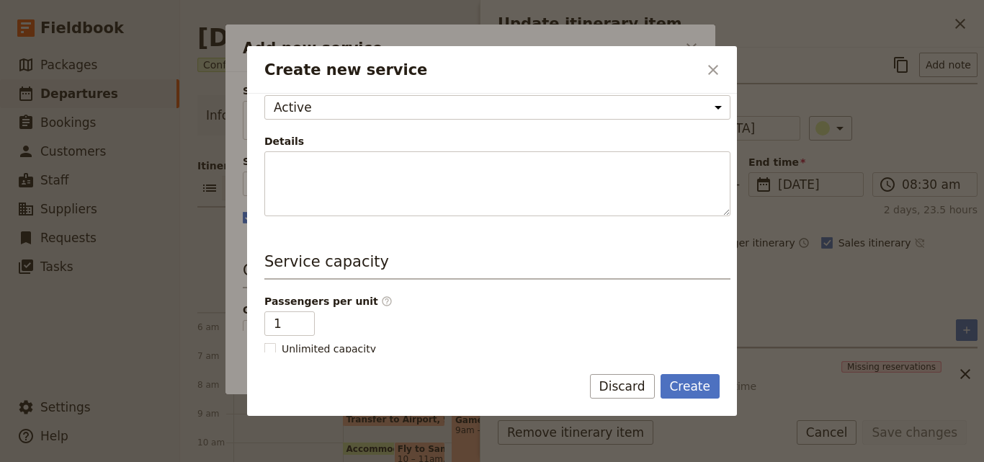
scroll to position [288, 0]
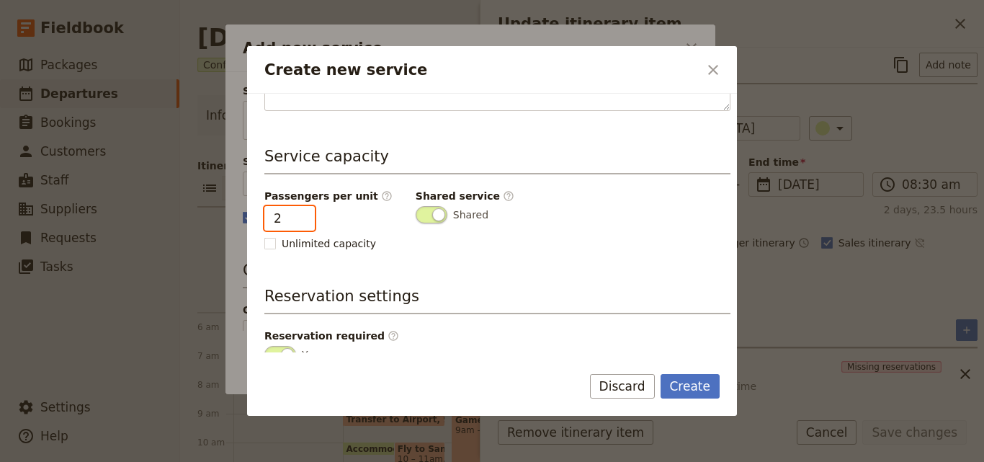
click at [296, 215] on input "2" at bounding box center [289, 218] width 50 height 24
click at [296, 215] on input "3" at bounding box center [289, 218] width 50 height 24
click at [296, 215] on input "4" at bounding box center [289, 218] width 50 height 24
type input "3"
click at [297, 222] on input "3" at bounding box center [289, 218] width 50 height 24
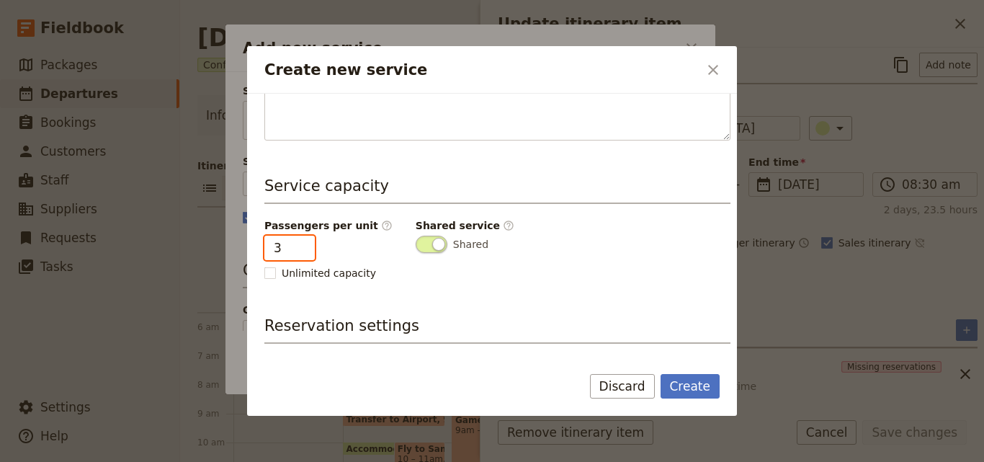
scroll to position [364, 0]
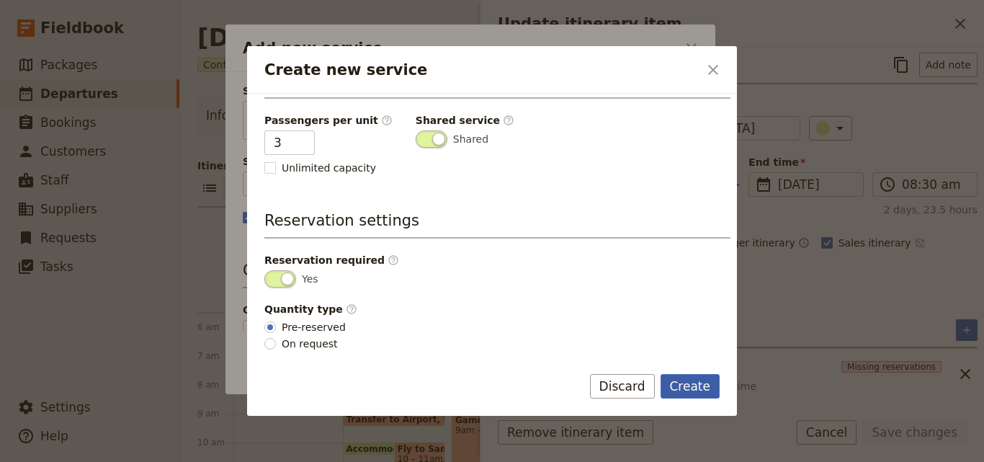
click at [707, 386] on button "Create" at bounding box center [691, 386] width 60 height 24
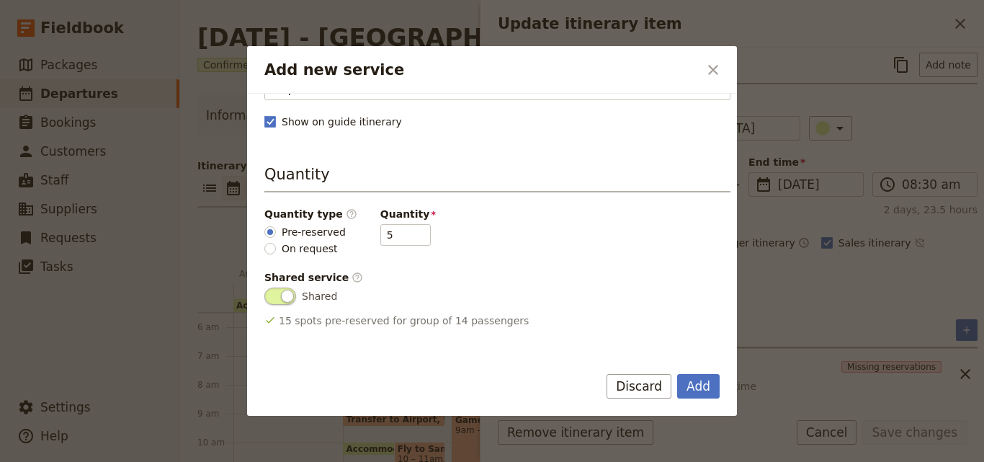
scroll to position [144, 0]
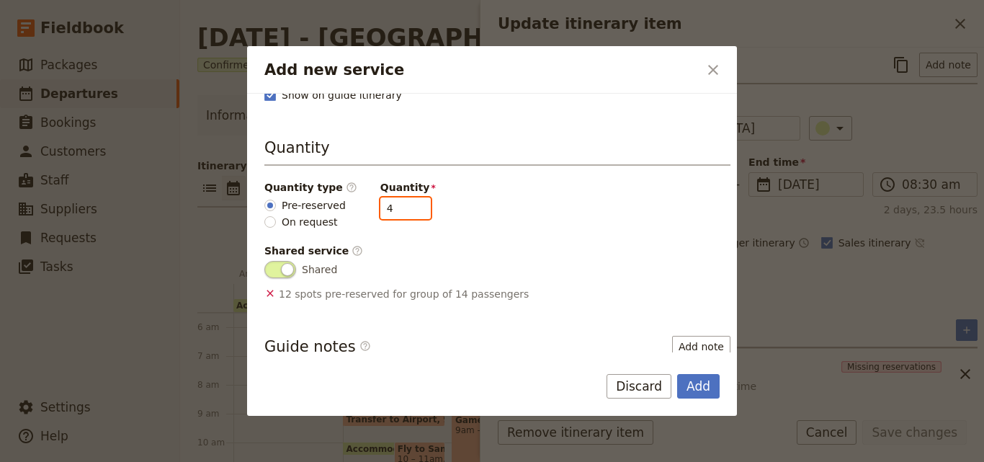
click at [408, 214] on input "4" at bounding box center [405, 208] width 50 height 22
click at [408, 214] on input "3" at bounding box center [405, 208] width 50 height 22
click at [408, 214] on input "2" at bounding box center [405, 208] width 50 height 22
type input "1"
click at [408, 214] on input "1" at bounding box center [405, 208] width 50 height 22
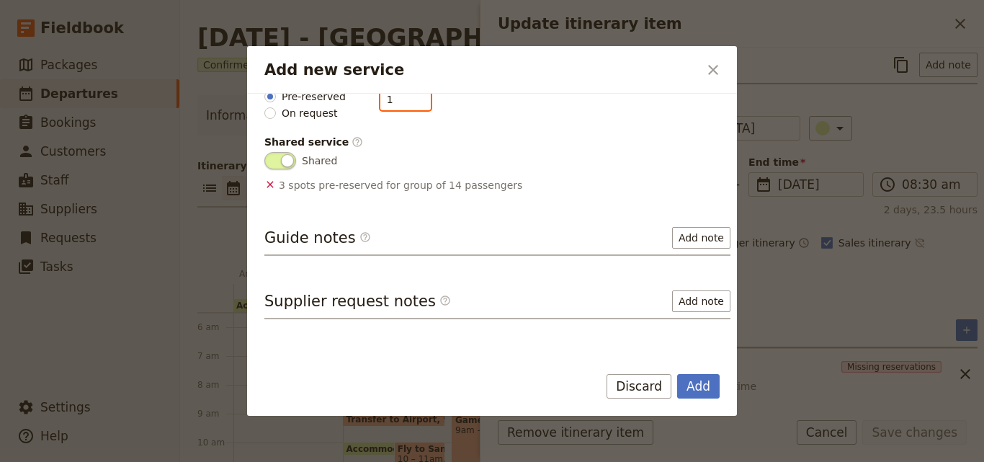
scroll to position [285, 0]
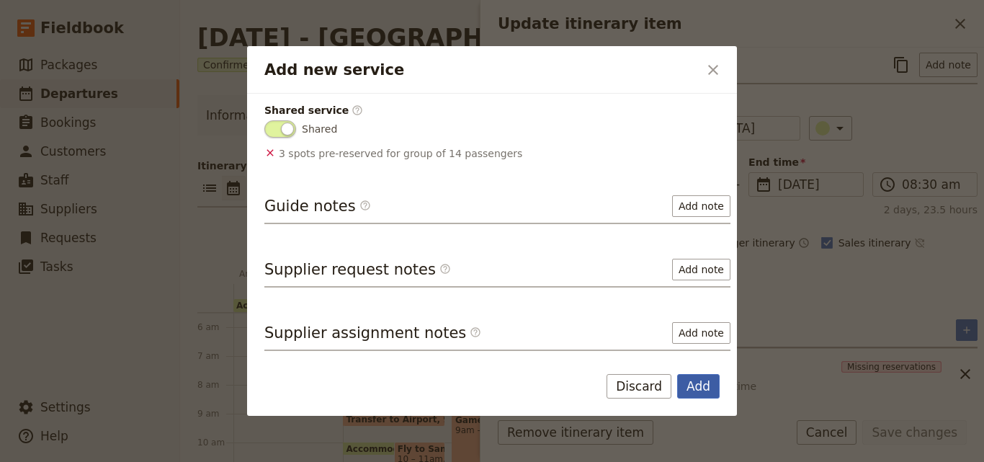
click at [688, 388] on button "Add" at bounding box center [698, 386] width 42 height 24
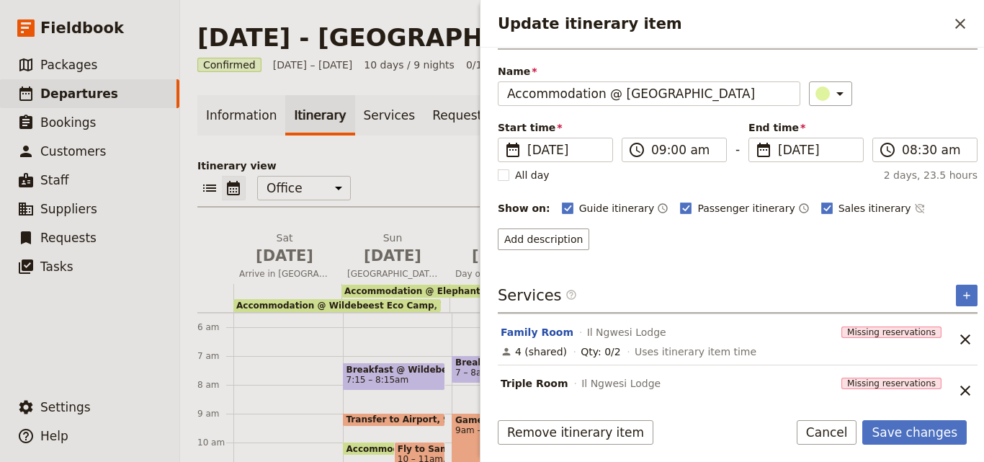
scroll to position [58, 0]
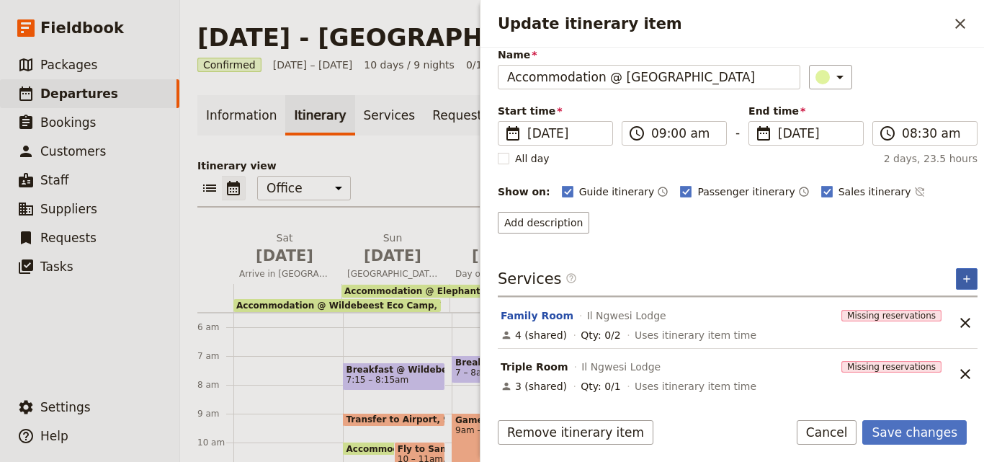
click at [963, 279] on icon "Add service inclusion" at bounding box center [966, 278] width 6 height 6
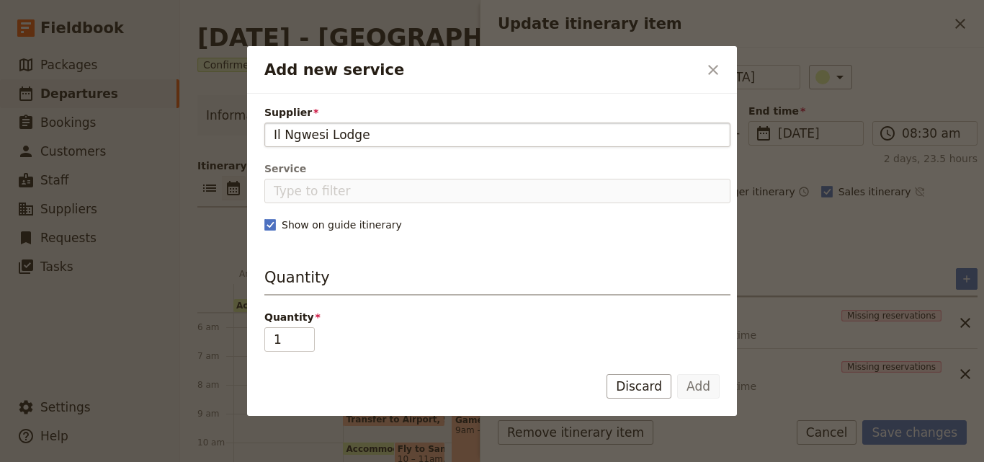
click at [278, 130] on input "Il Ngwesi Lodge" at bounding box center [497, 134] width 447 height 17
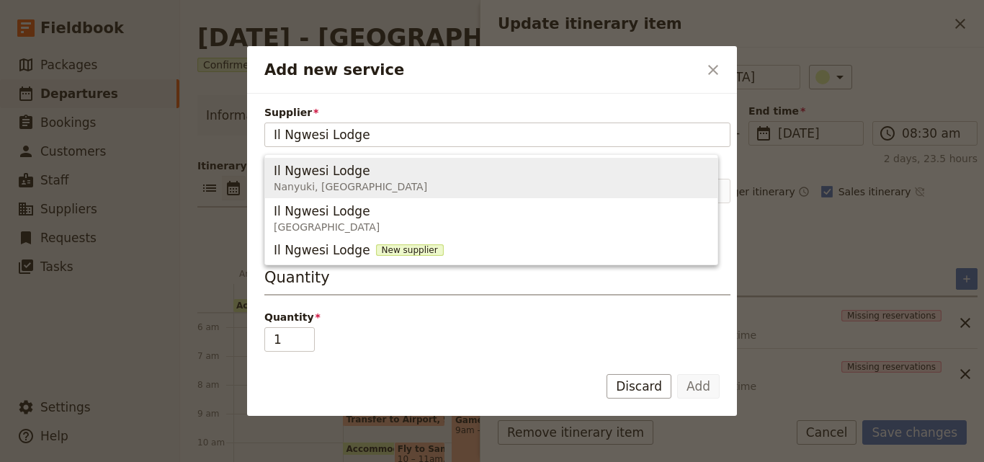
click at [279, 184] on span "Nanyuki, [GEOGRAPHIC_DATA]" at bounding box center [350, 186] width 153 height 14
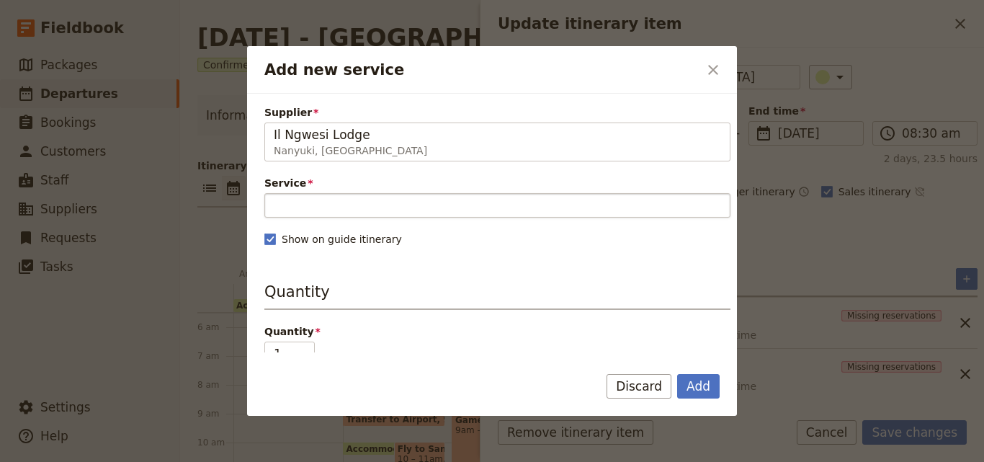
type input "Il Ngwesi Lodge"
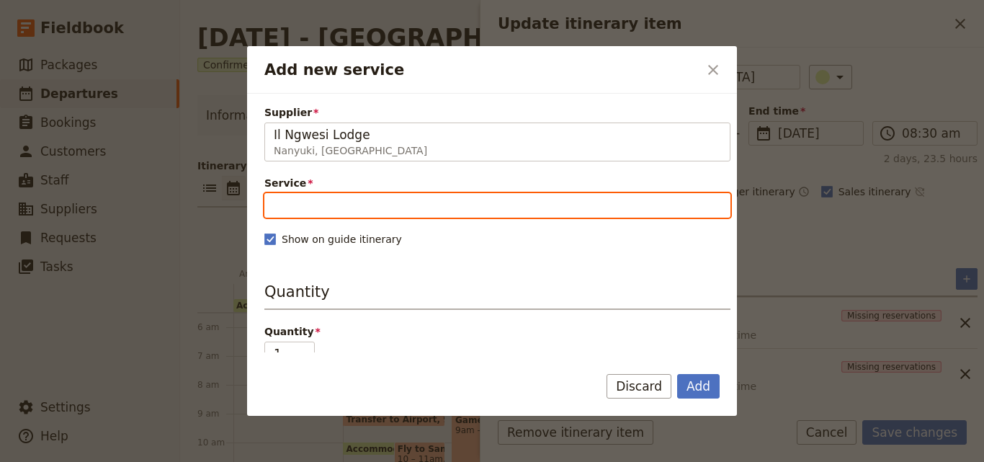
click at [321, 203] on input "Service" at bounding box center [497, 205] width 466 height 24
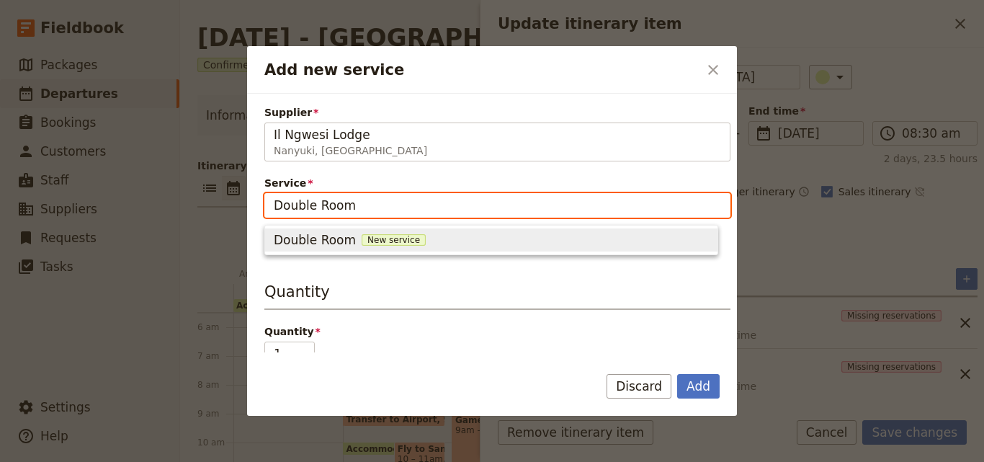
click at [398, 237] on span "New service" at bounding box center [394, 240] width 64 height 12
type input "Double Room"
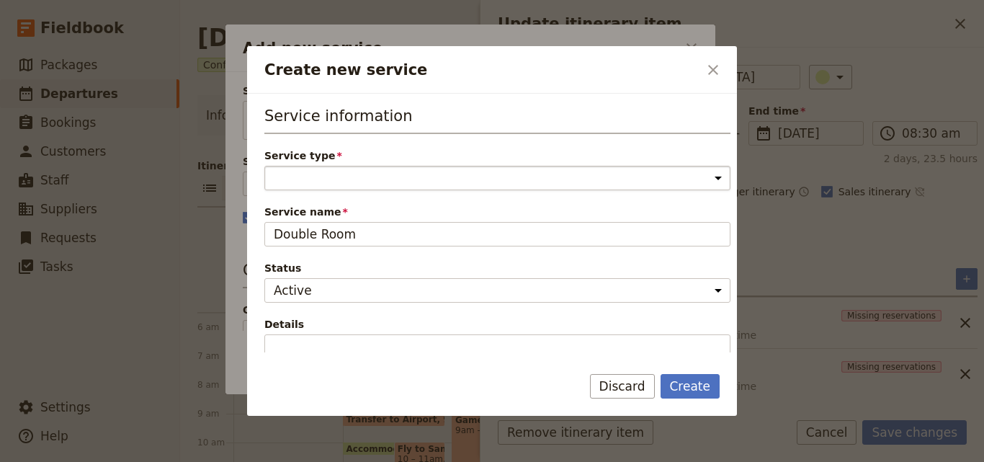
click at [367, 168] on select "Accommodation Activity Transport Flight Food and beverage Other" at bounding box center [497, 178] width 466 height 24
select select "AccommodationService"
click at [264, 166] on select "Accommodation Activity Transport Flight Food and beverage Other" at bounding box center [497, 178] width 466 height 24
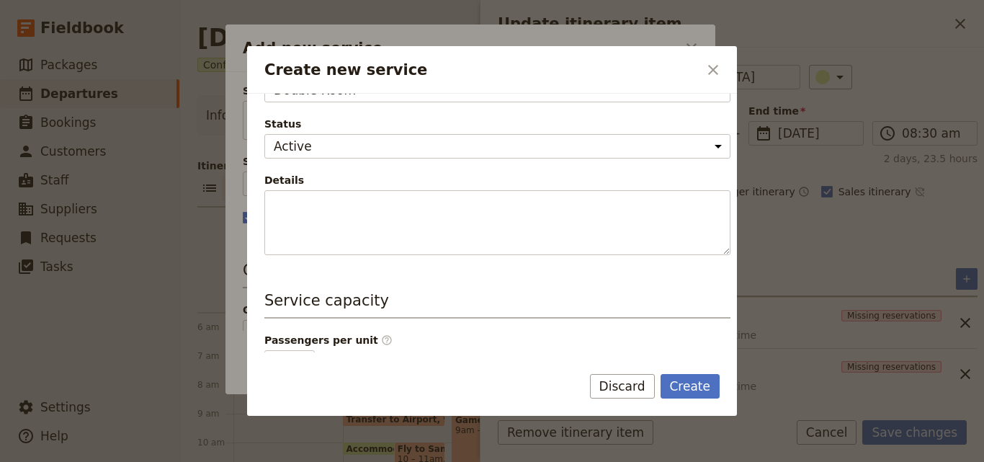
scroll to position [360, 0]
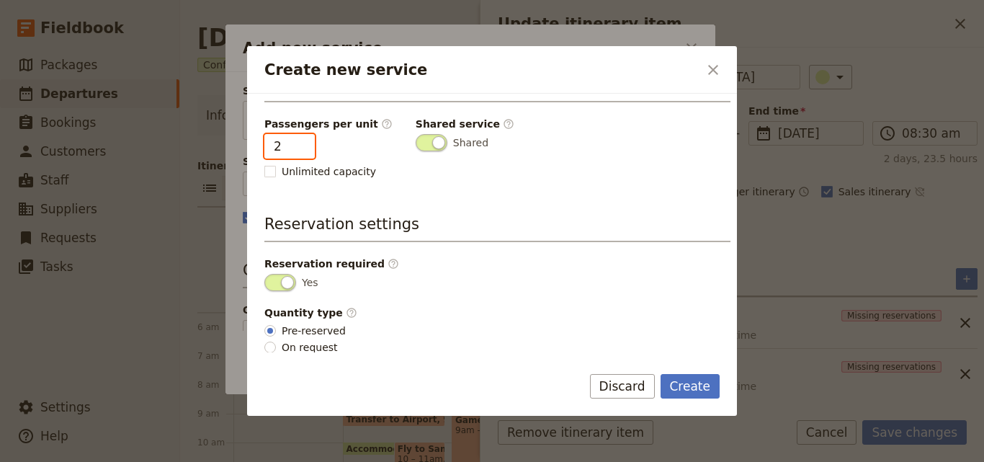
type input "2"
click at [301, 140] on input "2" at bounding box center [289, 146] width 50 height 24
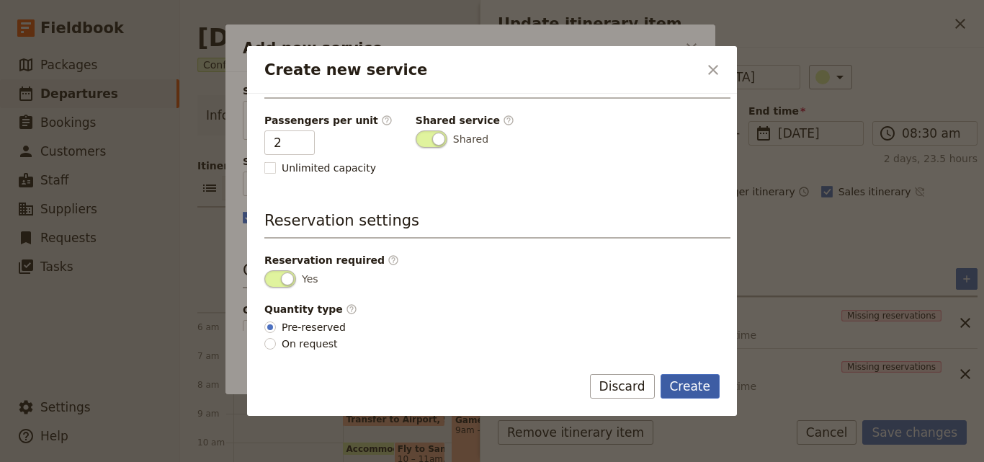
click at [692, 387] on button "Create" at bounding box center [691, 386] width 60 height 24
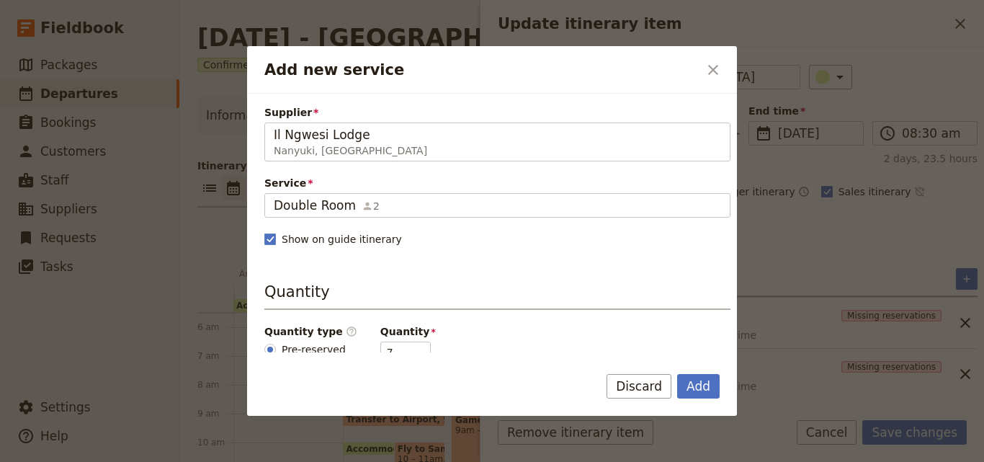
scroll to position [72, 0]
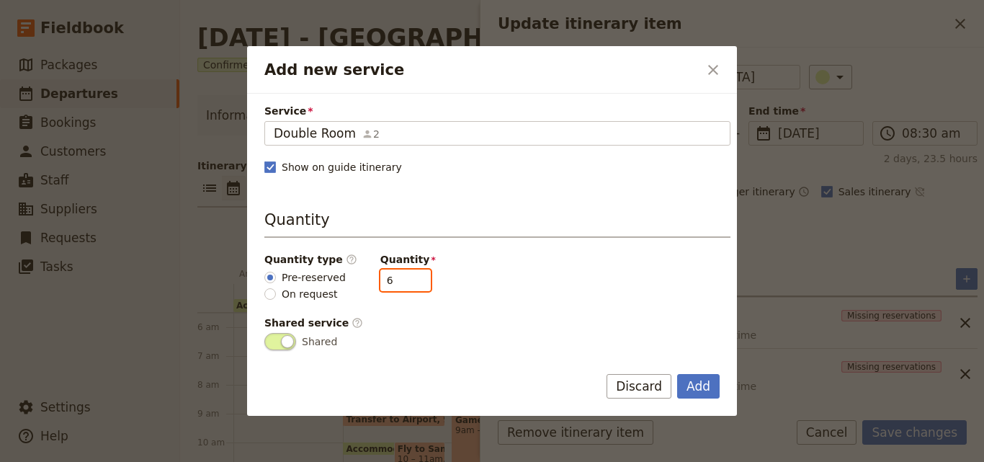
click at [401, 285] on input "6" at bounding box center [405, 280] width 50 height 22
click at [401, 285] on input "5" at bounding box center [405, 280] width 50 height 22
click at [401, 285] on input "4" at bounding box center [405, 280] width 50 height 22
click at [401, 285] on input "3" at bounding box center [405, 280] width 50 height 22
click at [401, 285] on input "2" at bounding box center [405, 280] width 50 height 22
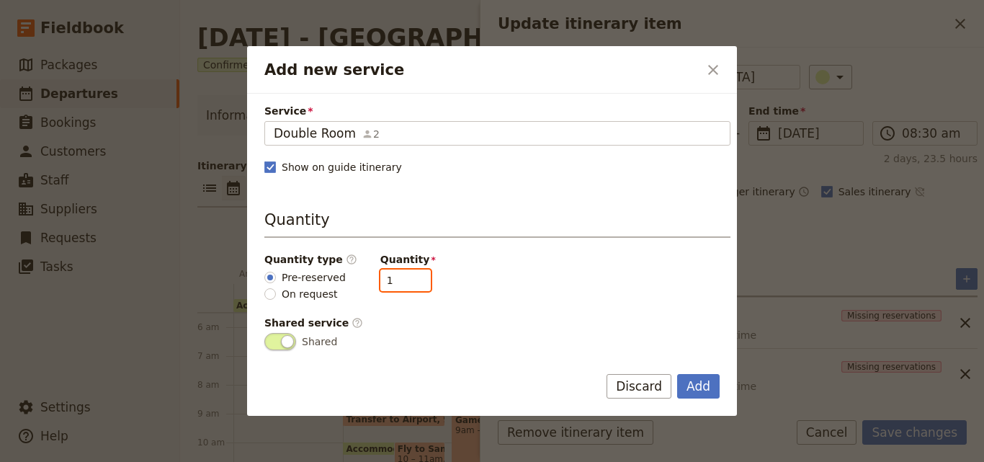
type input "1"
click at [401, 285] on input "1" at bounding box center [405, 280] width 50 height 22
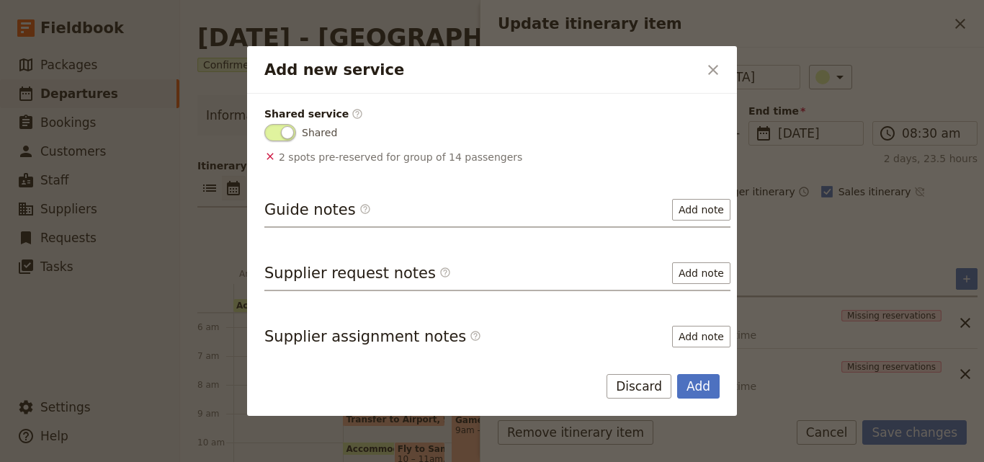
scroll to position [285, 0]
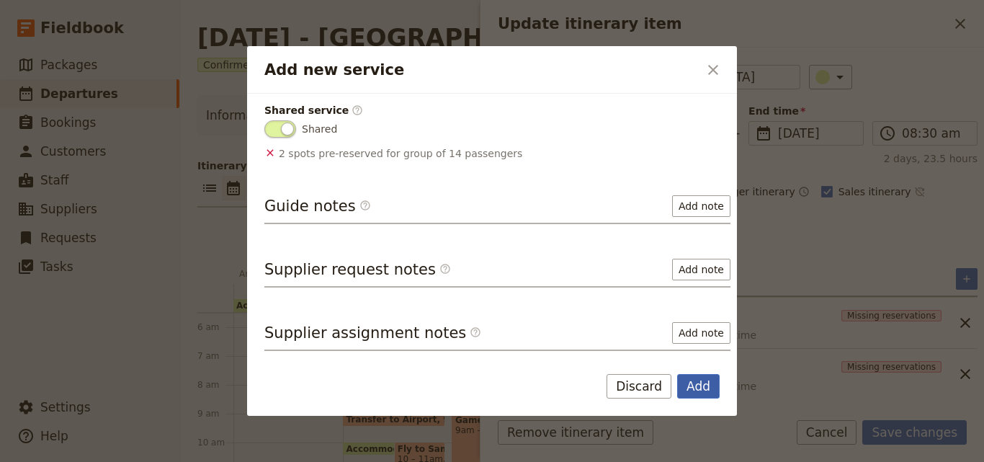
click at [706, 390] on button "Add" at bounding box center [698, 386] width 42 height 24
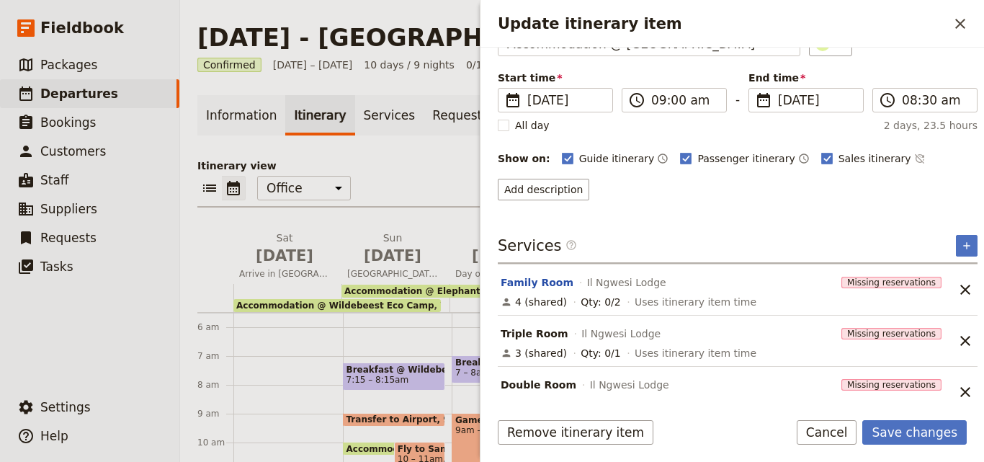
scroll to position [109, 0]
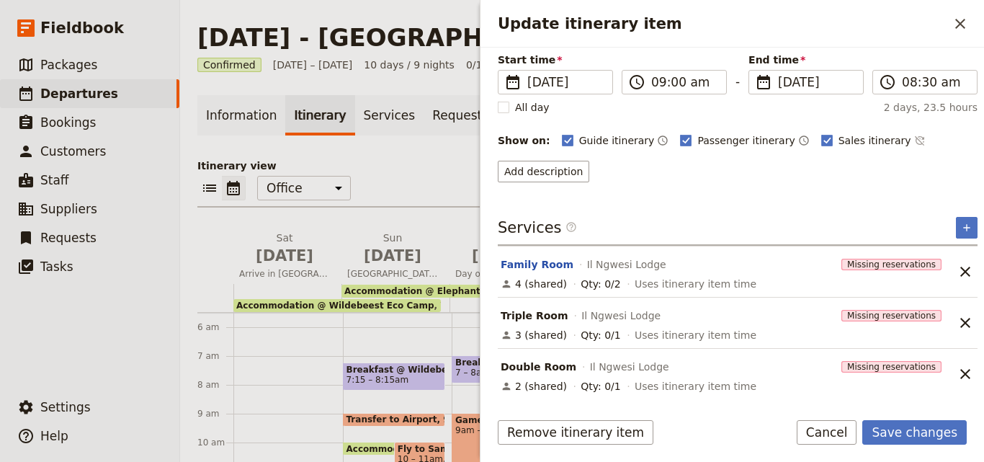
click at [956, 217] on button "​" at bounding box center [967, 228] width 22 height 22
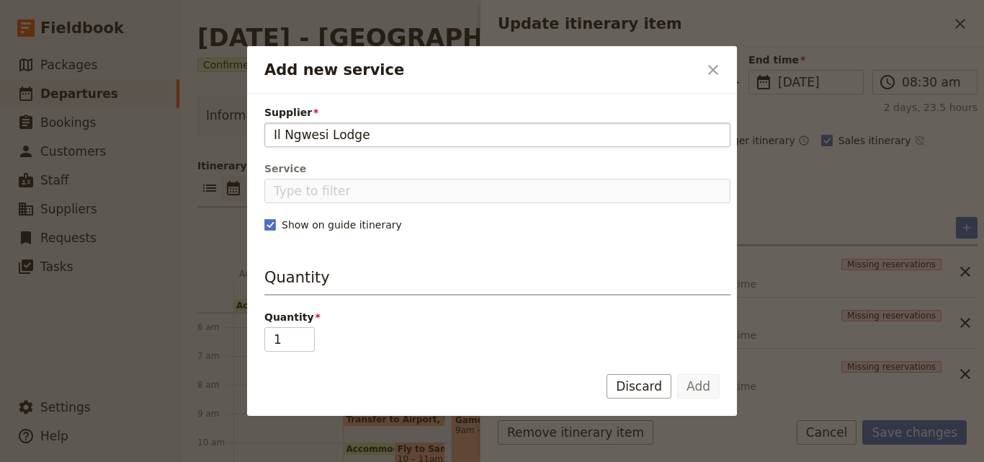
type input "Il Ngwesi Lodge"
click at [272, 131] on fieldset "Add new service" at bounding box center [497, 134] width 466 height 24
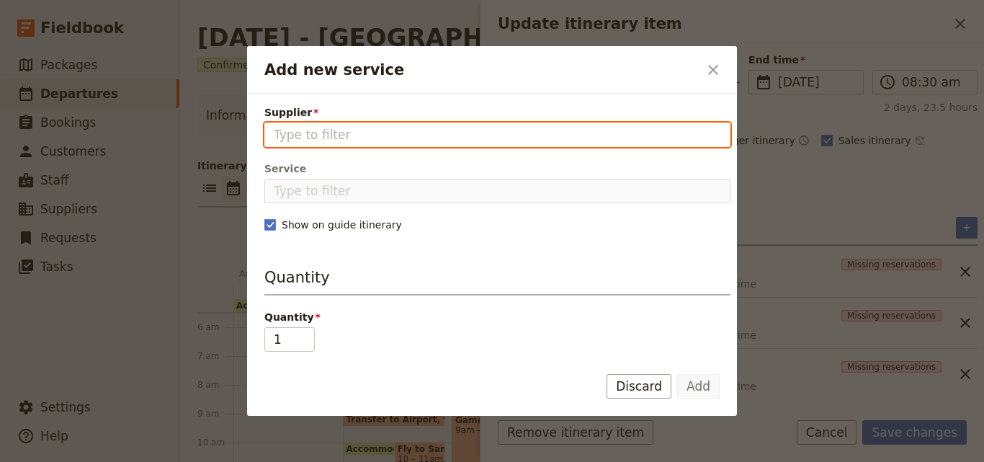
click at [274, 131] on input "Supplier" at bounding box center [497, 134] width 447 height 17
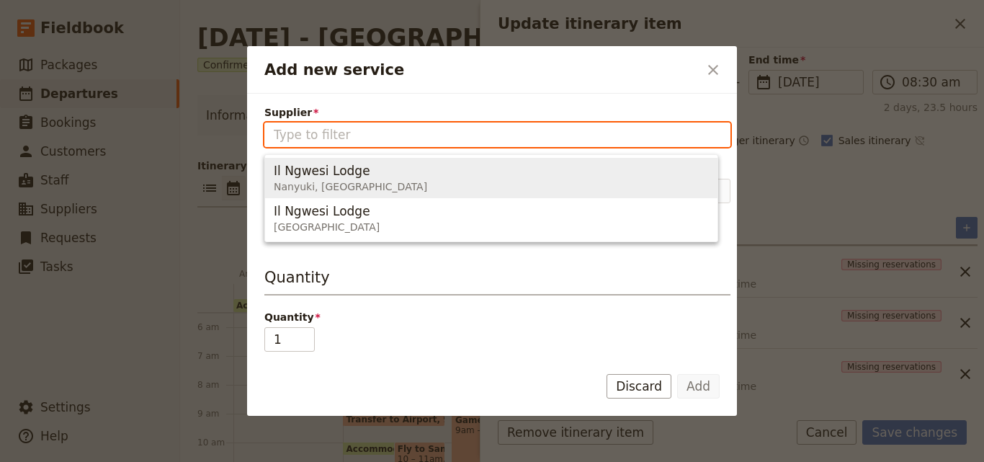
click at [324, 189] on span "Nanyuki, [GEOGRAPHIC_DATA]" at bounding box center [350, 186] width 153 height 14
type input "Il Ngwesi Lodge"
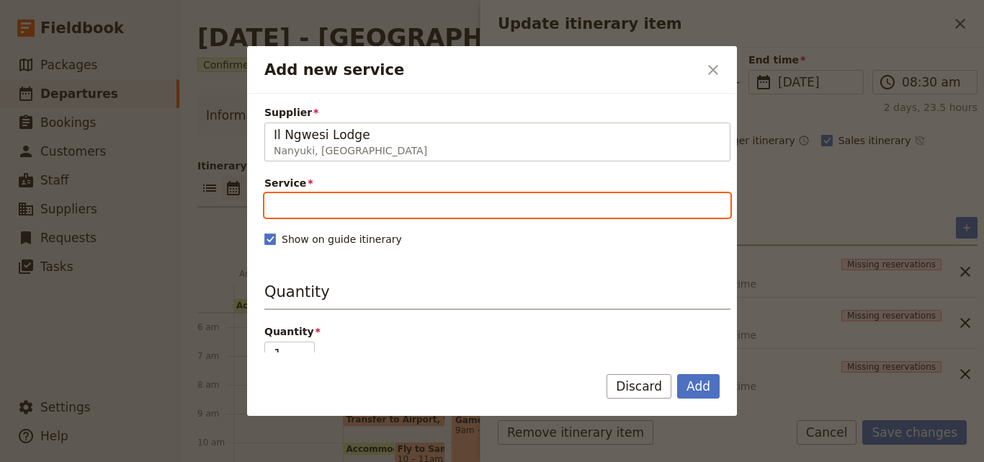
click at [339, 211] on input "Service" at bounding box center [497, 205] width 466 height 24
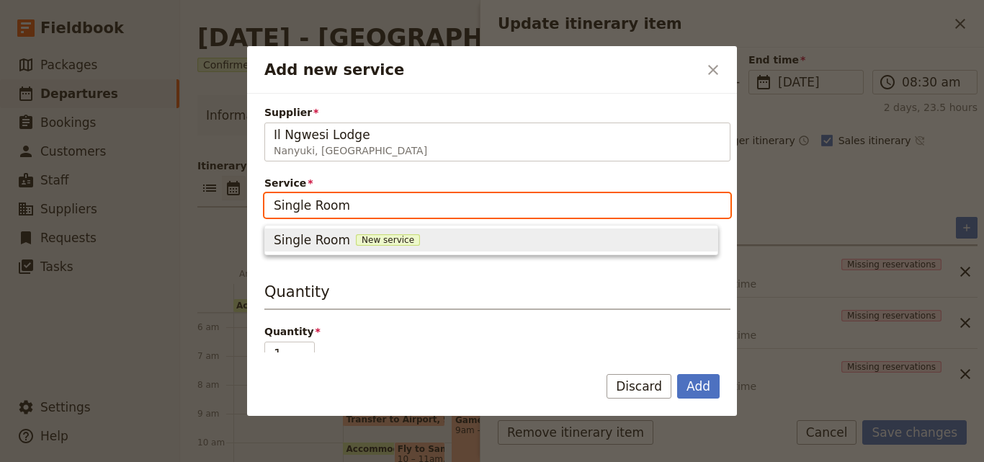
click at [367, 238] on span "New service" at bounding box center [388, 240] width 64 height 12
type input "Single Room"
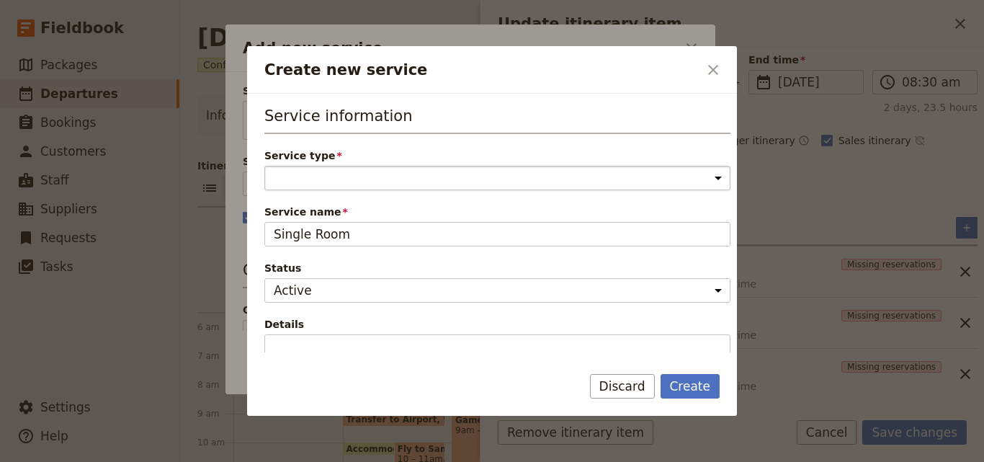
click at [369, 182] on select "Accommodation Activity Transport Flight Food and beverage Other" at bounding box center [497, 178] width 466 height 24
select select "AccommodationService"
click at [264, 166] on select "Accommodation Activity Transport Flight Food and beverage Other" at bounding box center [497, 178] width 466 height 24
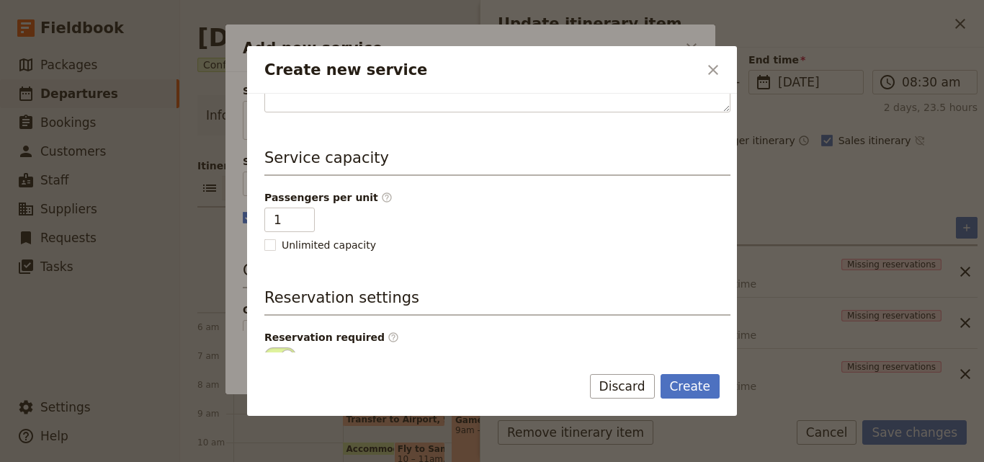
scroll to position [364, 0]
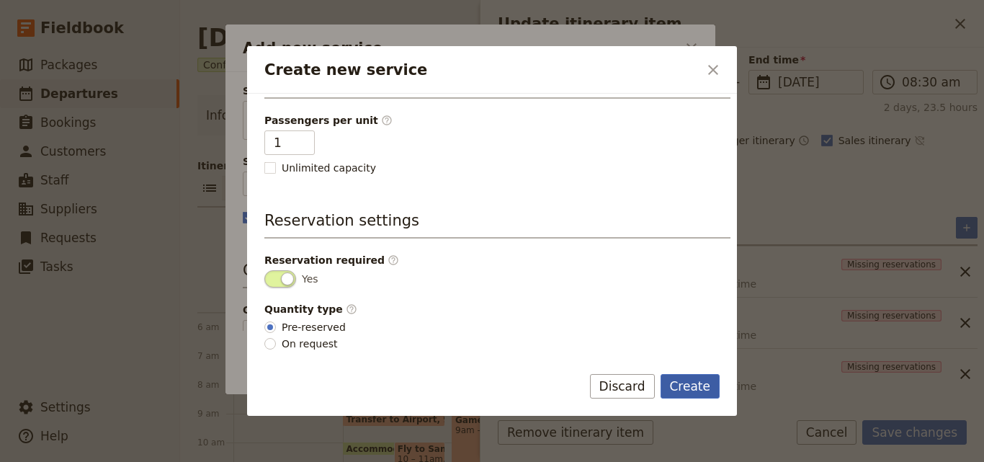
click at [687, 382] on button "Create" at bounding box center [691, 386] width 60 height 24
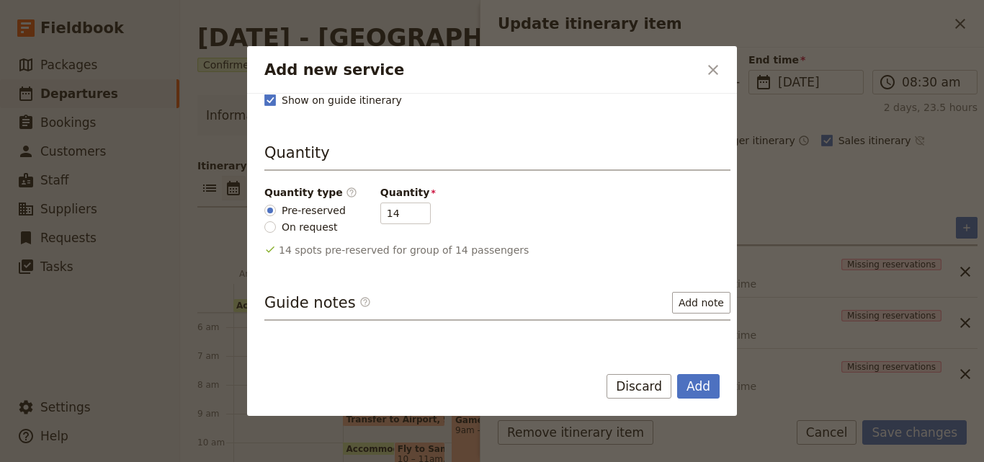
scroll to position [236, 0]
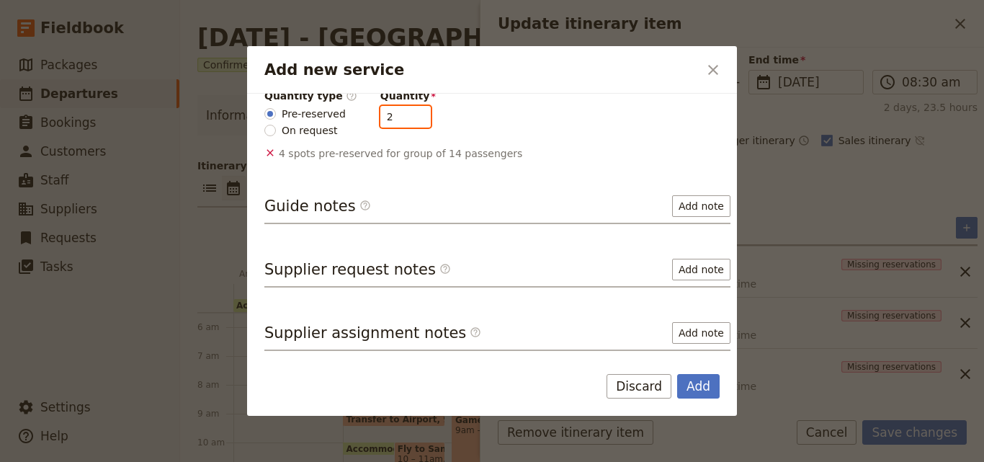
click at [406, 122] on input "2" at bounding box center [405, 117] width 50 height 22
type input "1"
click at [406, 122] on input "1" at bounding box center [405, 117] width 50 height 22
click at [688, 385] on button "Add" at bounding box center [698, 386] width 42 height 24
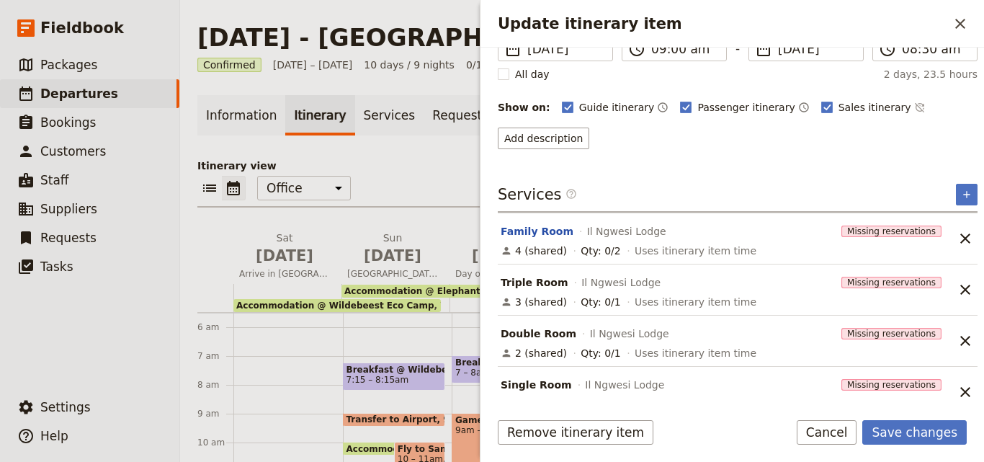
scroll to position [160, 0]
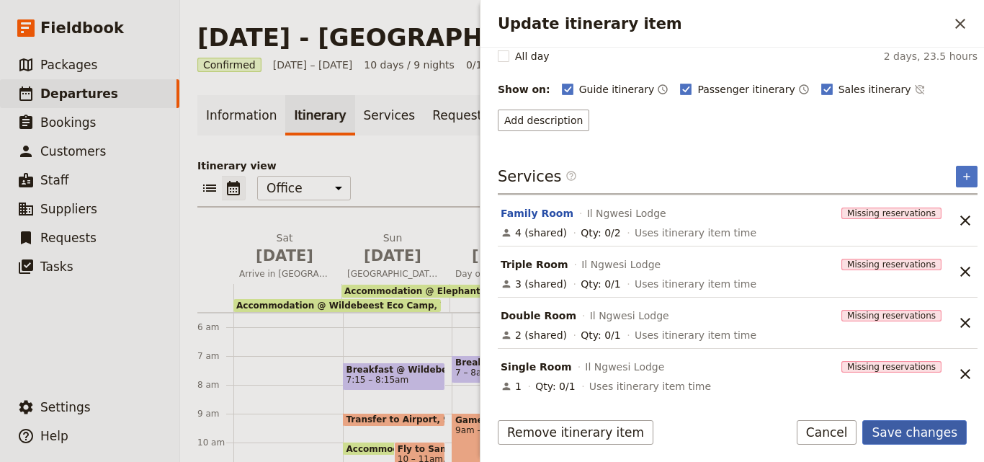
click at [906, 436] on button "Save changes" at bounding box center [914, 432] width 104 height 24
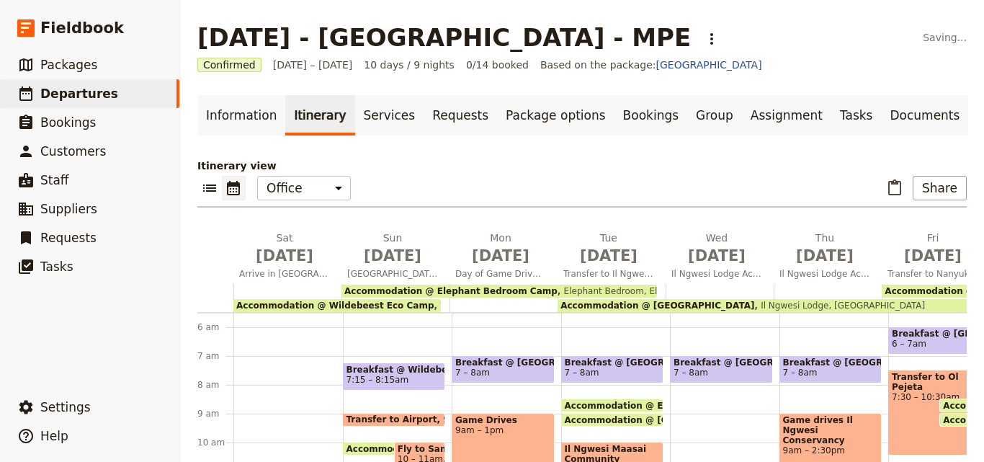
click at [640, 293] on span "Elephant Bedroom, Elephant Bedroom Camp" at bounding box center [658, 291] width 200 height 10
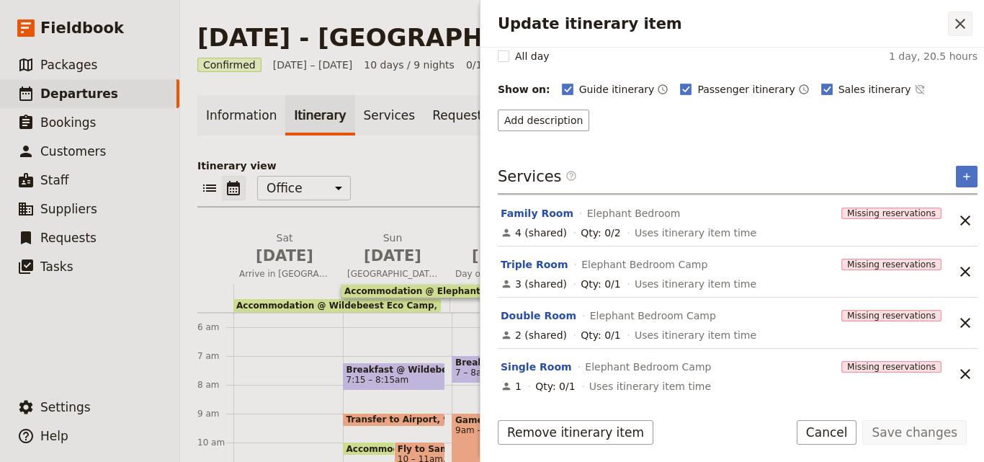
click at [967, 31] on icon "Close drawer" at bounding box center [960, 23] width 17 height 17
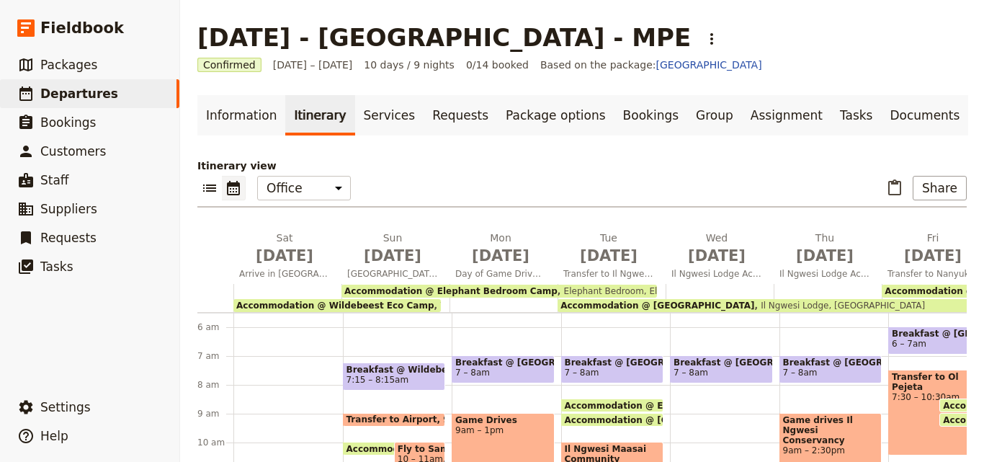
click at [754, 302] on span "Il Ngwesi Lodge, [GEOGRAPHIC_DATA]" at bounding box center [839, 305] width 171 height 10
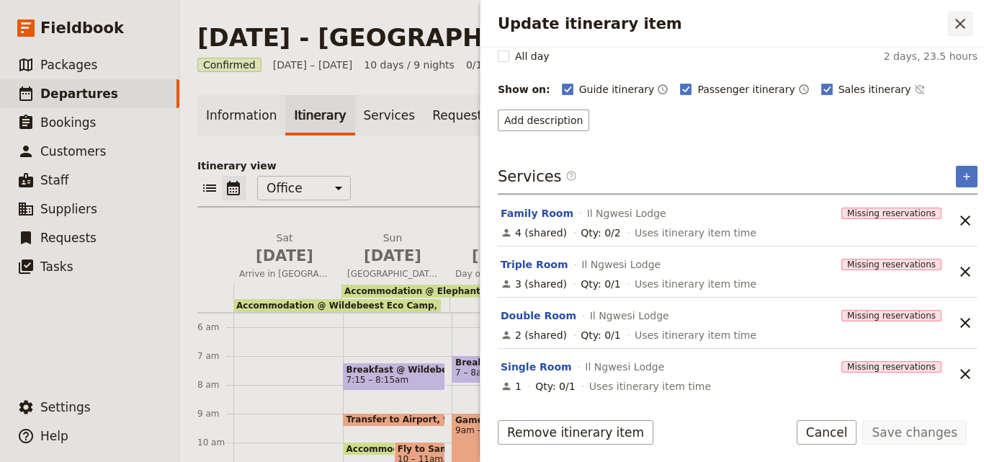
click at [962, 32] on button "​" at bounding box center [960, 24] width 24 height 24
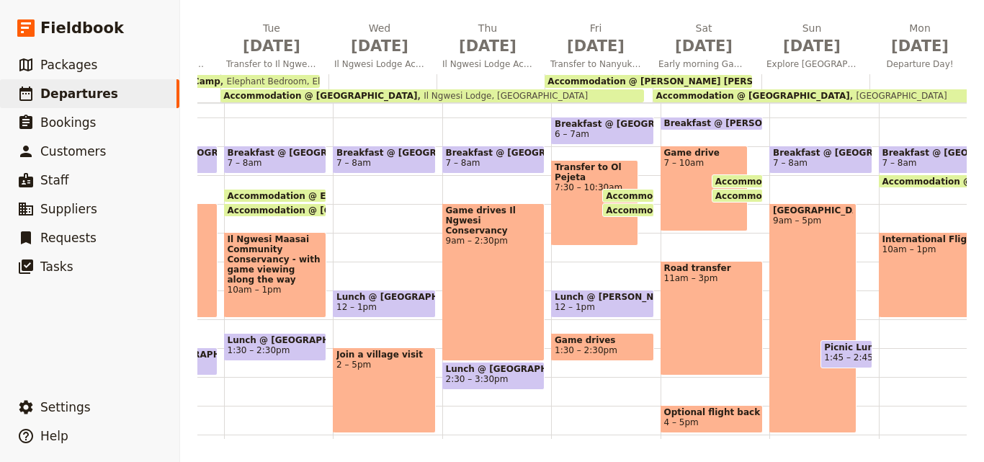
scroll to position [0, 376]
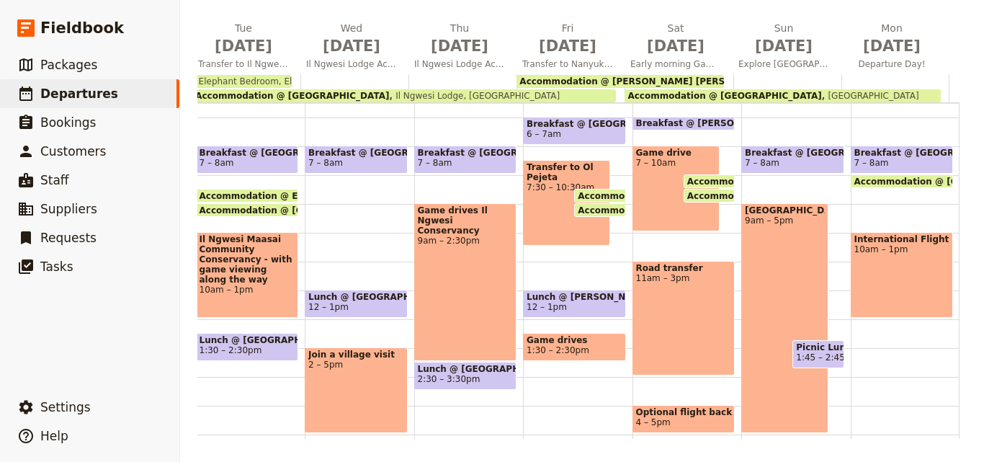
click at [685, 76] on span "Accommodation @ [PERSON_NAME] [PERSON_NAME] Camp" at bounding box center [662, 81] width 287 height 10
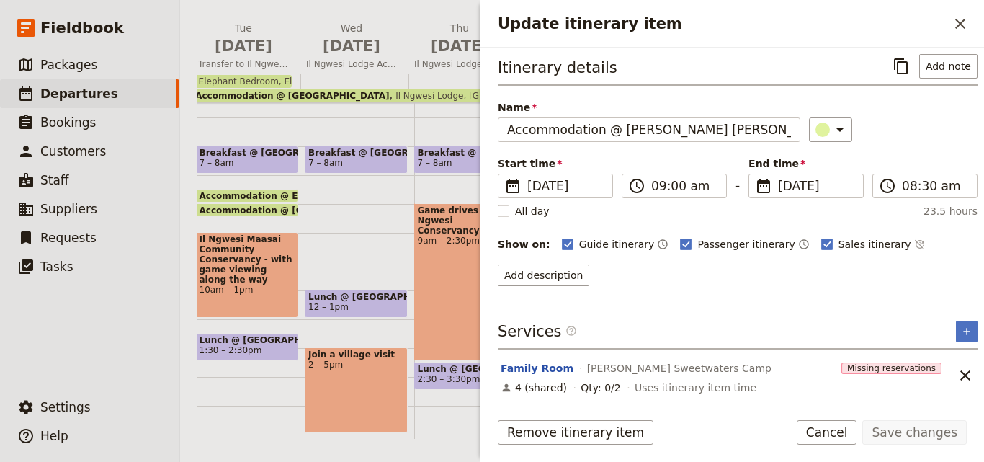
scroll to position [6, 0]
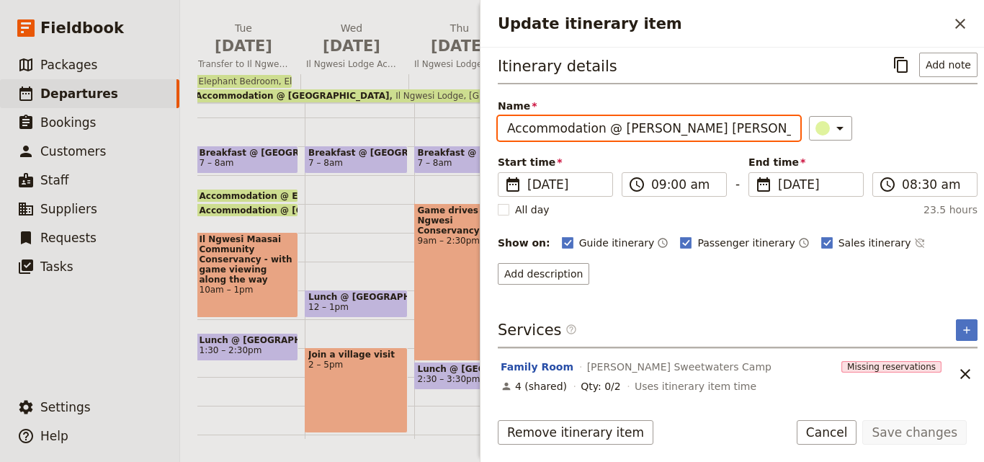
drag, startPoint x: 753, startPoint y: 133, endPoint x: 619, endPoint y: 133, distance: 134.0
click at [619, 133] on input "Accommodation @ [PERSON_NAME] [PERSON_NAME] Camp" at bounding box center [649, 128] width 303 height 24
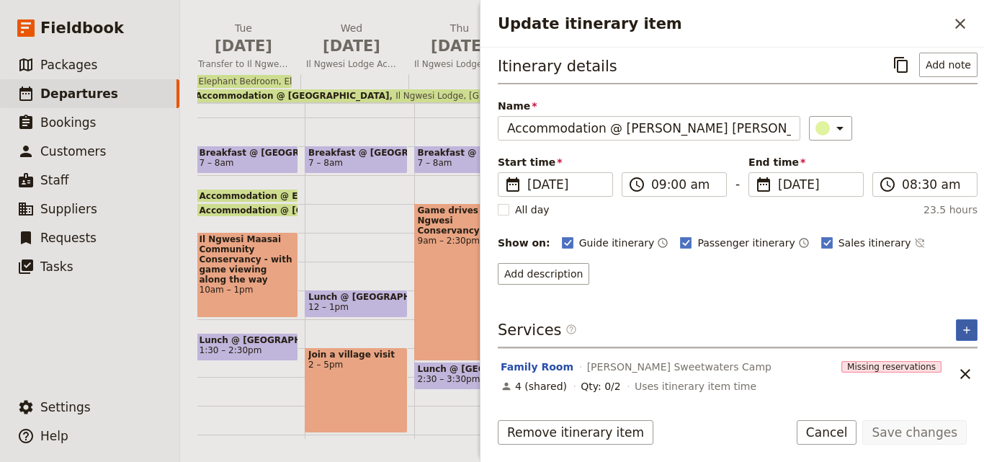
click at [961, 326] on icon "Add service inclusion" at bounding box center [967, 330] width 12 height 12
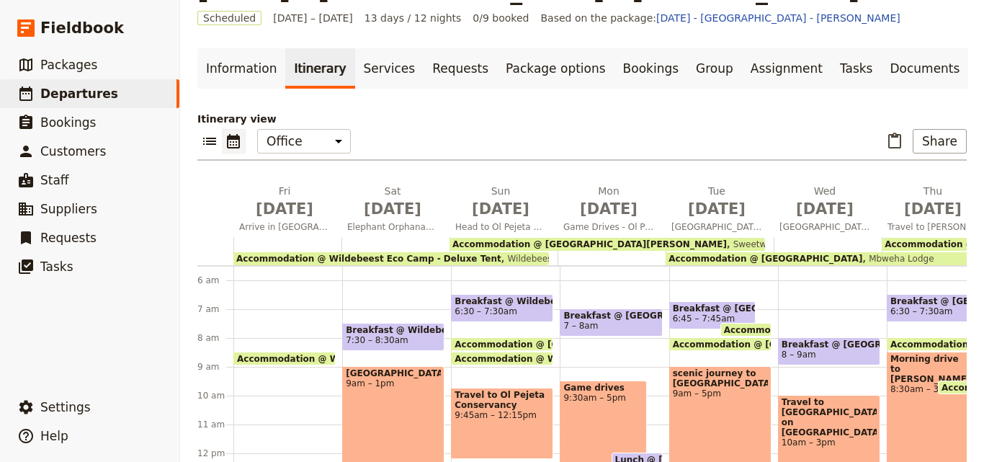
scroll to position [72, 0]
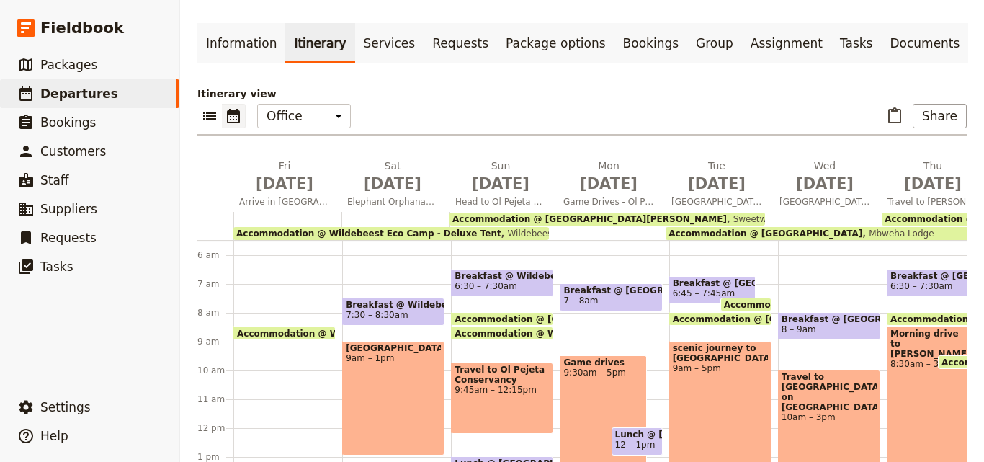
click at [508, 230] on span "Wildebeest Eco Camp - Deluxe Tent" at bounding box center [581, 233] width 160 height 10
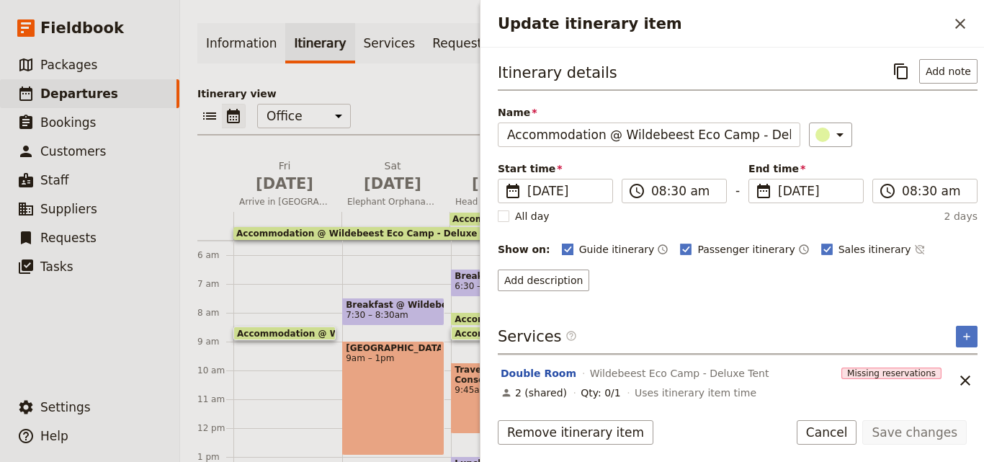
scroll to position [6, 0]
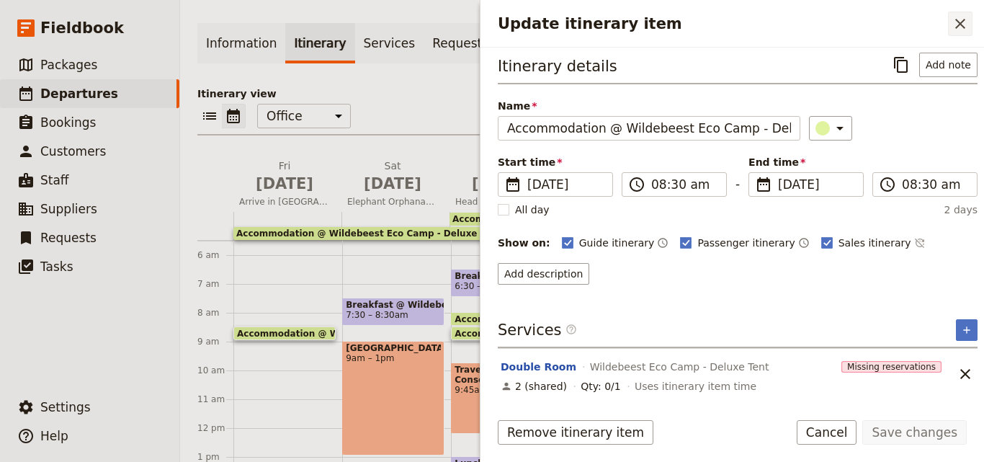
click at [968, 21] on icon "Close drawer" at bounding box center [960, 23] width 17 height 17
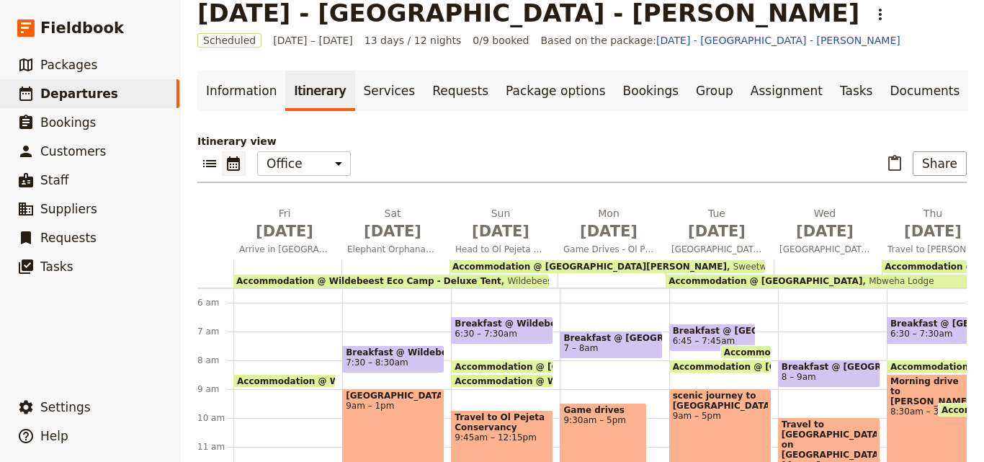
scroll to position [0, 0]
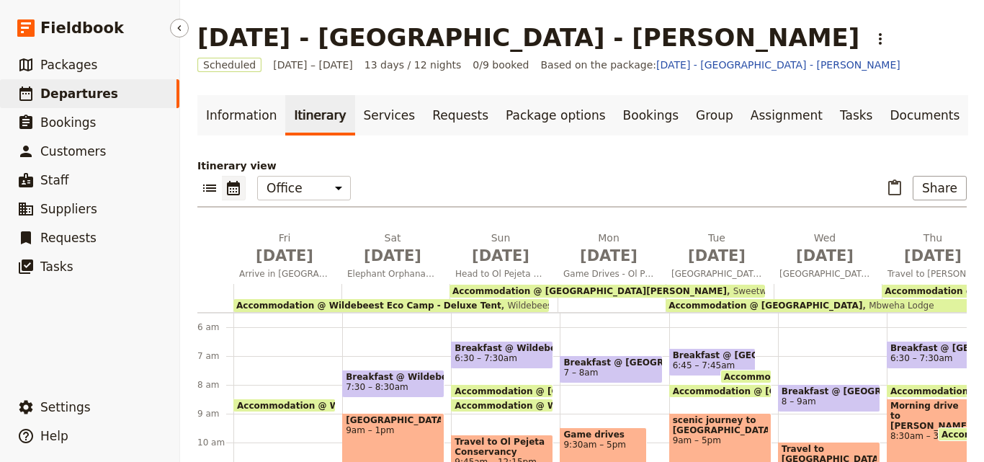
click at [68, 97] on span "Departures" at bounding box center [79, 93] width 78 height 14
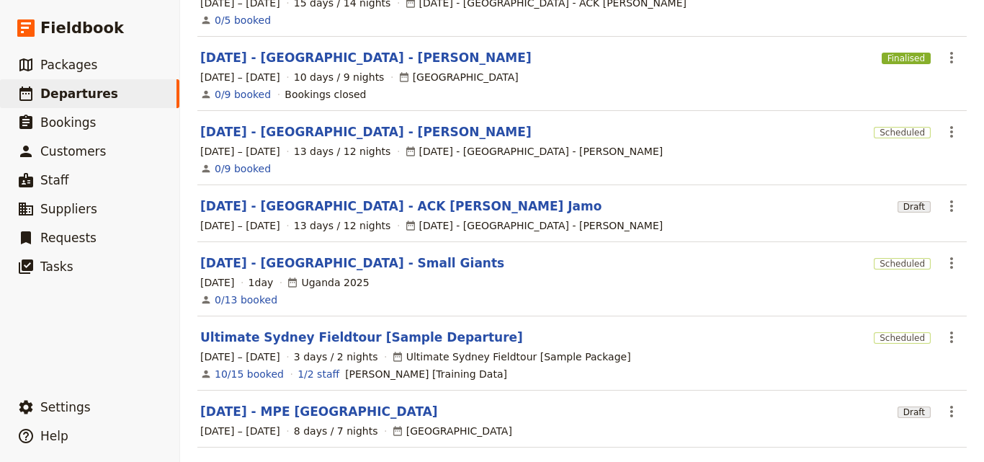
scroll to position [452, 0]
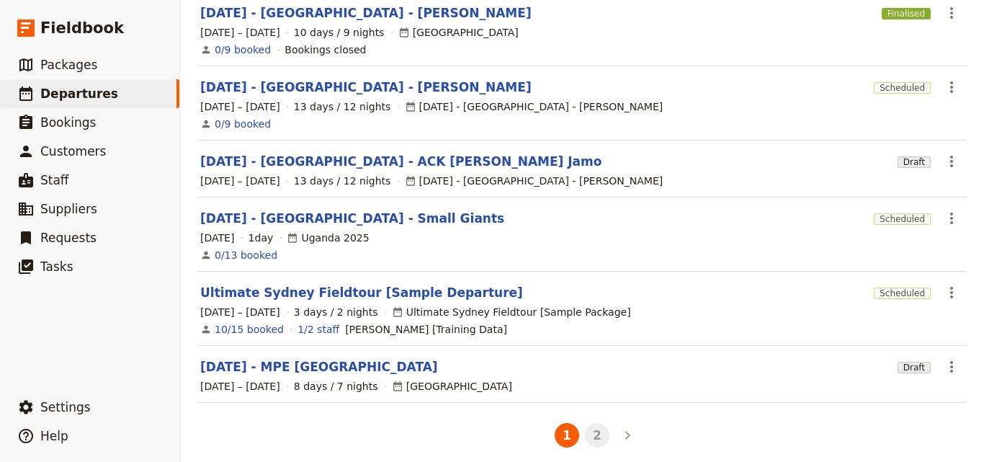
click at [594, 423] on button "2" at bounding box center [597, 435] width 24 height 24
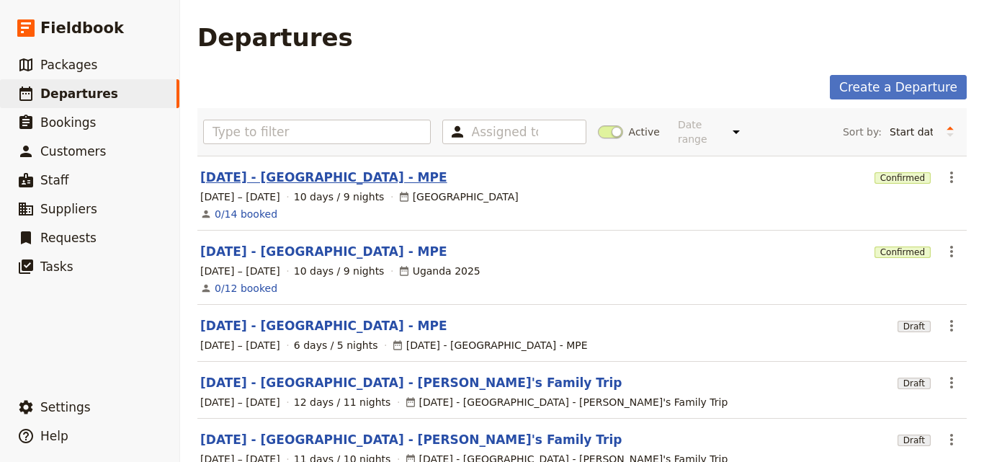
click at [302, 169] on link "[DATE] - [GEOGRAPHIC_DATA] - MPE" at bounding box center [323, 177] width 247 height 17
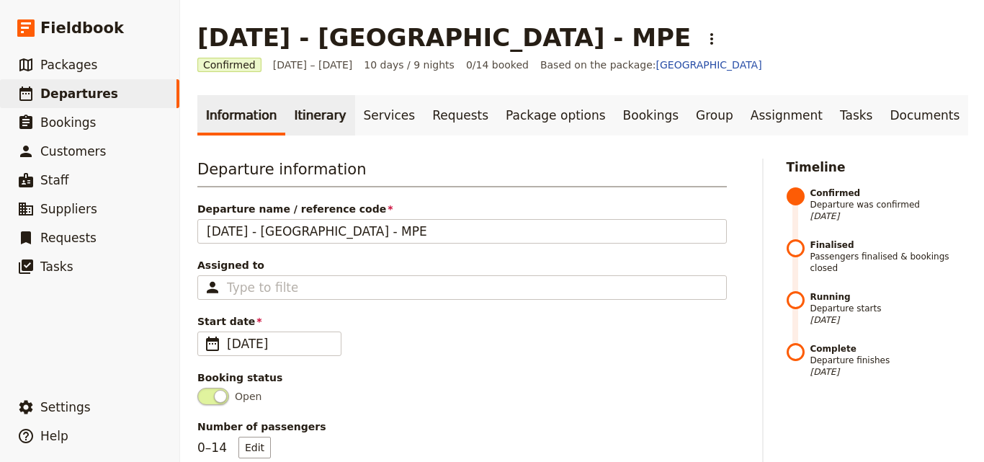
click at [313, 127] on link "Itinerary" at bounding box center [319, 115] width 69 height 40
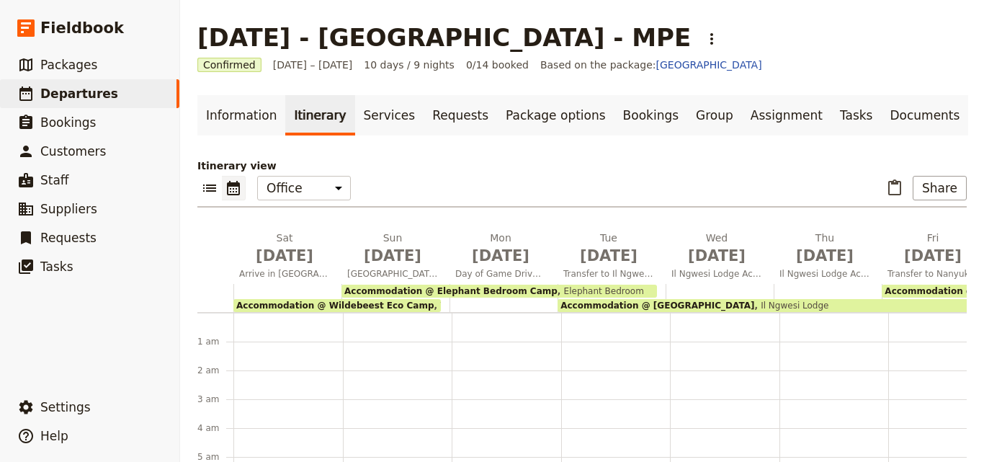
scroll to position [158, 0]
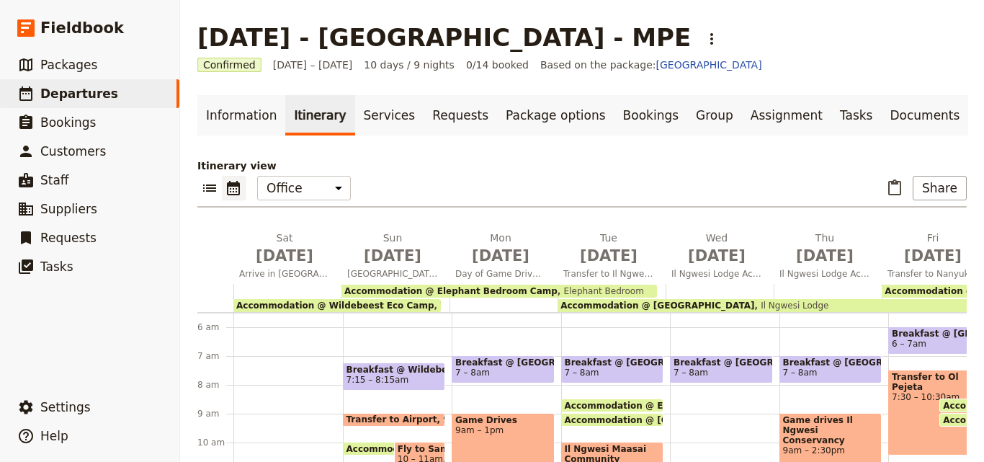
click at [307, 308] on span "Accommodation @ Wildebeest Eco Camp" at bounding box center [335, 305] width 198 height 10
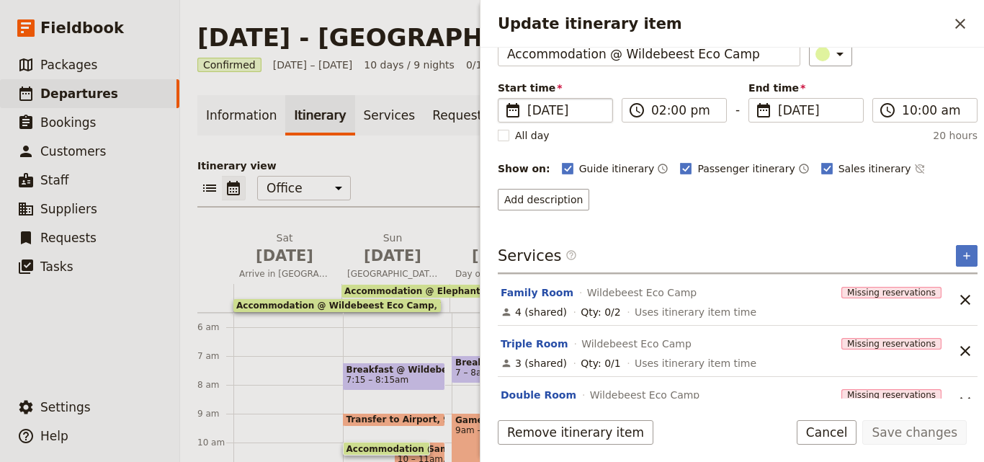
scroll to position [160, 0]
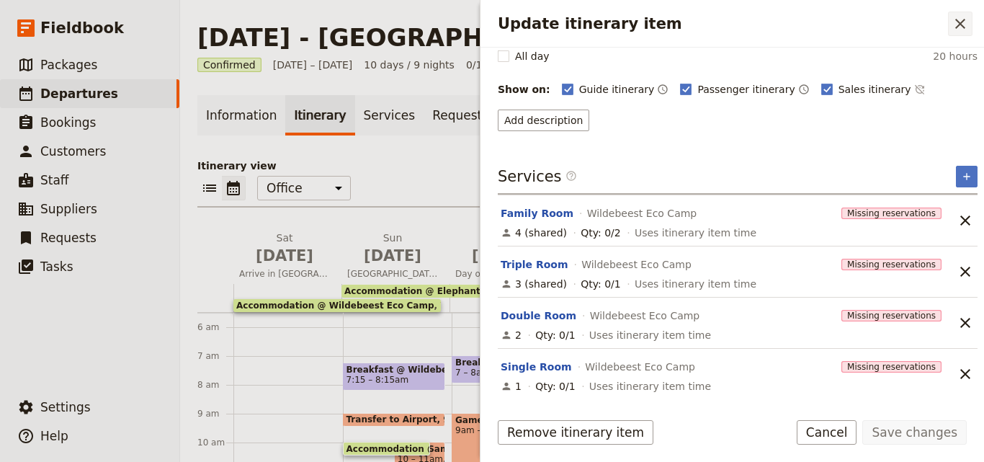
click at [963, 29] on icon "Close drawer" at bounding box center [960, 23] width 17 height 17
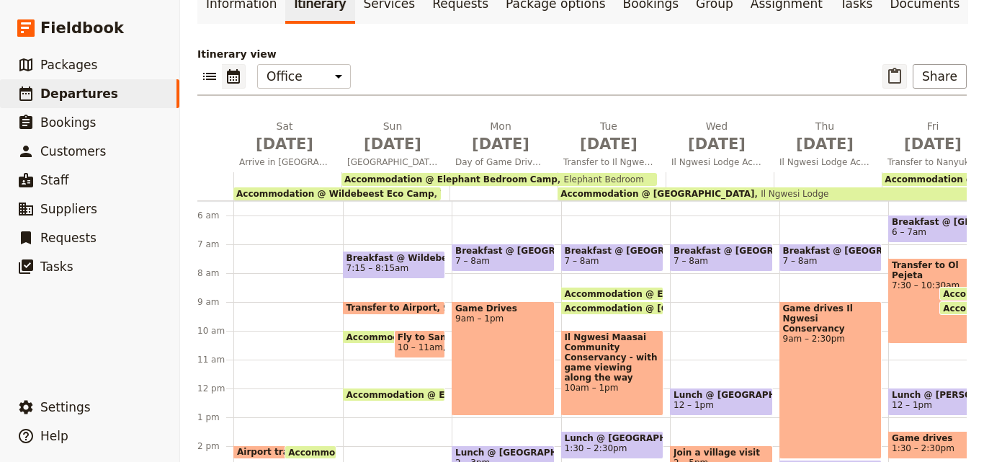
scroll to position [144, 0]
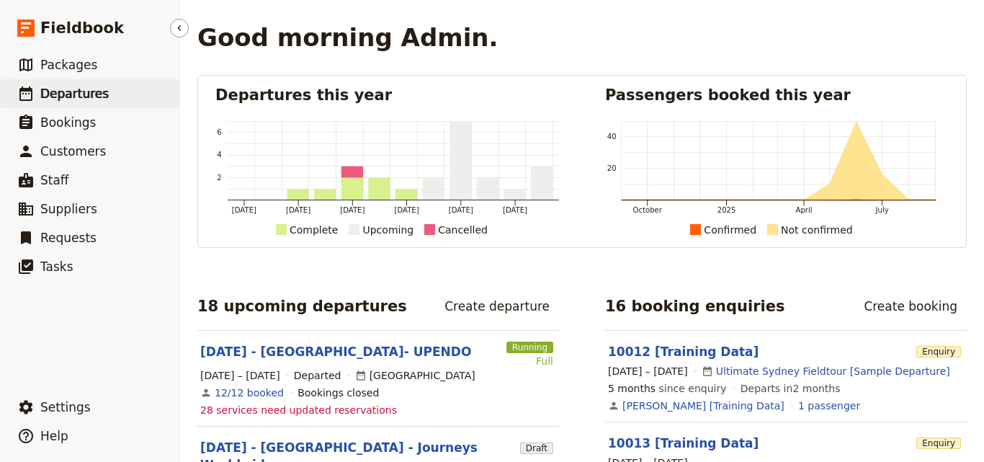
click at [76, 91] on span "Departures" at bounding box center [74, 93] width 68 height 14
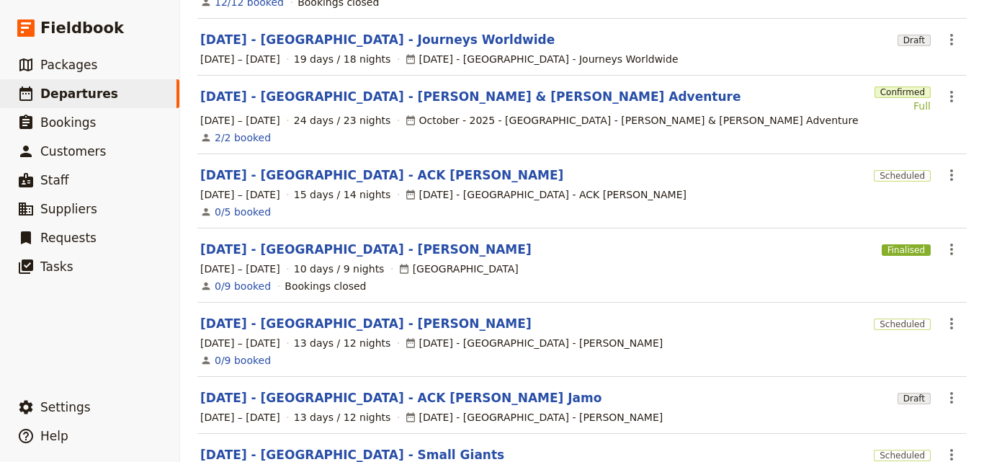
scroll to position [452, 0]
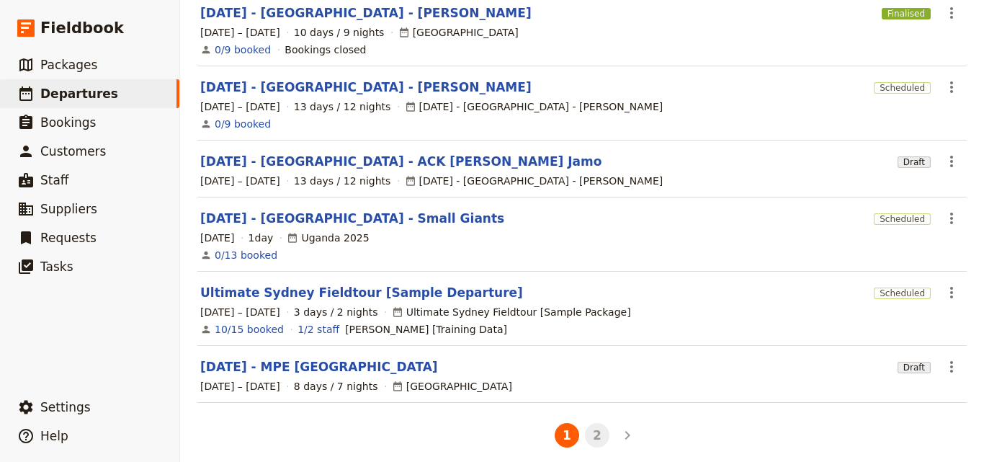
click at [591, 433] on button "2" at bounding box center [597, 435] width 24 height 24
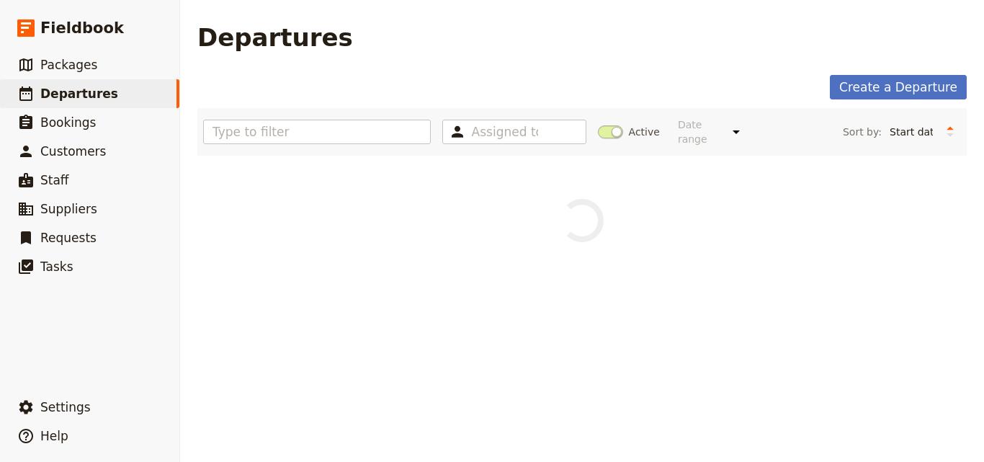
scroll to position [0, 0]
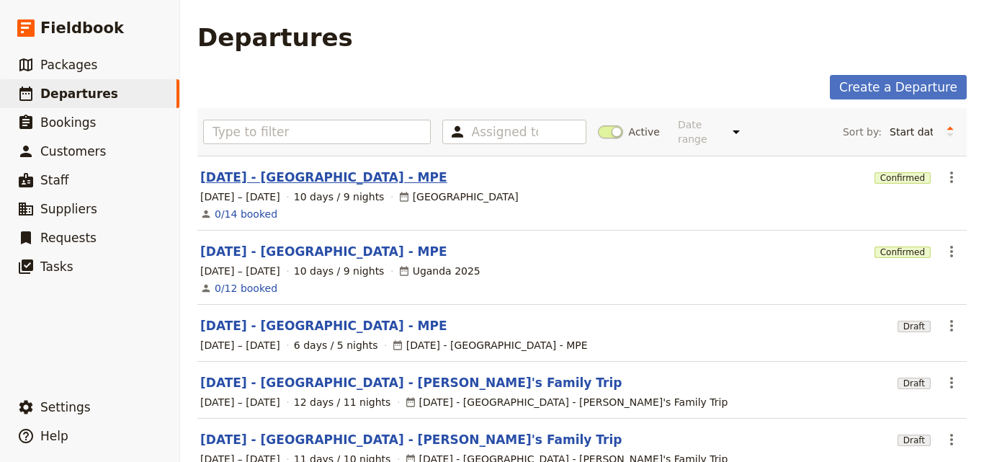
click at [304, 169] on link "[DATE] - [GEOGRAPHIC_DATA] - MPE" at bounding box center [323, 177] width 247 height 17
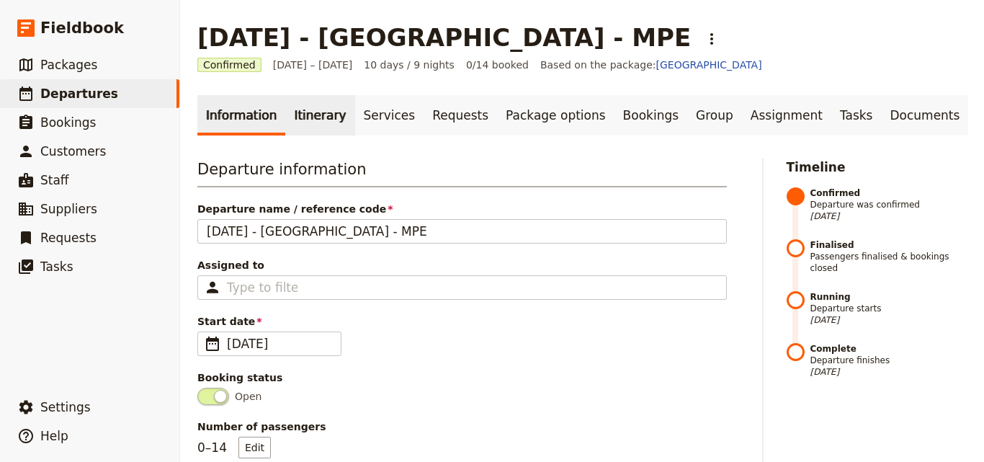
click at [307, 122] on link "Itinerary" at bounding box center [319, 115] width 69 height 40
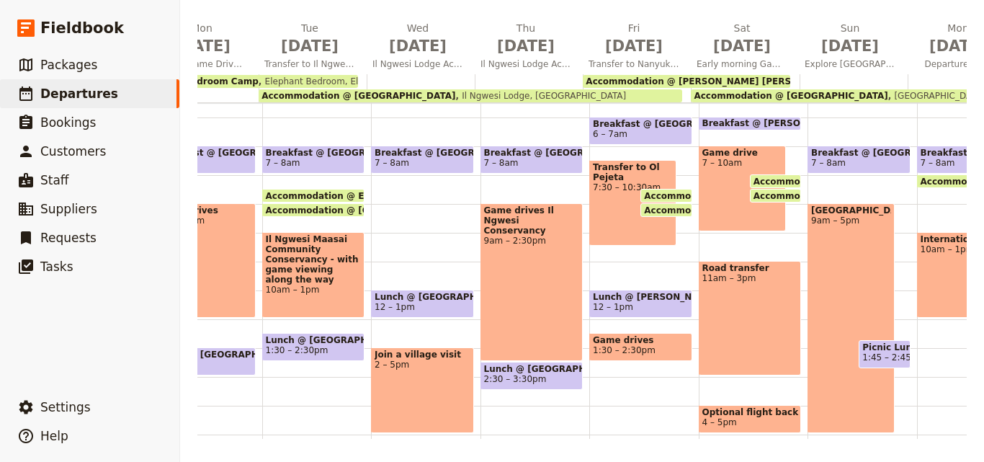
scroll to position [0, 376]
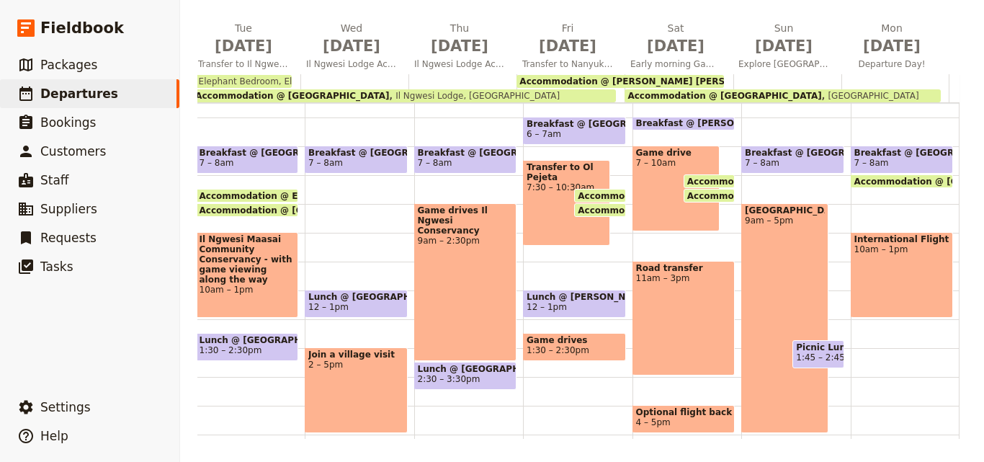
click at [681, 84] on span "Accommodation @ [PERSON_NAME] [PERSON_NAME] Camp" at bounding box center [662, 81] width 287 height 10
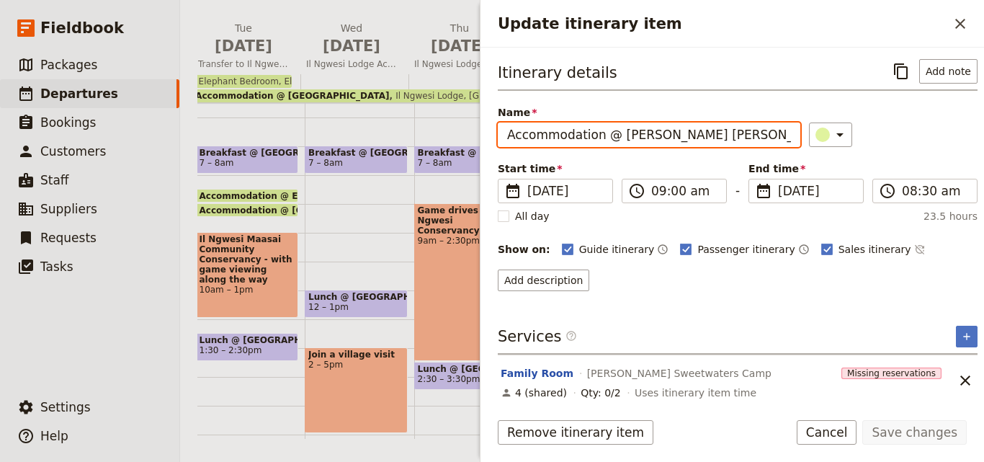
drag, startPoint x: 766, startPoint y: 134, endPoint x: 619, endPoint y: 135, distance: 146.2
click at [619, 135] on input "Accommodation @ [PERSON_NAME] [PERSON_NAME] Camp" at bounding box center [649, 134] width 303 height 24
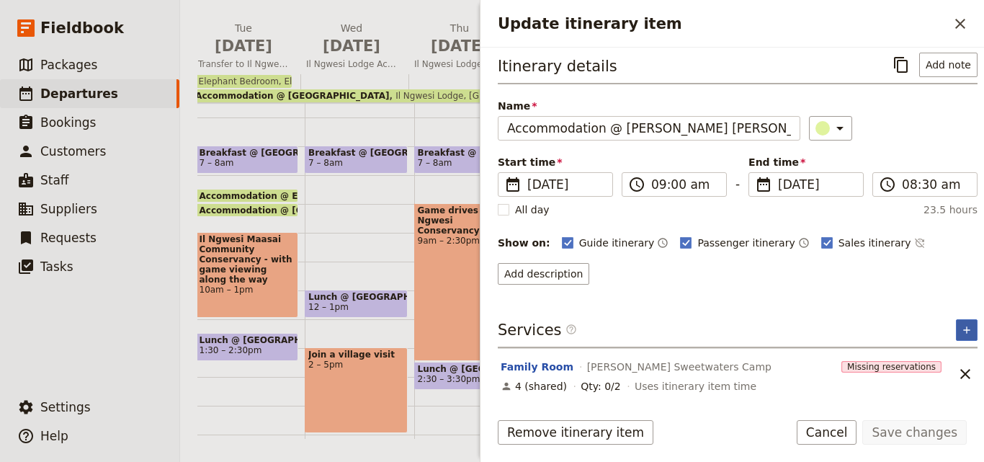
click at [956, 323] on button "​" at bounding box center [967, 330] width 22 height 22
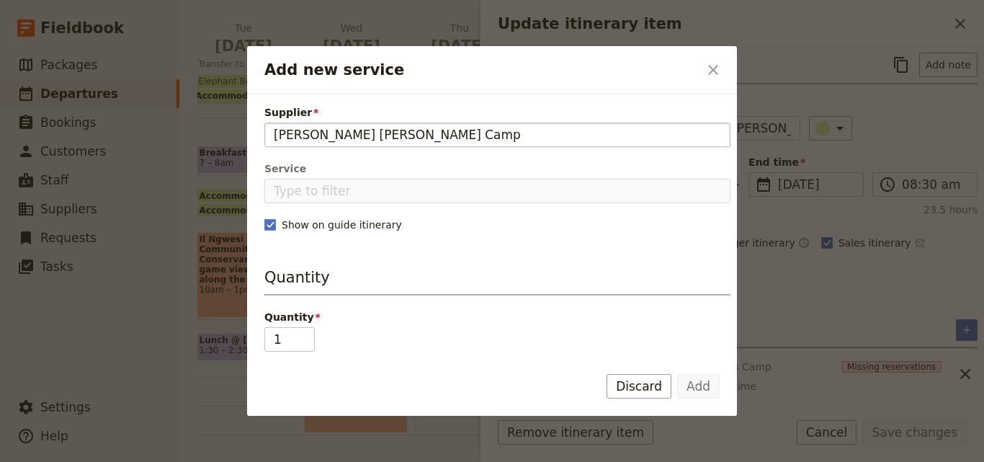
click at [274, 131] on input "Maisha Sweet waters Camp" at bounding box center [497, 134] width 447 height 17
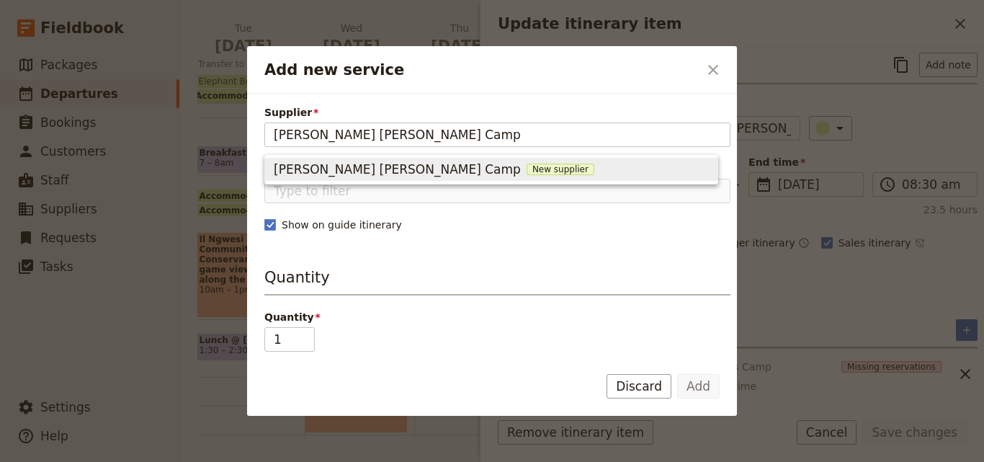
click at [343, 166] on span "Maisha Sweet waters Camp" at bounding box center [397, 169] width 247 height 17
type input "Maisha Sweet waters Camp"
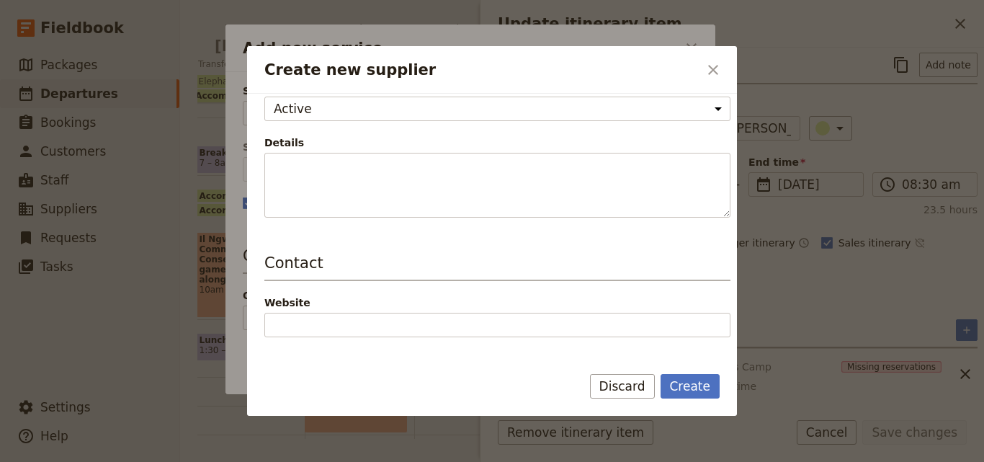
scroll to position [216, 0]
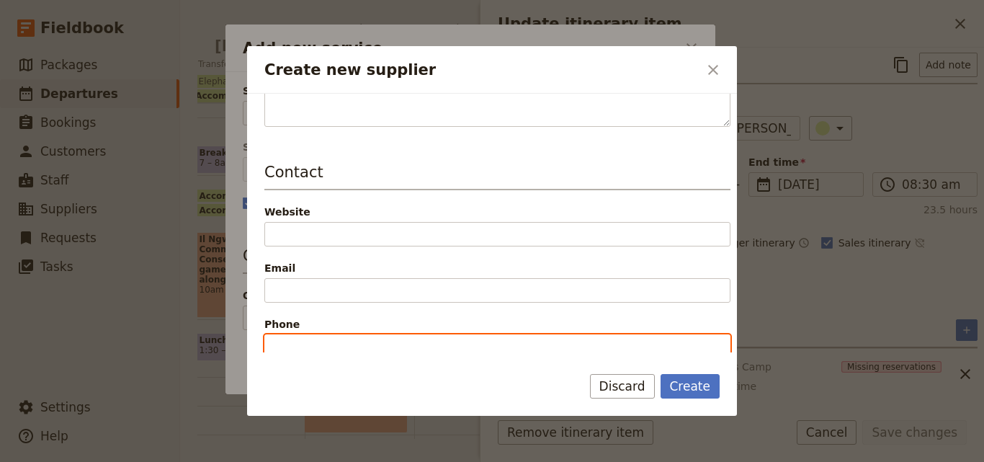
paste input "+254 (0)702 392 874"
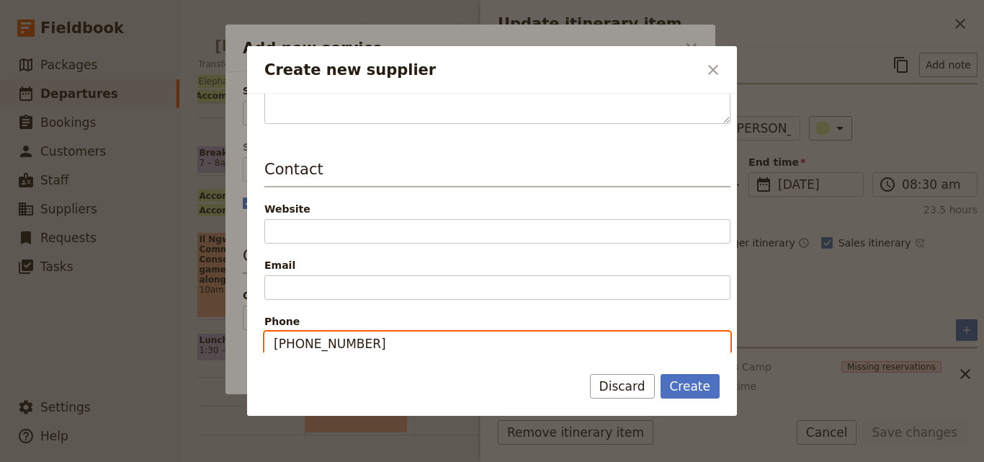
type input "+254 (0)702 392 874"
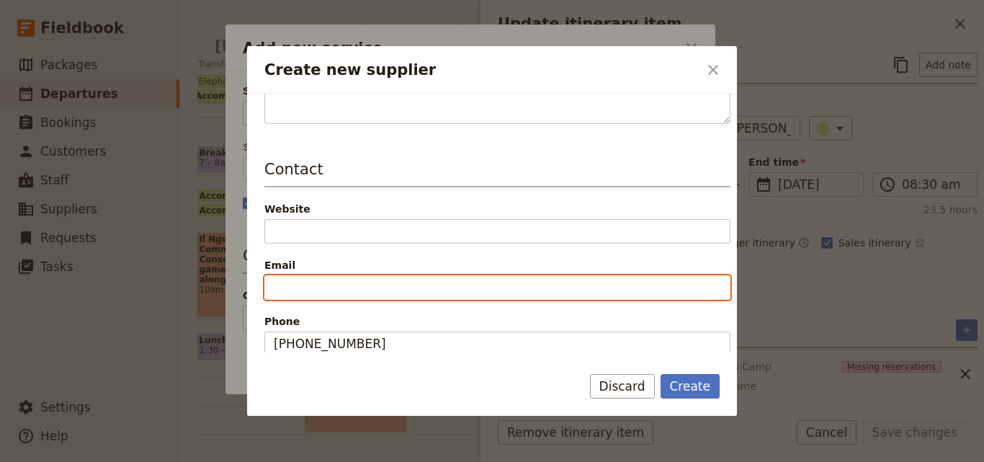
paste input "info@maishasweetwaterscamp.com"
type input "info@maishasweetwaterscamp.com"
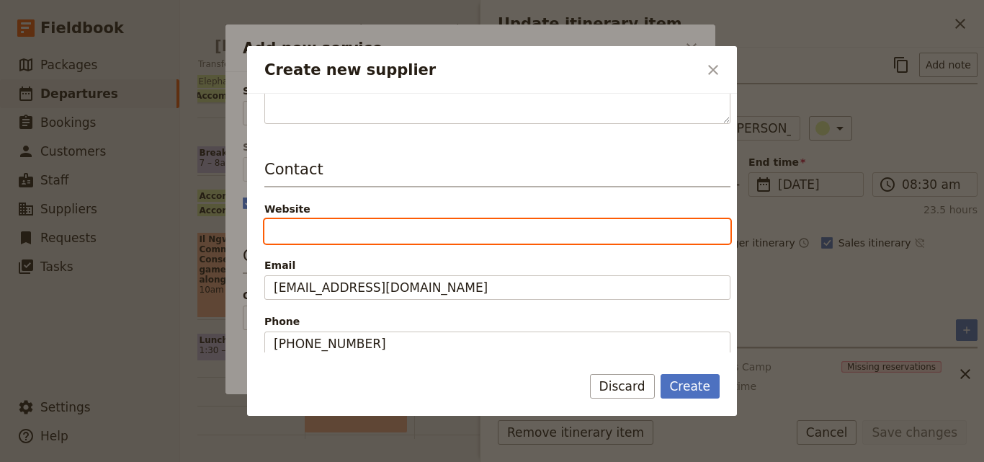
click at [297, 234] on input "Website" at bounding box center [497, 231] width 466 height 24
paste input "https://maishasweetwaterscamp.com/"
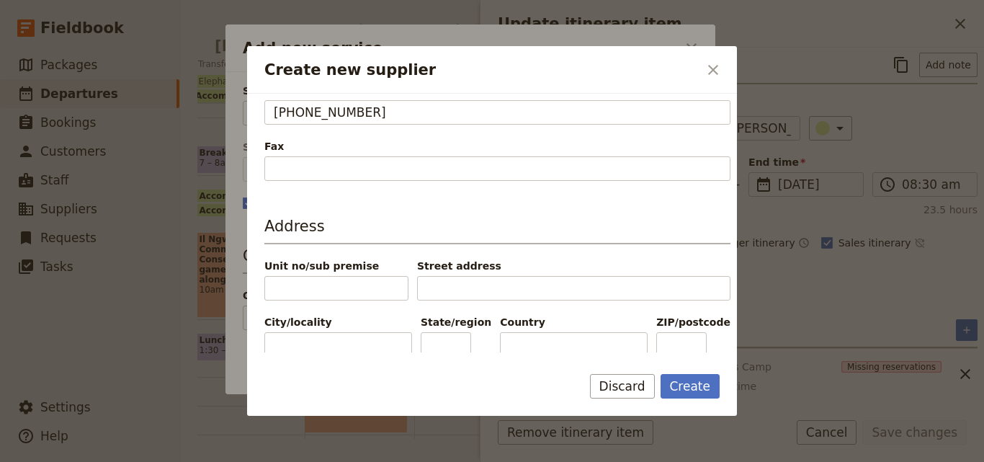
scroll to position [473, 0]
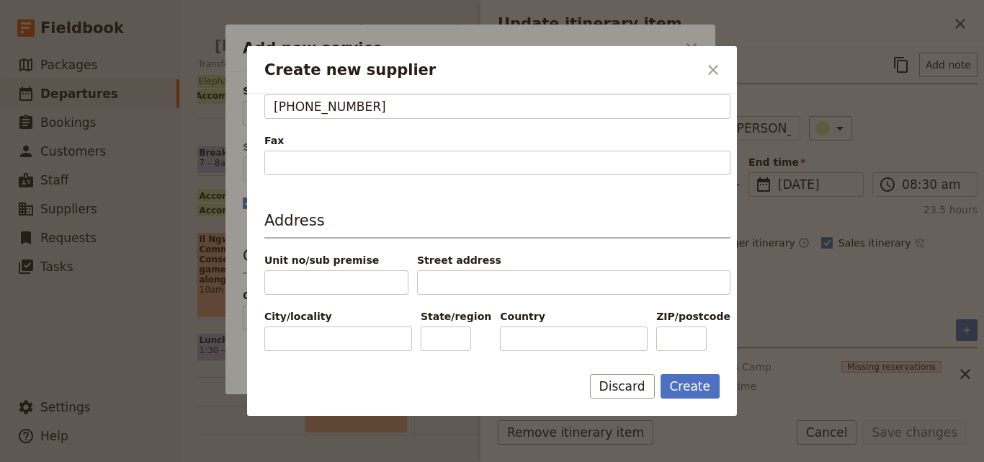
type input "https://maishasweetwaterscamp.com"
paste input "[GEOGRAPHIC_DATA]"
type input "[GEOGRAPHIC_DATA]"
click at [690, 379] on button "Create" at bounding box center [691, 386] width 60 height 24
type input "Maisha Sweet waters Camp"
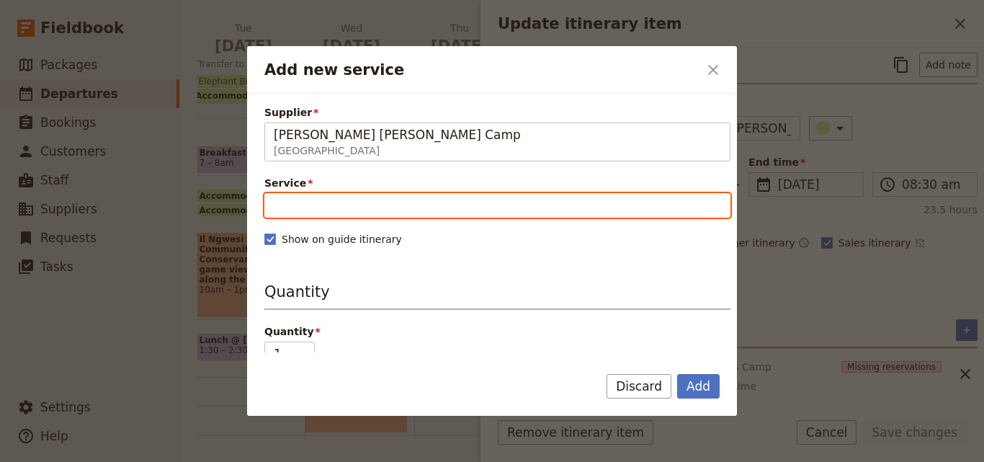
click at [476, 205] on input "Service" at bounding box center [497, 205] width 466 height 24
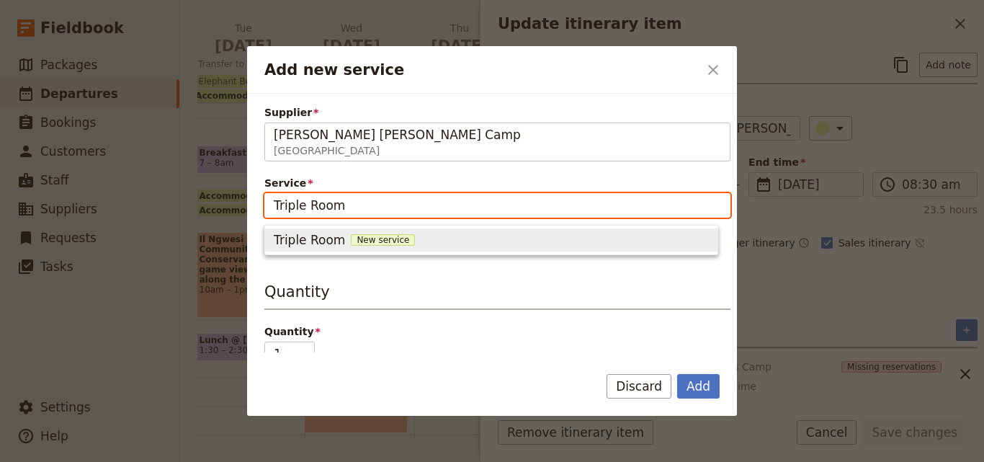
click at [385, 236] on span "New service" at bounding box center [383, 240] width 64 height 12
type input "Triple Room"
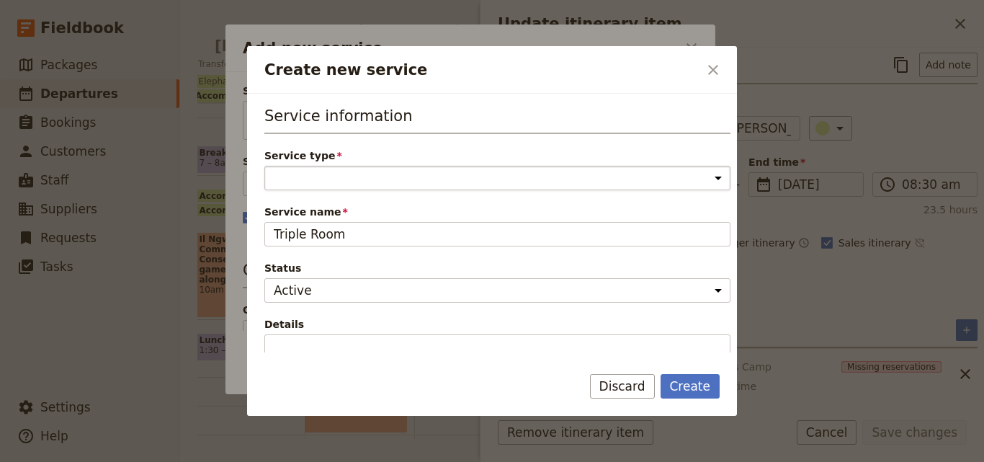
click at [404, 175] on select "Accommodation Activity Transport Flight Food and beverage Other" at bounding box center [497, 178] width 466 height 24
select select "AccommodationService"
click at [264, 166] on select "Accommodation Activity Transport Flight Food and beverage Other" at bounding box center [497, 178] width 466 height 24
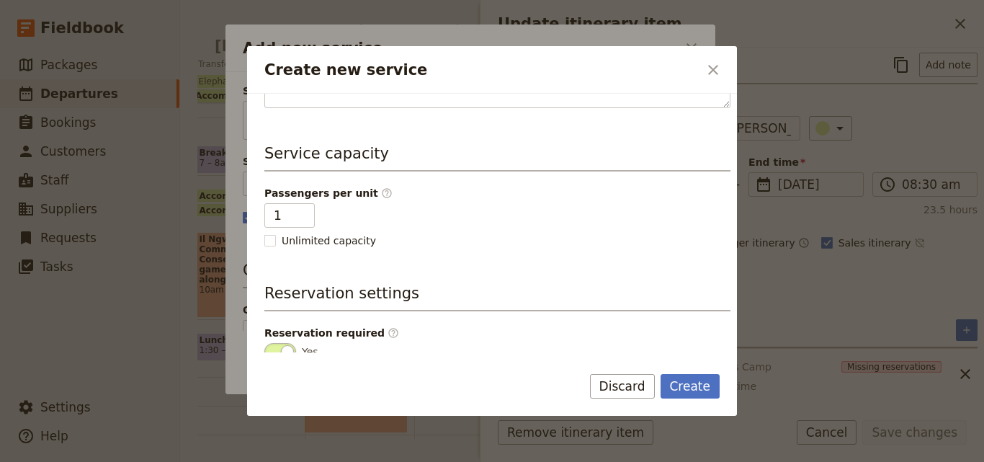
scroll to position [364, 0]
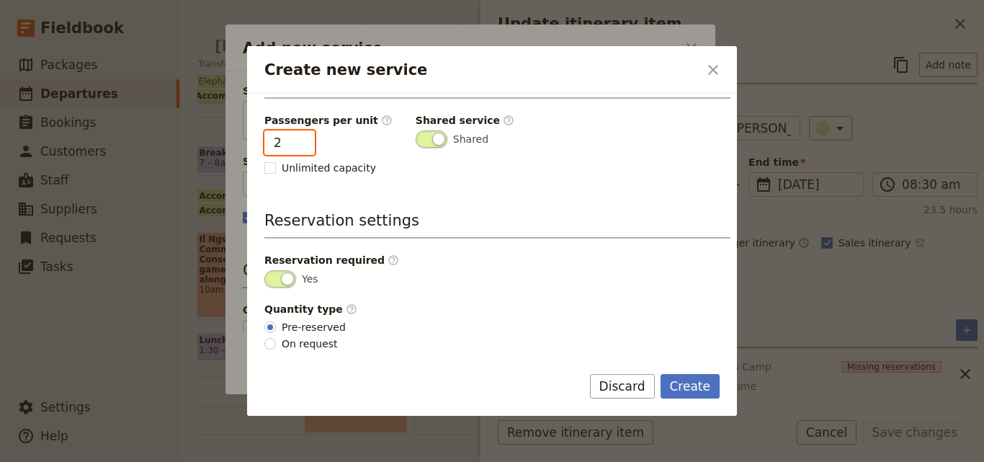
click at [299, 140] on input "2" at bounding box center [289, 142] width 50 height 24
type input "3"
click at [299, 140] on input "3" at bounding box center [289, 142] width 50 height 24
click at [698, 383] on button "Create" at bounding box center [691, 386] width 60 height 24
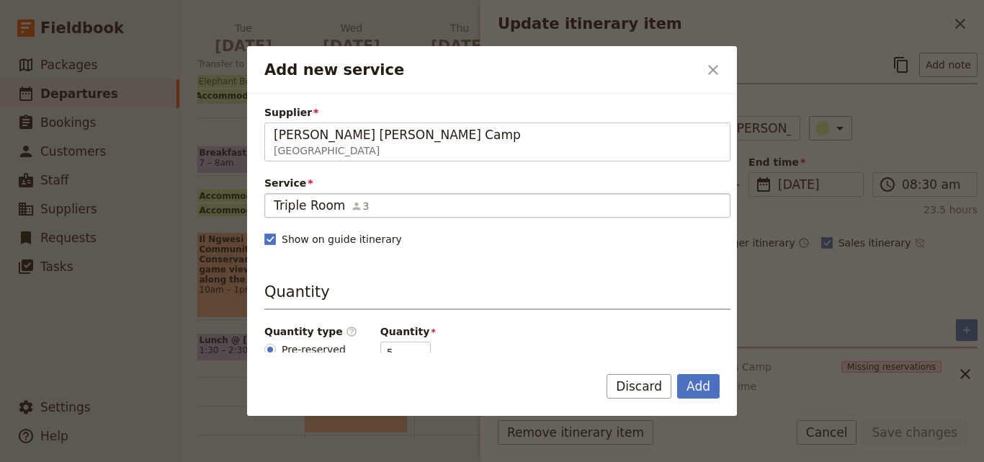
scroll to position [72, 0]
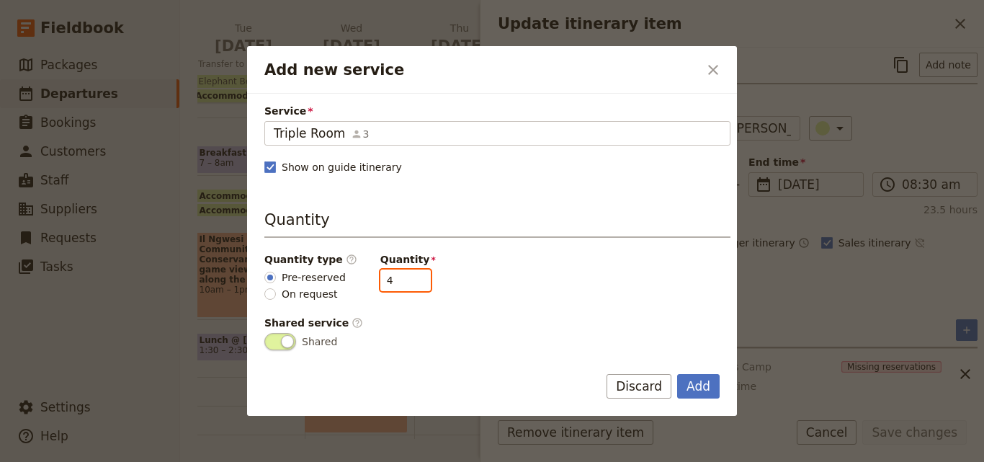
click at [402, 280] on input "4" at bounding box center [405, 280] width 50 height 22
click at [402, 280] on input "3" at bounding box center [405, 280] width 50 height 22
click at [402, 280] on input "2" at bounding box center [405, 280] width 50 height 22
type input "1"
click at [402, 280] on input "1" at bounding box center [405, 280] width 50 height 22
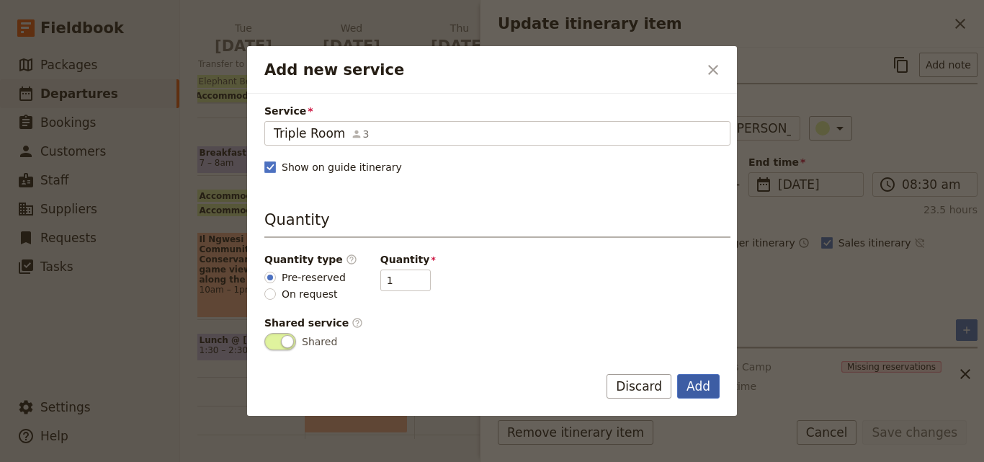
click at [709, 386] on button "Add" at bounding box center [698, 386] width 42 height 24
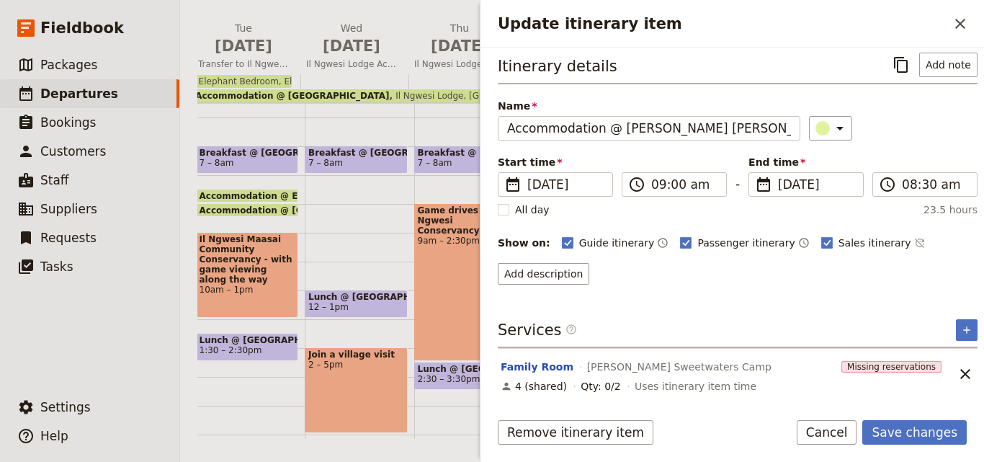
scroll to position [58, 0]
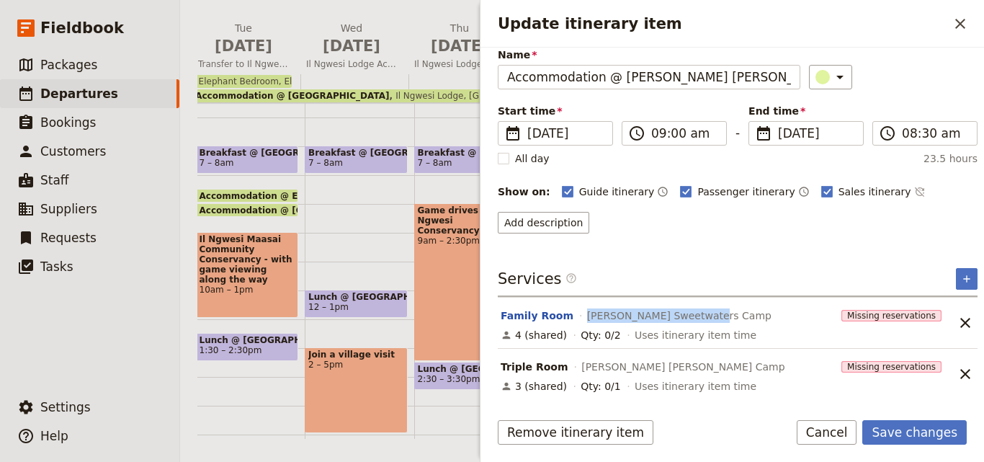
drag, startPoint x: 699, startPoint y: 311, endPoint x: 575, endPoint y: 316, distance: 124.7
click at [575, 316] on div "Family Room Maisha Sweetwaters Camp" at bounding box center [668, 315] width 338 height 17
copy span "[PERSON_NAME] Sweetwaters Camp"
click at [963, 272] on button "​" at bounding box center [967, 279] width 22 height 22
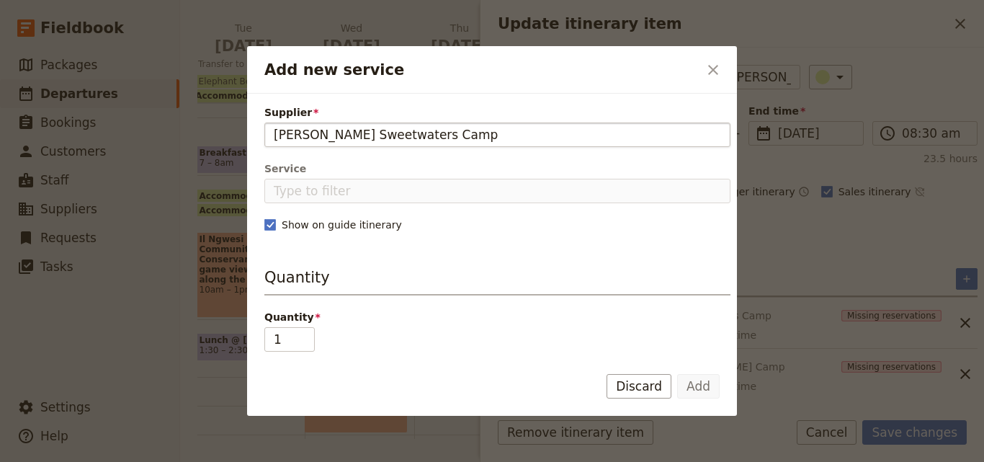
click at [274, 135] on input "[PERSON_NAME] Sweetwaters Camp" at bounding box center [497, 134] width 447 height 17
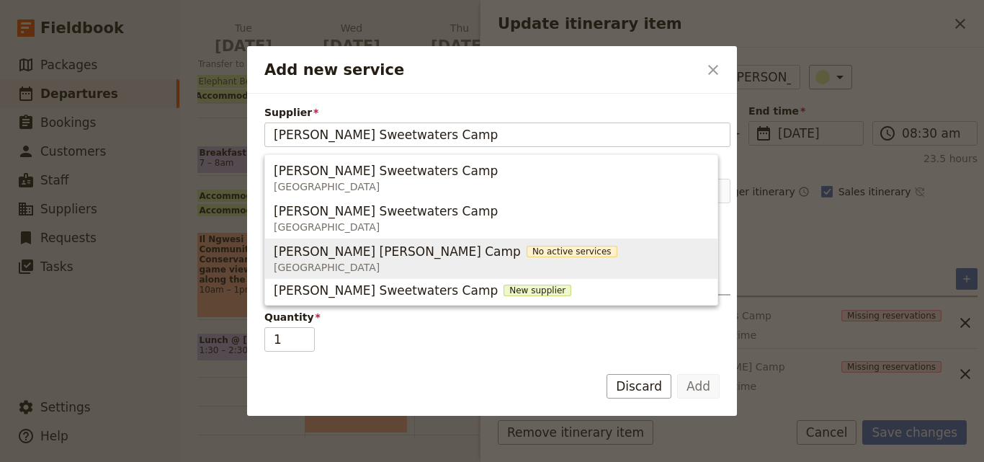
click at [354, 242] on div "Maisha Sweet waters Camp No active services Kenya" at bounding box center [446, 258] width 344 height 35
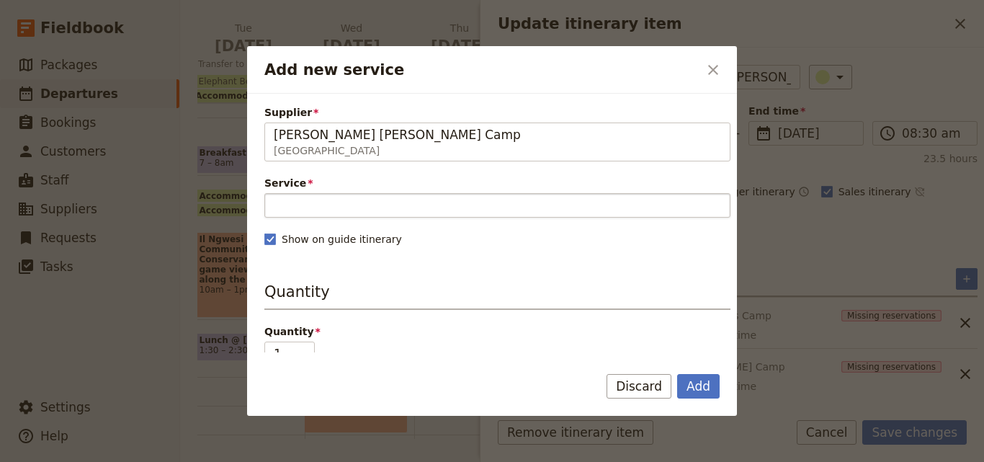
type input "Maisha Sweet waters Camp"
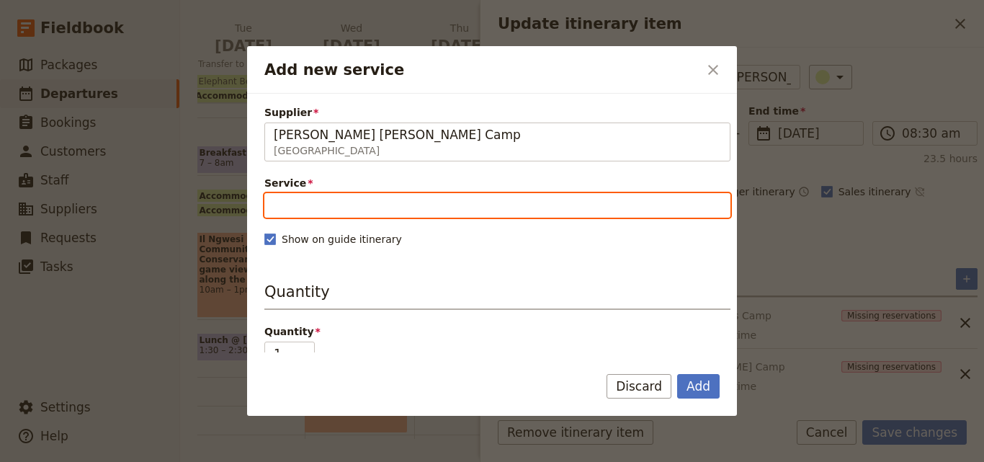
click at [357, 210] on input "Service" at bounding box center [497, 205] width 466 height 24
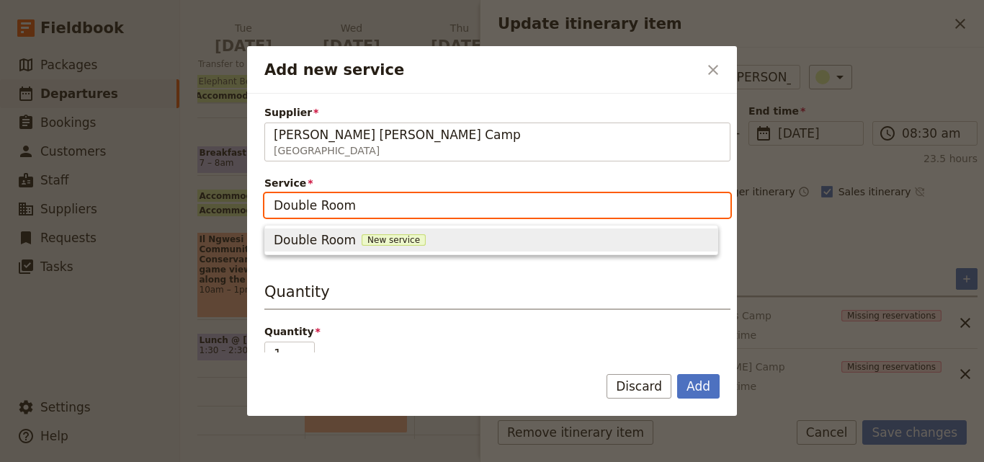
click at [377, 237] on span "New service" at bounding box center [394, 240] width 64 height 12
type input "Double Room"
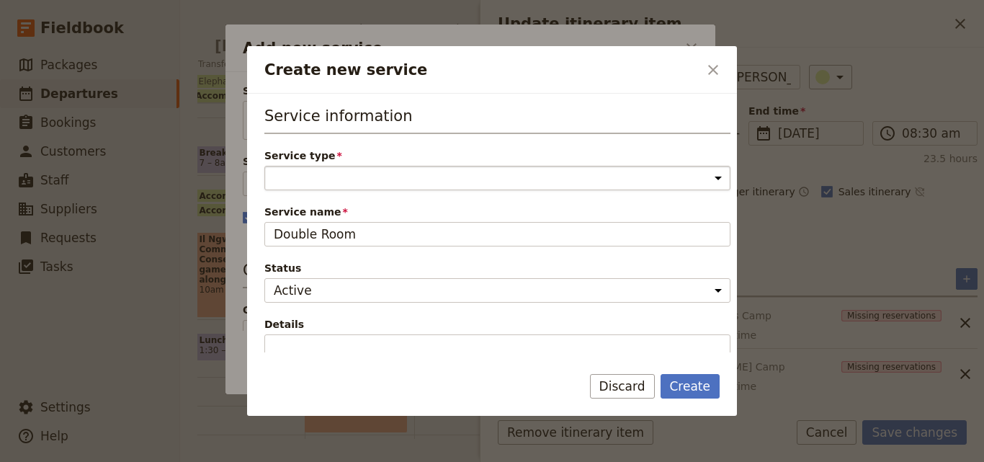
click at [390, 179] on select "Accommodation Activity Transport Flight Food and beverage Other" at bounding box center [497, 178] width 466 height 24
select select "AccommodationService"
click at [264, 166] on select "Accommodation Activity Transport Flight Food and beverage Other" at bounding box center [497, 178] width 466 height 24
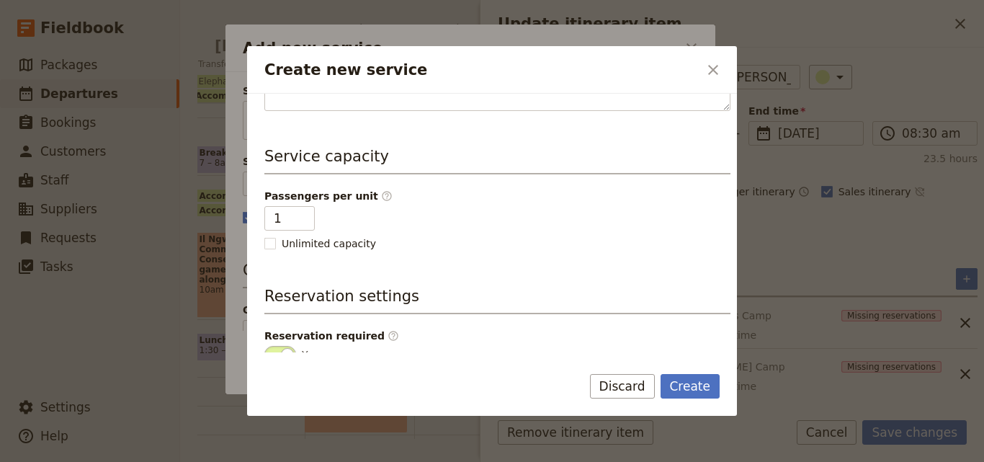
scroll to position [360, 0]
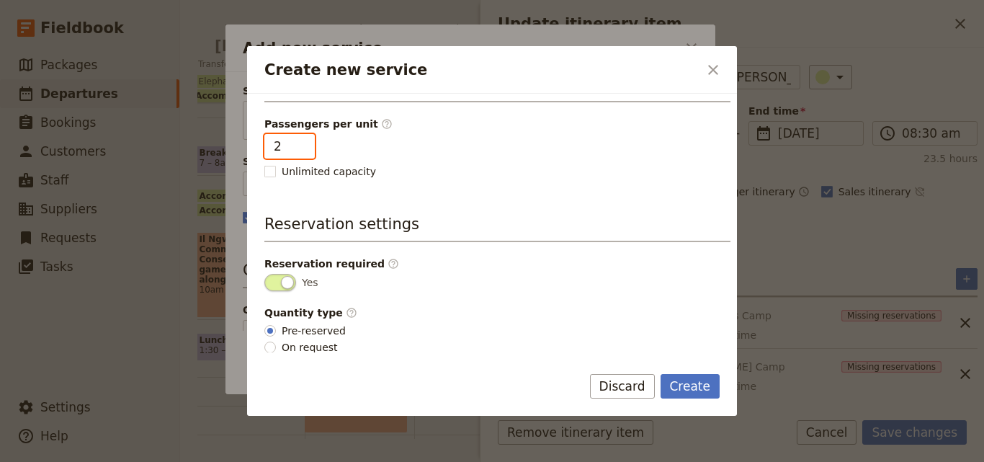
type input "2"
click at [300, 143] on input "2" at bounding box center [289, 146] width 50 height 24
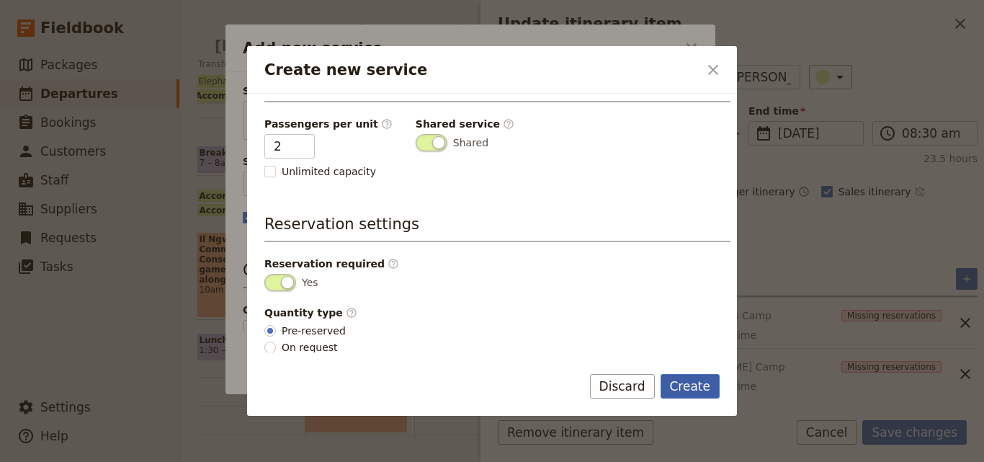
click at [702, 386] on button "Create" at bounding box center [691, 386] width 60 height 24
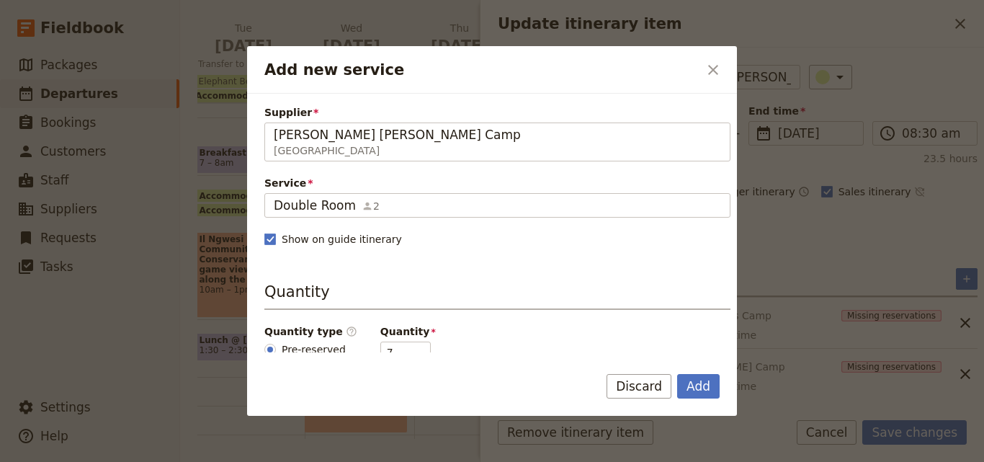
scroll to position [216, 0]
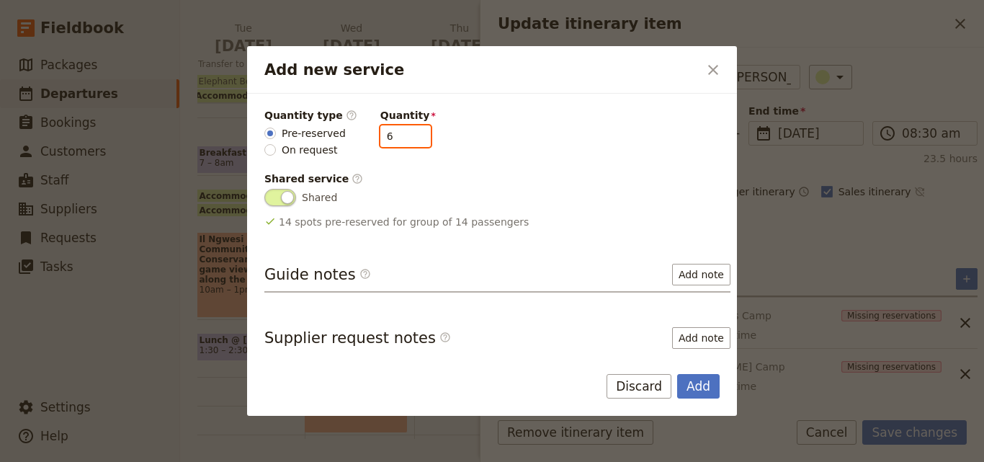
click at [406, 139] on input "6" at bounding box center [405, 136] width 50 height 22
click at [406, 139] on input "5" at bounding box center [405, 136] width 50 height 22
click at [406, 139] on input "4" at bounding box center [405, 136] width 50 height 22
click at [406, 139] on input "3" at bounding box center [405, 136] width 50 height 22
click at [406, 139] on input "2" at bounding box center [405, 136] width 50 height 22
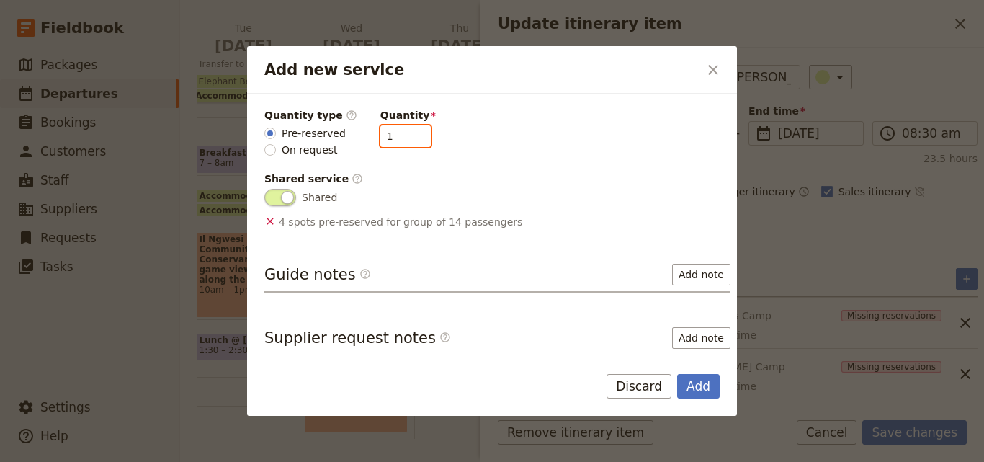
type input "1"
click at [406, 139] on input "1" at bounding box center [405, 136] width 50 height 22
click at [712, 387] on button "Add" at bounding box center [698, 386] width 42 height 24
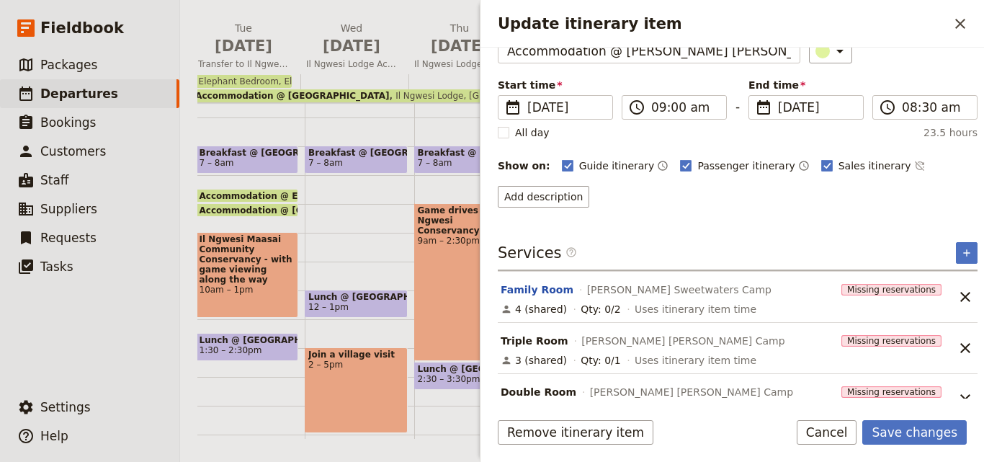
scroll to position [109, 0]
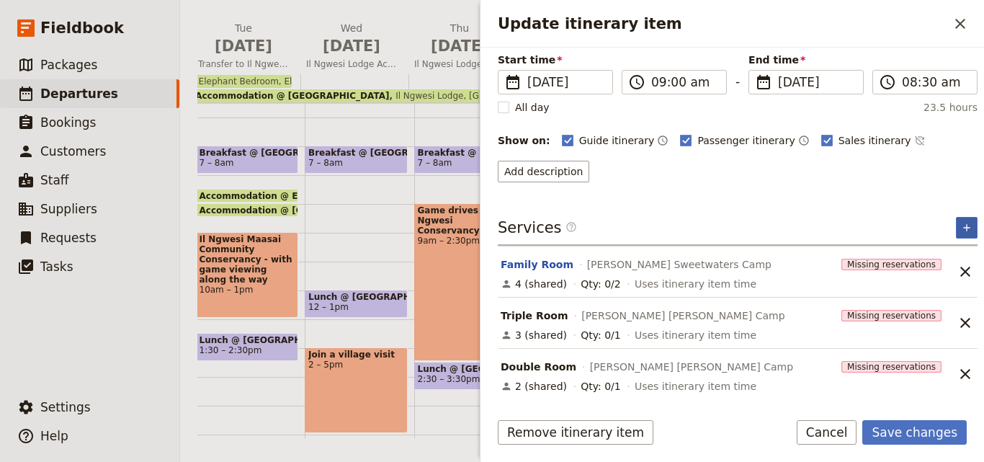
click at [962, 225] on button "​" at bounding box center [967, 228] width 22 height 22
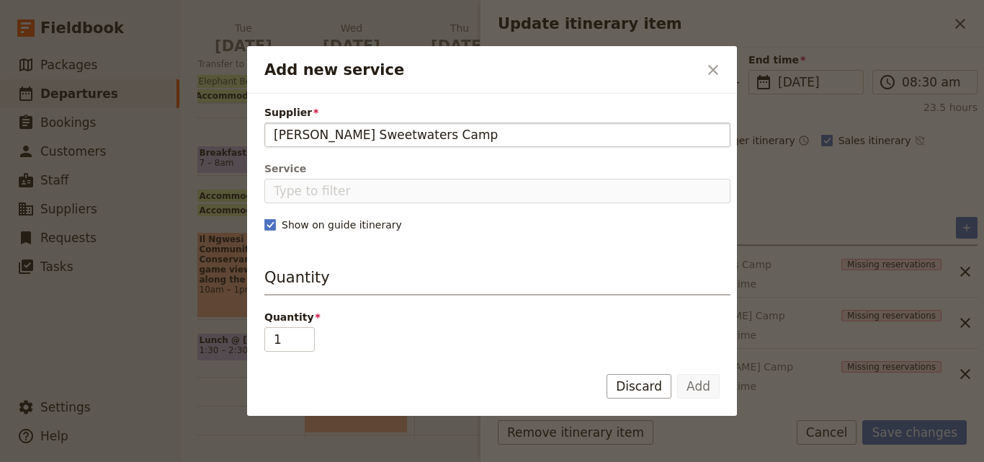
click at [274, 136] on input "[PERSON_NAME] Sweetwaters Camp" at bounding box center [497, 134] width 447 height 17
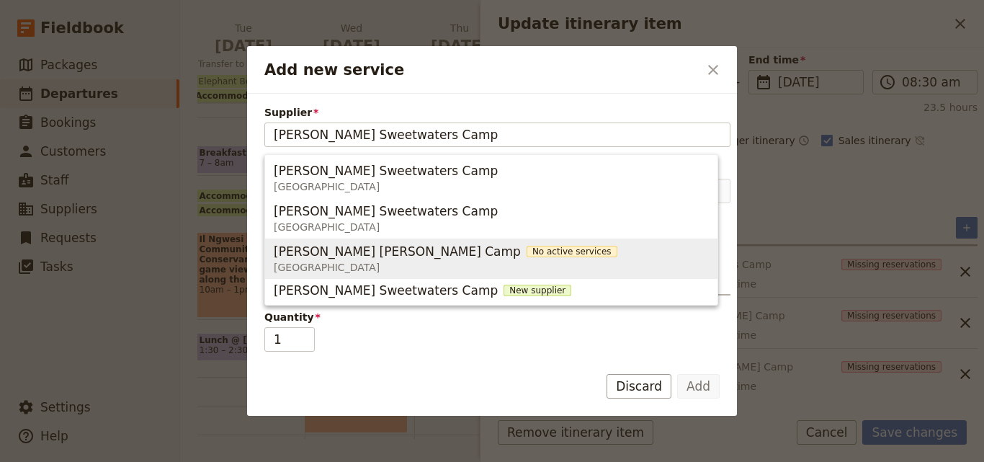
click at [337, 267] on span "[GEOGRAPHIC_DATA]" at bounding box center [446, 267] width 344 height 14
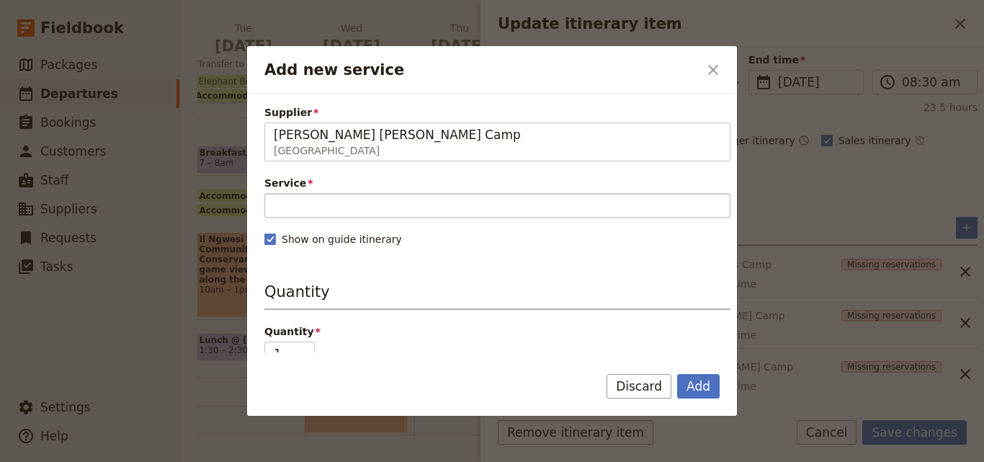
type input "Maisha Sweet waters Camp"
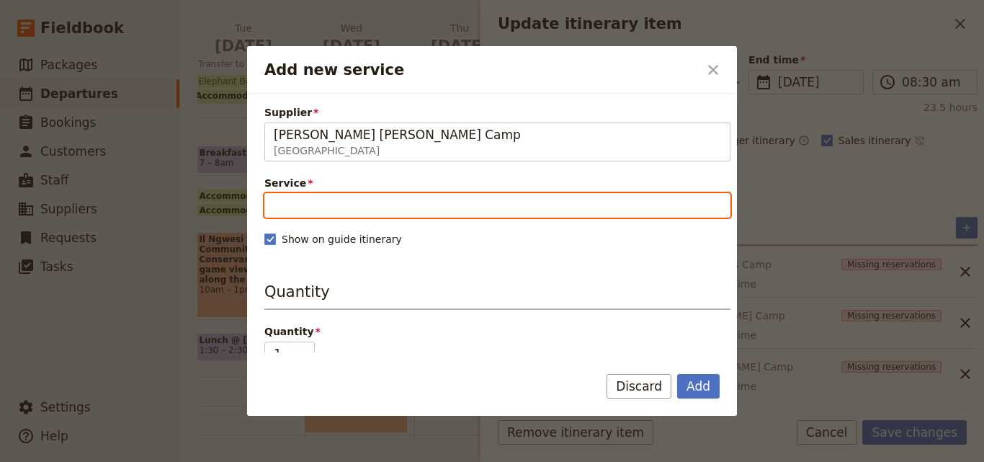
click at [328, 215] on input "Service" at bounding box center [497, 205] width 466 height 24
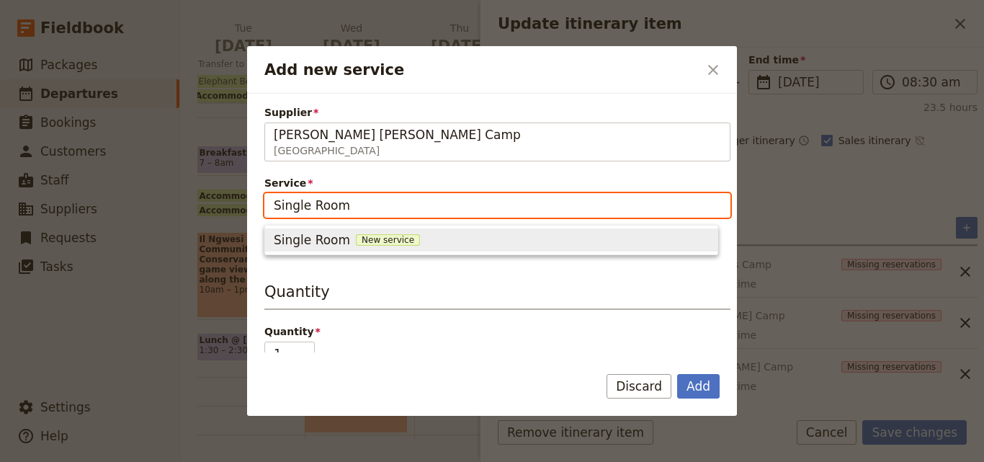
click at [358, 237] on span "New service" at bounding box center [388, 240] width 64 height 12
type input "Single Room"
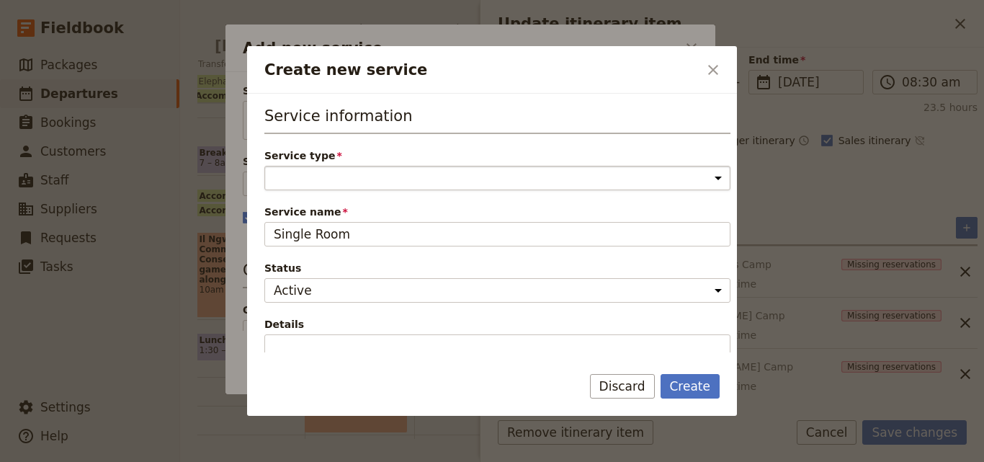
click at [364, 182] on select "Accommodation Activity Transport Flight Food and beverage Other" at bounding box center [497, 178] width 466 height 24
select select "AccommodationService"
click at [264, 166] on select "Accommodation Activity Transport Flight Food and beverage Other" at bounding box center [497, 178] width 466 height 24
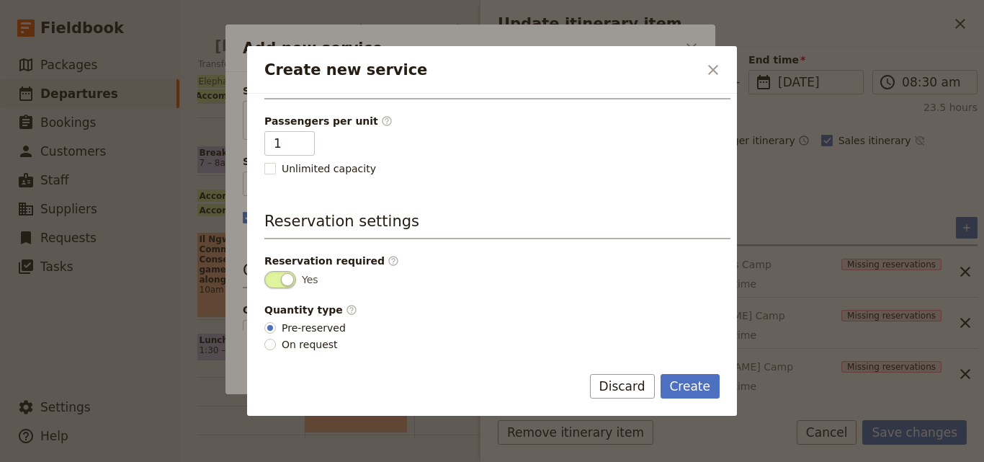
scroll to position [364, 0]
click at [671, 384] on button "Create" at bounding box center [691, 386] width 60 height 24
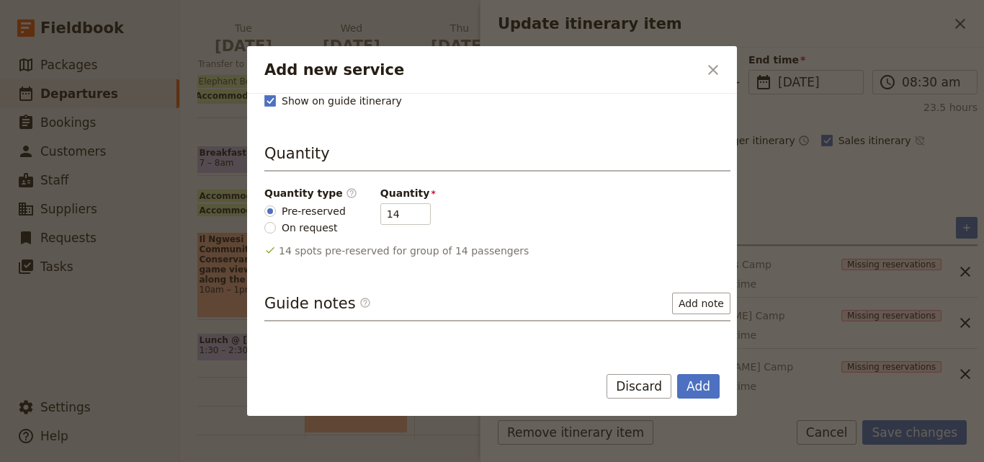
scroll to position [216, 0]
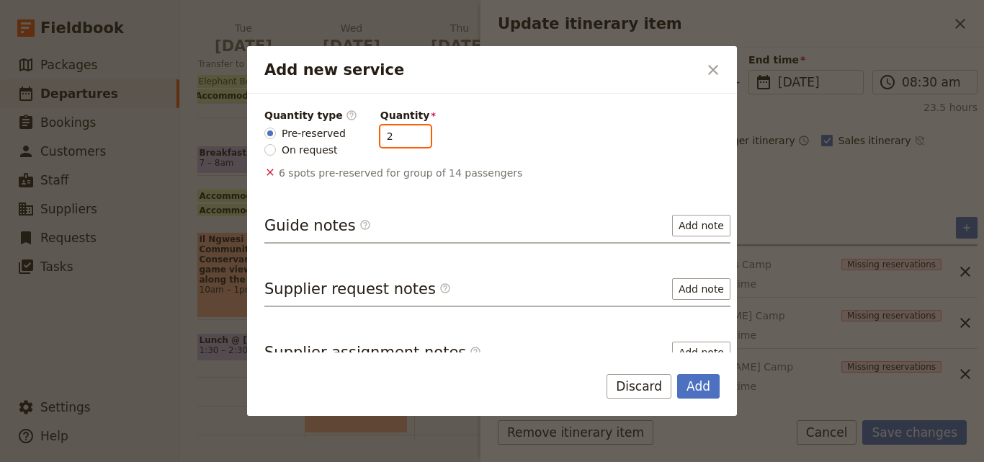
type input "1"
click at [402, 139] on input "1" at bounding box center [405, 136] width 50 height 22
click at [710, 378] on button "Add" at bounding box center [698, 386] width 42 height 24
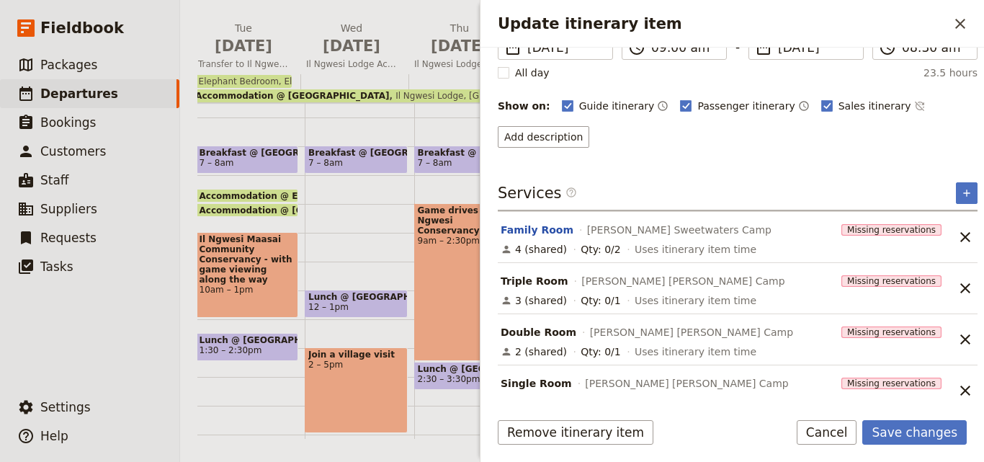
scroll to position [160, 0]
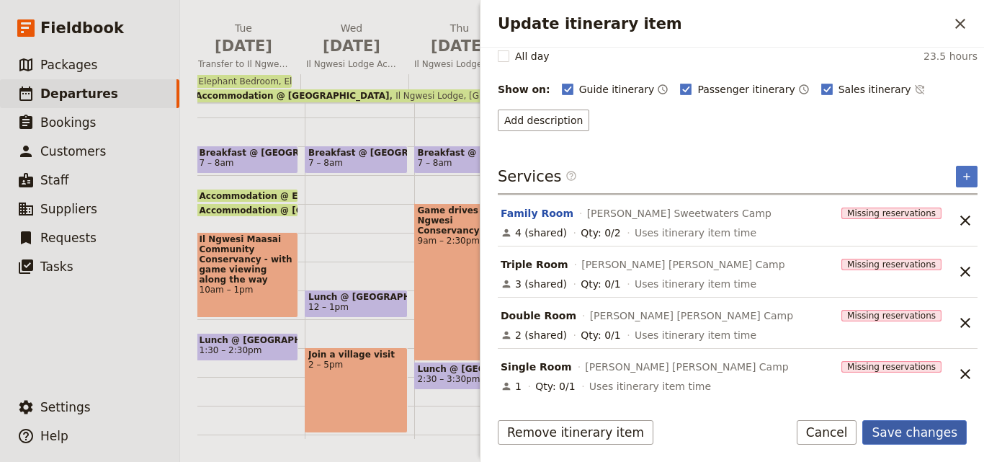
click at [914, 437] on button "Save changes" at bounding box center [914, 432] width 104 height 24
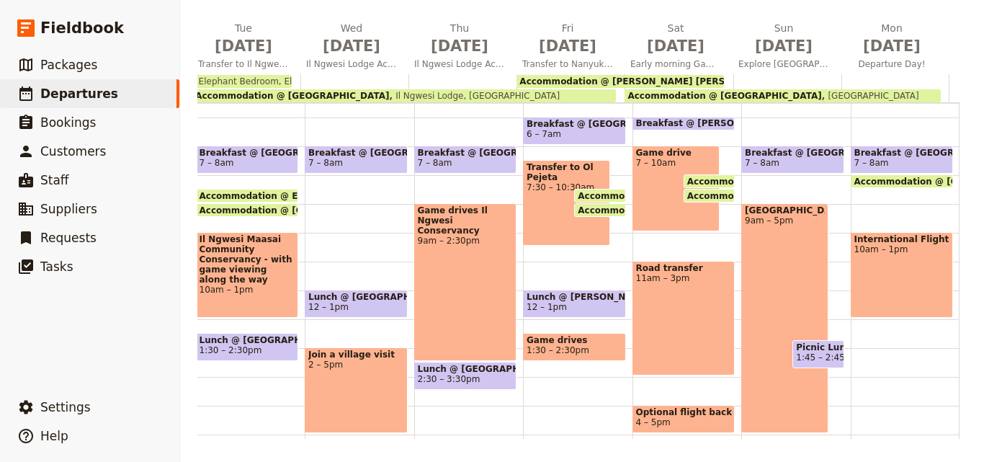
click at [774, 97] on span "Accommodation @ [GEOGRAPHIC_DATA]" at bounding box center [724, 96] width 194 height 10
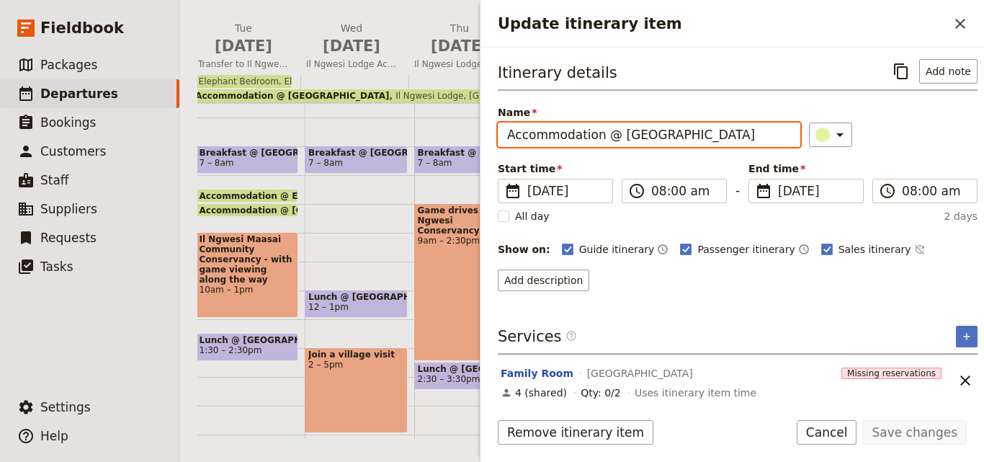
drag, startPoint x: 762, startPoint y: 138, endPoint x: 617, endPoint y: 144, distance: 145.7
click at [617, 144] on input "Accommodation @ [GEOGRAPHIC_DATA]" at bounding box center [649, 134] width 303 height 24
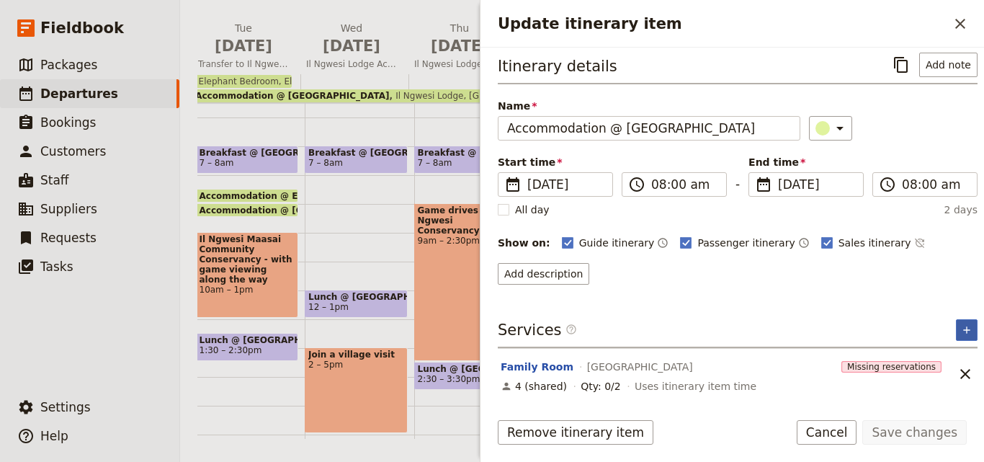
click at [957, 320] on button "​" at bounding box center [967, 330] width 22 height 22
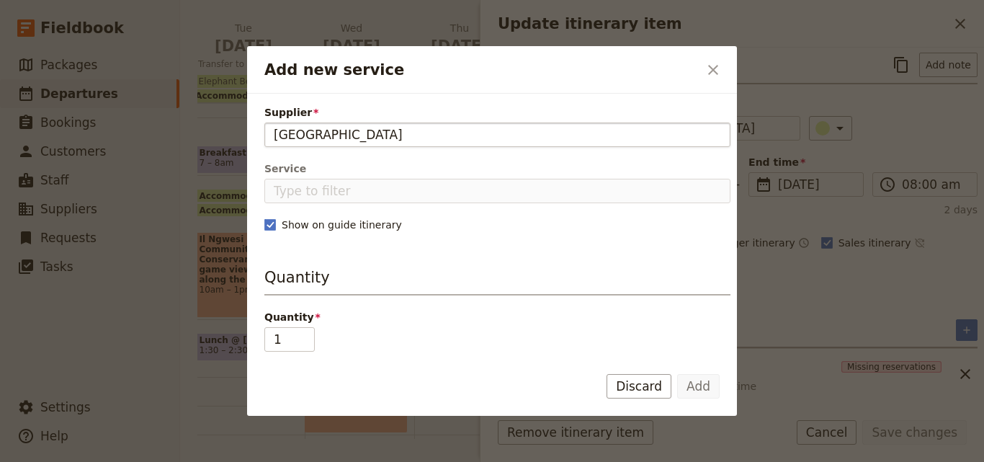
click at [274, 133] on input "[GEOGRAPHIC_DATA]" at bounding box center [497, 134] width 447 height 17
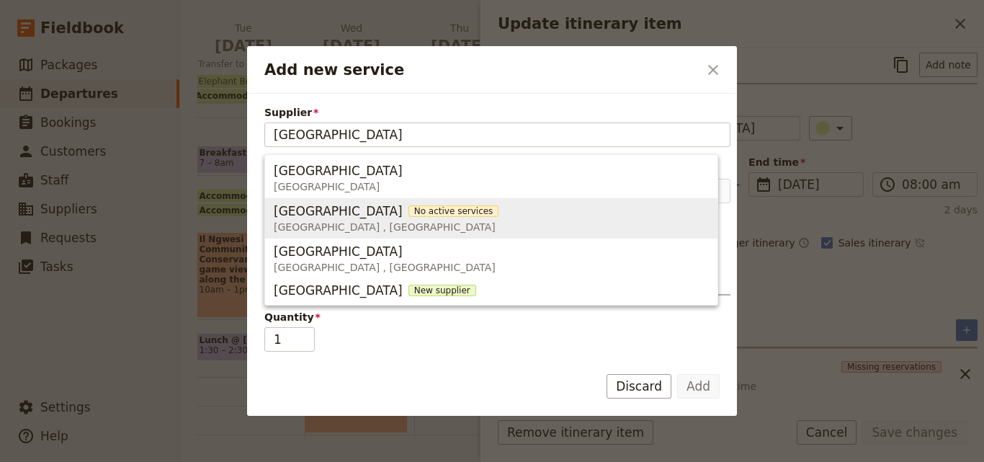
click at [296, 210] on span "[GEOGRAPHIC_DATA]" at bounding box center [338, 210] width 129 height 17
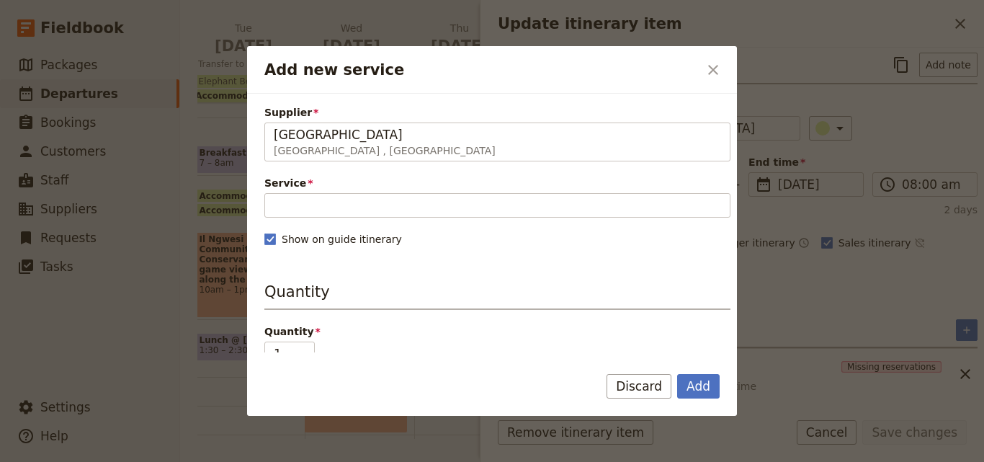
type input "[GEOGRAPHIC_DATA]"
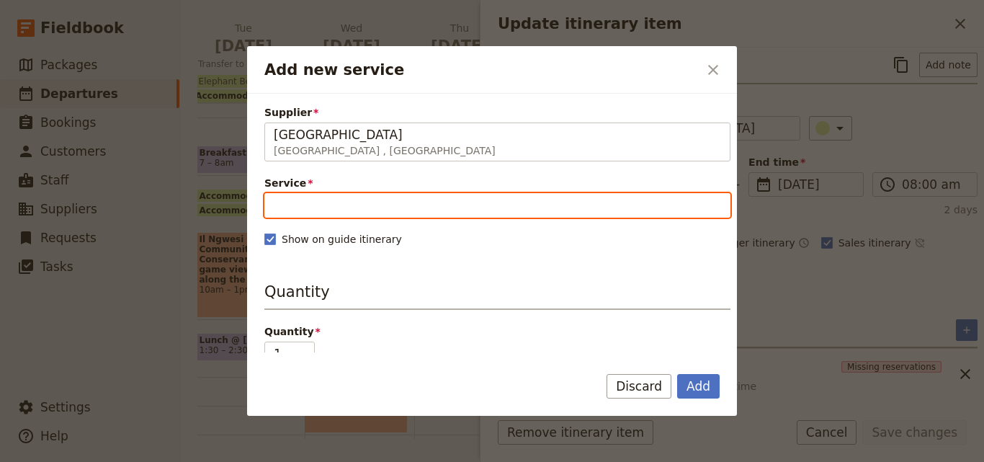
click at [296, 210] on input "Service" at bounding box center [497, 205] width 466 height 24
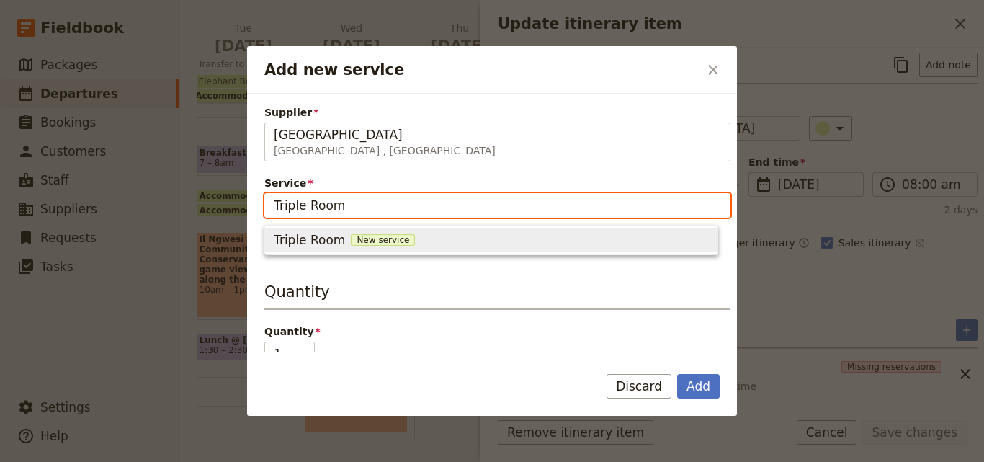
click at [366, 241] on span "New service" at bounding box center [383, 240] width 64 height 12
type input "Triple Room"
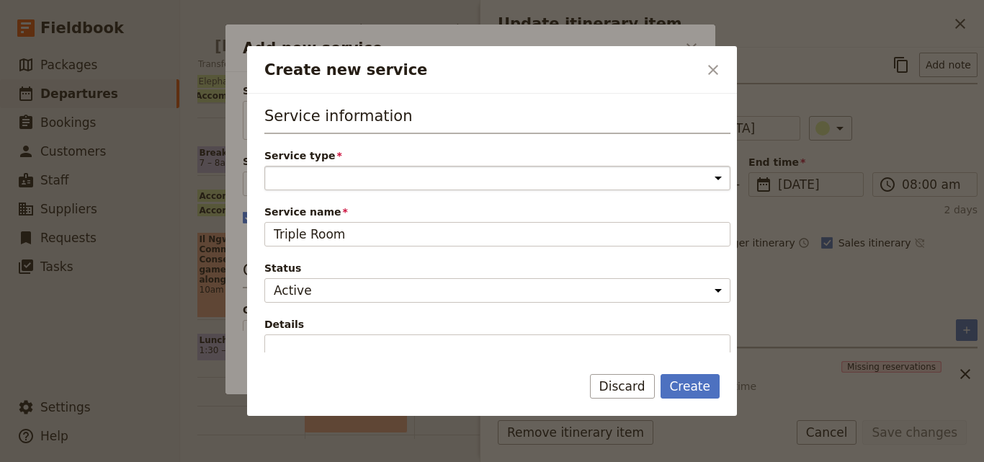
click at [350, 181] on select "Accommodation Activity Transport Flight Food and beverage Other" at bounding box center [497, 178] width 466 height 24
select select "AccommodationService"
click at [264, 166] on select "Accommodation Activity Transport Flight Food and beverage Other" at bounding box center [497, 178] width 466 height 24
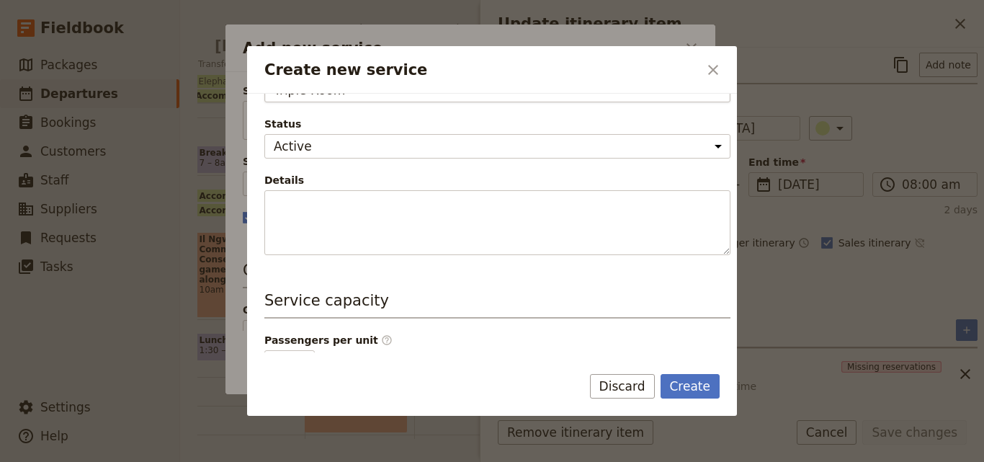
scroll to position [288, 0]
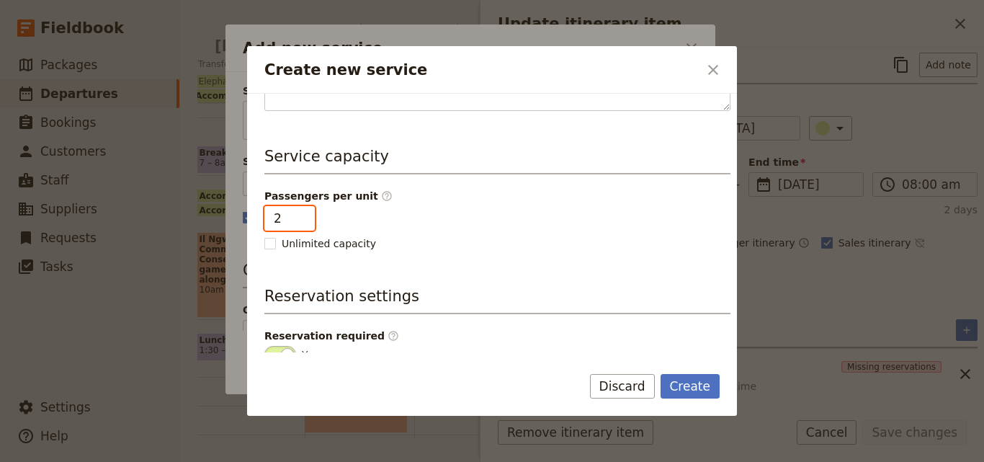
click at [301, 215] on input "2" at bounding box center [289, 218] width 50 height 24
type input "3"
click at [301, 215] on input "3" at bounding box center [289, 218] width 50 height 24
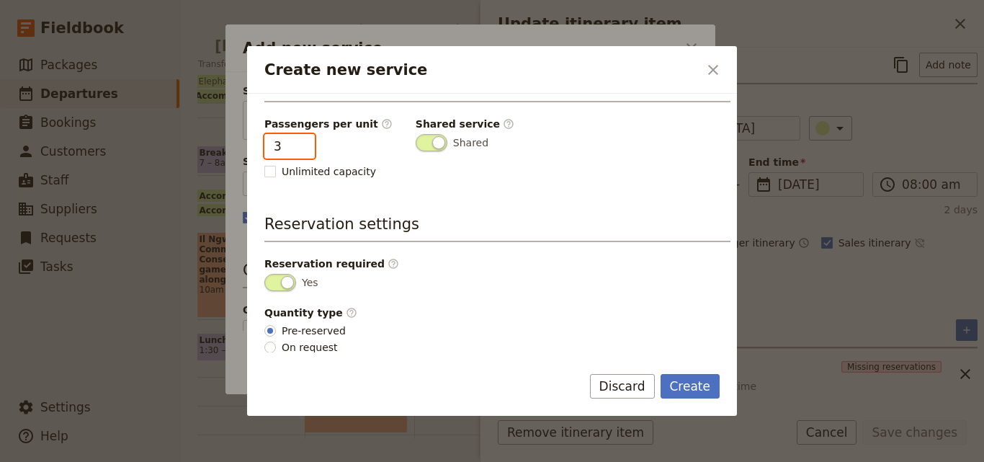
scroll to position [364, 0]
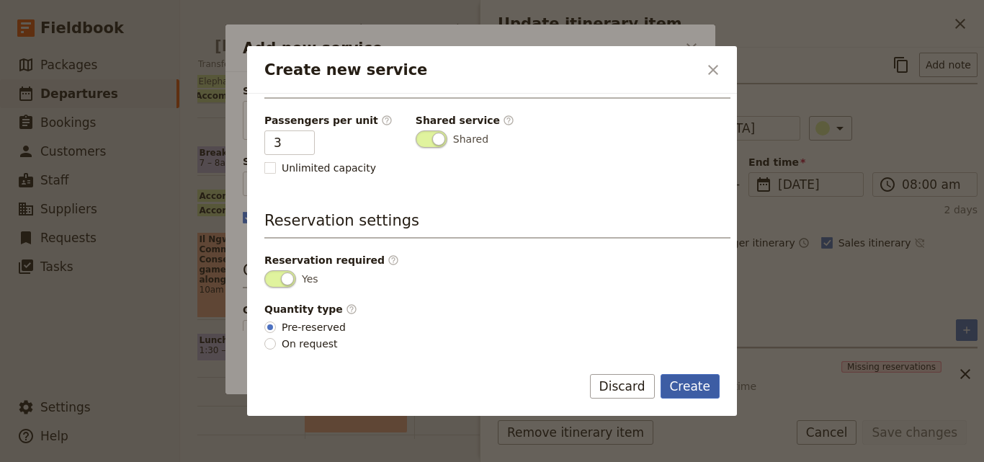
click at [681, 383] on button "Create" at bounding box center [691, 386] width 60 height 24
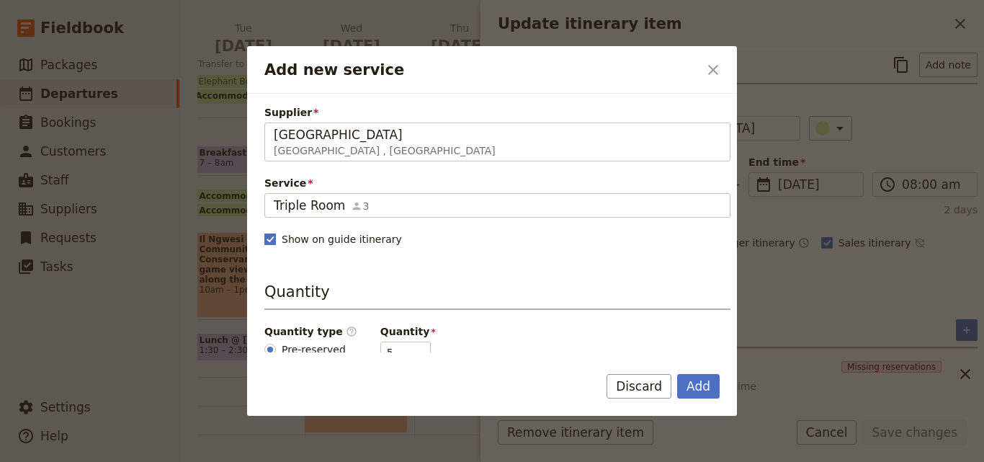
scroll to position [216, 0]
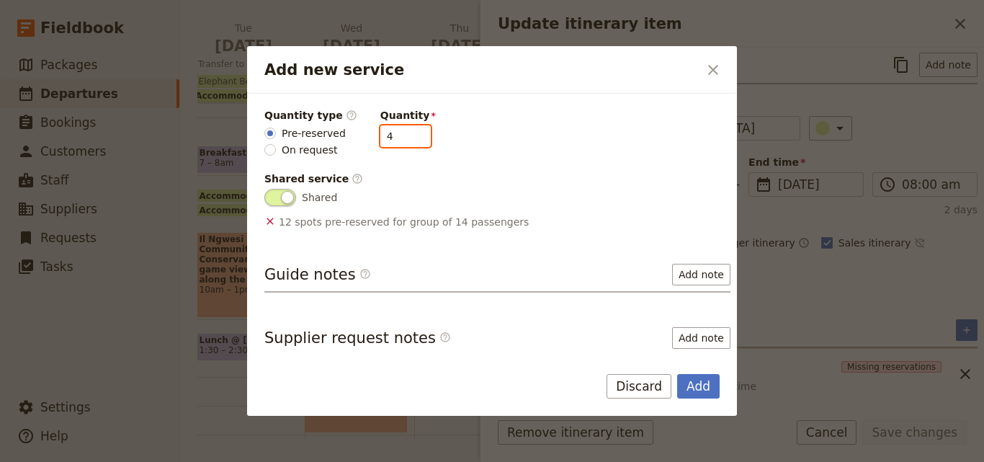
click at [408, 136] on input "4" at bounding box center [405, 136] width 50 height 22
click at [408, 136] on input "3" at bounding box center [405, 136] width 50 height 22
click at [408, 136] on input "2" at bounding box center [405, 136] width 50 height 22
type input "1"
click at [408, 136] on input "1" at bounding box center [405, 136] width 50 height 22
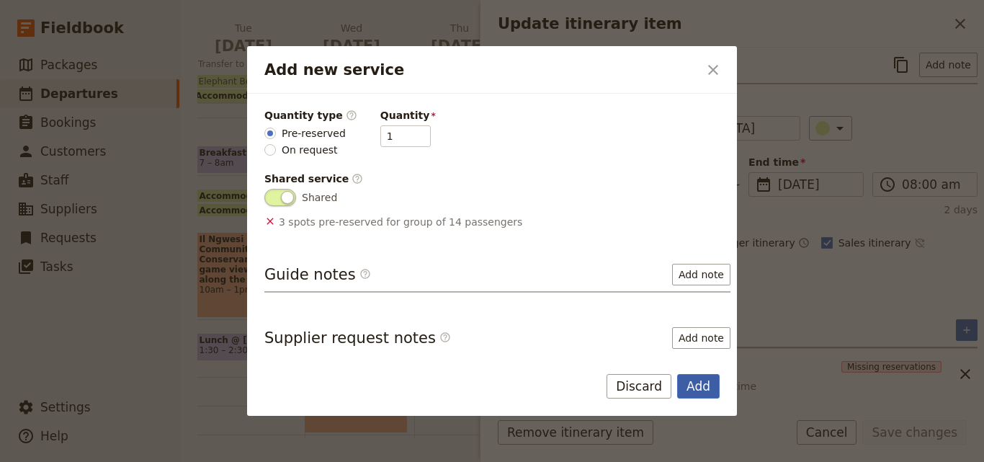
click at [700, 382] on button "Add" at bounding box center [698, 386] width 42 height 24
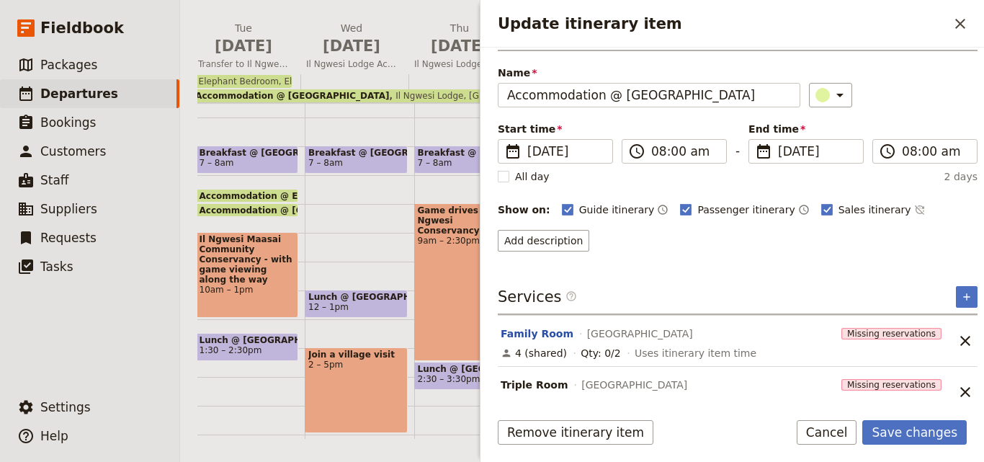
scroll to position [58, 0]
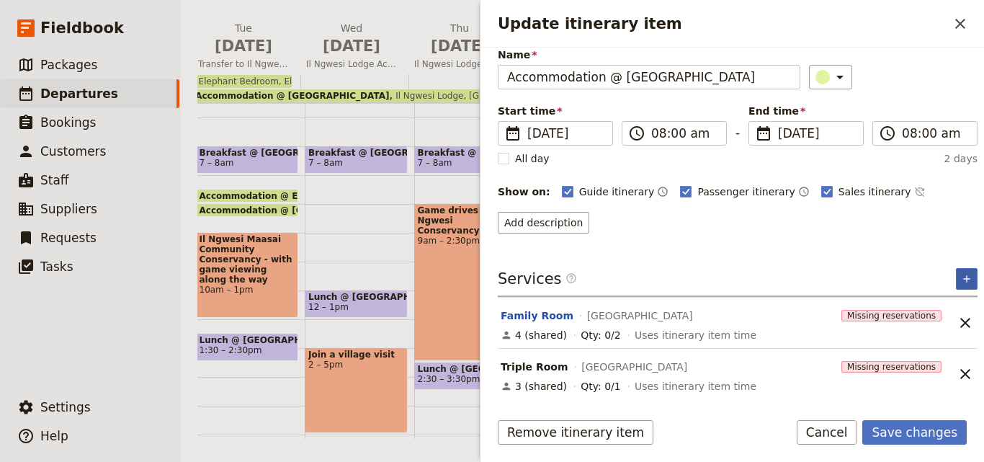
click at [963, 280] on icon "Add service inclusion" at bounding box center [966, 278] width 6 height 6
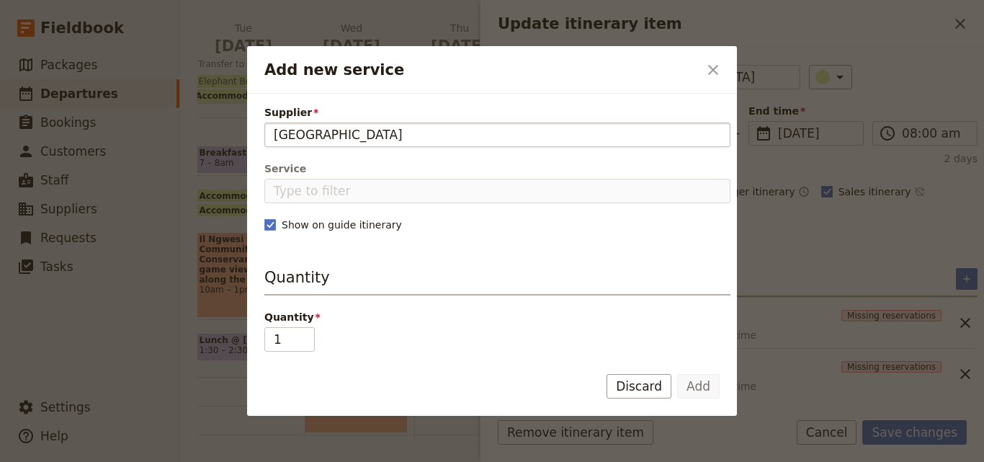
click at [275, 134] on input "[GEOGRAPHIC_DATA]" at bounding box center [497, 134] width 447 height 17
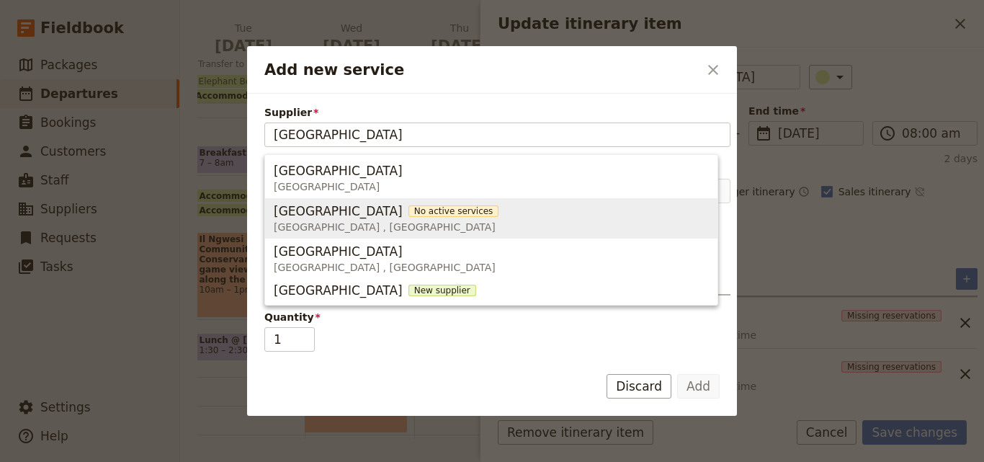
click at [346, 220] on span "Nairobi , Kenya" at bounding box center [386, 227] width 225 height 14
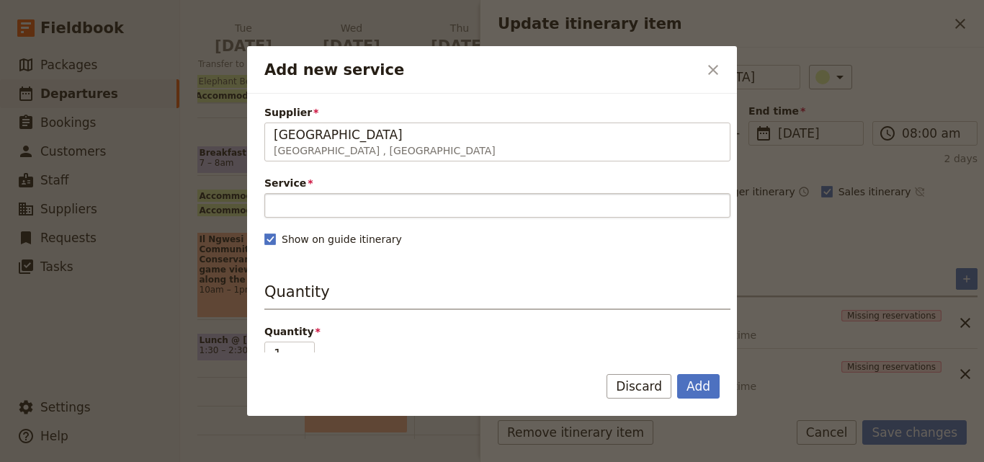
type input "[GEOGRAPHIC_DATA]"
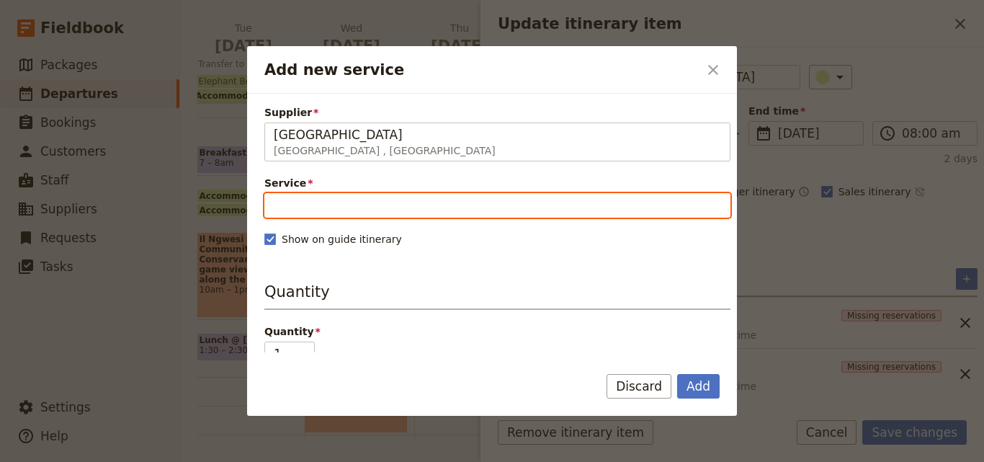
click at [379, 199] on input "Service" at bounding box center [497, 205] width 466 height 24
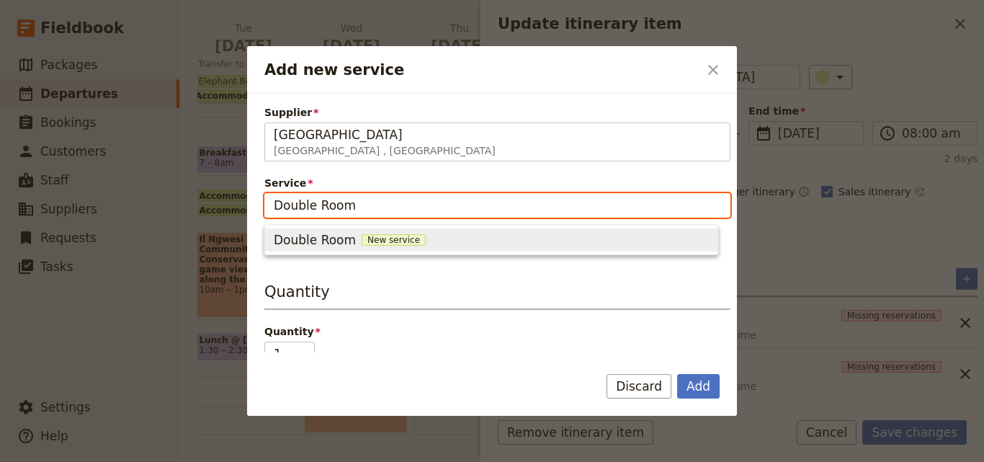
click at [390, 235] on span "New service" at bounding box center [394, 240] width 64 height 12
type input "Double Room"
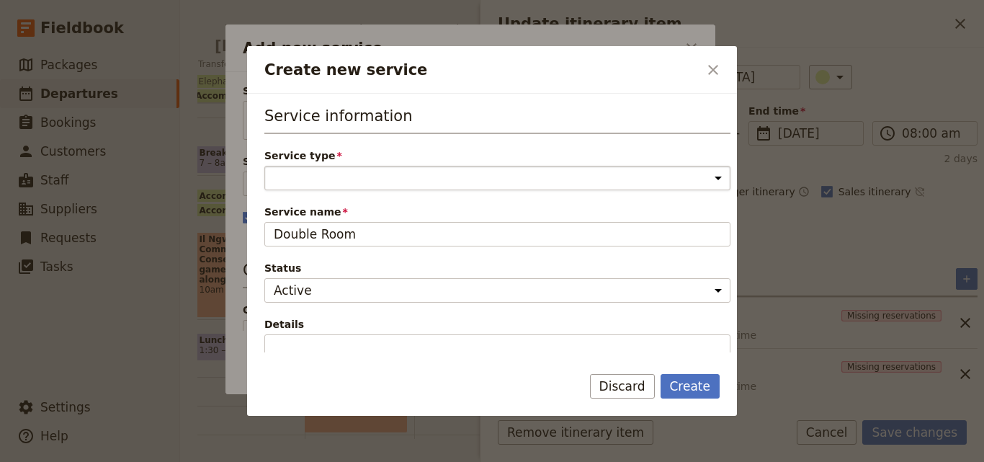
click at [364, 176] on select "Accommodation Activity Transport Flight Food and beverage Other" at bounding box center [497, 178] width 466 height 24
select select "AccommodationService"
click at [264, 166] on select "Accommodation Activity Transport Flight Food and beverage Other" at bounding box center [497, 178] width 466 height 24
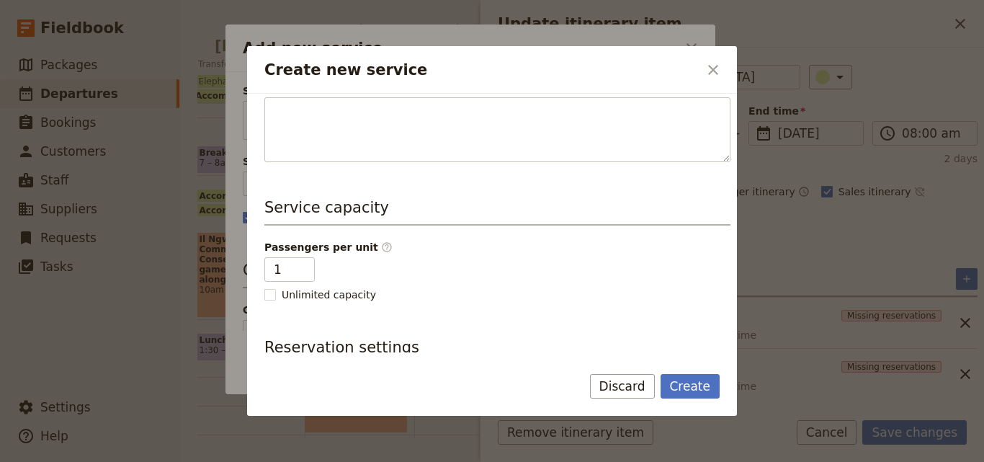
scroll to position [288, 0]
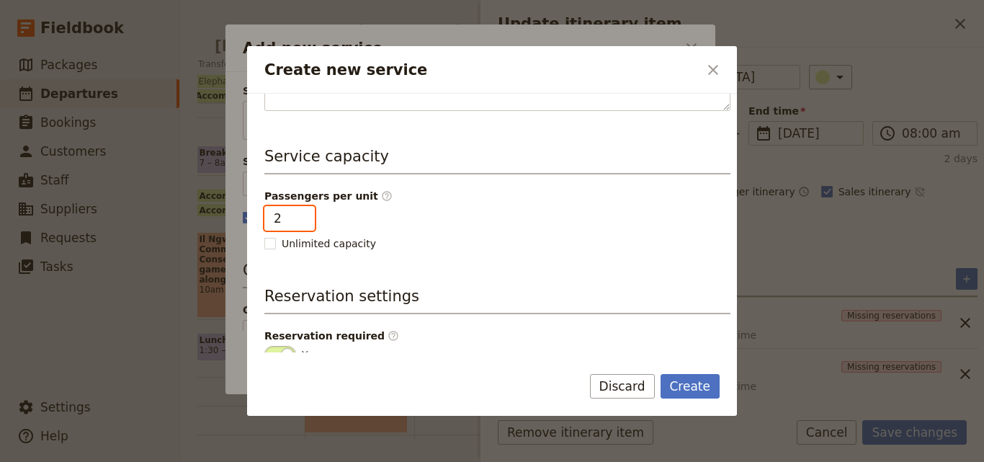
type input "2"
click at [300, 212] on input "2" at bounding box center [289, 218] width 50 height 24
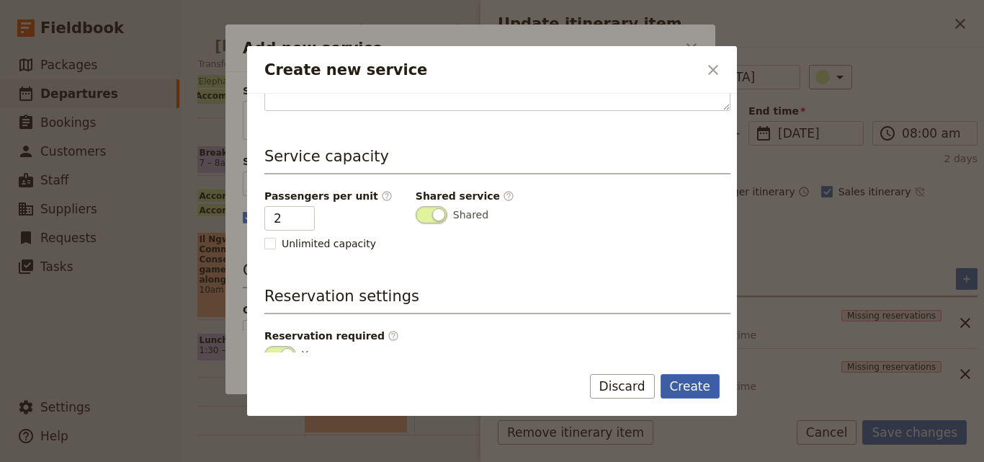
click at [685, 393] on button "Create" at bounding box center [691, 386] width 60 height 24
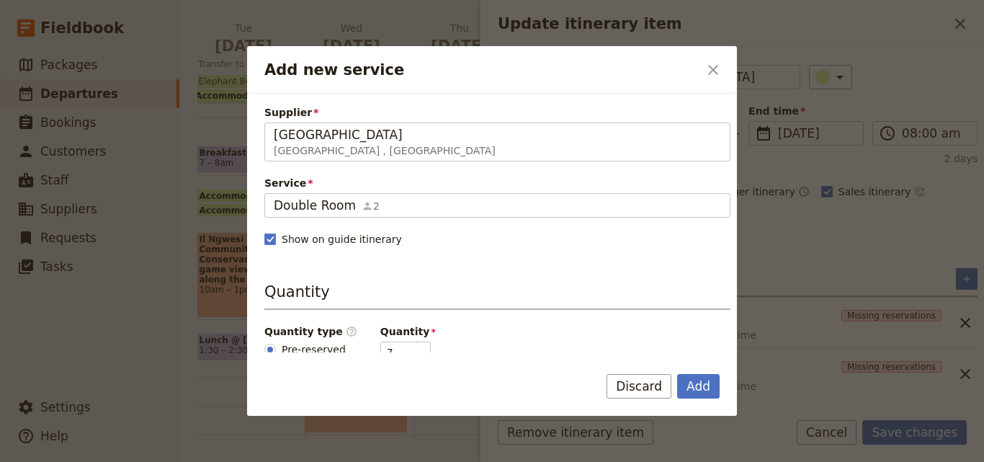
scroll to position [144, 0]
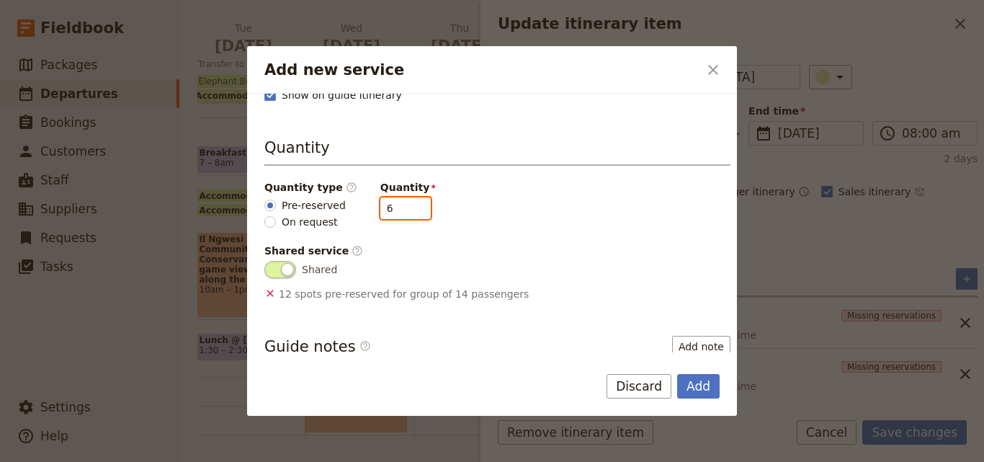
click at [405, 211] on input "6" at bounding box center [405, 208] width 50 height 22
click at [405, 211] on input "5" at bounding box center [405, 208] width 50 height 22
click at [405, 211] on input "4" at bounding box center [405, 208] width 50 height 22
click at [405, 211] on input "3" at bounding box center [405, 208] width 50 height 22
click at [405, 211] on input "2" at bounding box center [405, 208] width 50 height 22
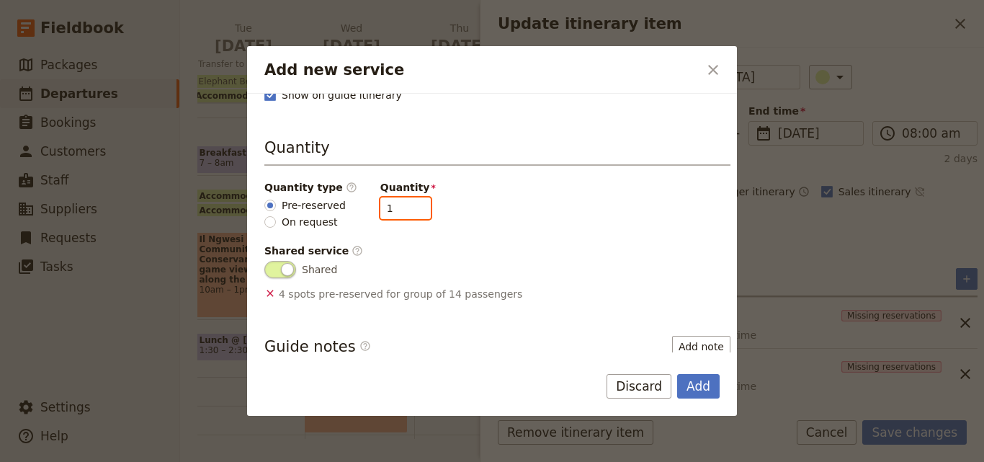
type input "1"
click at [405, 211] on input "1" at bounding box center [405, 208] width 50 height 22
click at [708, 391] on button "Add" at bounding box center [698, 386] width 42 height 24
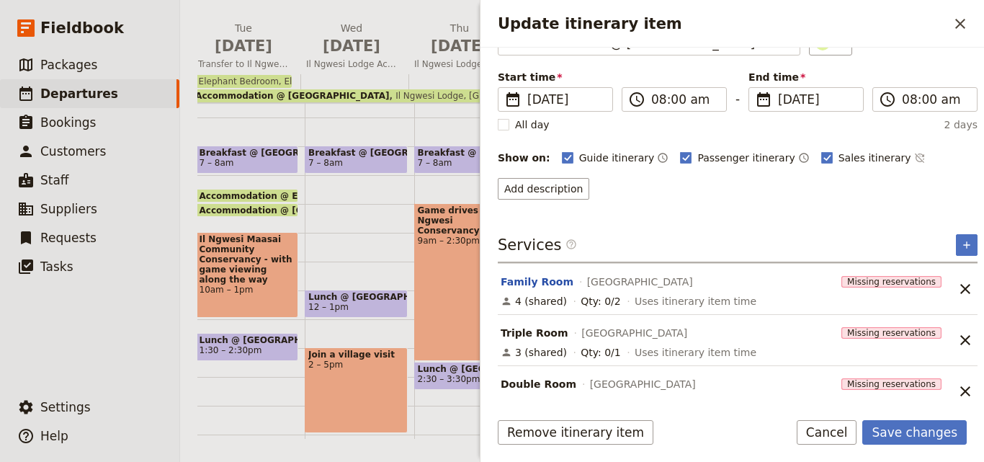
scroll to position [109, 0]
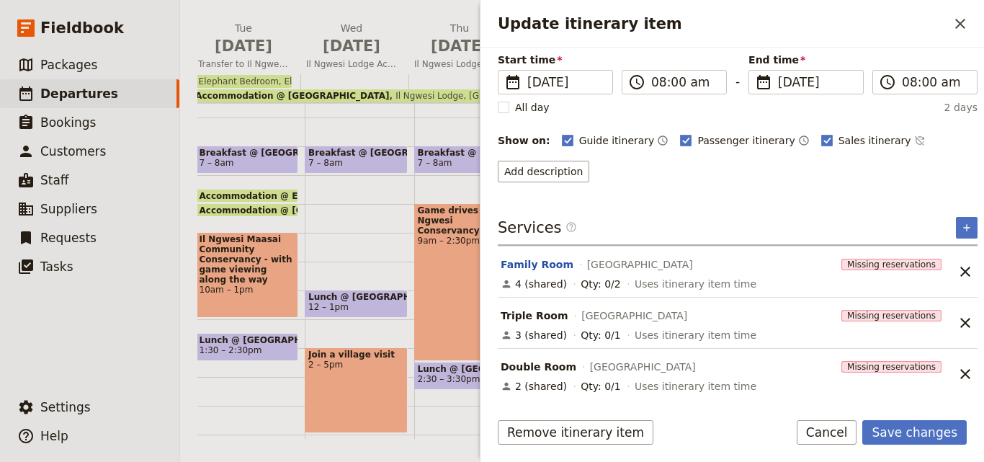
click at [958, 213] on div "Itinerary details ​ Add note Name Accommodation @ Ololo Safari Lodge & Farm ​ S…" at bounding box center [738, 119] width 480 height 338
click at [956, 233] on button "​" at bounding box center [967, 228] width 22 height 22
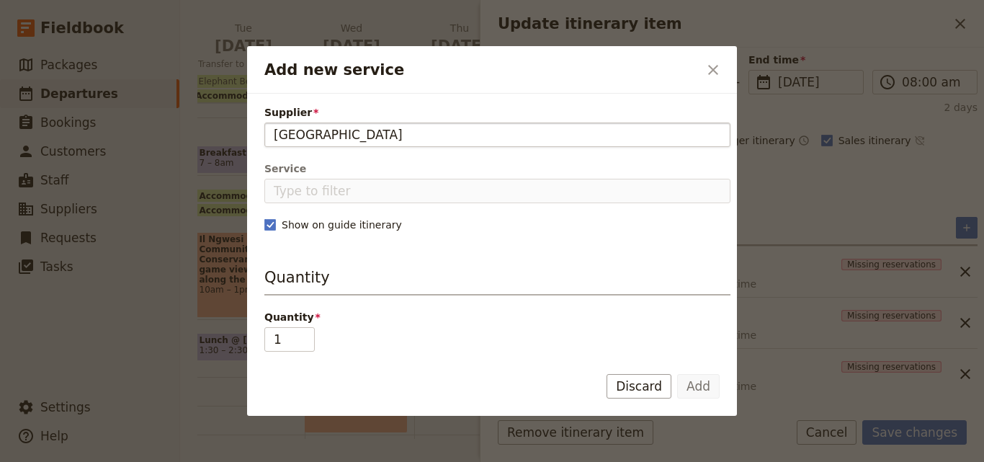
click at [275, 126] on input "[GEOGRAPHIC_DATA]" at bounding box center [497, 134] width 447 height 17
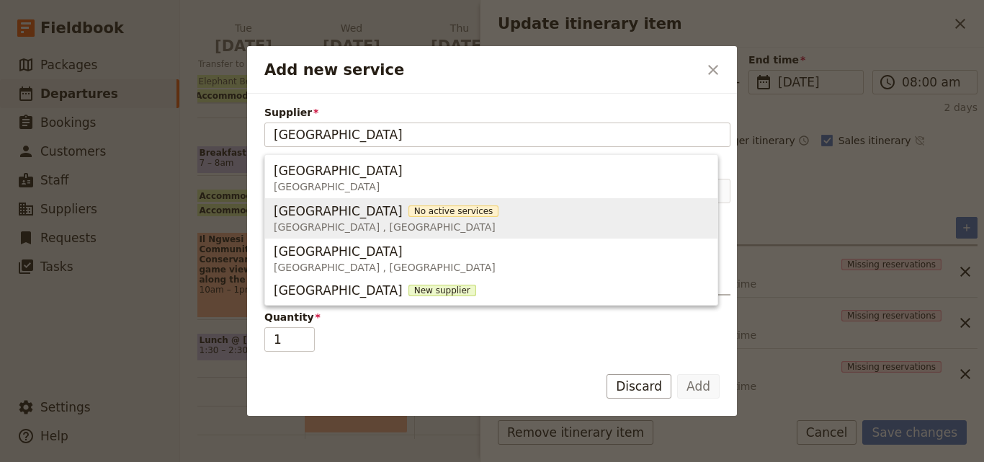
click at [353, 212] on span "[GEOGRAPHIC_DATA]" at bounding box center [338, 210] width 129 height 17
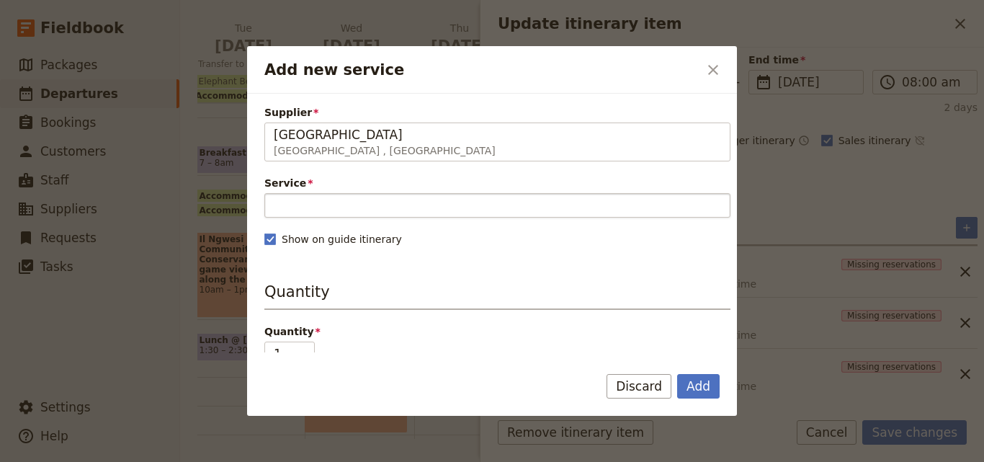
type input "[GEOGRAPHIC_DATA]"
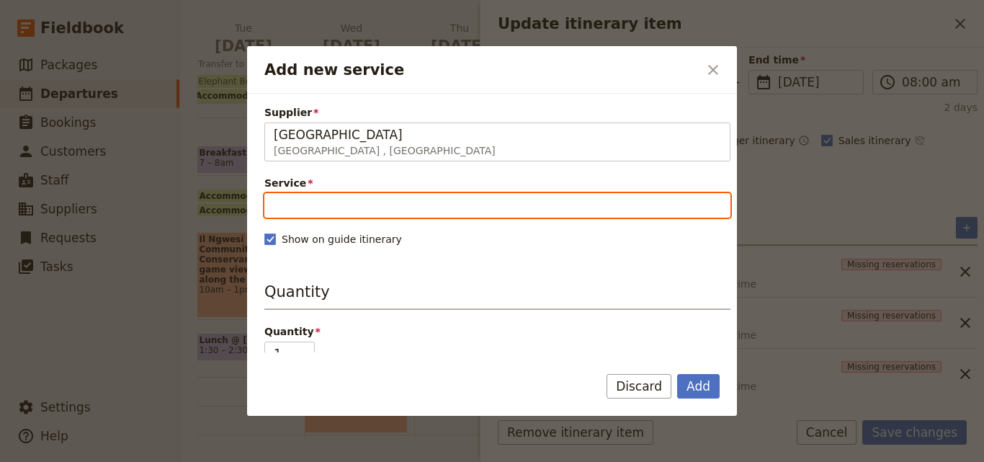
click at [382, 204] on input "Service" at bounding box center [497, 205] width 466 height 24
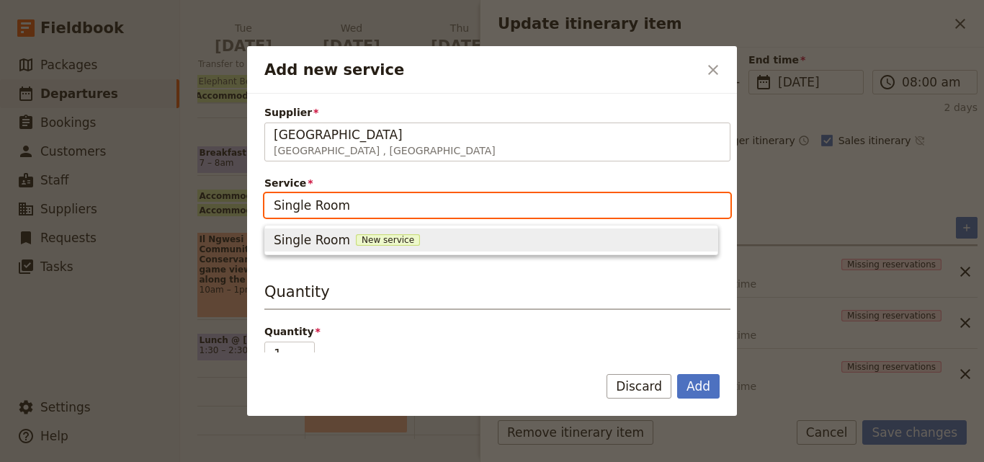
click at [391, 241] on span "New service" at bounding box center [388, 240] width 64 height 12
type input "Single Room"
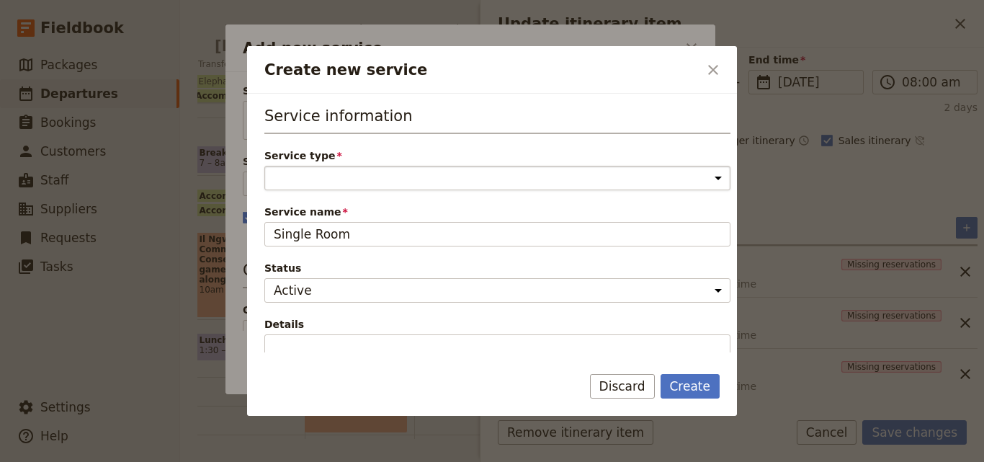
click at [381, 181] on select "Accommodation Activity Transport Flight Food and beverage Other" at bounding box center [497, 178] width 466 height 24
select select "AccommodationService"
click at [264, 166] on select "Accommodation Activity Transport Flight Food and beverage Other" at bounding box center [497, 178] width 466 height 24
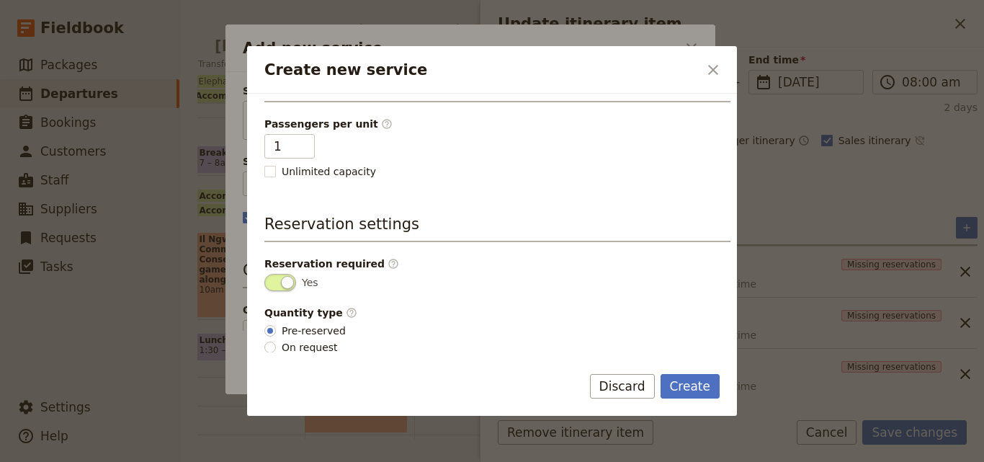
scroll to position [364, 0]
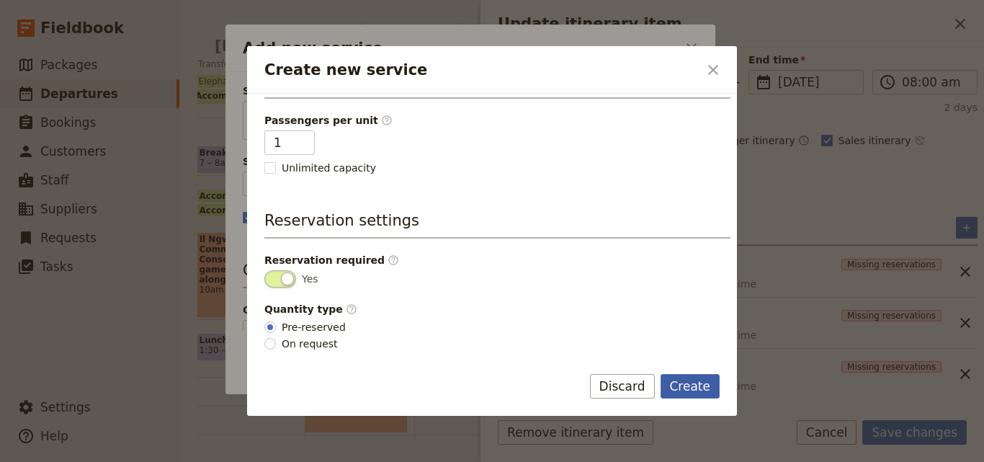
click at [696, 384] on button "Create" at bounding box center [691, 386] width 60 height 24
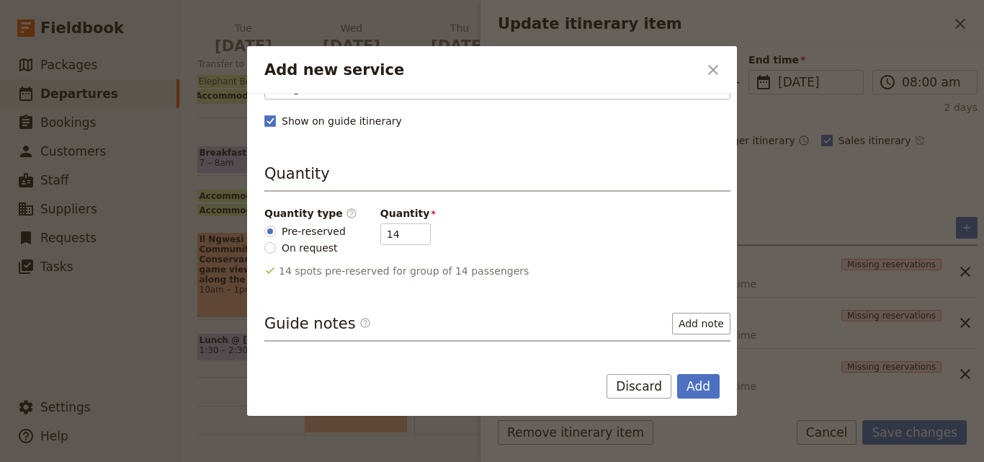
scroll to position [216, 0]
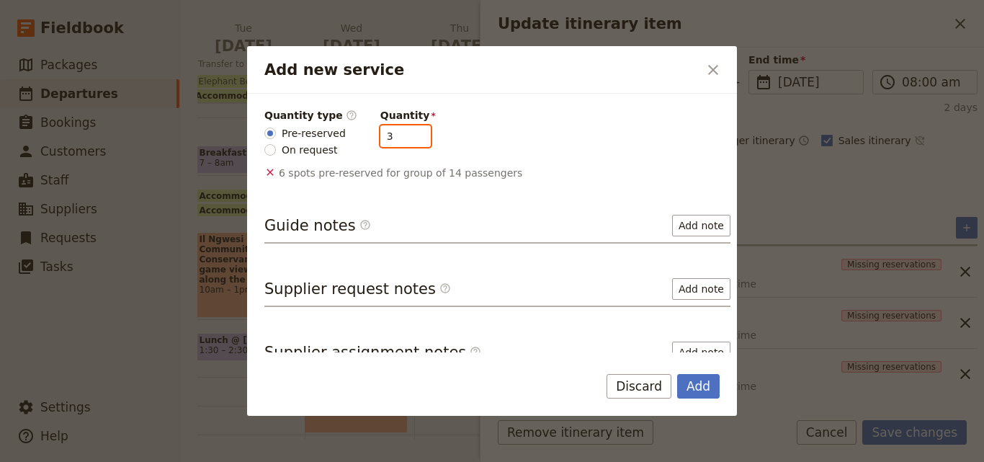
click at [407, 141] on input "3" at bounding box center [405, 136] width 50 height 22
click at [407, 141] on input "2" at bounding box center [405, 136] width 50 height 22
type input "1"
click at [407, 141] on input "1" at bounding box center [405, 136] width 50 height 22
click at [699, 380] on button "Add" at bounding box center [698, 386] width 42 height 24
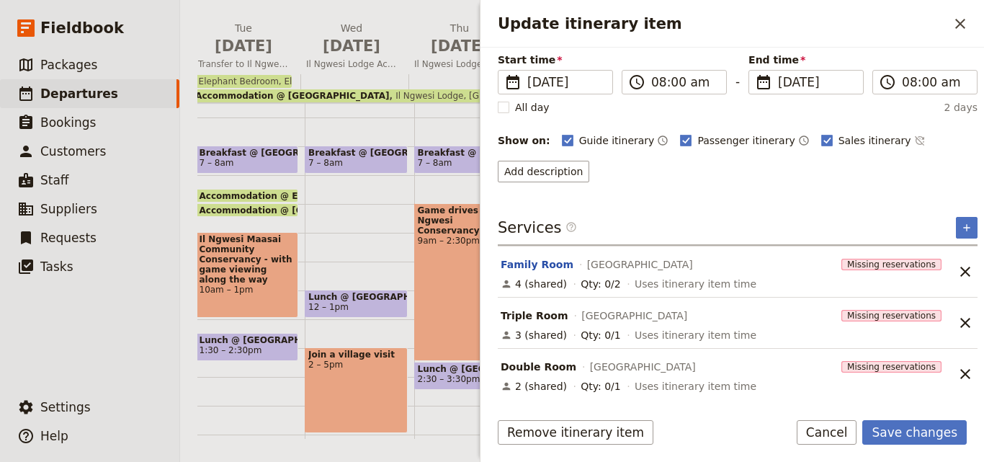
scroll to position [160, 0]
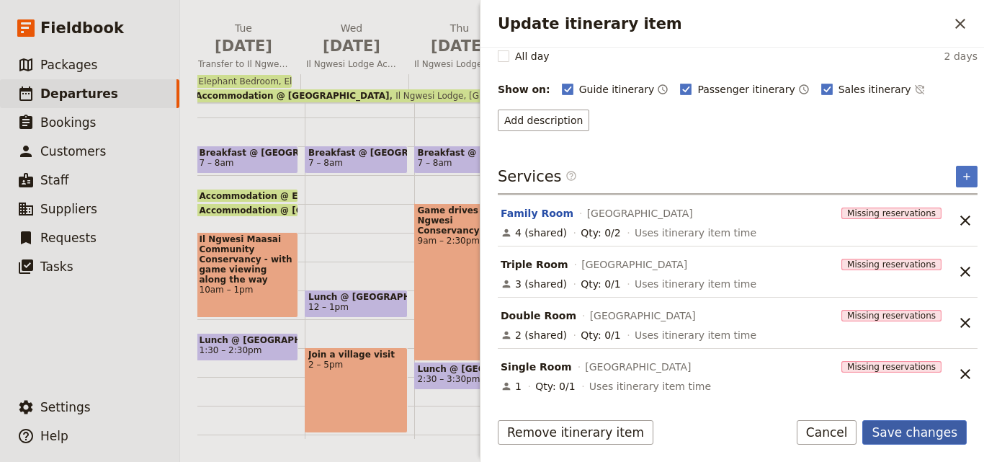
click at [942, 429] on button "Save changes" at bounding box center [914, 432] width 104 height 24
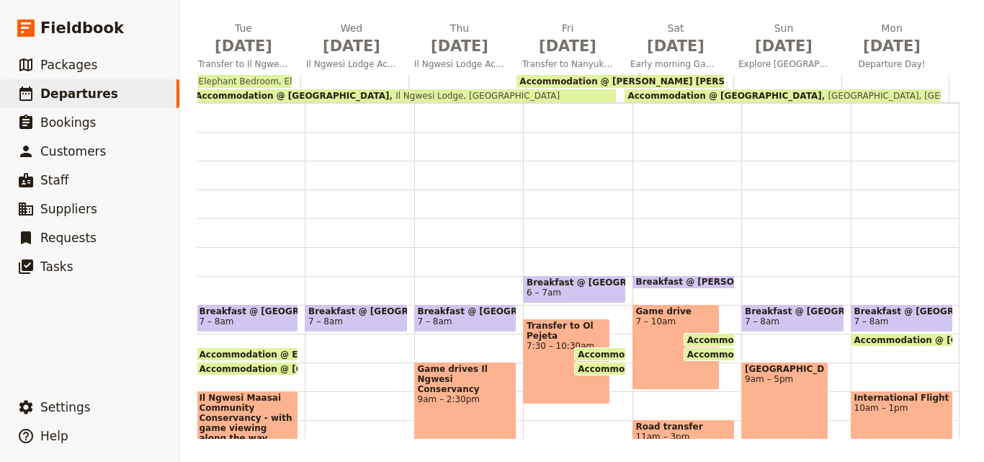
scroll to position [0, 0]
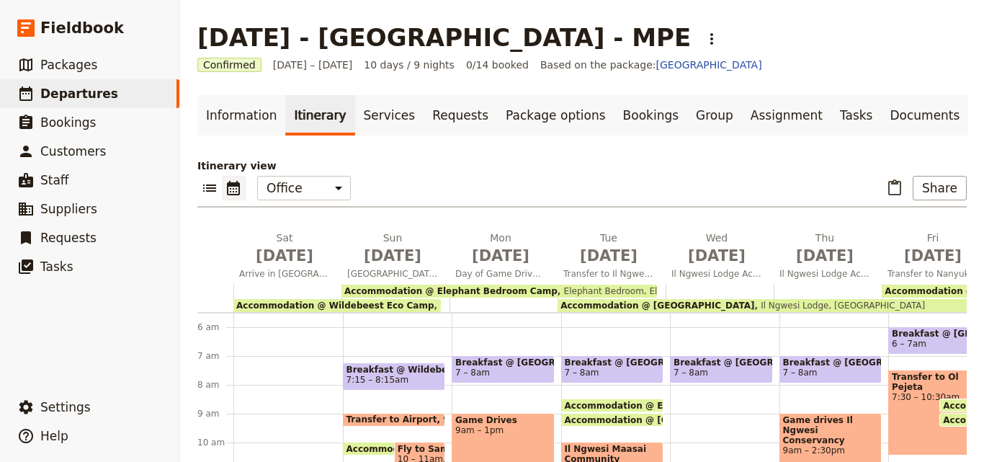
scroll to position [210, 0]
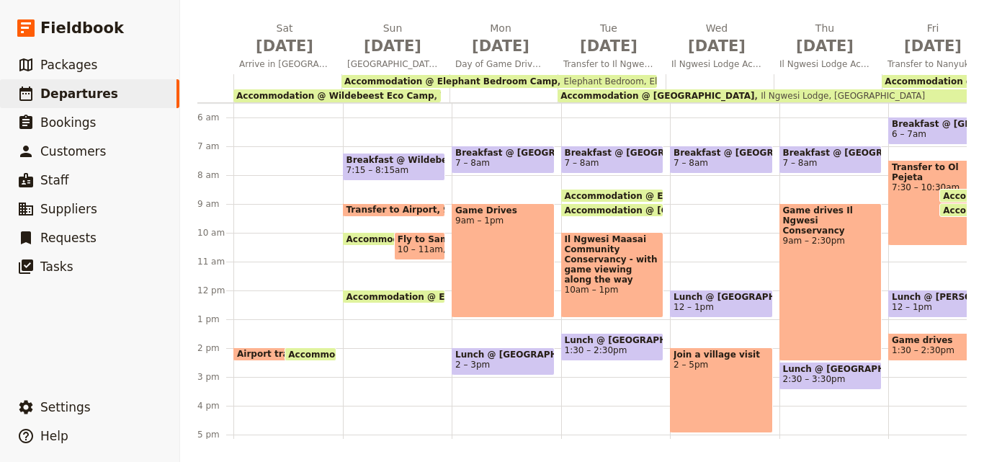
click at [952, 439] on main "DEC 2025 - KENYA - MPE ​ Confirmed 20 – 29 Dec 2025 10 days / 9 nights 0/14 boo…" at bounding box center [582, 125] width 804 height 671
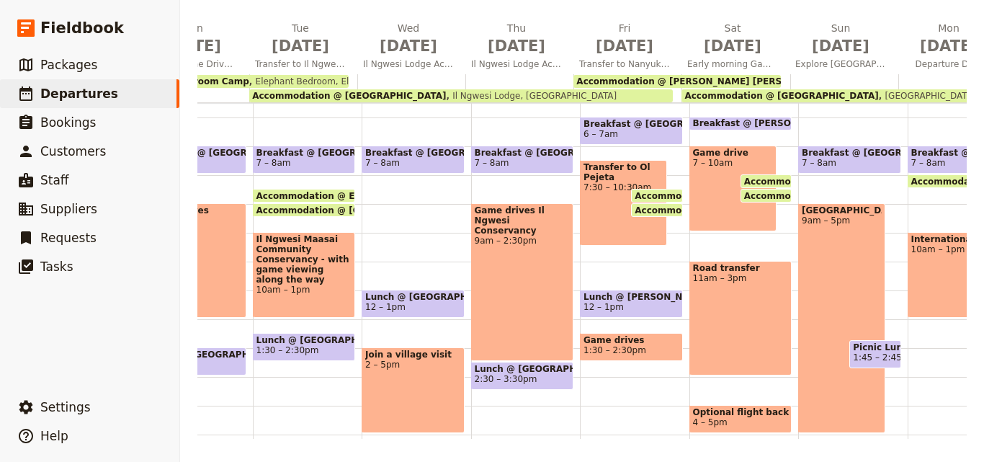
scroll to position [0, 376]
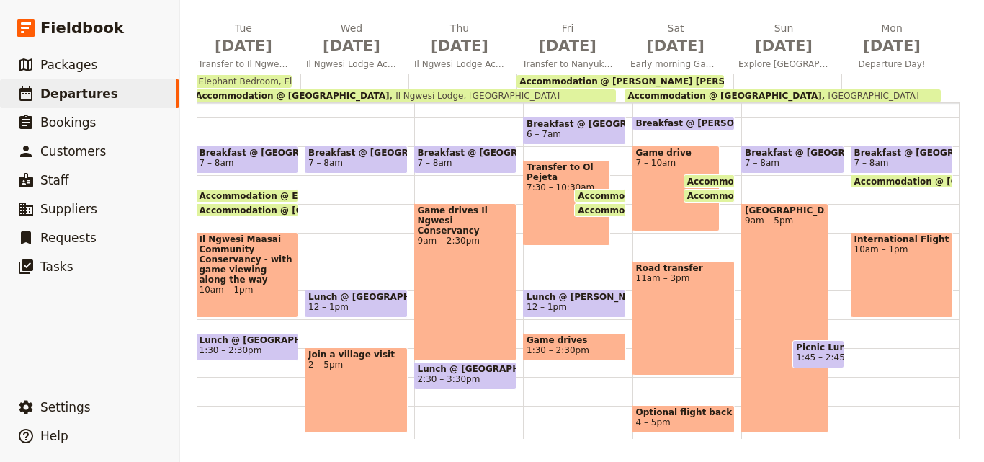
click at [674, 79] on span "Accommodation @ [PERSON_NAME] [PERSON_NAME] Camp" at bounding box center [662, 81] width 287 height 10
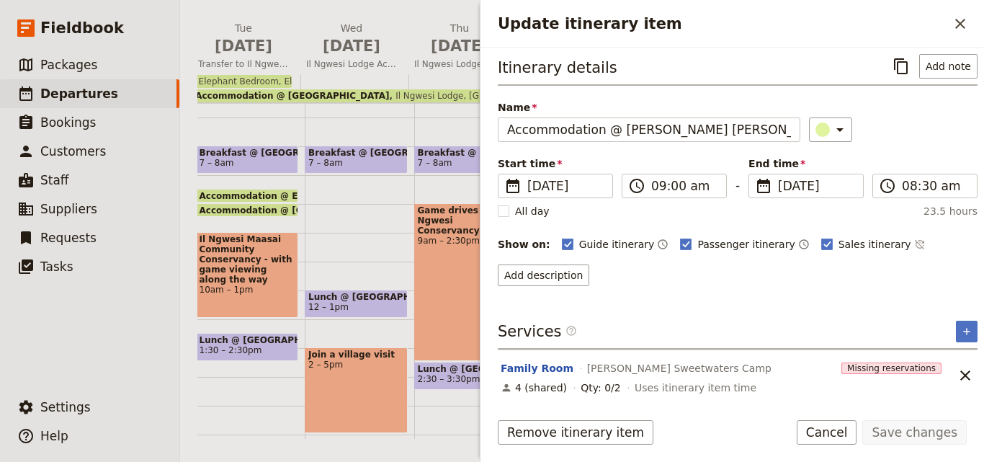
scroll to position [6, 0]
